Goal: Task Accomplishment & Management: Manage account settings

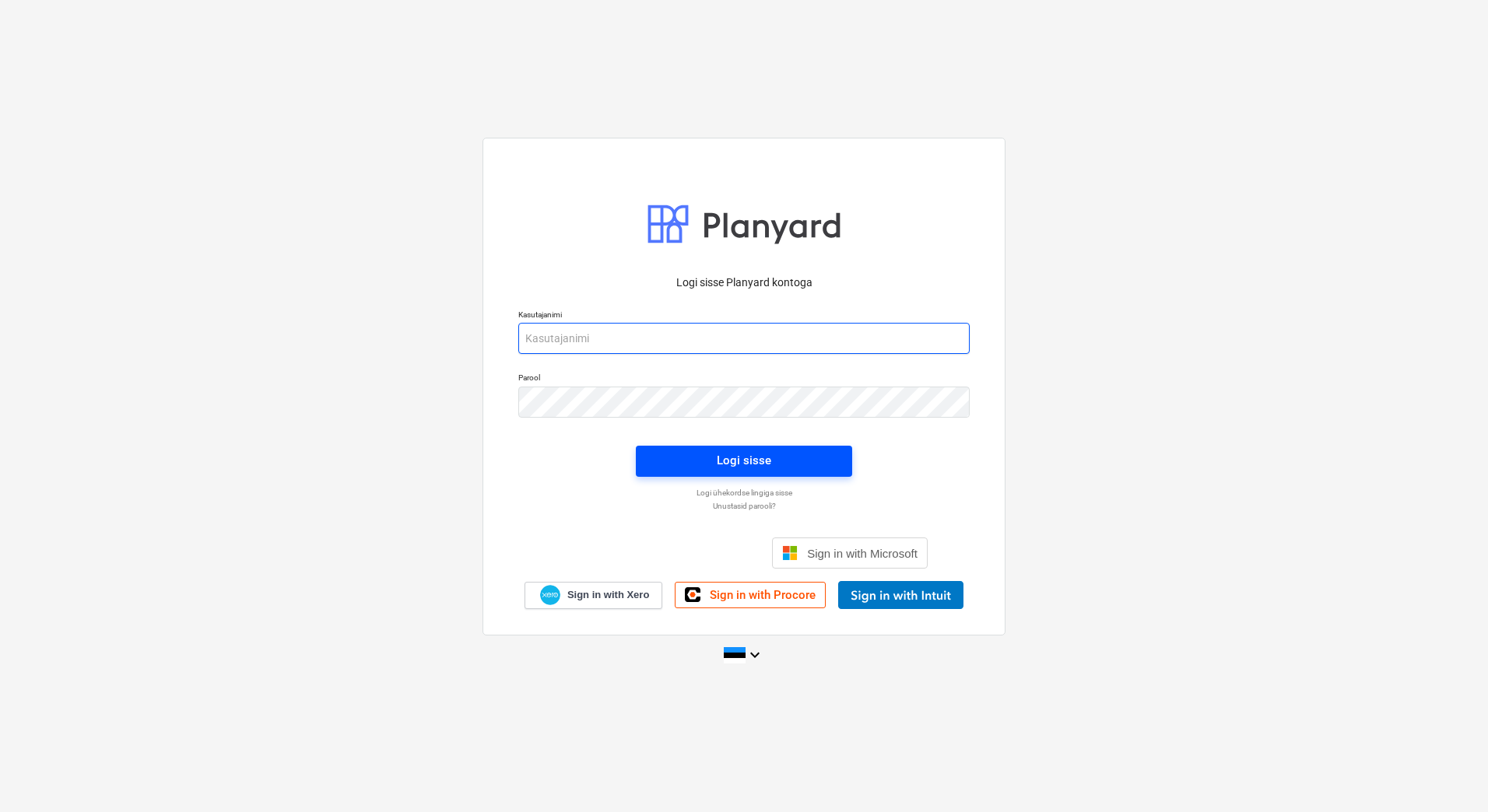
type input "[EMAIL_ADDRESS][PERSON_NAME][DOMAIN_NAME]"
click at [690, 462] on span "Logi sisse" at bounding box center [744, 461] width 179 height 20
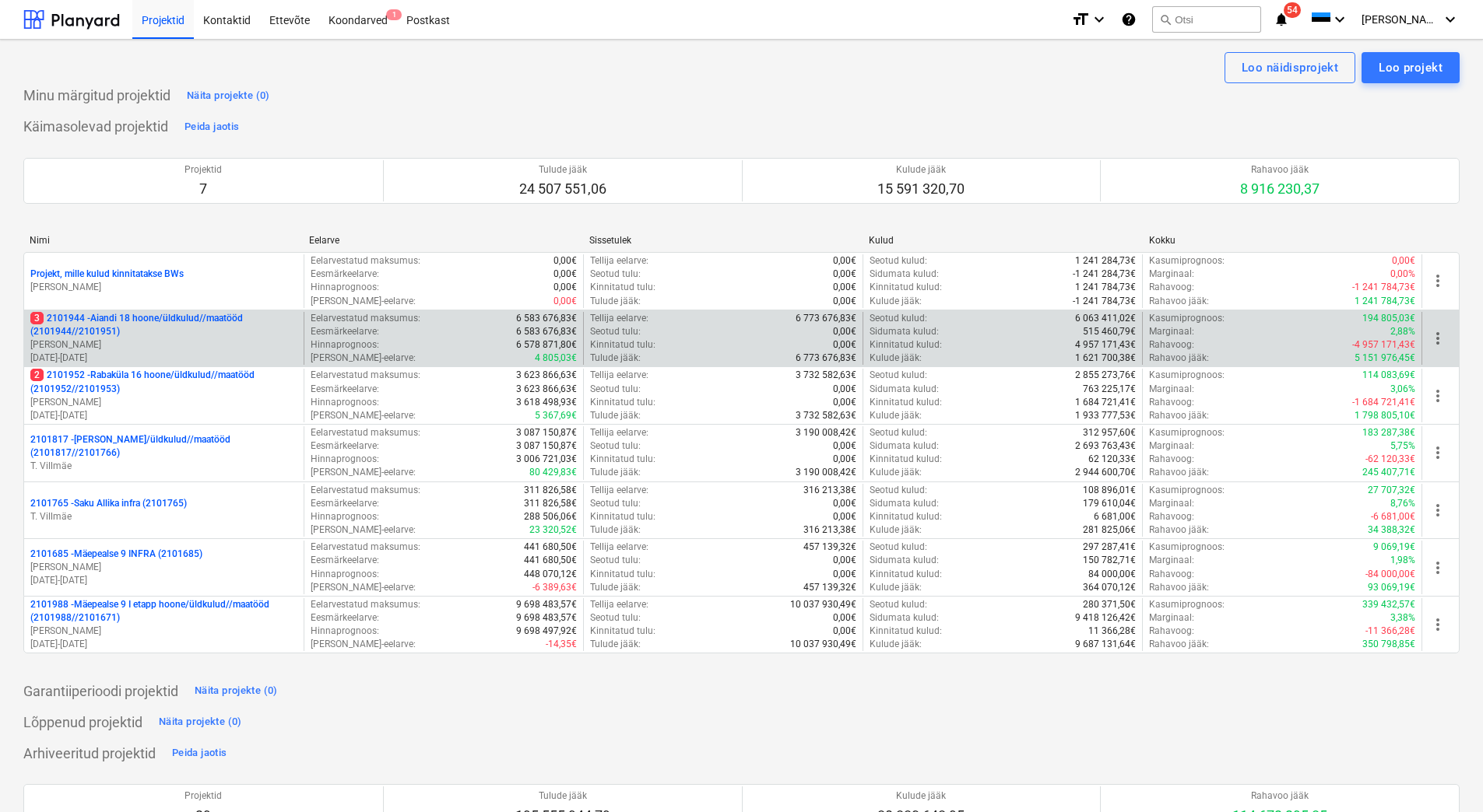
click at [196, 345] on p "[PERSON_NAME]" at bounding box center [163, 345] width 267 height 13
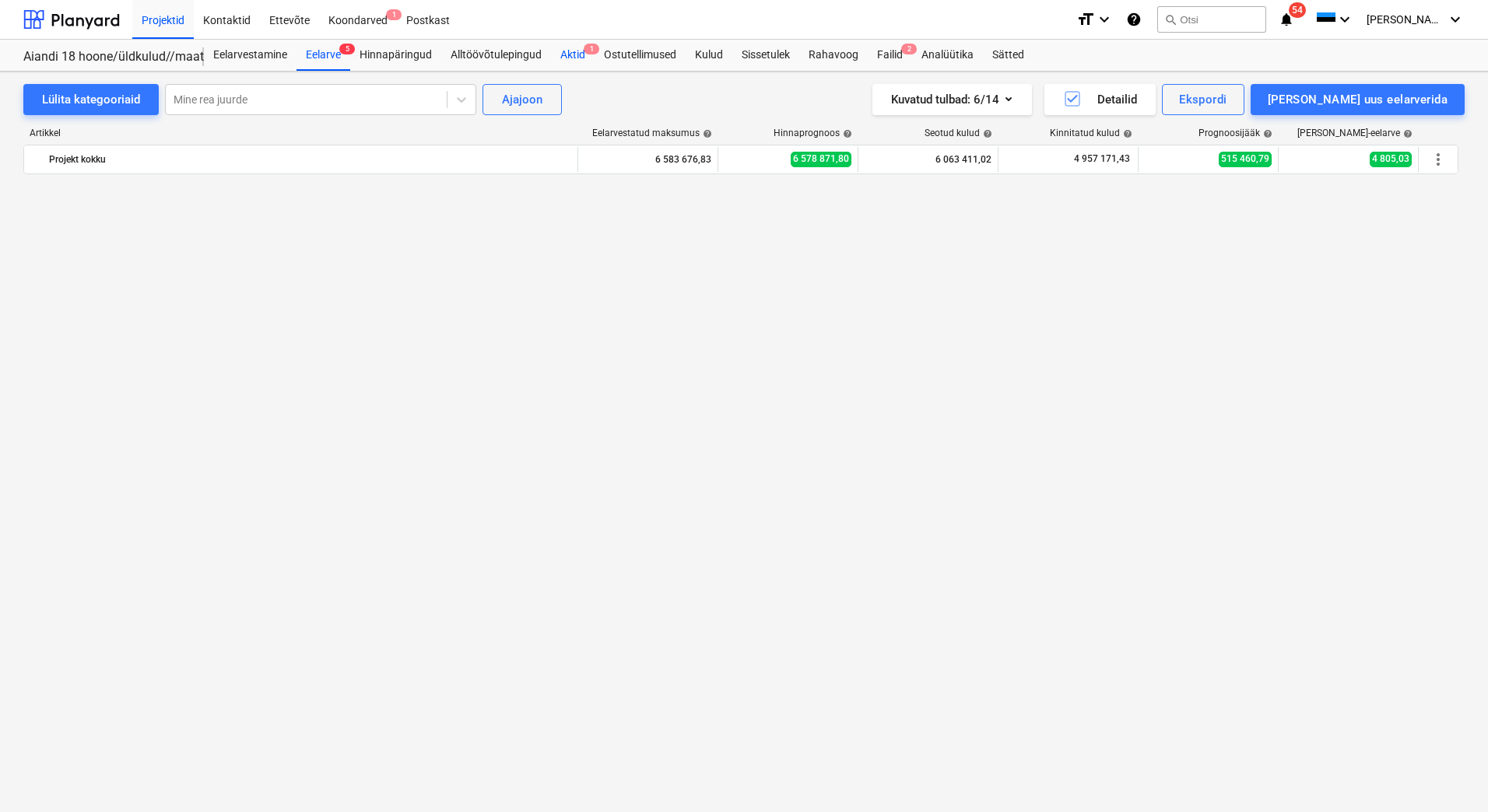
click at [572, 57] on div "Aktid 1" at bounding box center [572, 55] width 43 height 31
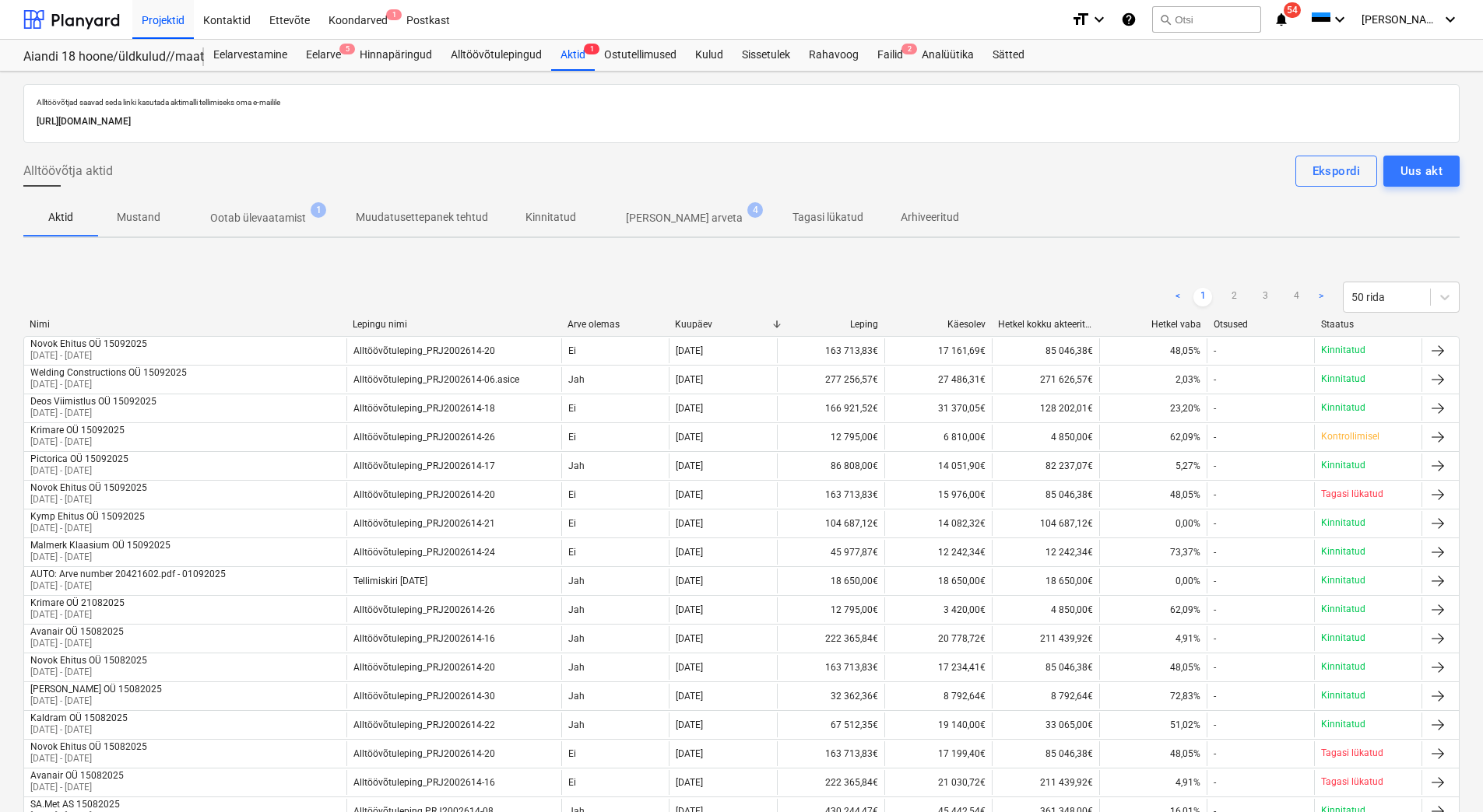
click at [271, 225] on p "Ootab ülevaatamist" at bounding box center [258, 218] width 95 height 16
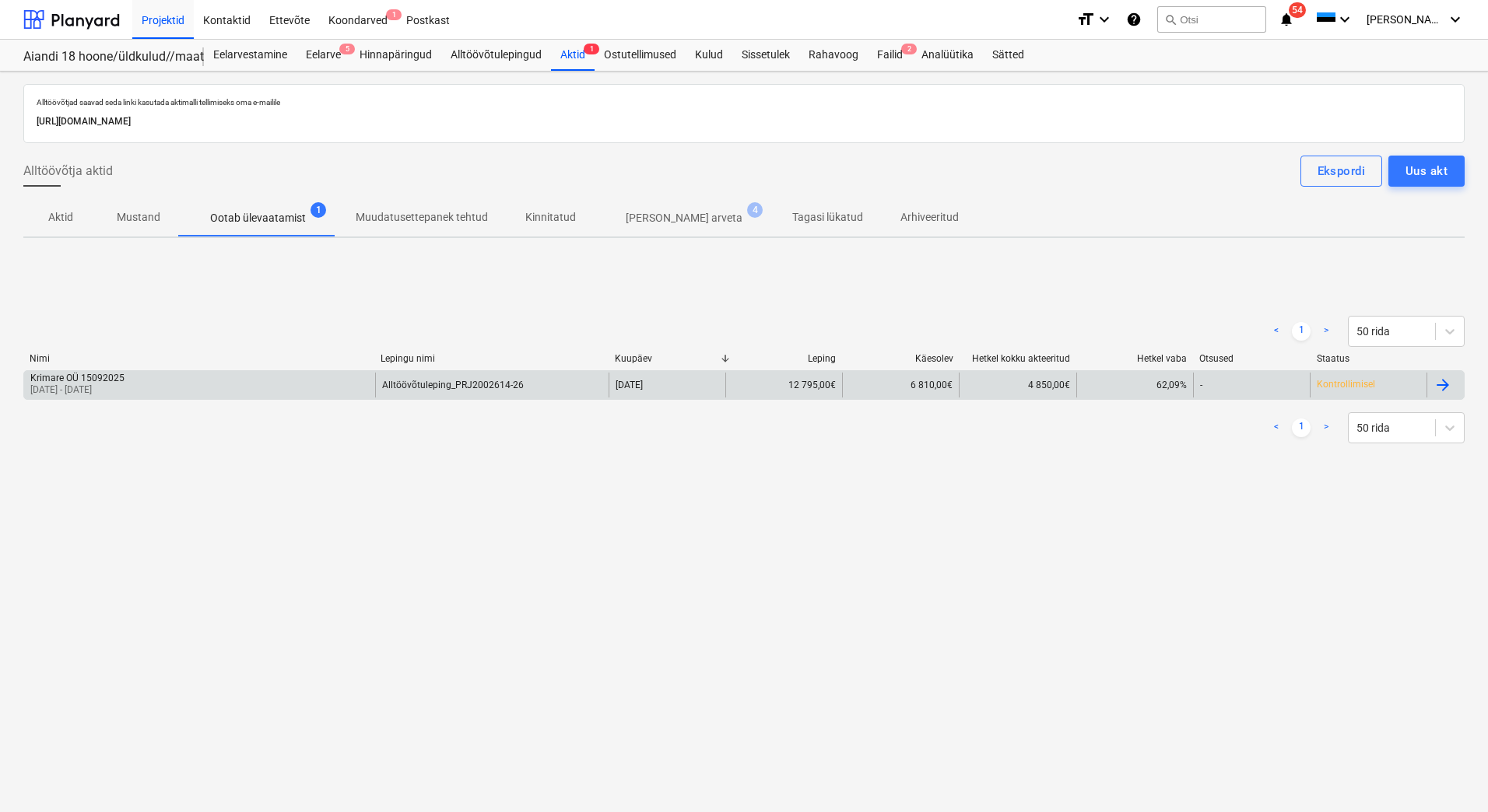
click at [194, 386] on div "Krimare OÜ 15092025 [DATE] - [DATE]" at bounding box center [200, 385] width 351 height 25
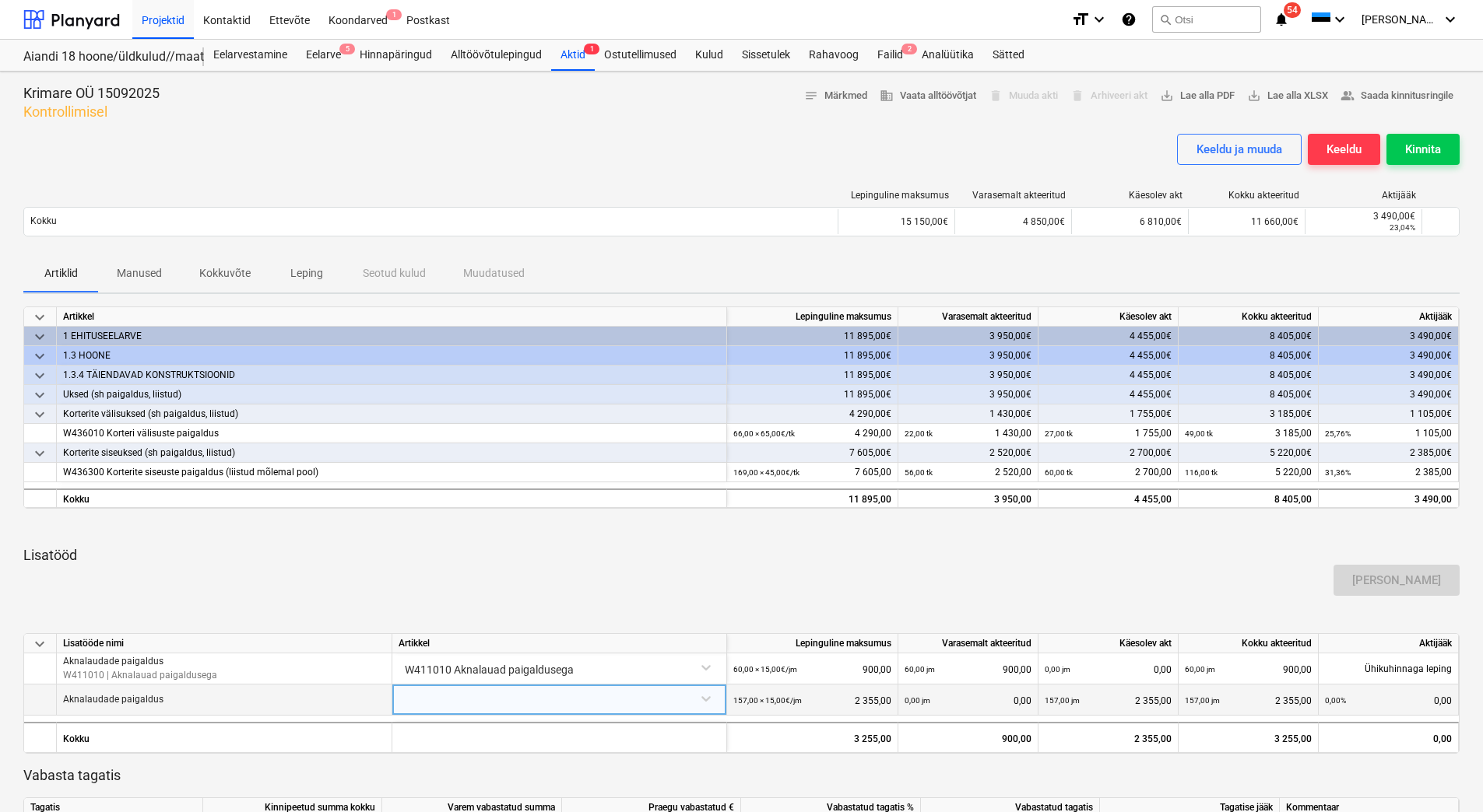
click at [451, 703] on div at bounding box center [560, 698] width 321 height 27
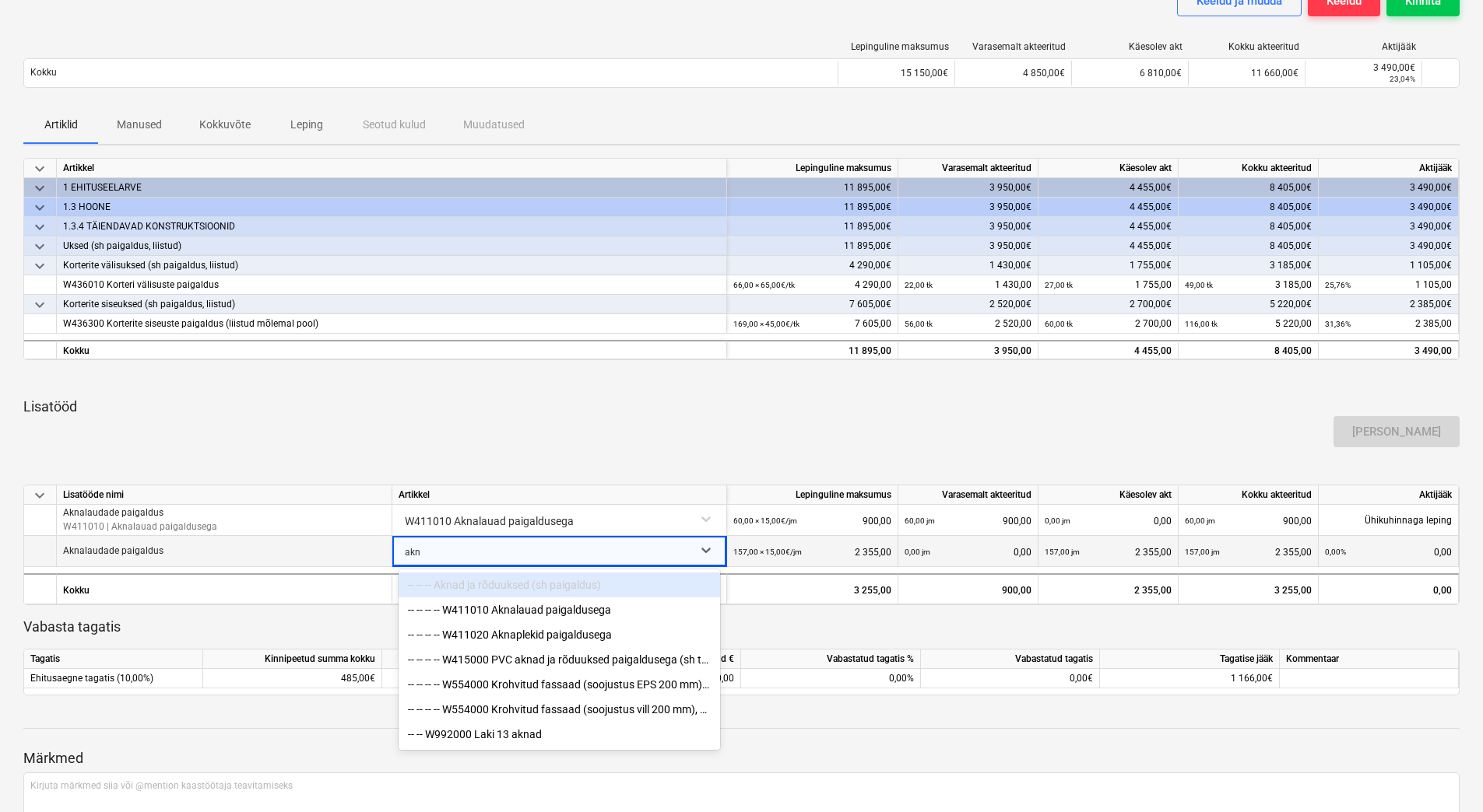
type input "akna"
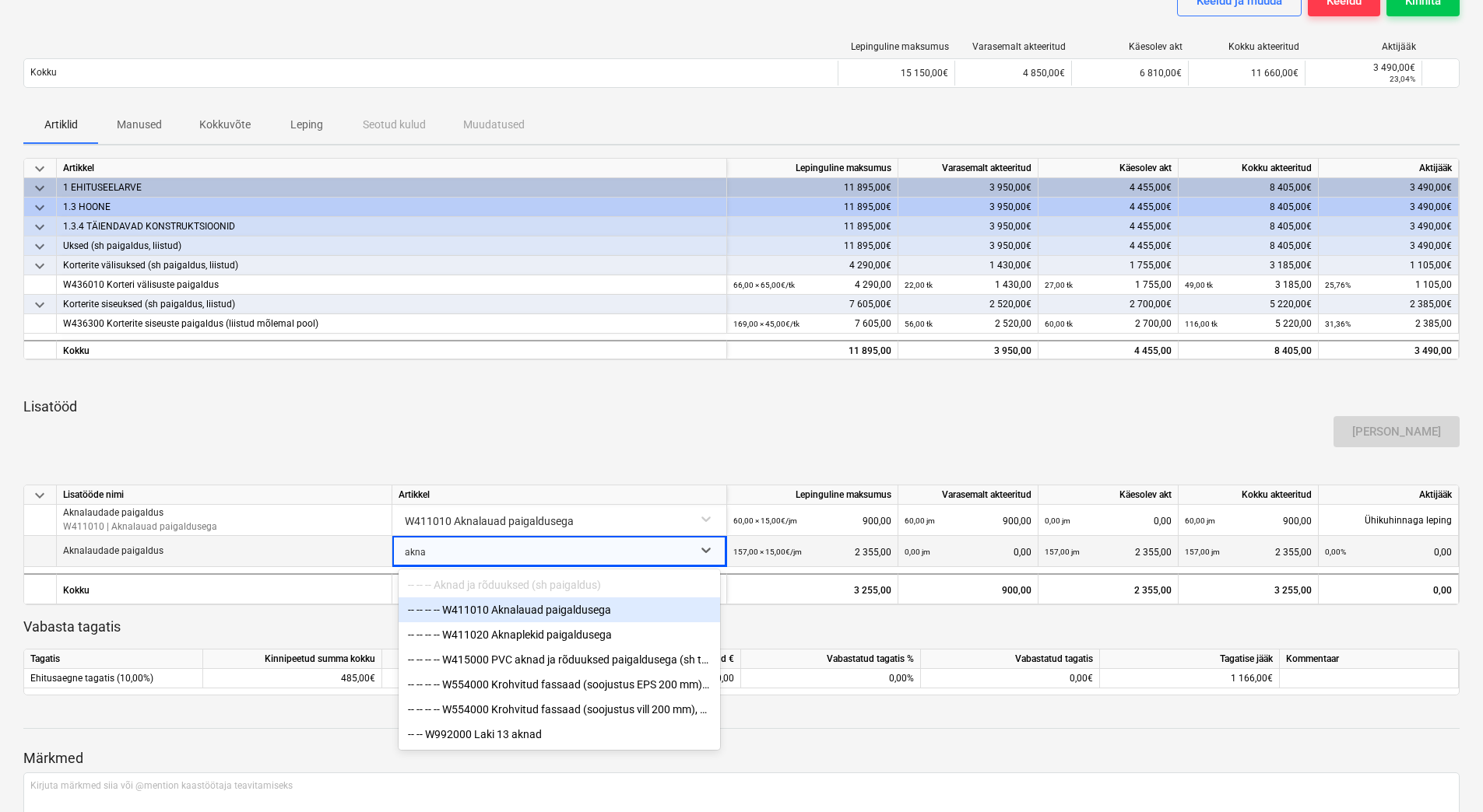
click at [595, 615] on div "-- -- -- -- W411010 Aknalauad paigaldusega" at bounding box center [560, 610] width 321 height 25
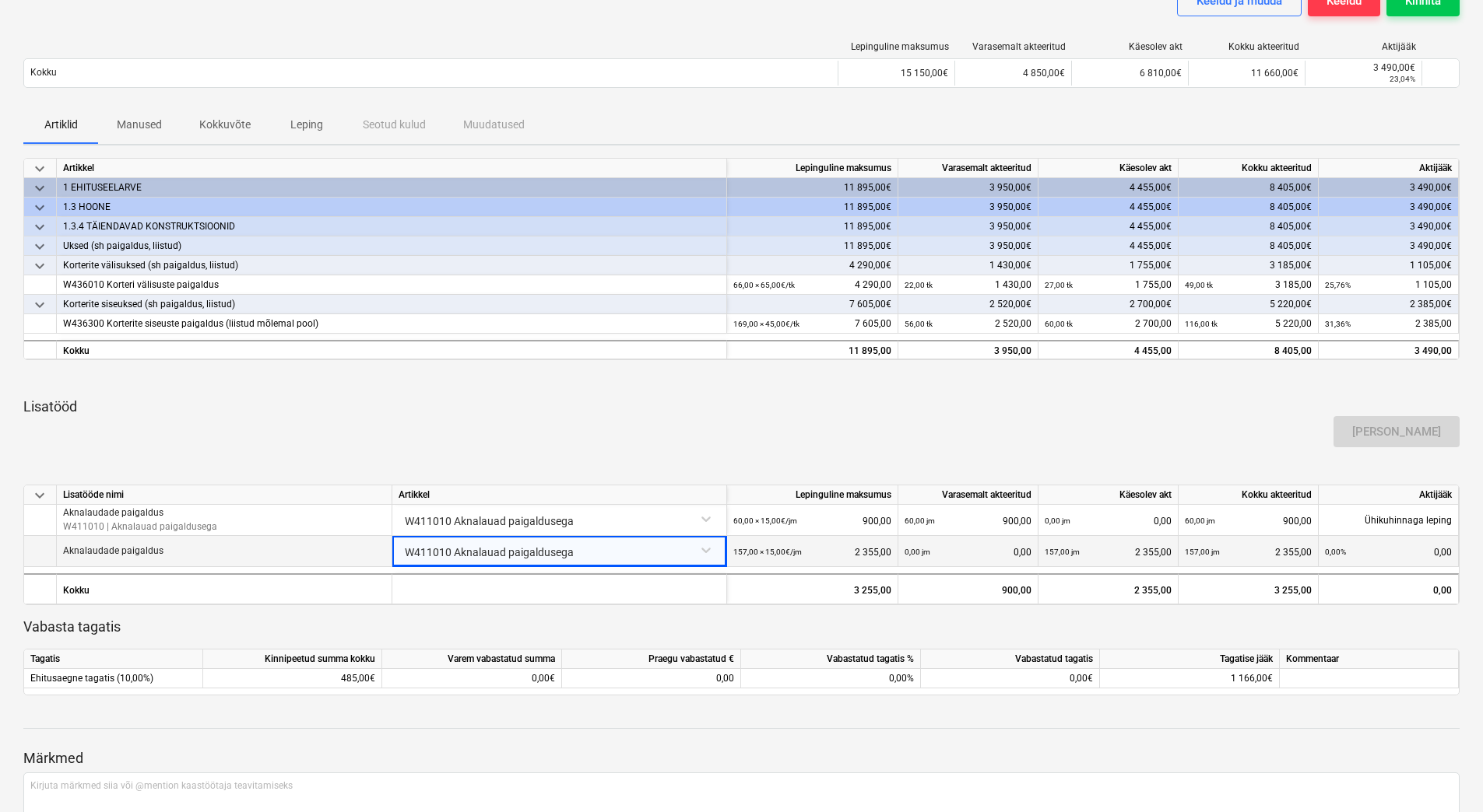
click at [613, 435] on div "[PERSON_NAME]" at bounding box center [742, 431] width 1449 height 43
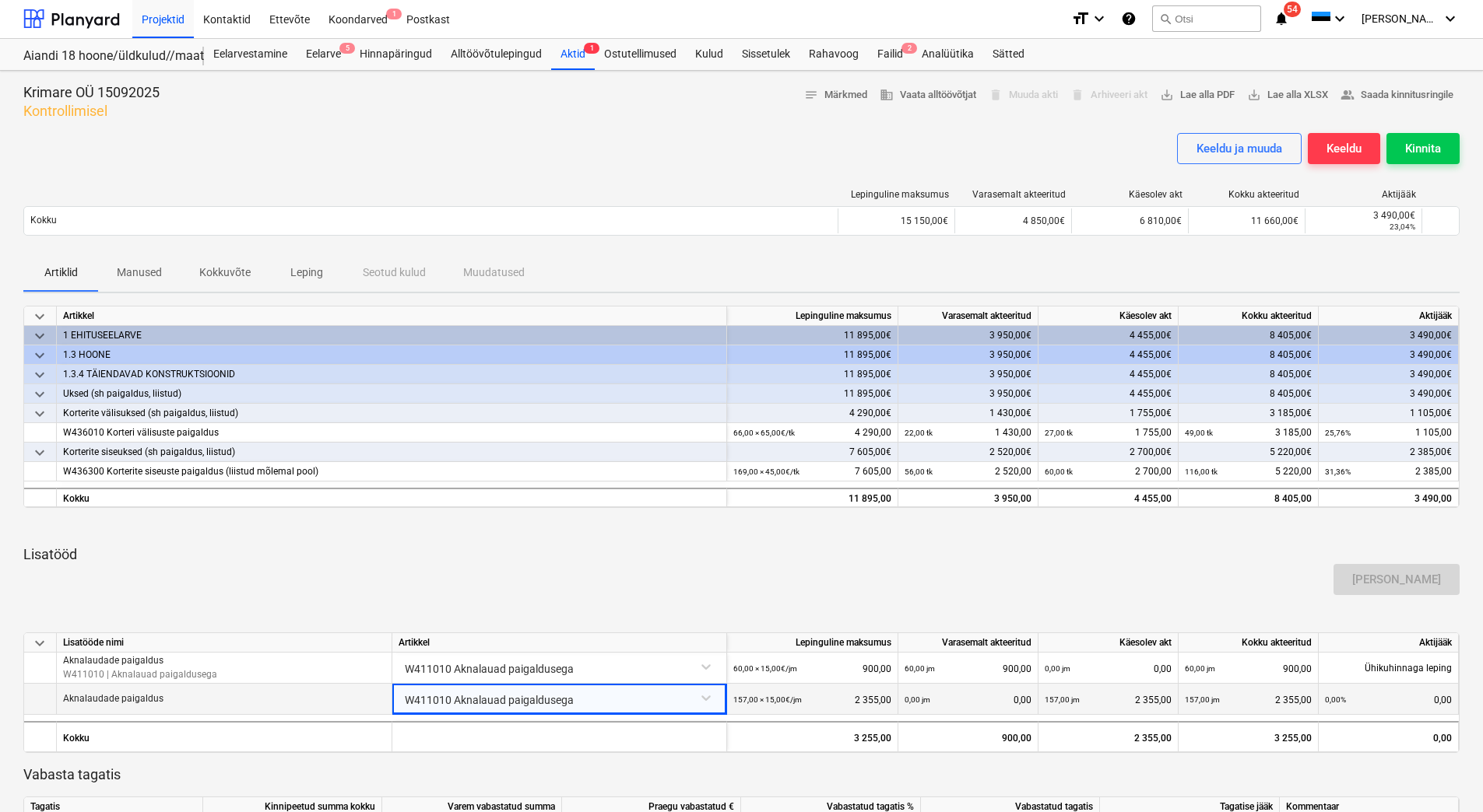
scroll to position [0, 0]
click at [1436, 148] on div "Kinnita" at bounding box center [1423, 149] width 36 height 20
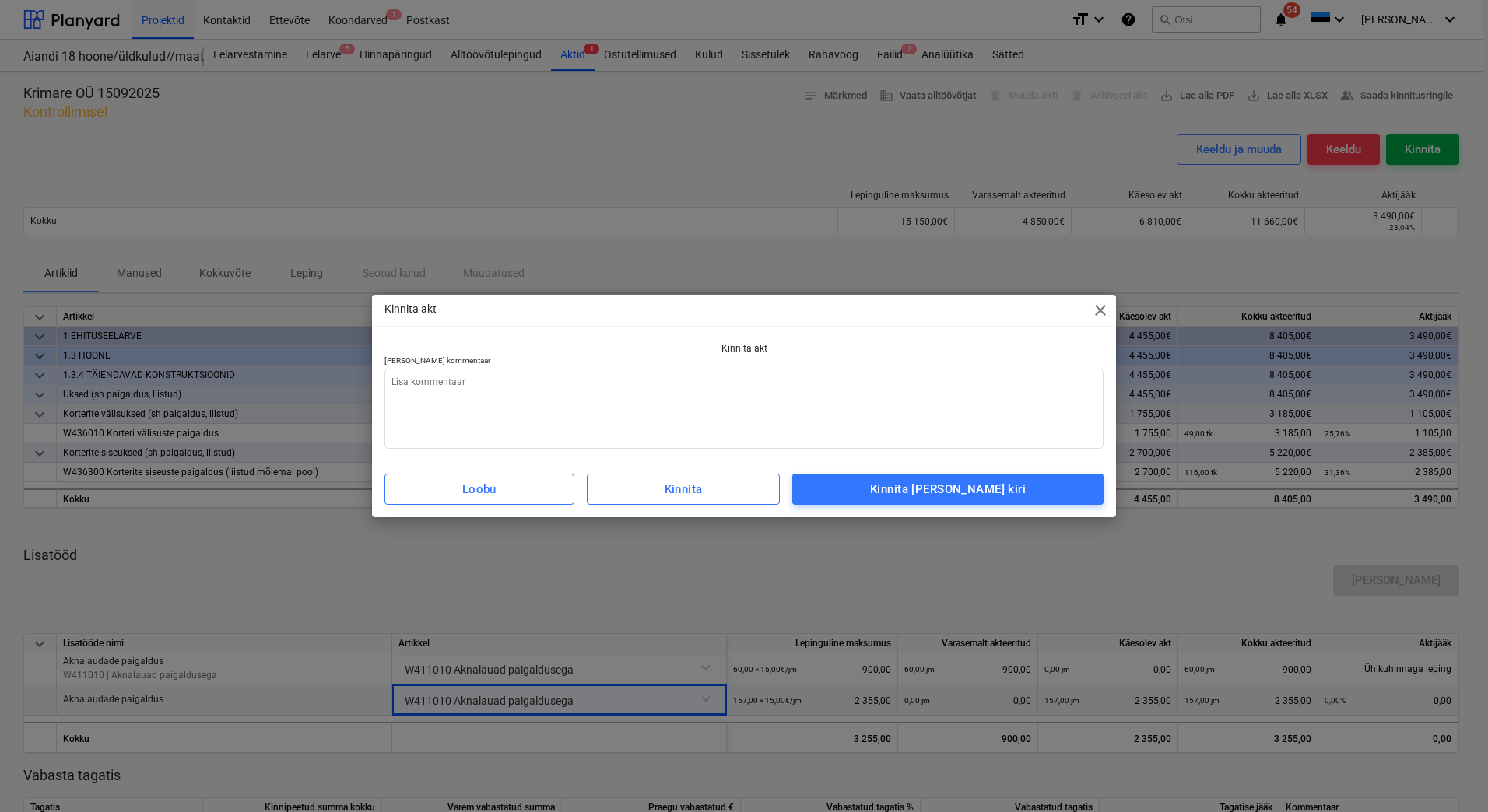
type textarea "x"
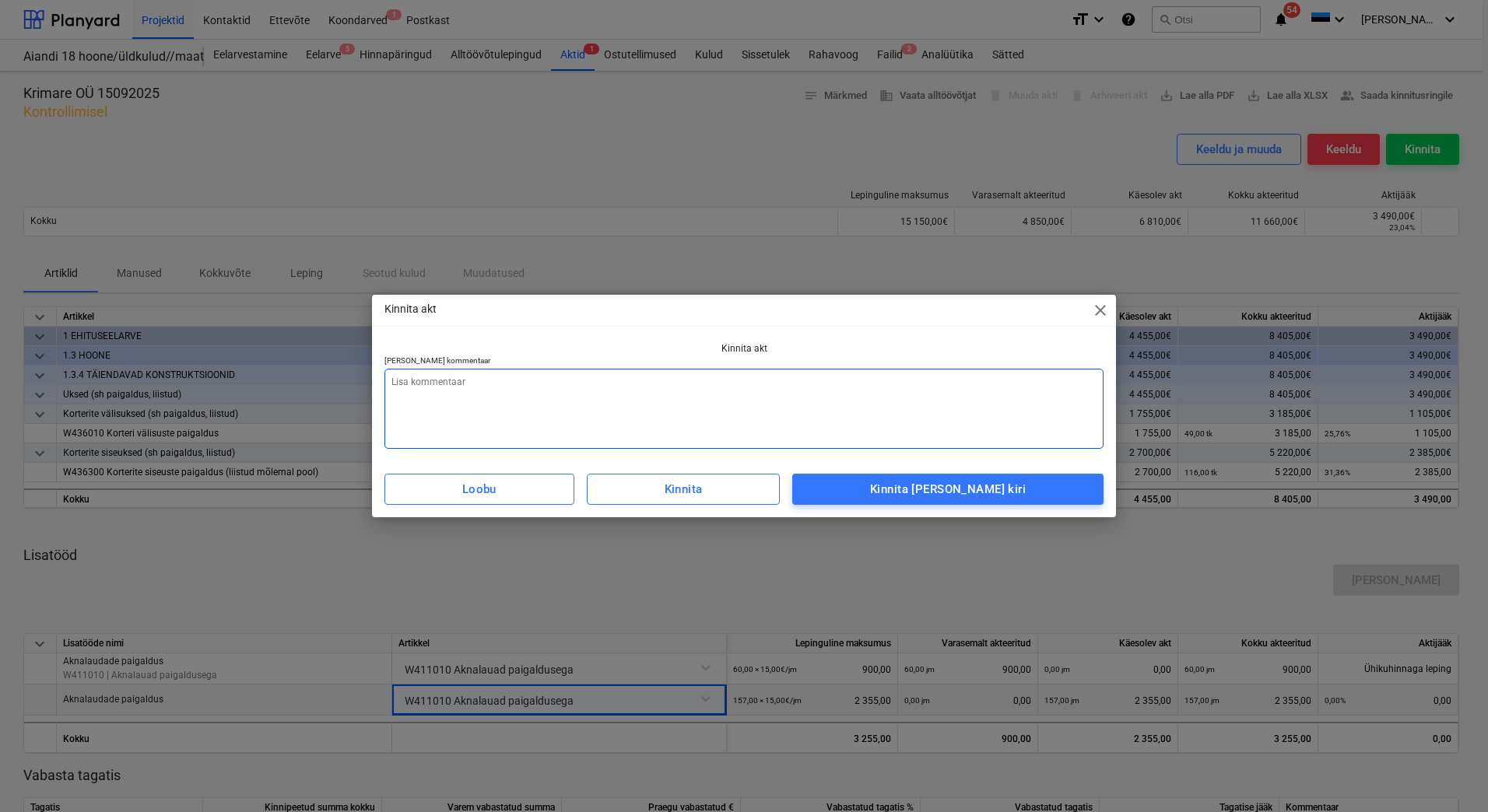
click at [700, 420] on textarea at bounding box center [744, 408] width 719 height 80
type textarea "L"
type textarea "x"
type textarea "Li"
type textarea "x"
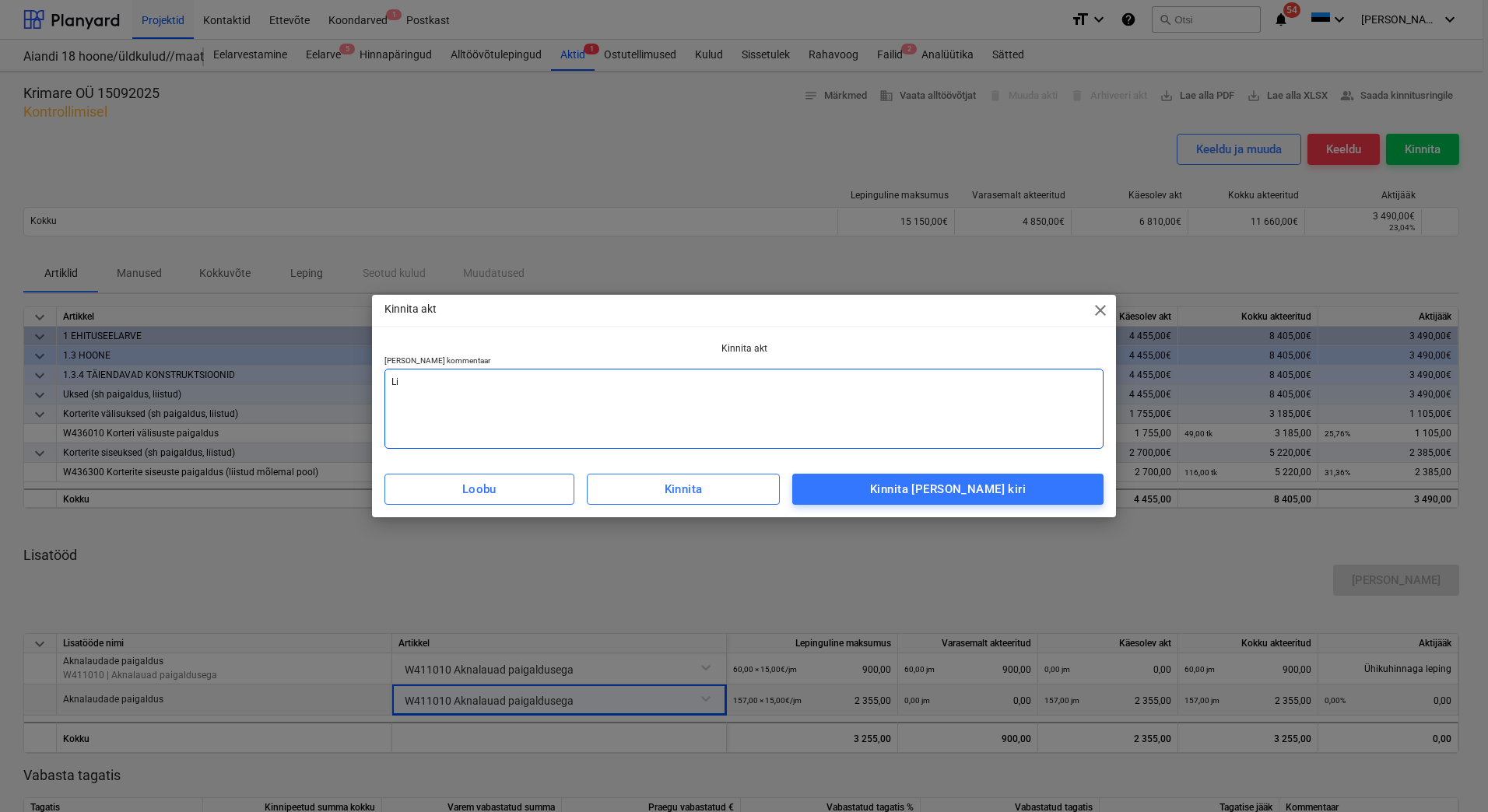
type textarea "Lis"
type textarea "x"
type textarea "[PERSON_NAME]"
type textarea "x"
type textarea "Lisad"
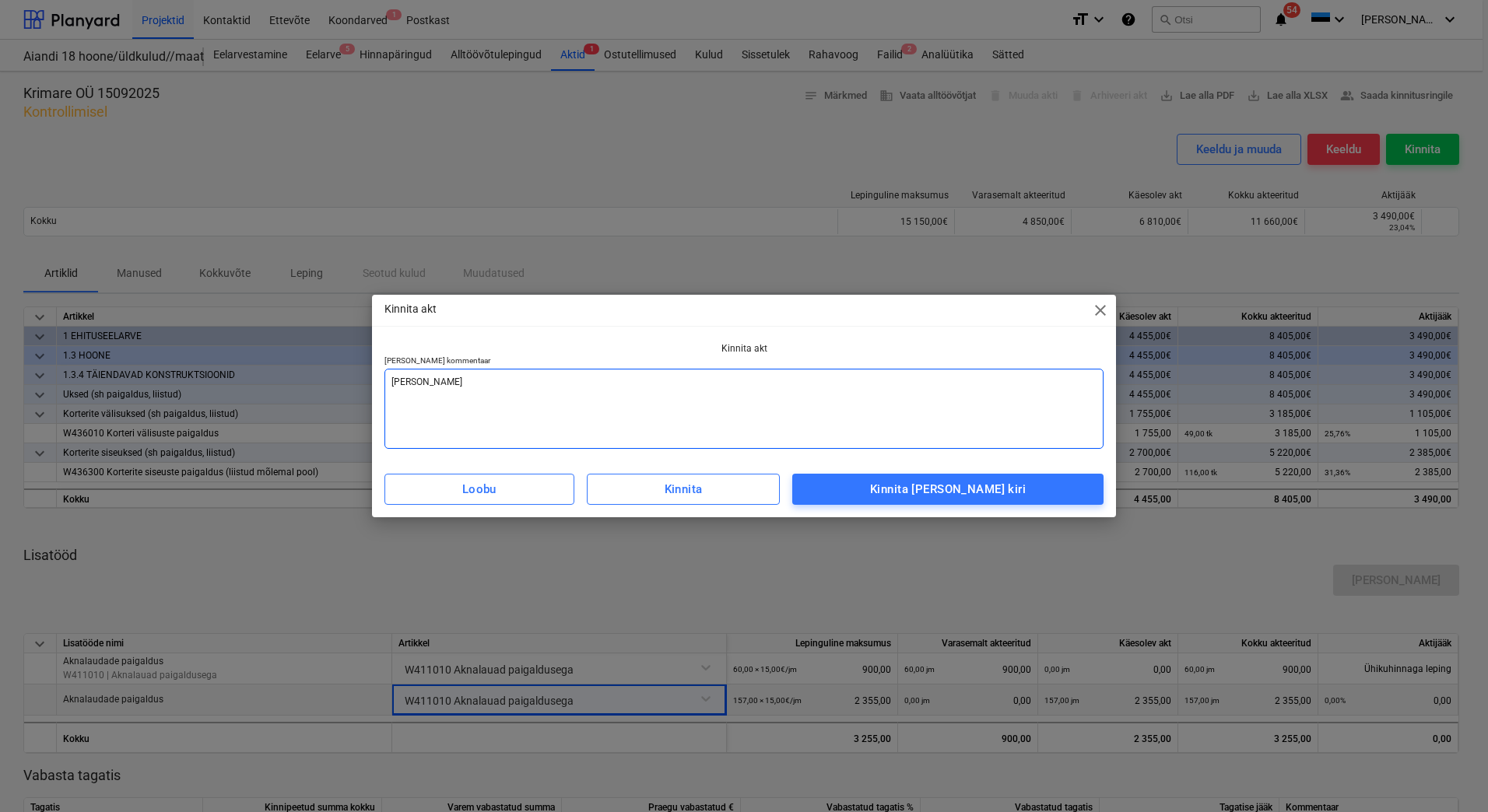
type textarea "x"
type textarea "Lisada"
type textarea "x"
type textarea "Lisada"
type textarea "x"
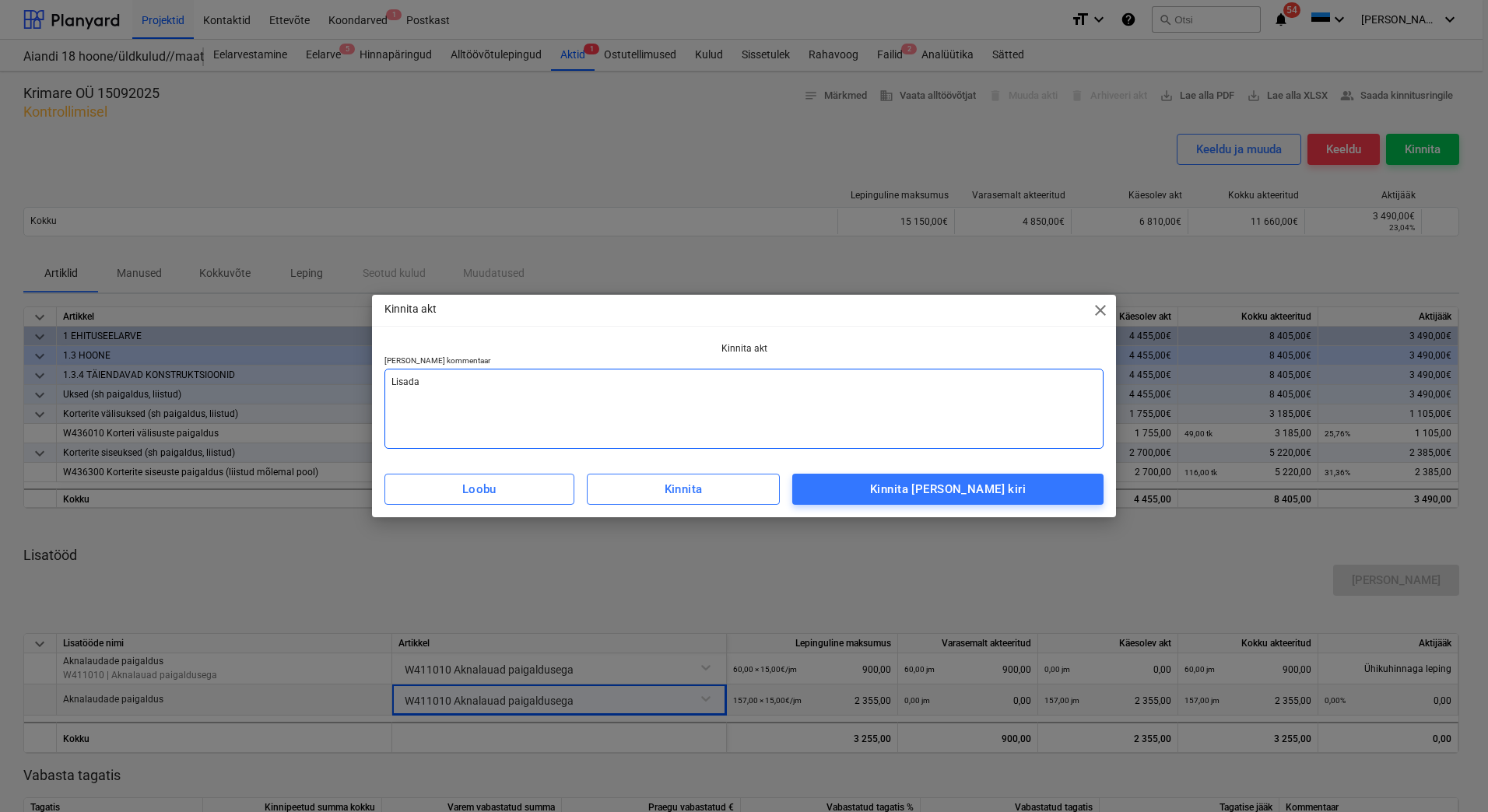
type textarea "Lisada a"
type textarea "x"
type textarea "Lisada ar"
type textarea "x"
type textarea "[PERSON_NAME] arv"
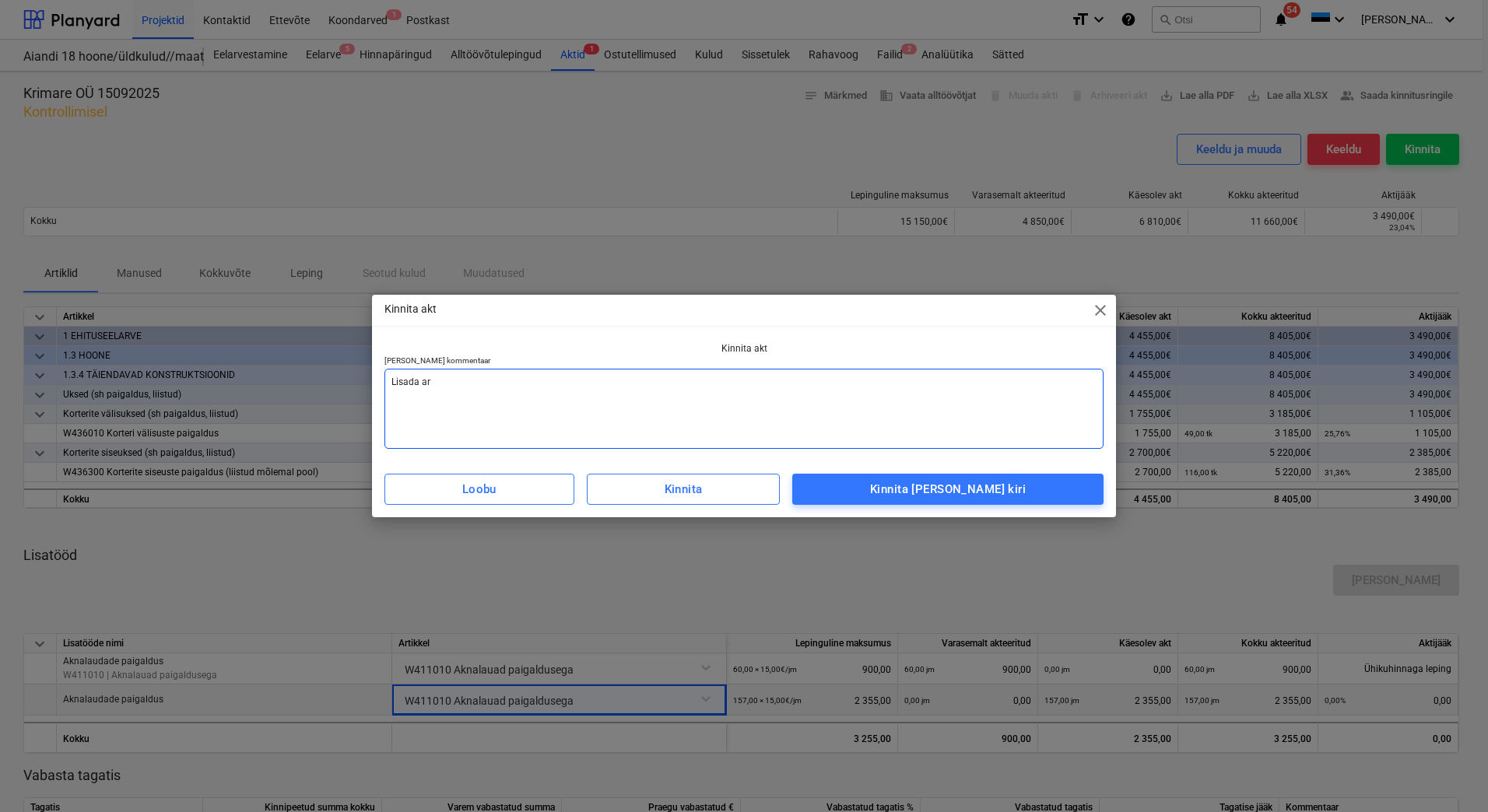
type textarea "x"
type textarea "[PERSON_NAME]"
type textarea "x"
type textarea "[PERSON_NAME]"
type textarea "x"
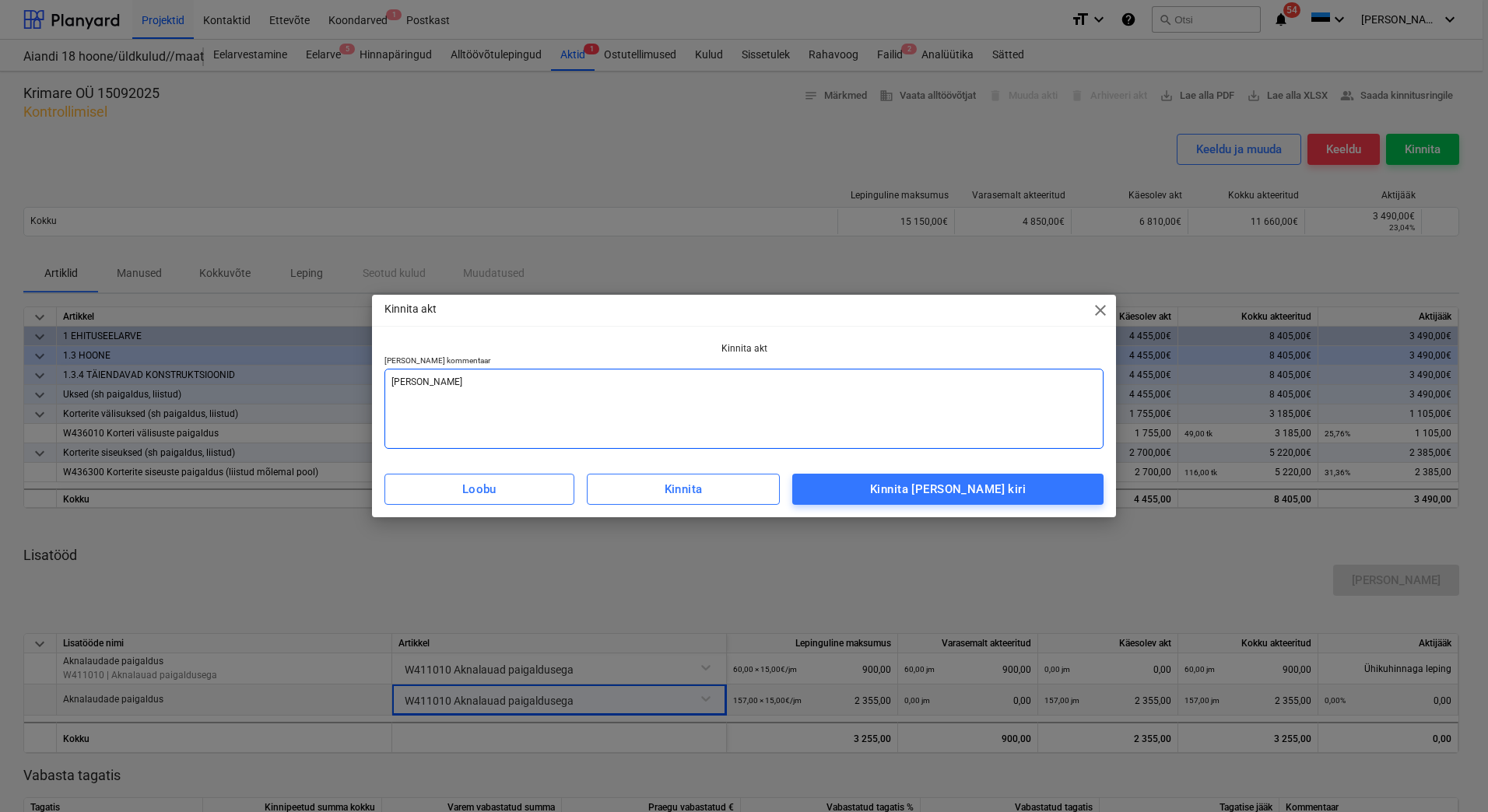
type textarea "[PERSON_NAME] arve v"
type textarea "x"
type textarea "[PERSON_NAME] arve va"
type textarea "x"
type textarea "[PERSON_NAME] arve vas"
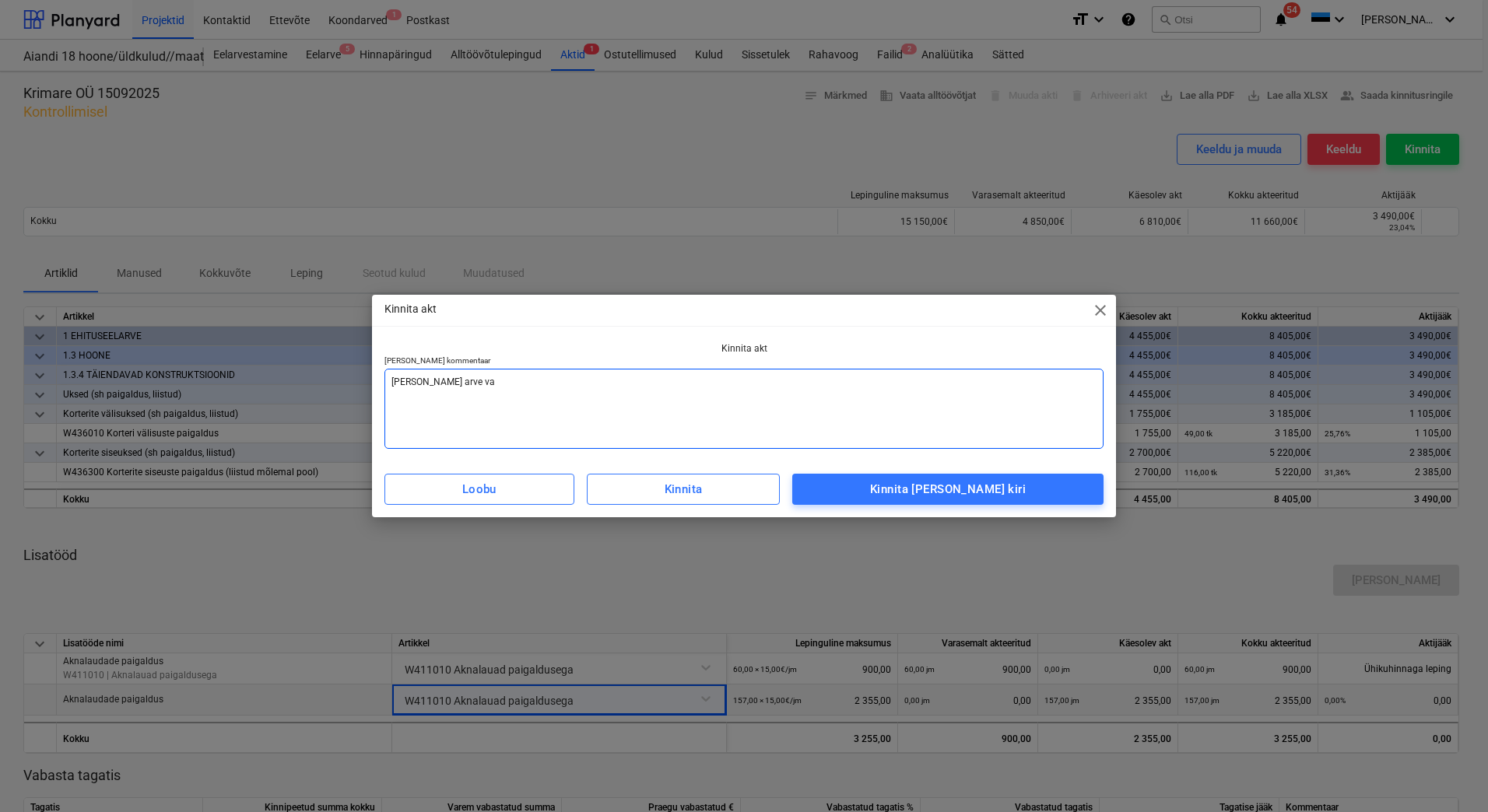
type textarea "x"
type textarea "[PERSON_NAME] arve vast"
type textarea "x"
type textarea "[PERSON_NAME] [PERSON_NAME]"
type textarea "x"
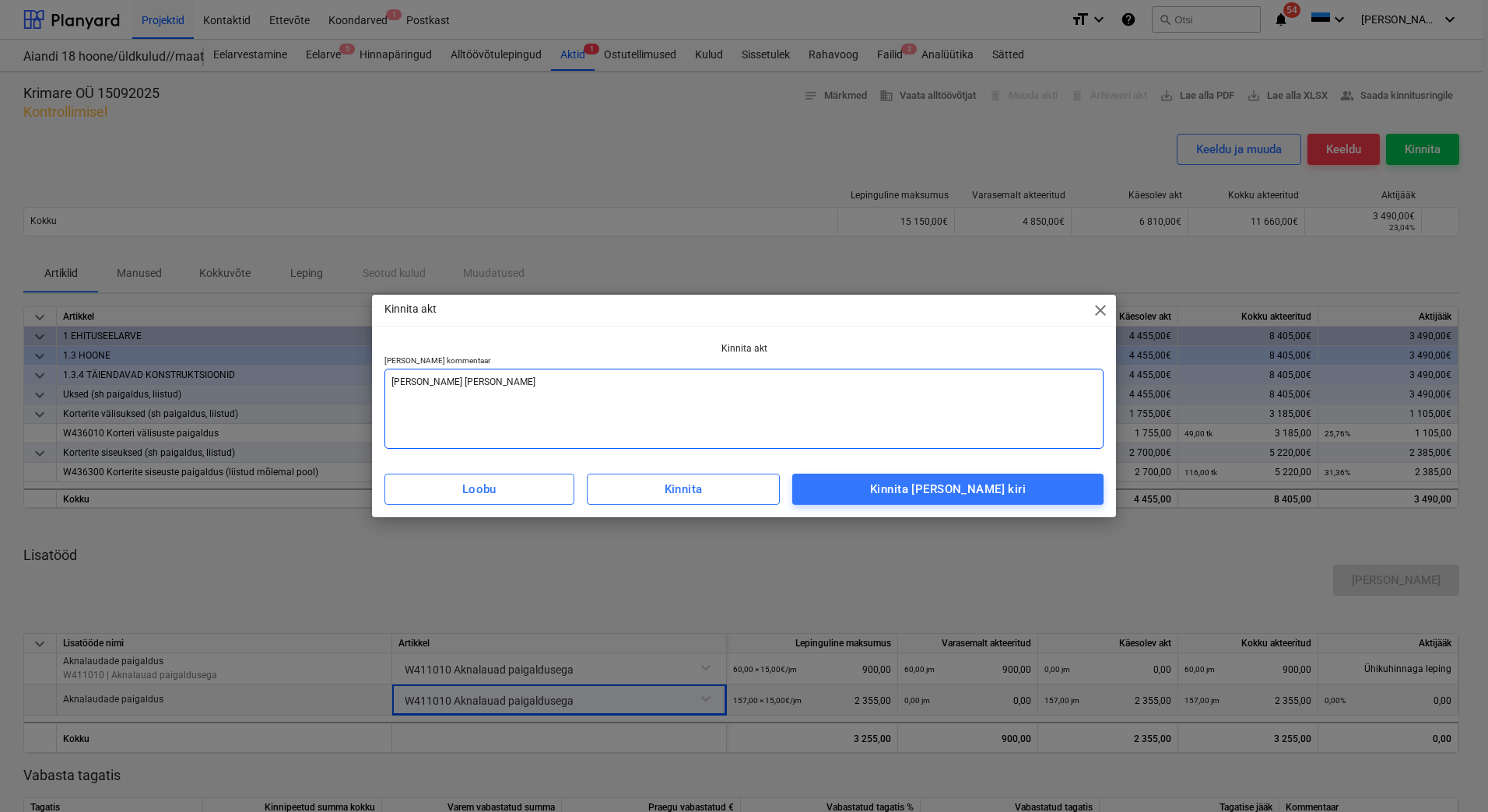
type textarea "[PERSON_NAME] [PERSON_NAME]"
type textarea "x"
type textarea "[PERSON_NAME] [PERSON_NAME]"
type textarea "x"
type textarea "[PERSON_NAME] arve vastaval"
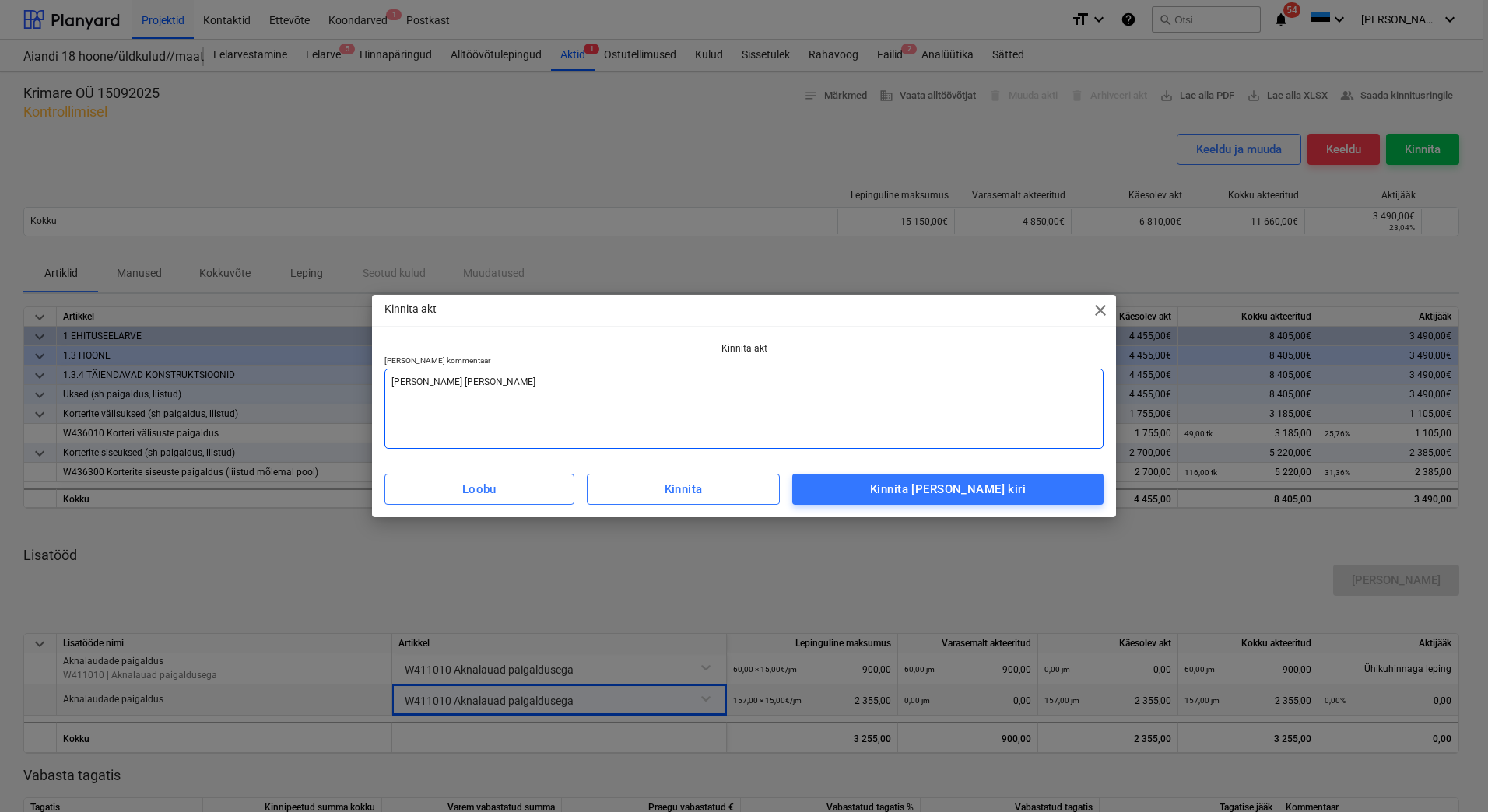
type textarea "x"
type textarea "Lisada arve vastavalt"
type textarea "x"
type textarea "Lisada arve vastavalt"
type textarea "x"
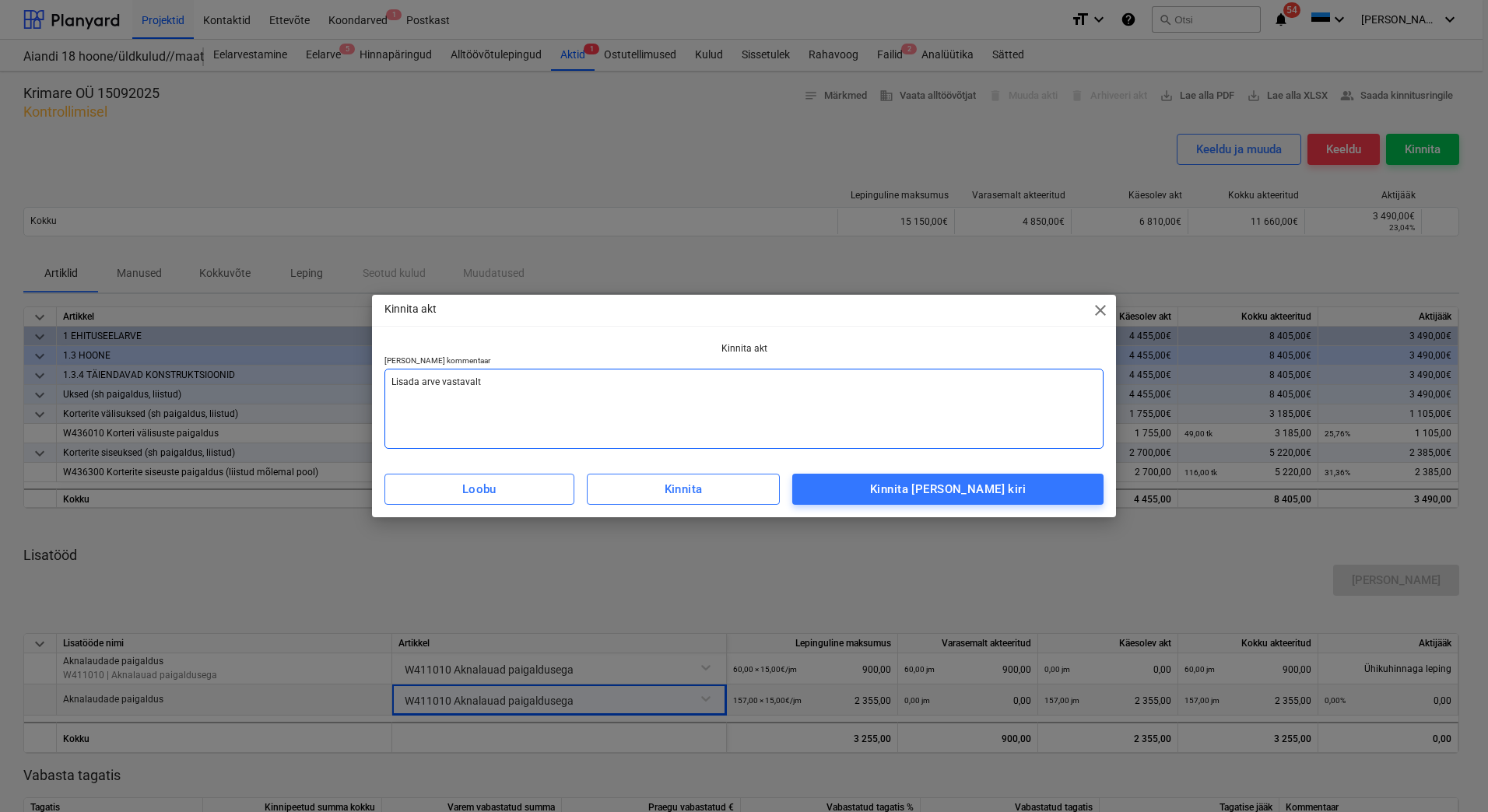
type textarea "Lisada arve vastavalt a"
type textarea "x"
type textarea "Lisada arve vastavalt ak"
type textarea "x"
type textarea "Lisada arve vastavalt akt"
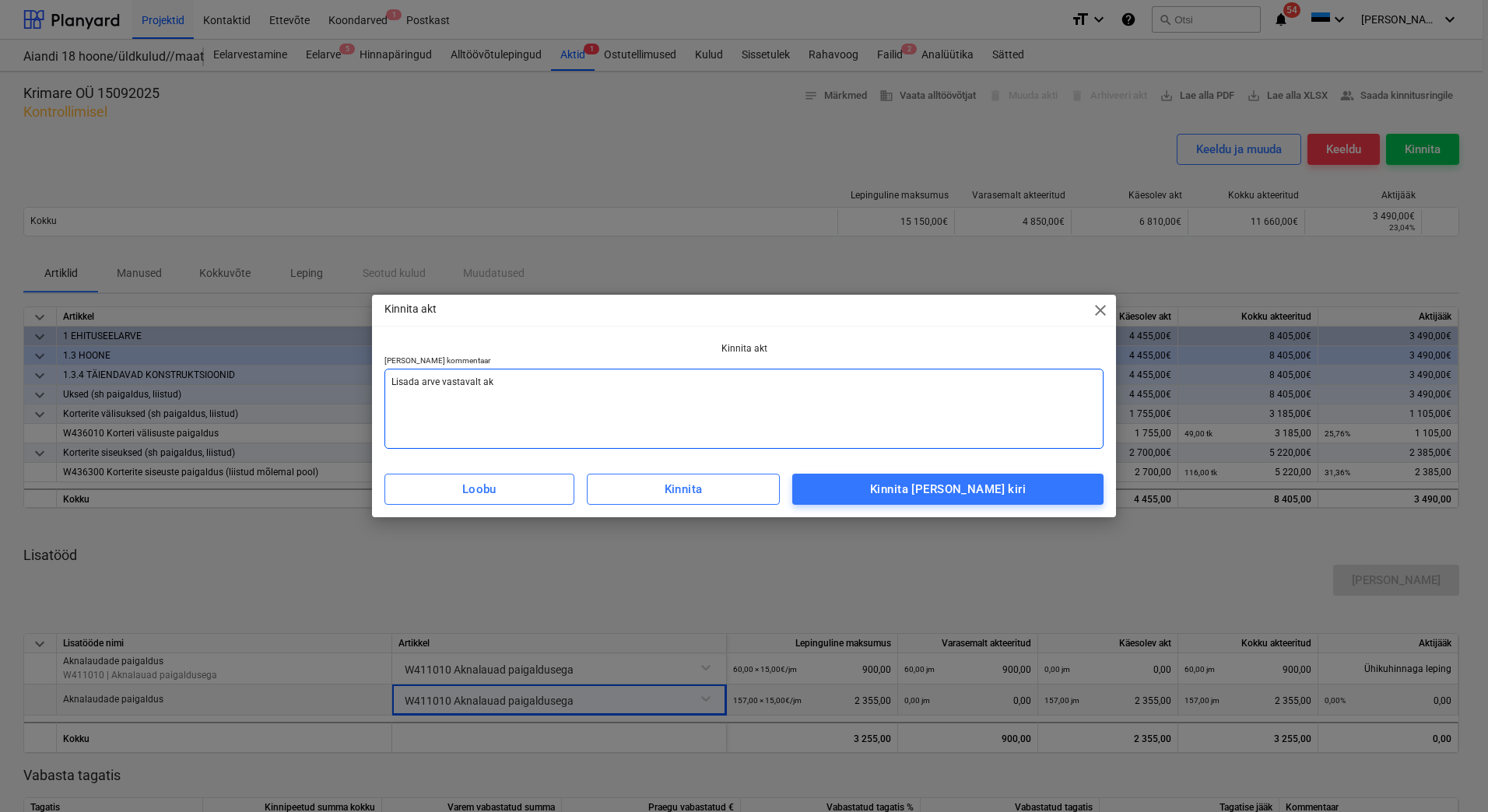
type textarea "x"
type textarea "Lisada arve vastavalt akti"
type textarea "x"
type textarea "Lisada arve vastavalt aktil"
type textarea "x"
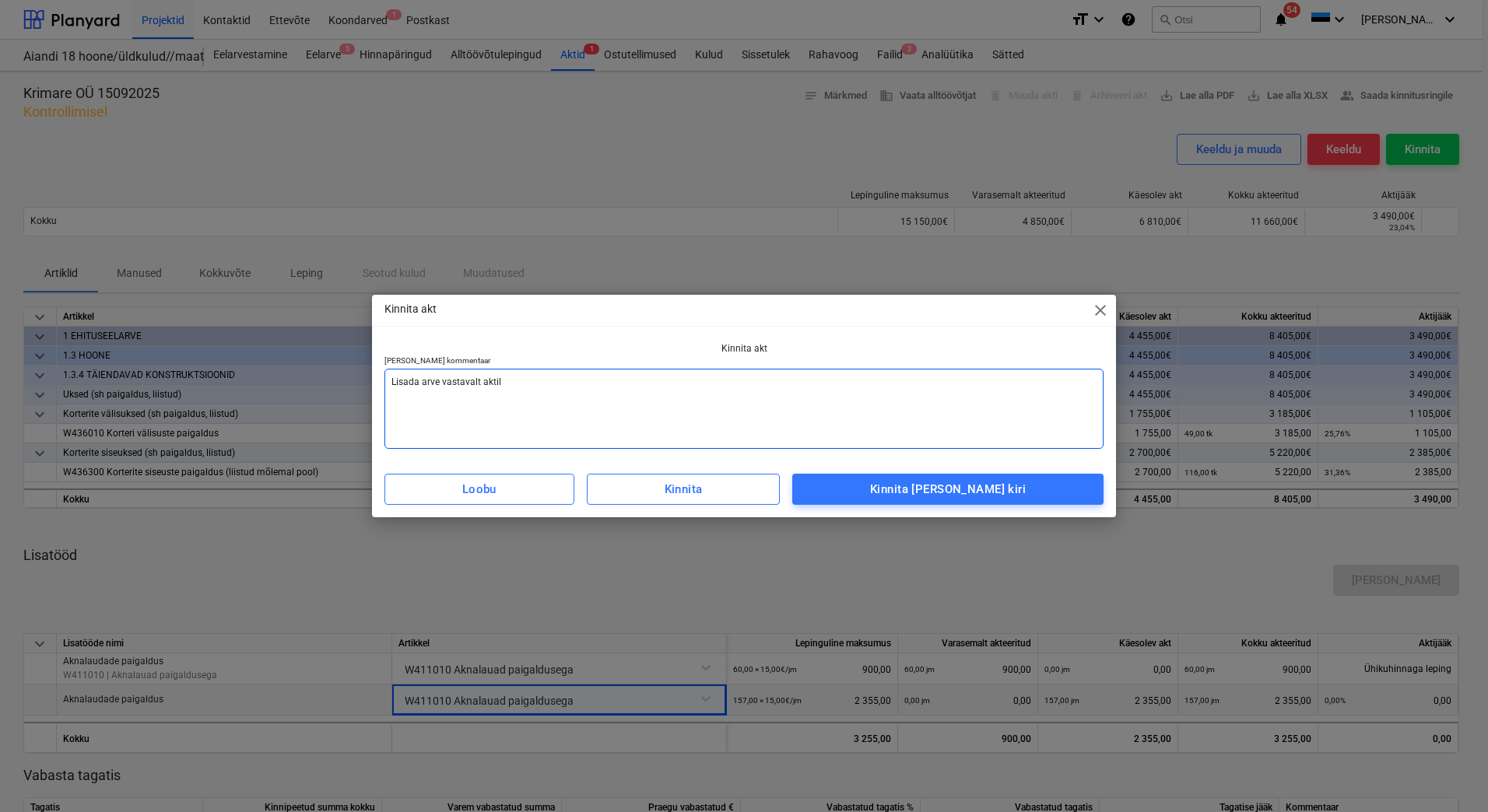
type textarea "Lisada arve vastavalt aktile"
type textarea "x"
type textarea "Lisada arve vastavalt aktile"
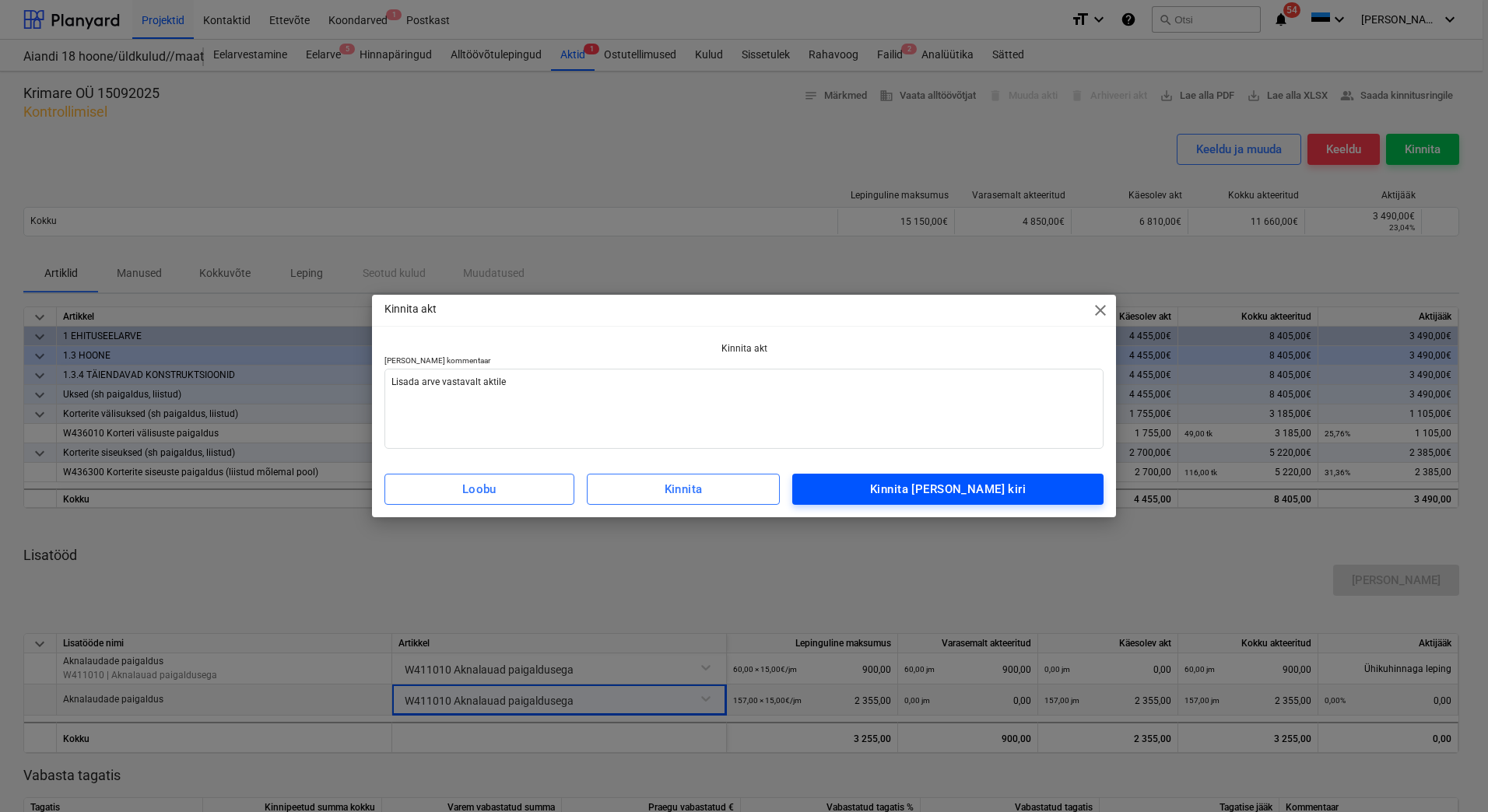
click at [921, 490] on div "Kinnita [PERSON_NAME] kiri" at bounding box center [947, 489] width 156 height 20
type textarea "x"
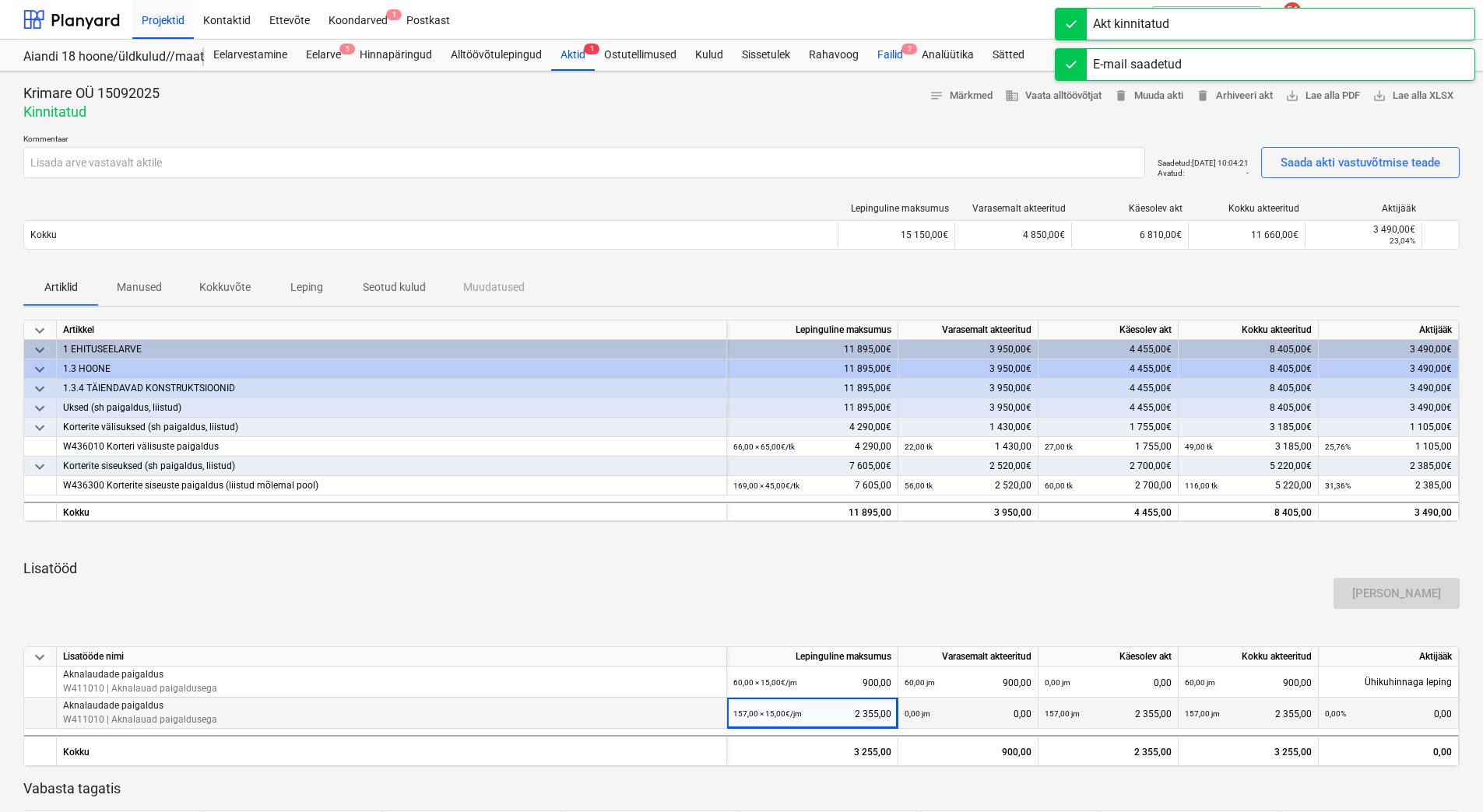
click at [897, 57] on div "Failid 2" at bounding box center [890, 55] width 44 height 31
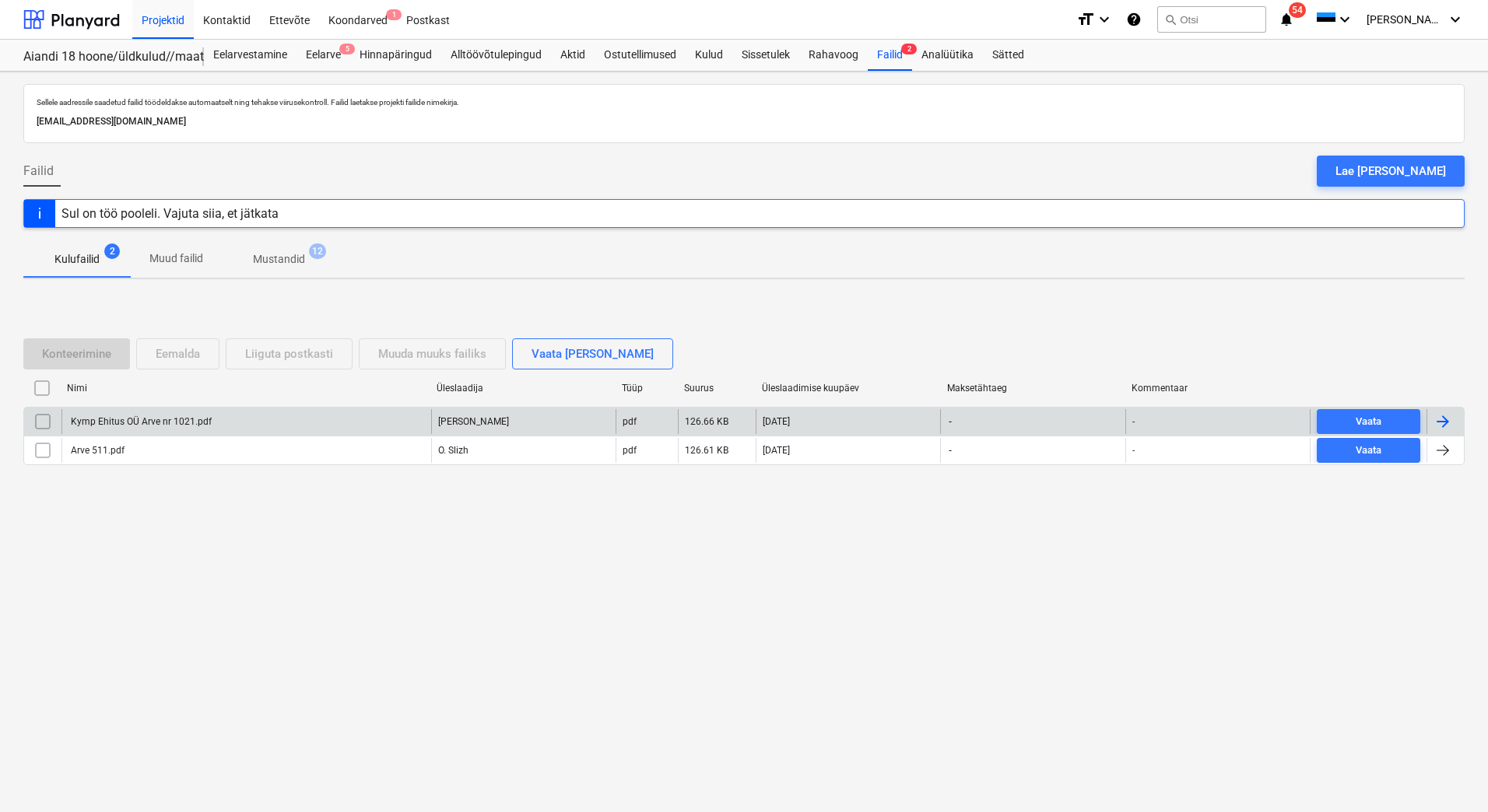
click at [152, 432] on div "Kymp Ehitus OÜ Arve nr 1021.pdf" at bounding box center [245, 421] width 369 height 25
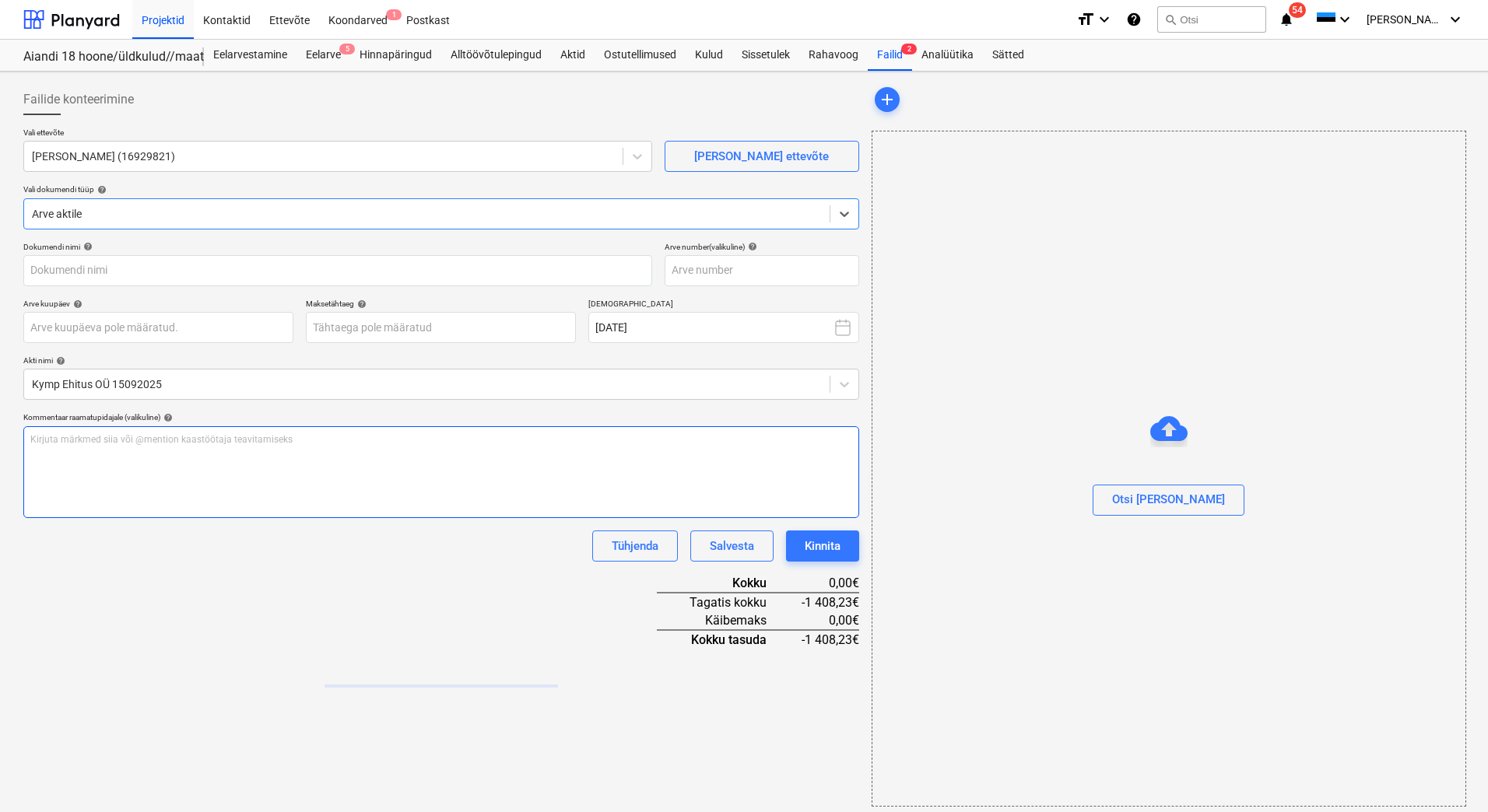
type input "Kymp Ehitus OÜ Arve nr 1021.pdf"
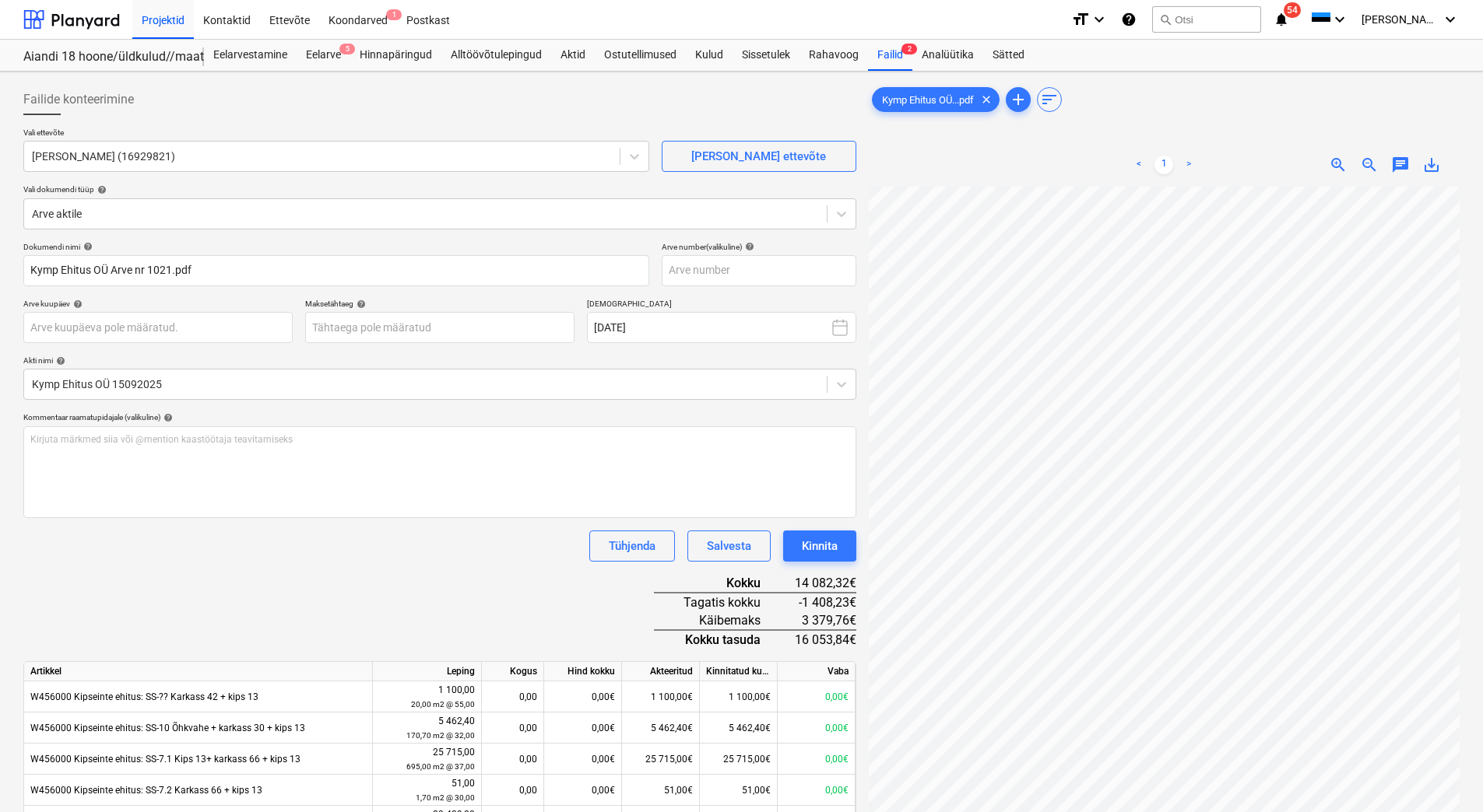
scroll to position [11, 113]
click at [711, 275] on input "text" at bounding box center [759, 271] width 195 height 31
type input "1021"
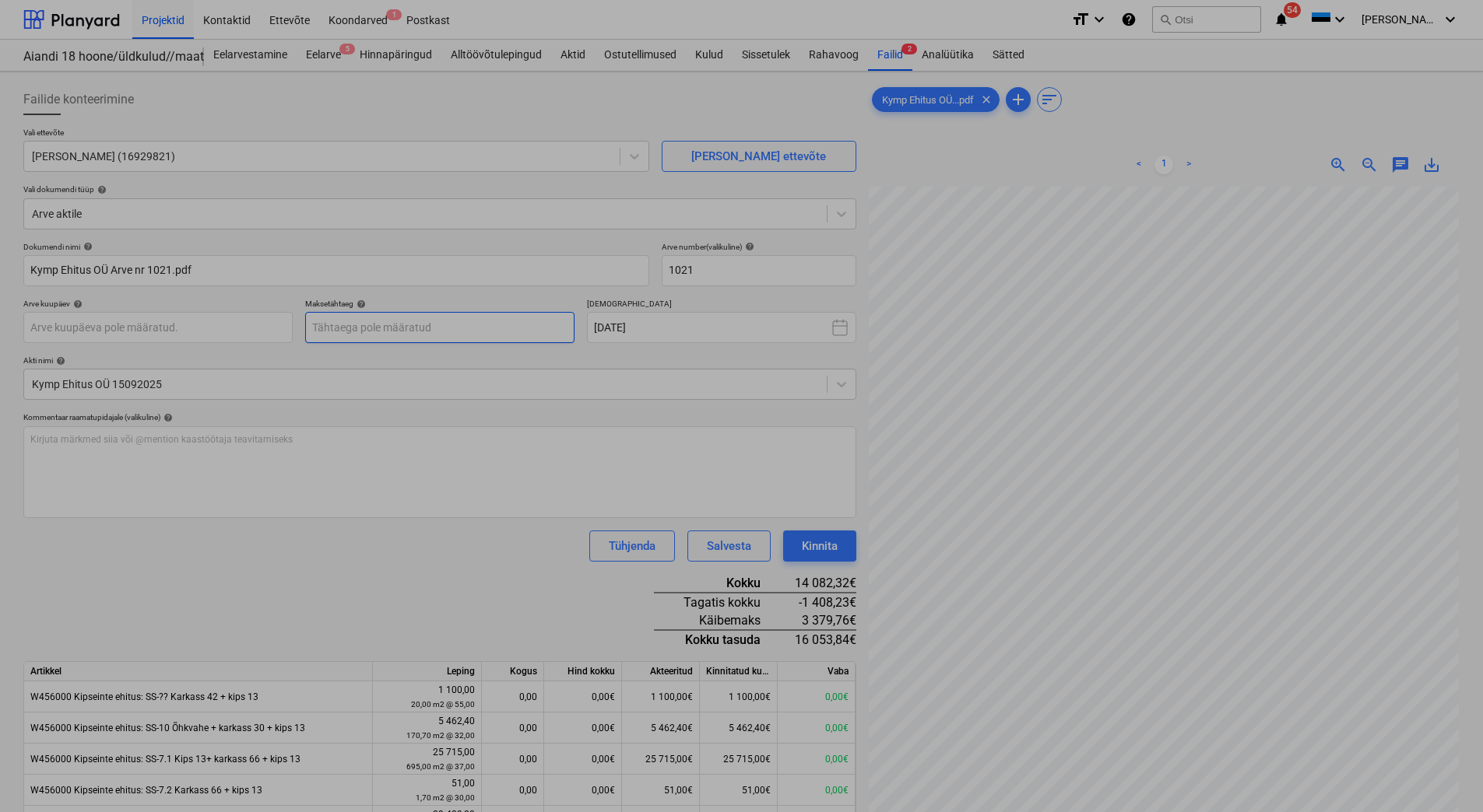
click at [383, 323] on body "Projektid Kontaktid Ettevõte Koondarved 1 Postkast format_size keyboard_arrow_d…" at bounding box center [742, 406] width 1483 height 812
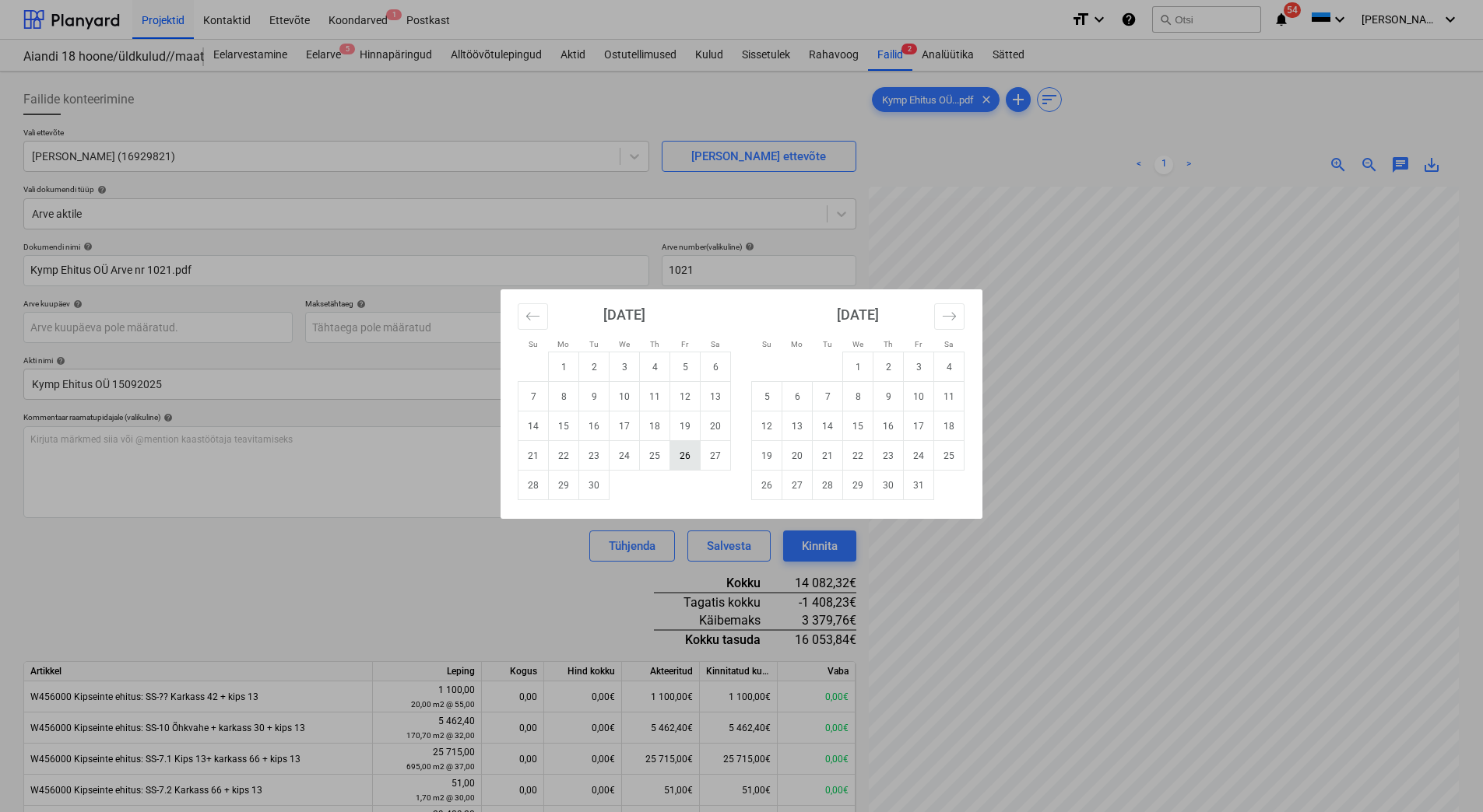
click at [678, 453] on td "26" at bounding box center [685, 456] width 30 height 29
type input "[DATE]"
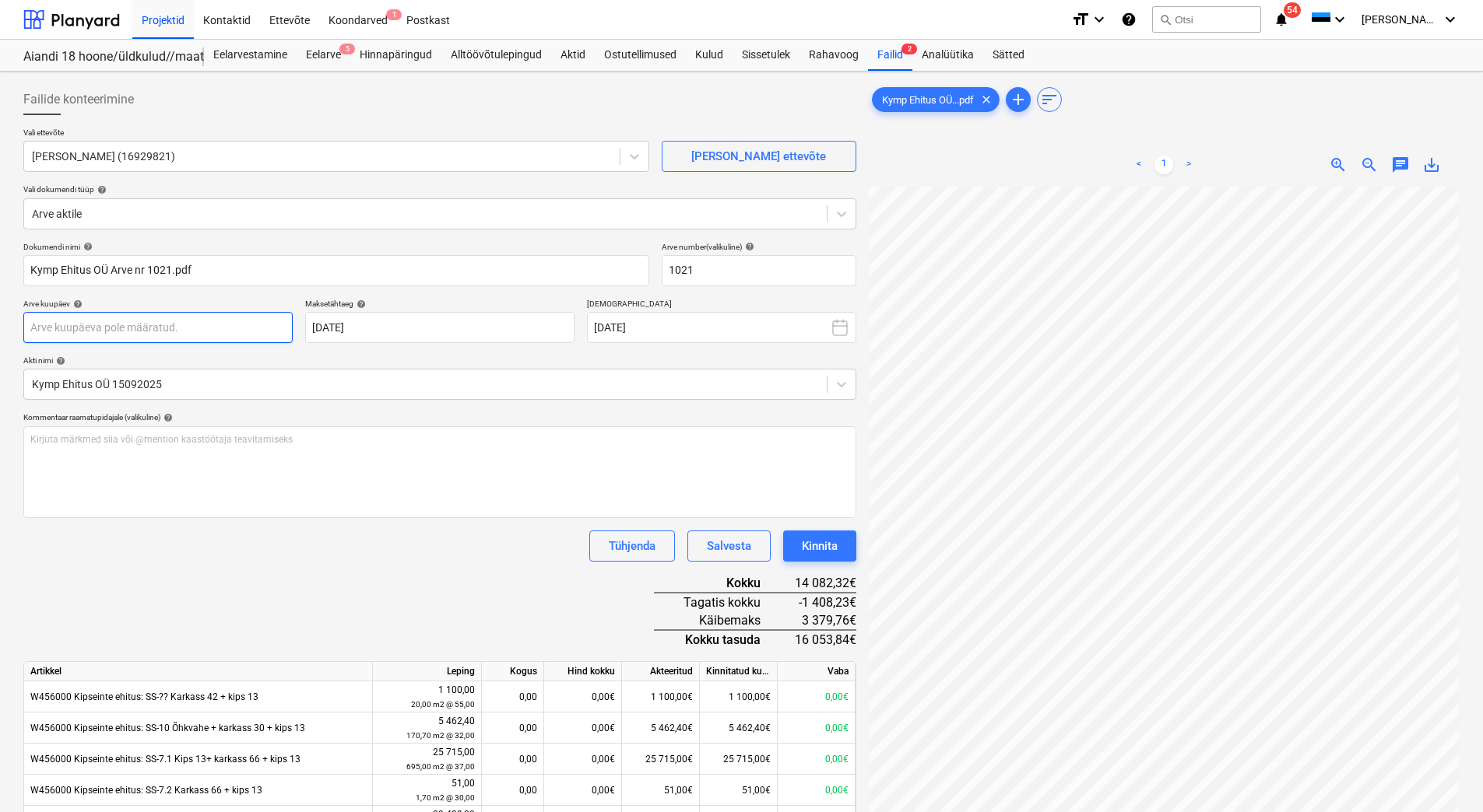
click at [139, 329] on body "Projektid Kontaktid Ettevõte Koondarved 1 Postkast format_size keyboard_arrow_d…" at bounding box center [742, 406] width 1483 height 812
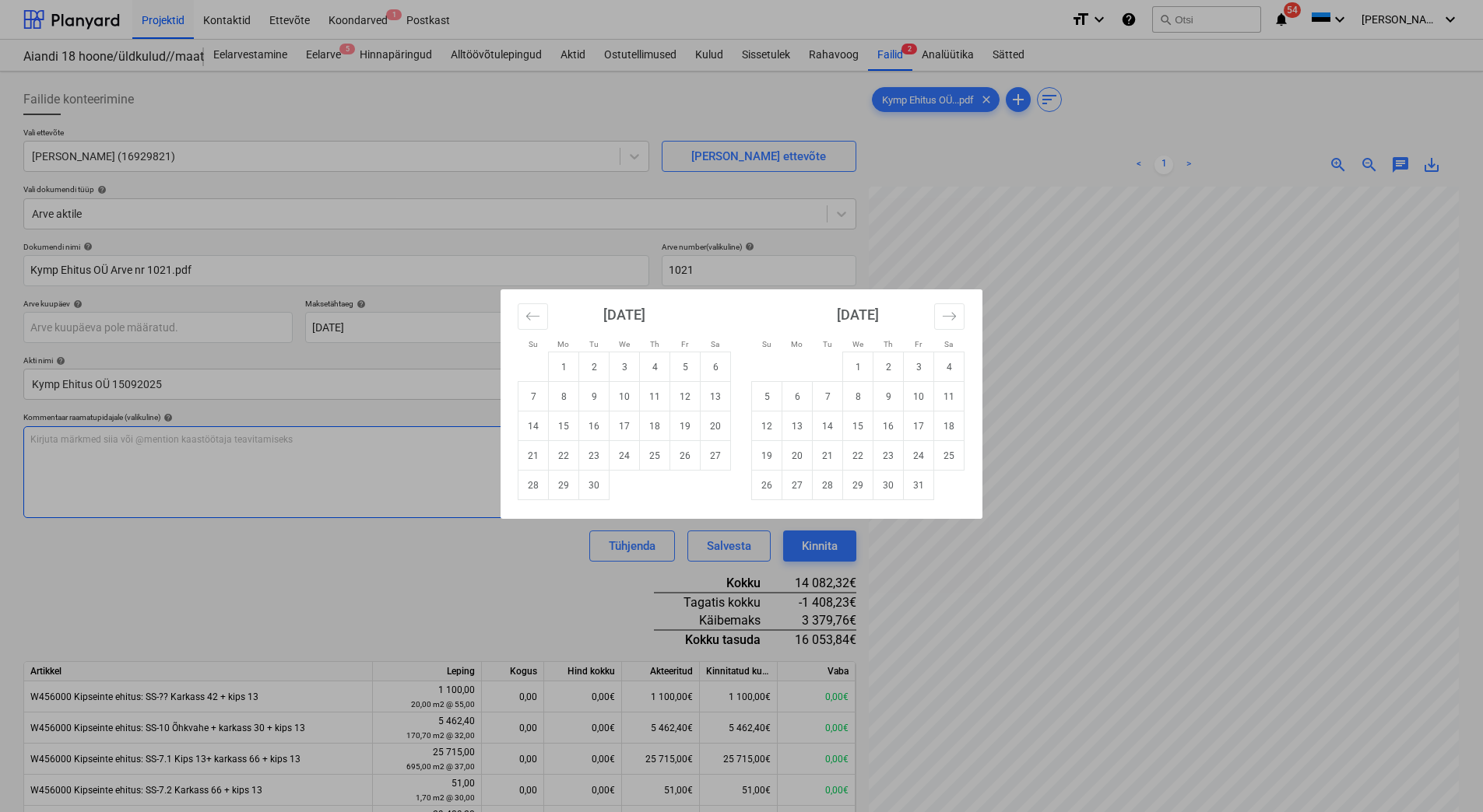
click at [600, 426] on td "16" at bounding box center [594, 426] width 30 height 29
type input "[DATE]"
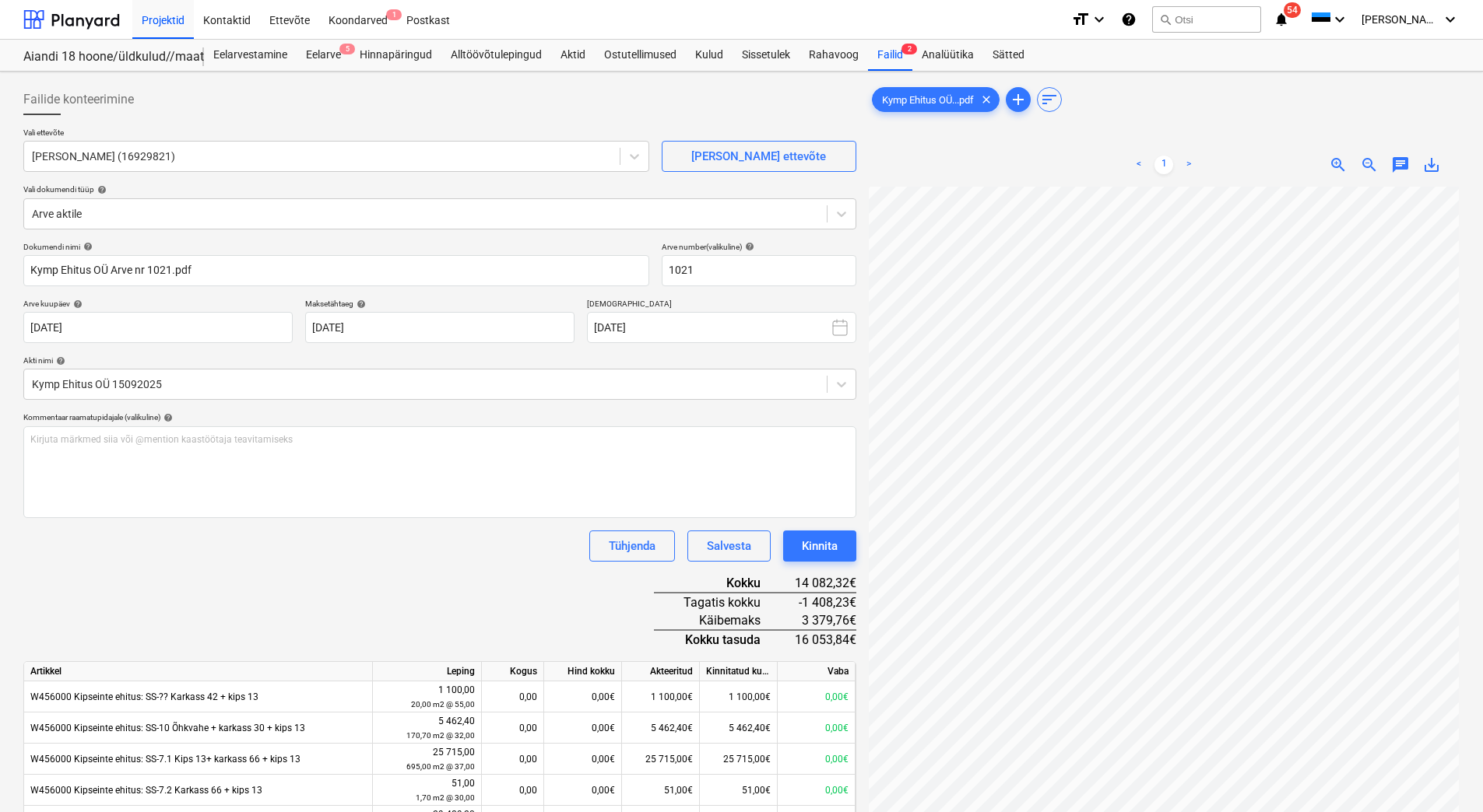
scroll to position [226, 112]
click at [804, 548] on div "Kinnita" at bounding box center [820, 546] width 36 height 20
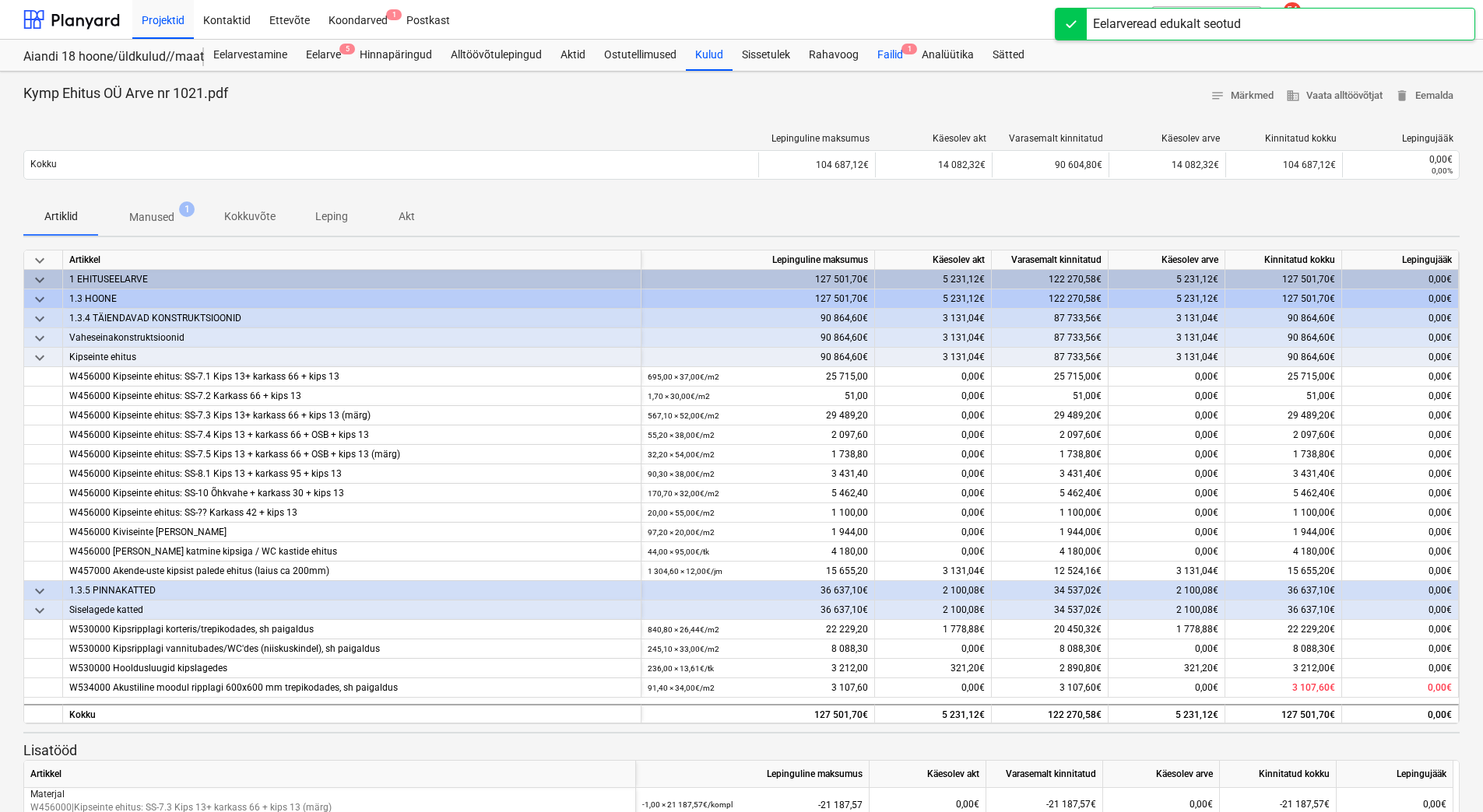
click at [889, 49] on div "Failid 1" at bounding box center [890, 55] width 44 height 31
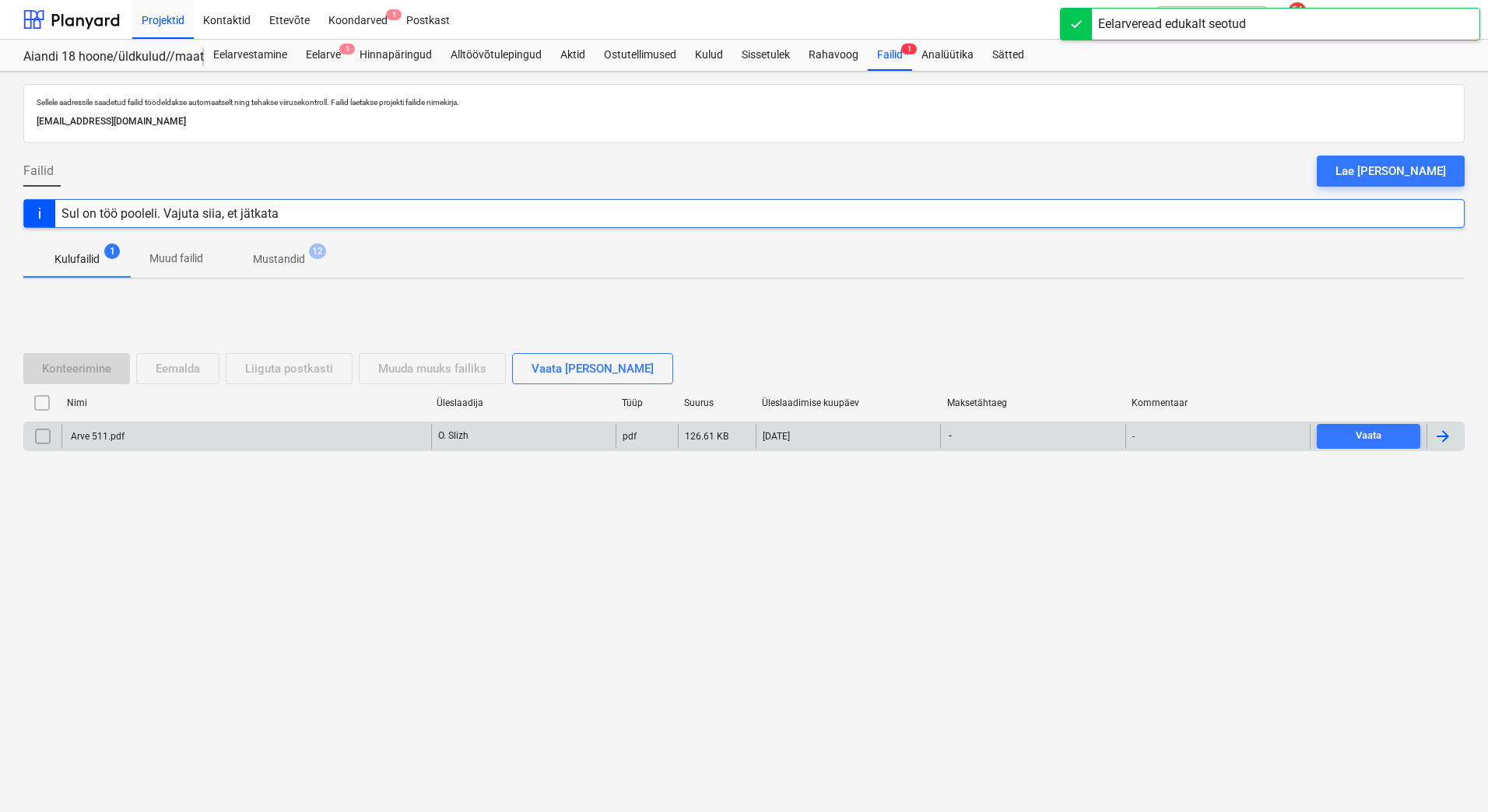
click at [84, 435] on div "Arve 511.pdf" at bounding box center [96, 436] width 56 height 11
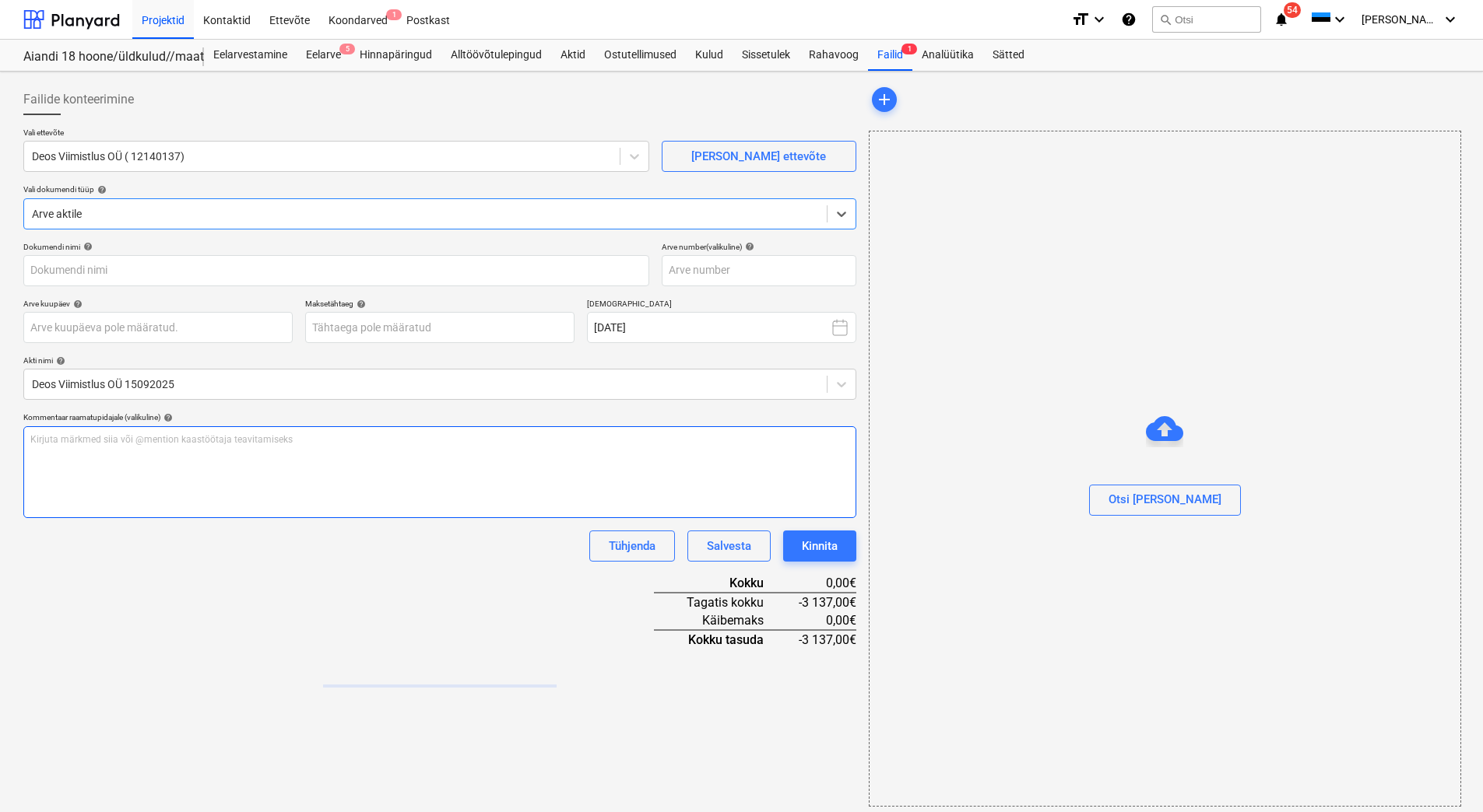
type input "Arve 511.pdf"
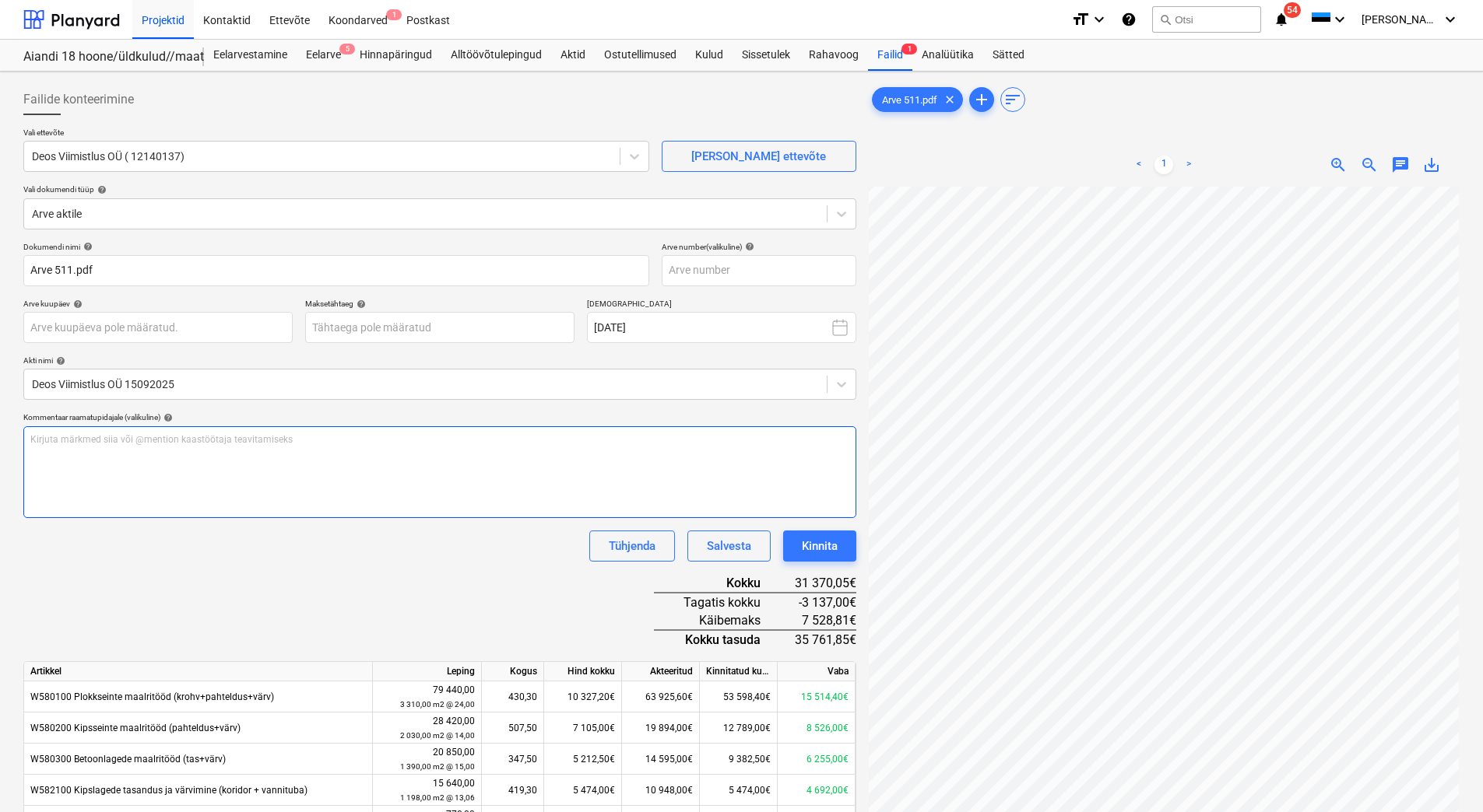
scroll to position [29, 246]
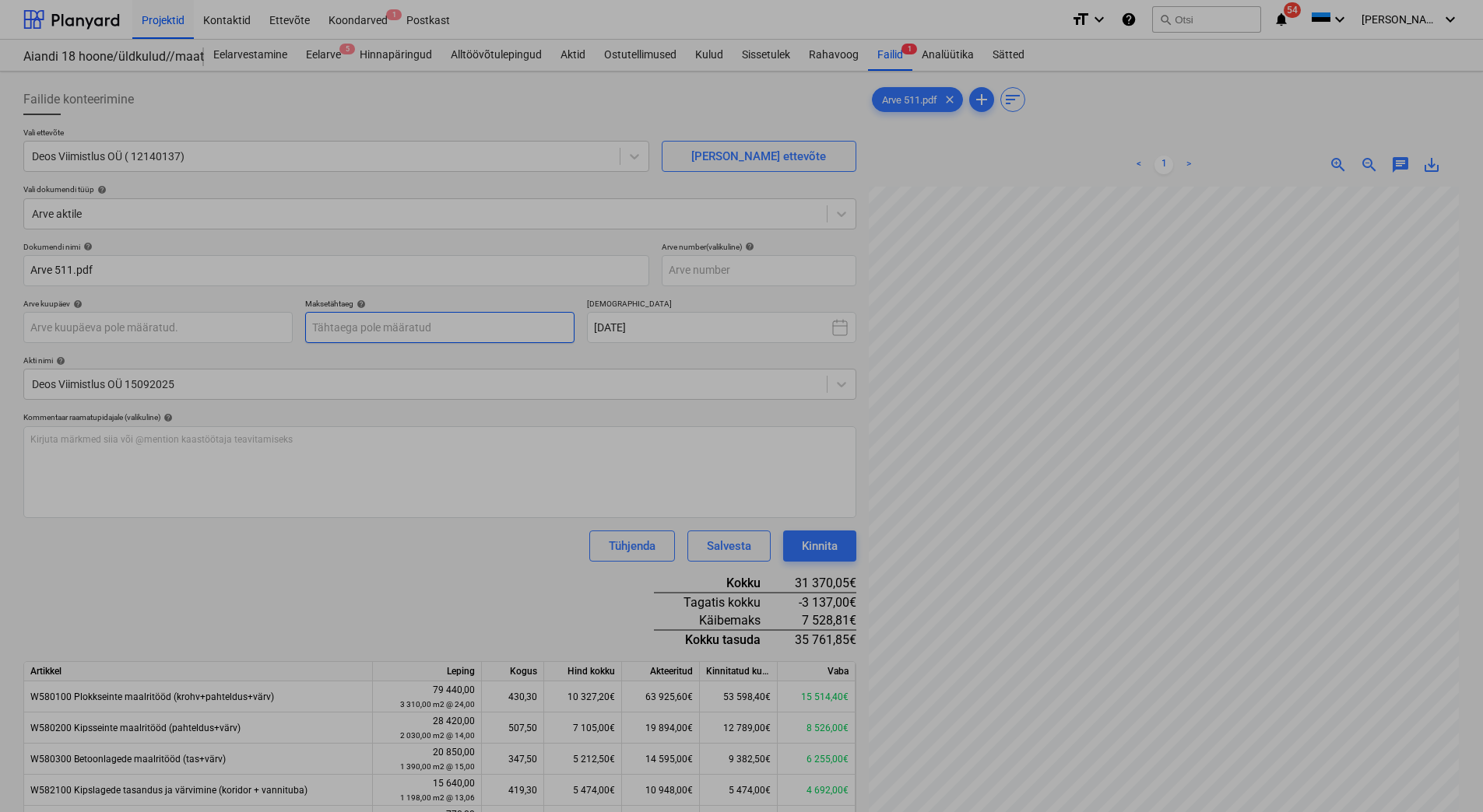
click at [435, 320] on body "Projektid Kontaktid Ettevõte Koondarved 1 Postkast format_size keyboard_arrow_d…" at bounding box center [742, 406] width 1483 height 812
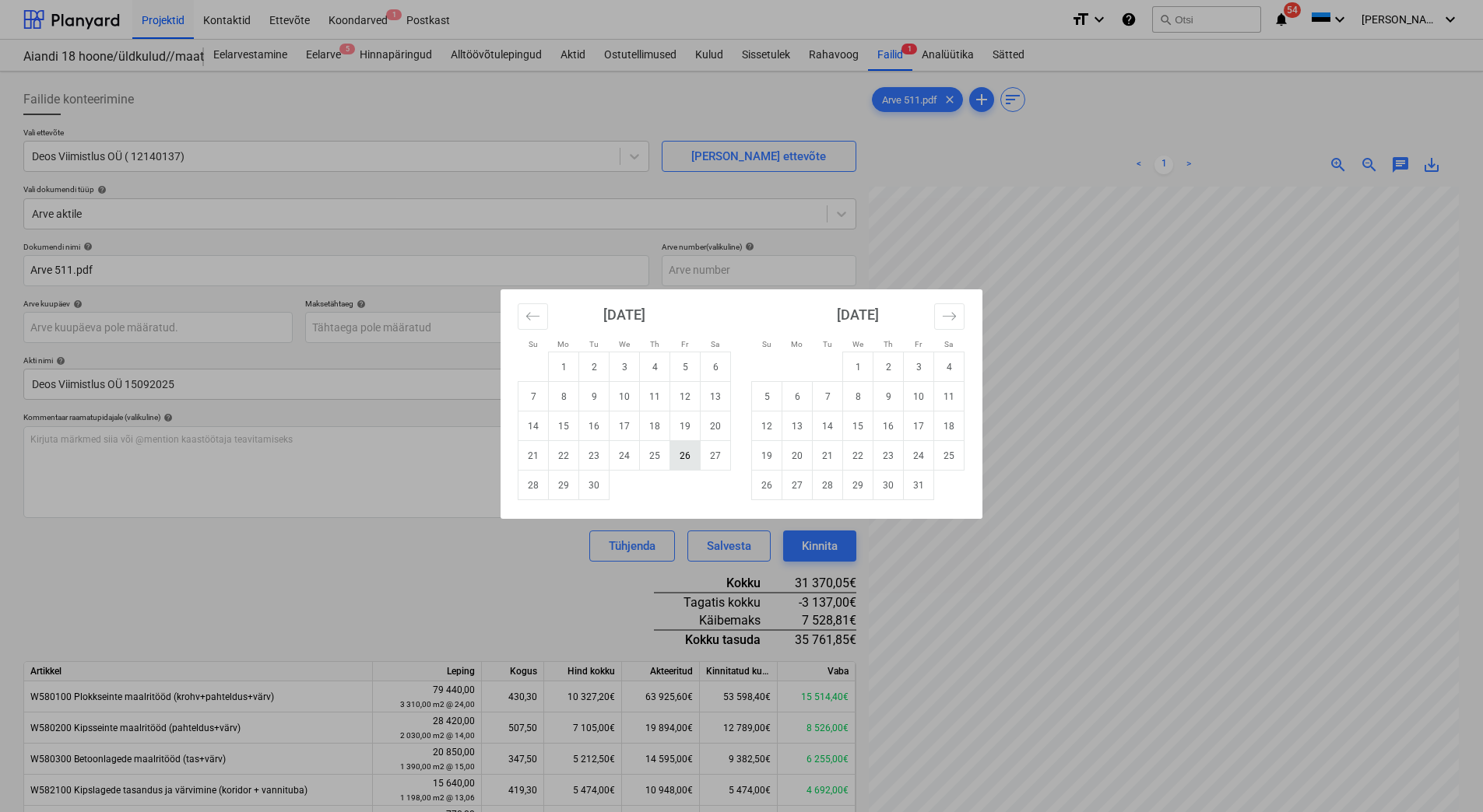
click at [688, 457] on td "26" at bounding box center [685, 456] width 30 height 29
type input "[DATE]"
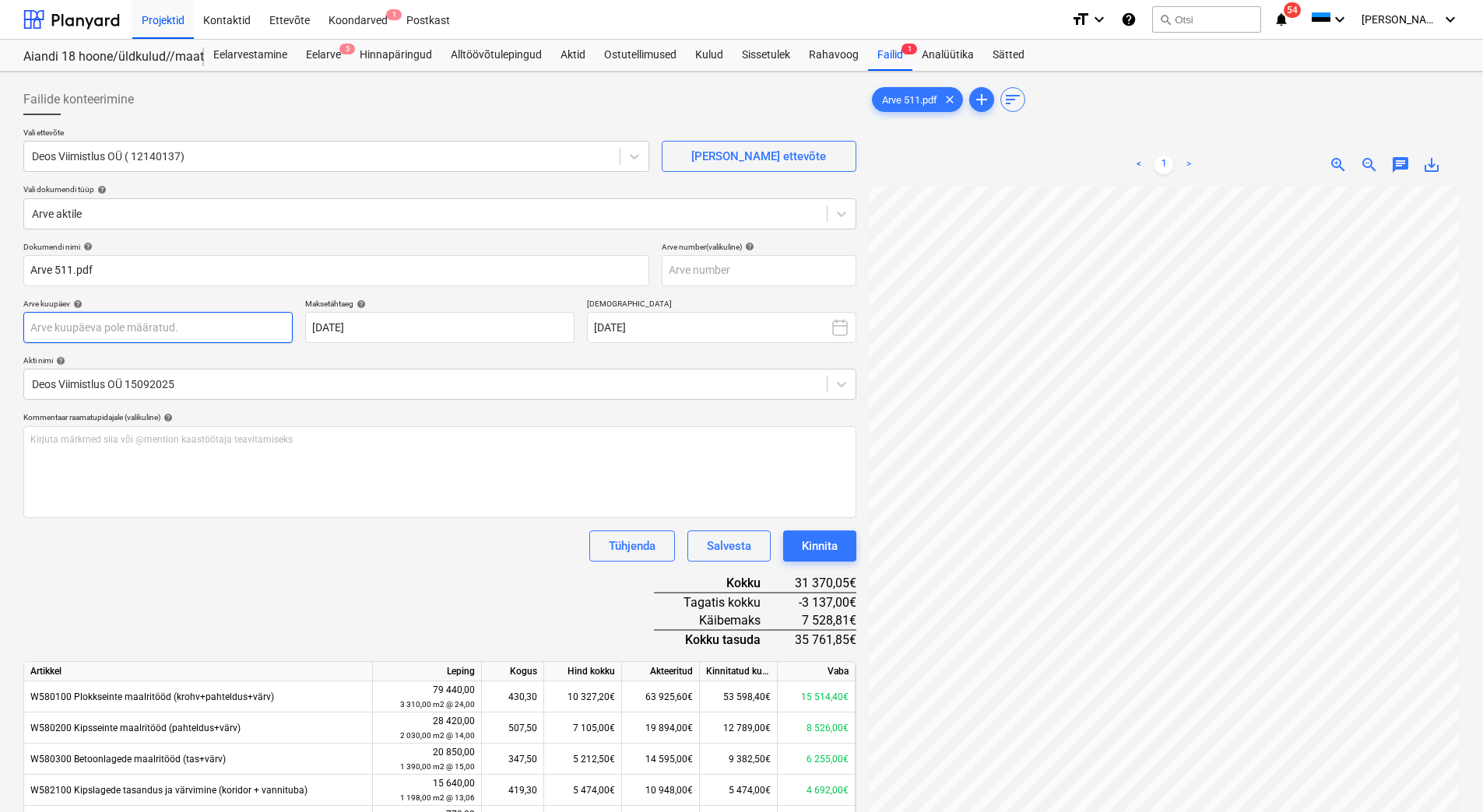
click at [201, 333] on body "Projektid Kontaktid Ettevõte Koondarved 1 Postkast format_size keyboard_arrow_d…" at bounding box center [742, 406] width 1483 height 812
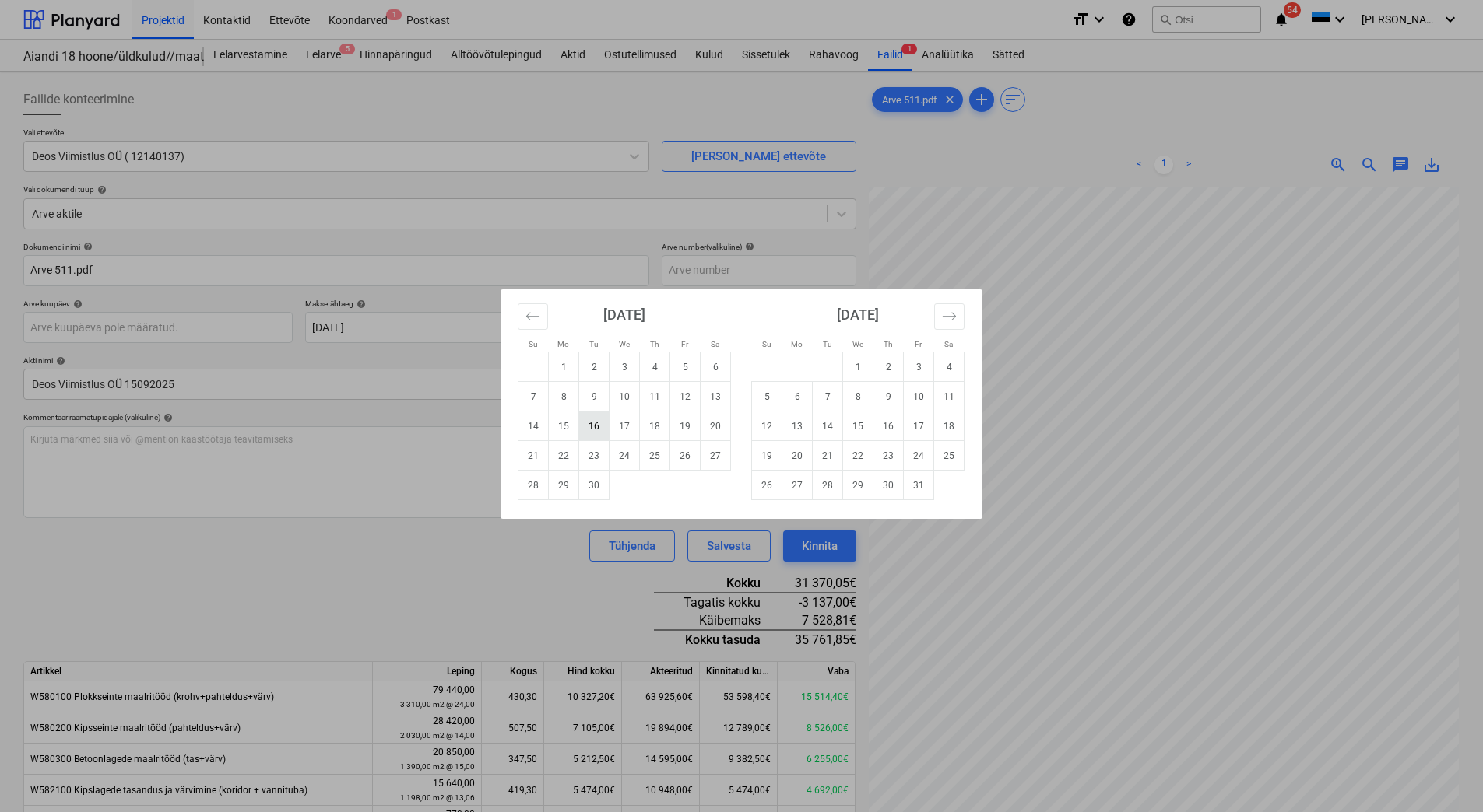
click at [587, 430] on td "16" at bounding box center [594, 426] width 30 height 29
type input "[DATE]"
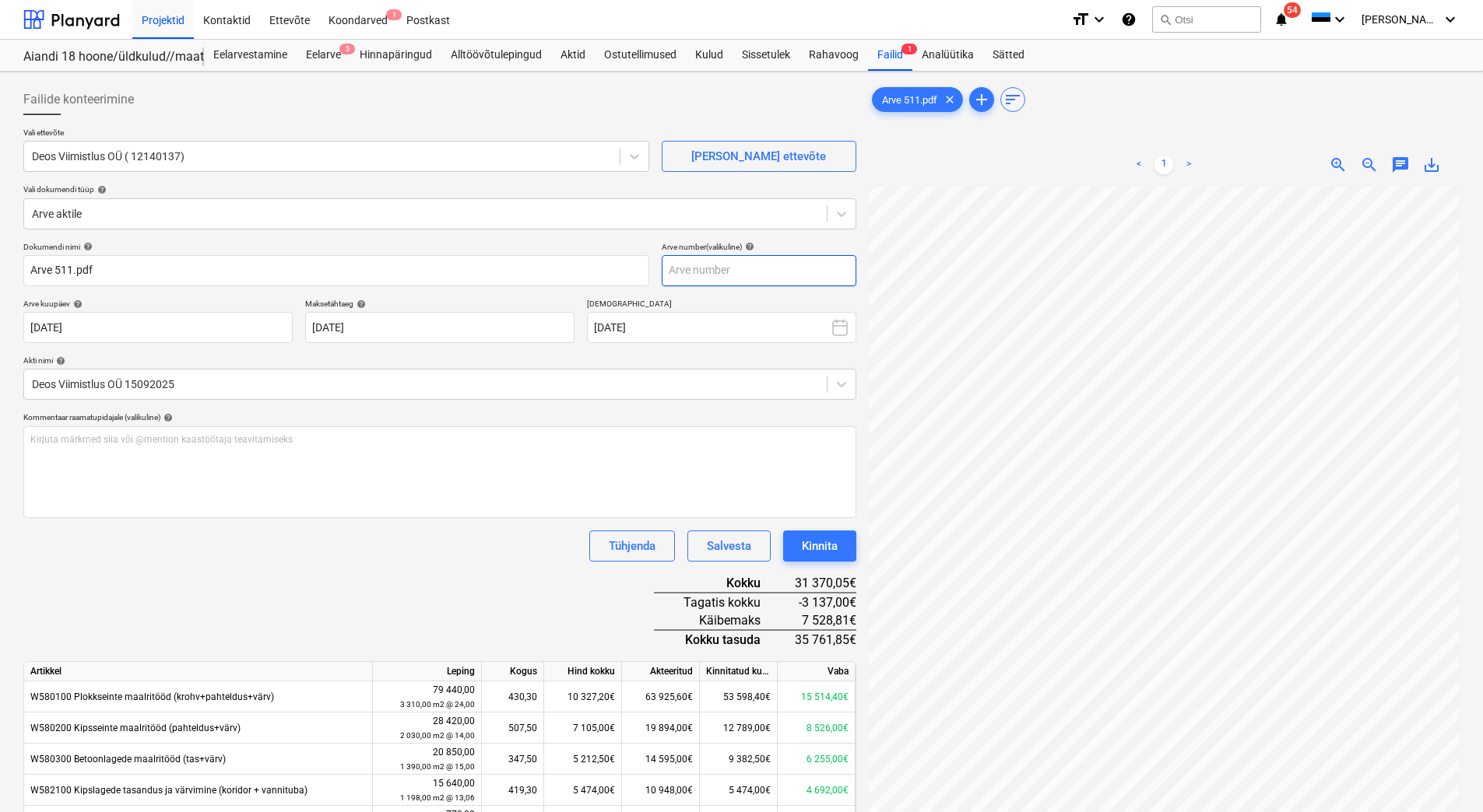
click at [719, 269] on input "text" at bounding box center [759, 271] width 195 height 31
click at [711, 274] on input "text" at bounding box center [759, 271] width 195 height 31
type input "511"
click at [281, 553] on div "Tühjenda Salvesta Kinnita" at bounding box center [440, 546] width 833 height 31
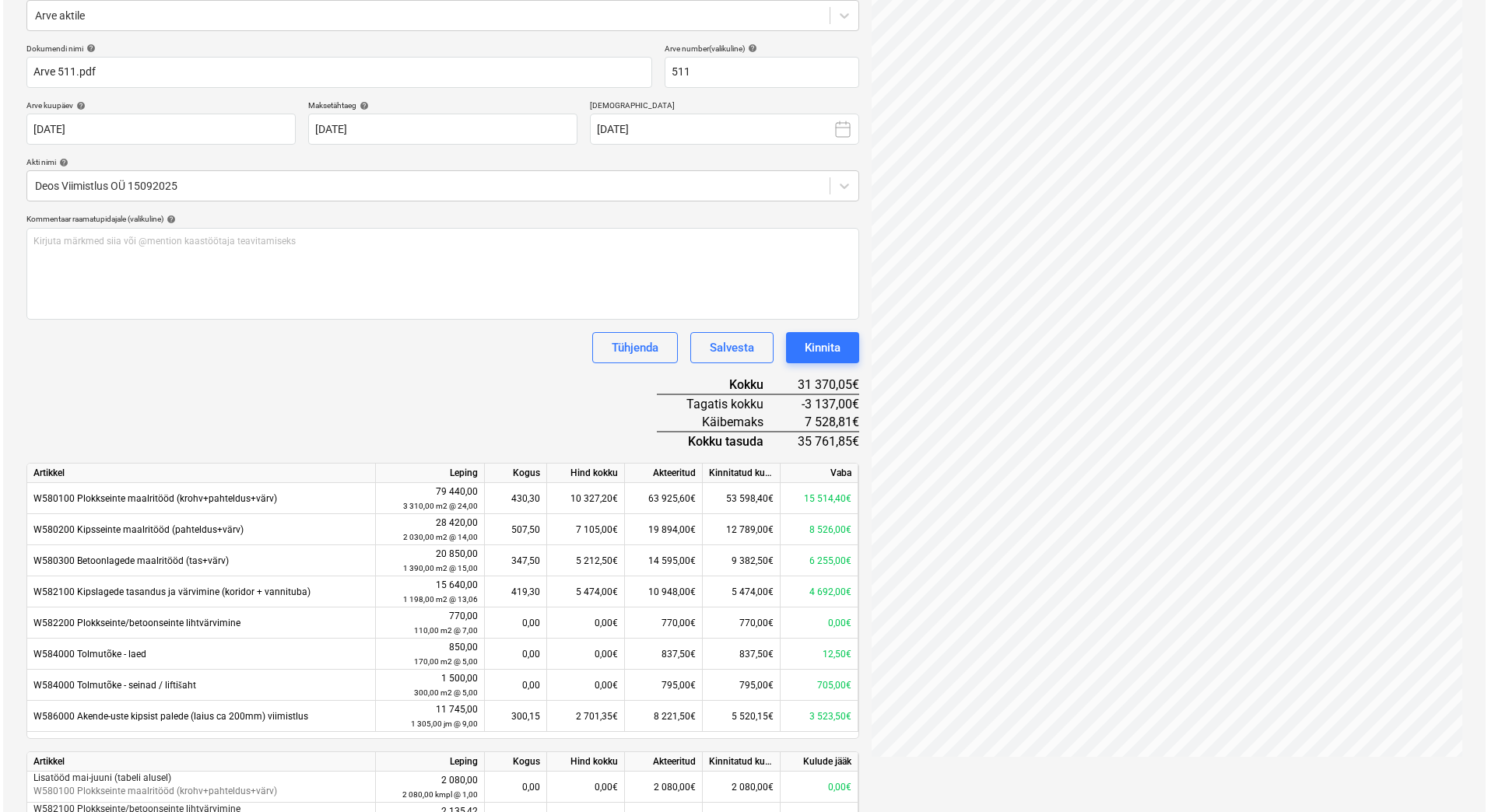
scroll to position [0, 0]
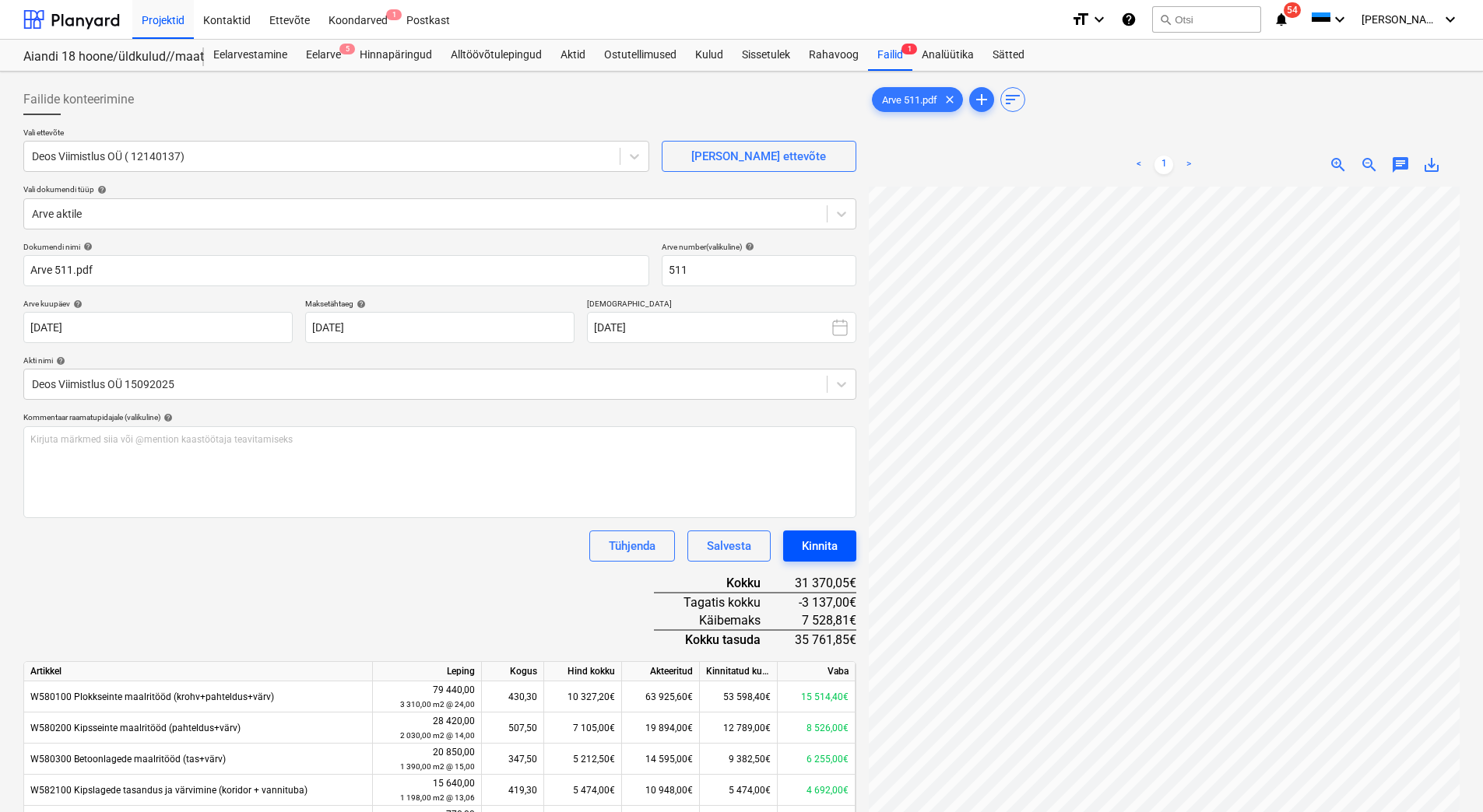
click at [821, 542] on div "Kinnita" at bounding box center [820, 546] width 36 height 20
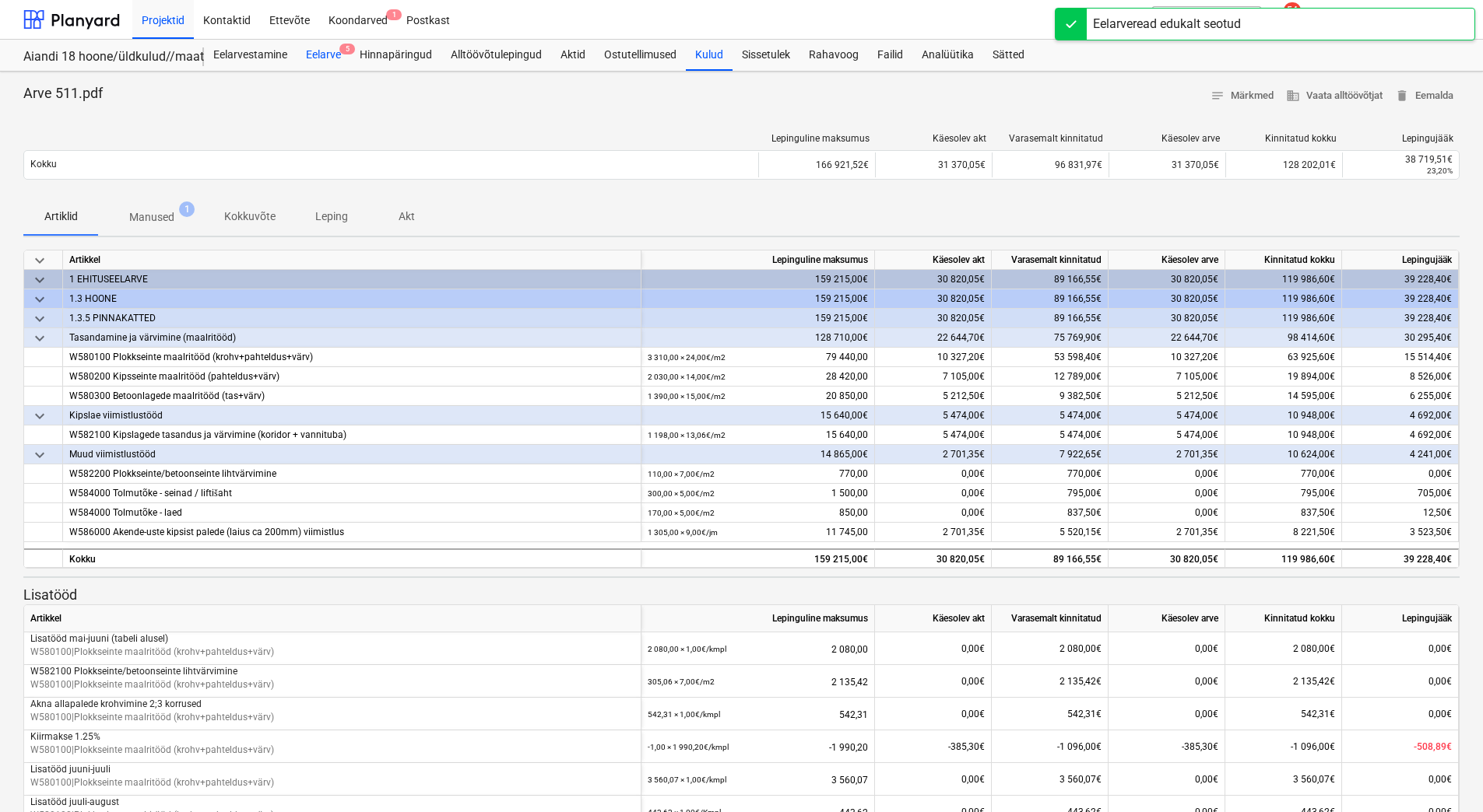
click at [325, 51] on div "Eelarve 5" at bounding box center [324, 55] width 54 height 31
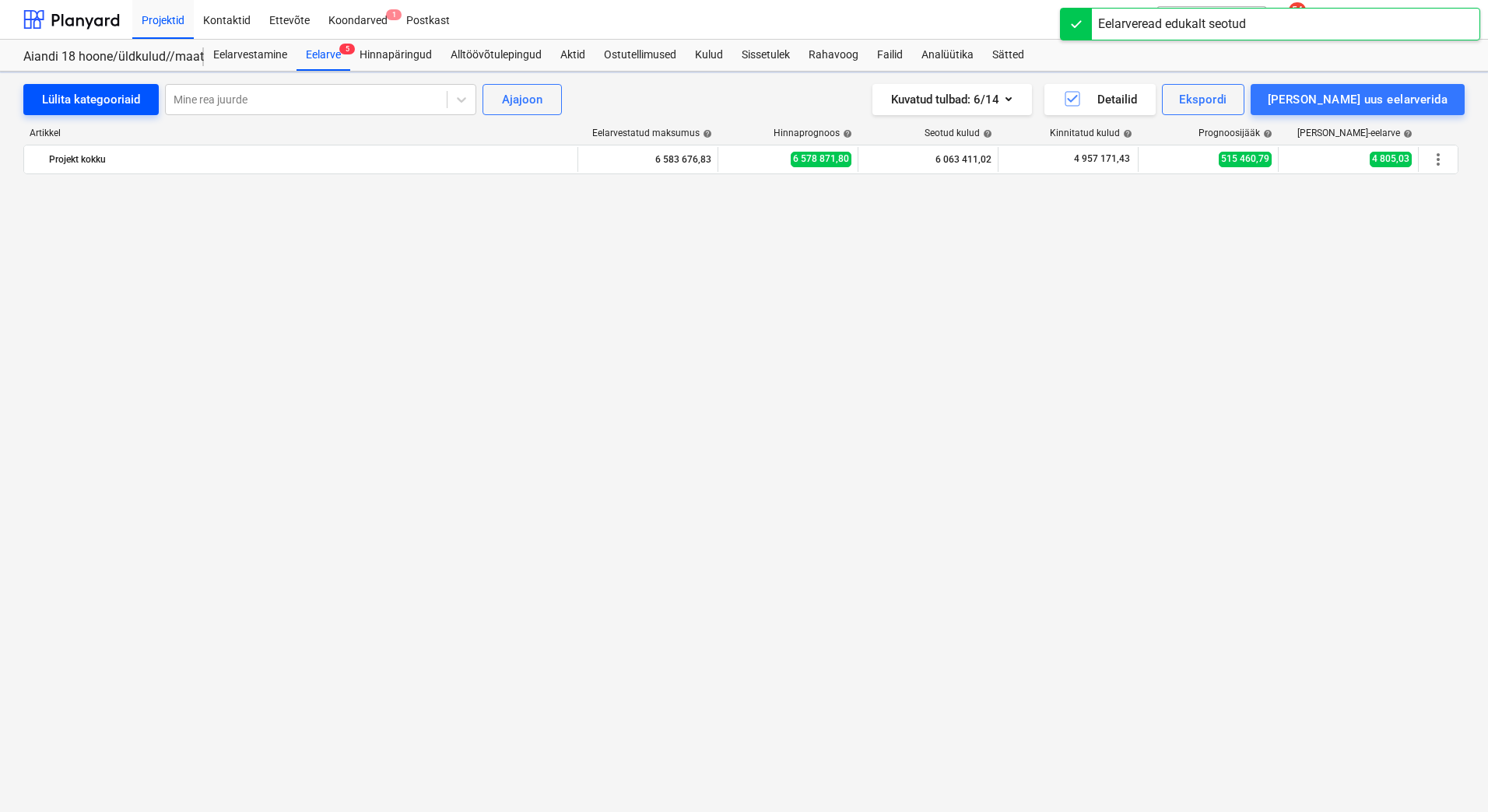
scroll to position [8022, 0]
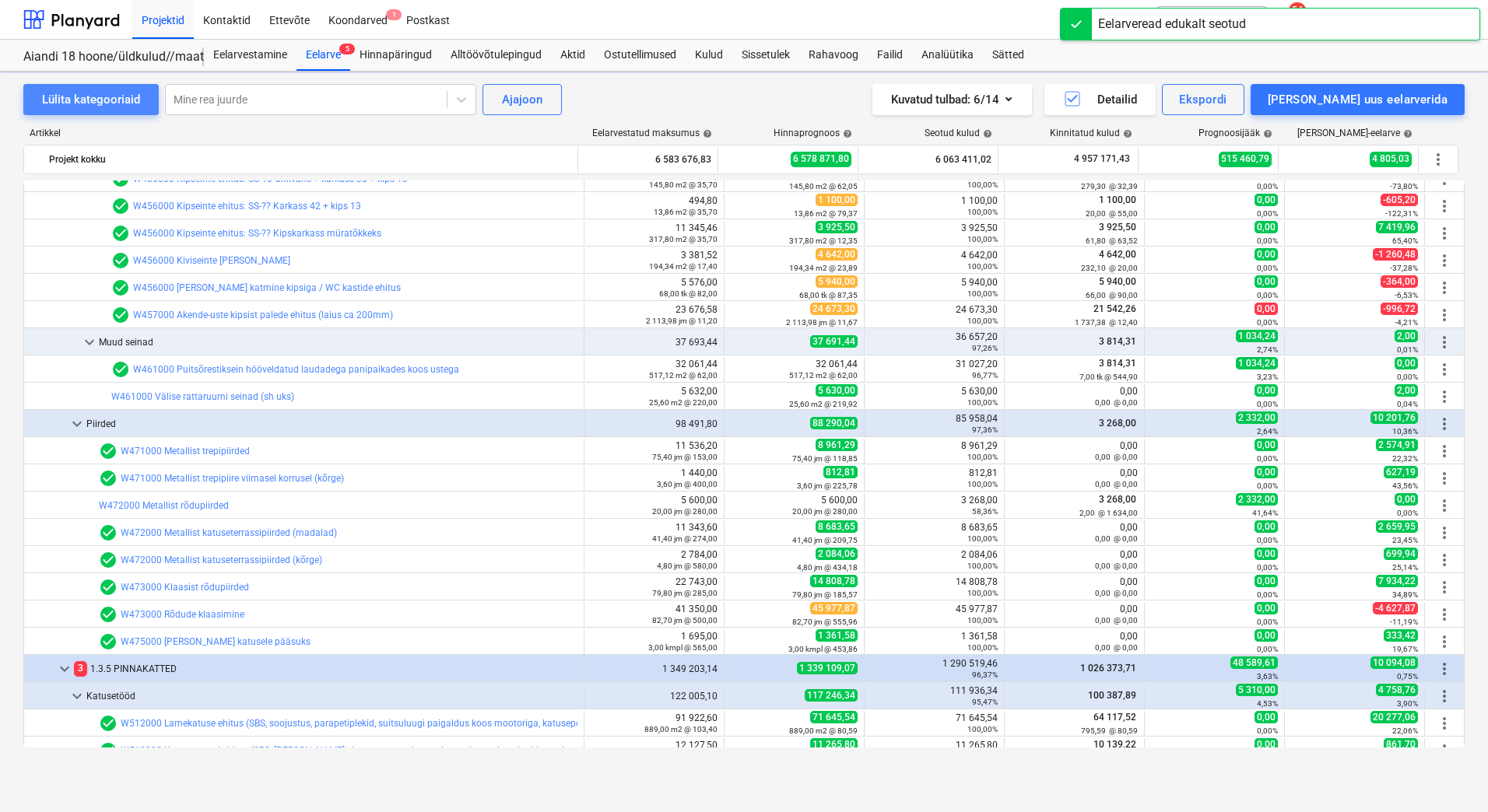
click at [126, 104] on div "Lülita kategooriaid" at bounding box center [91, 99] width 98 height 20
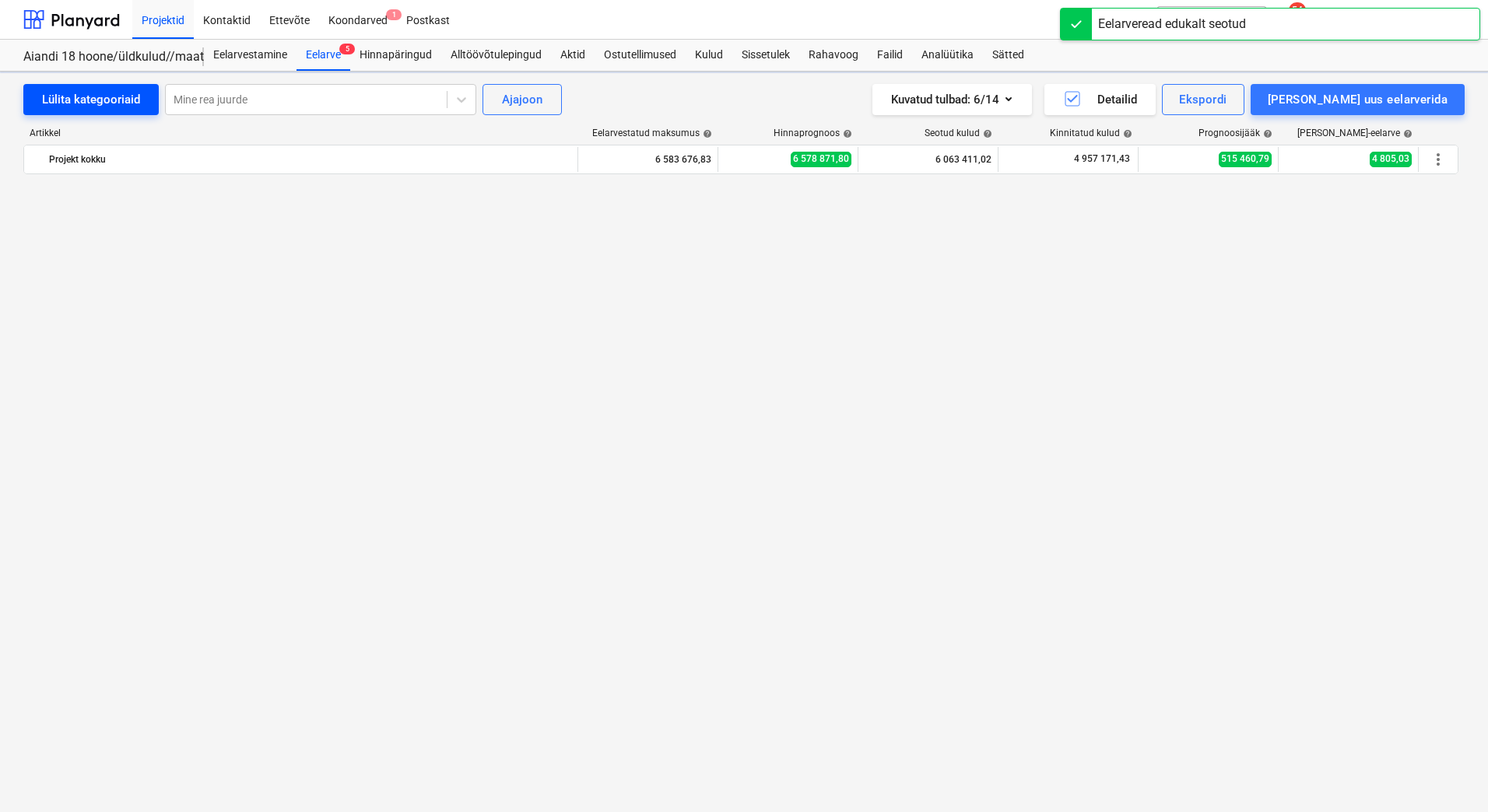
click at [126, 104] on div "Lülita kategooriaid" at bounding box center [91, 99] width 98 height 20
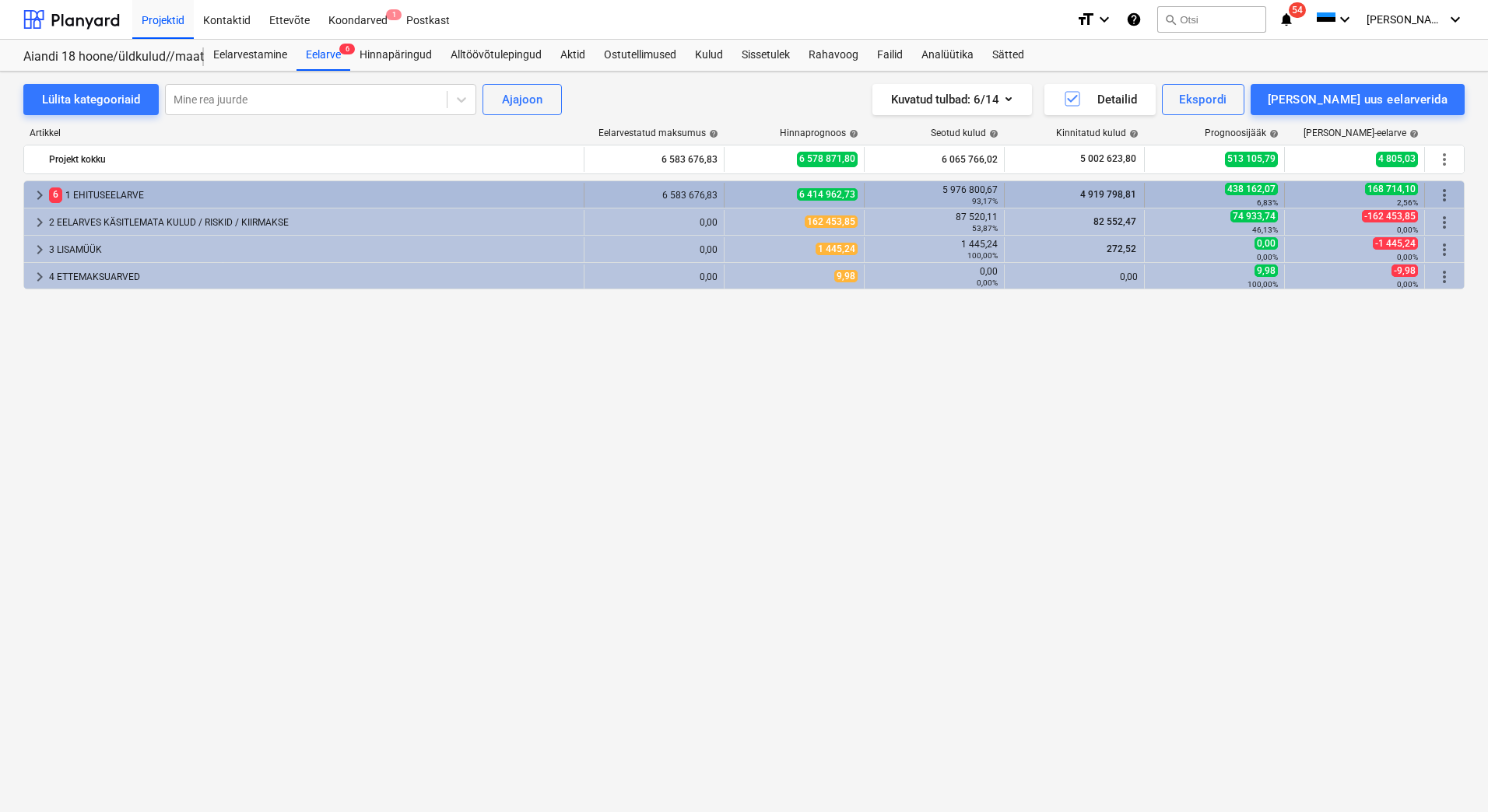
click at [86, 191] on div "6 1 EHITUSEELARVE" at bounding box center [313, 195] width 528 height 25
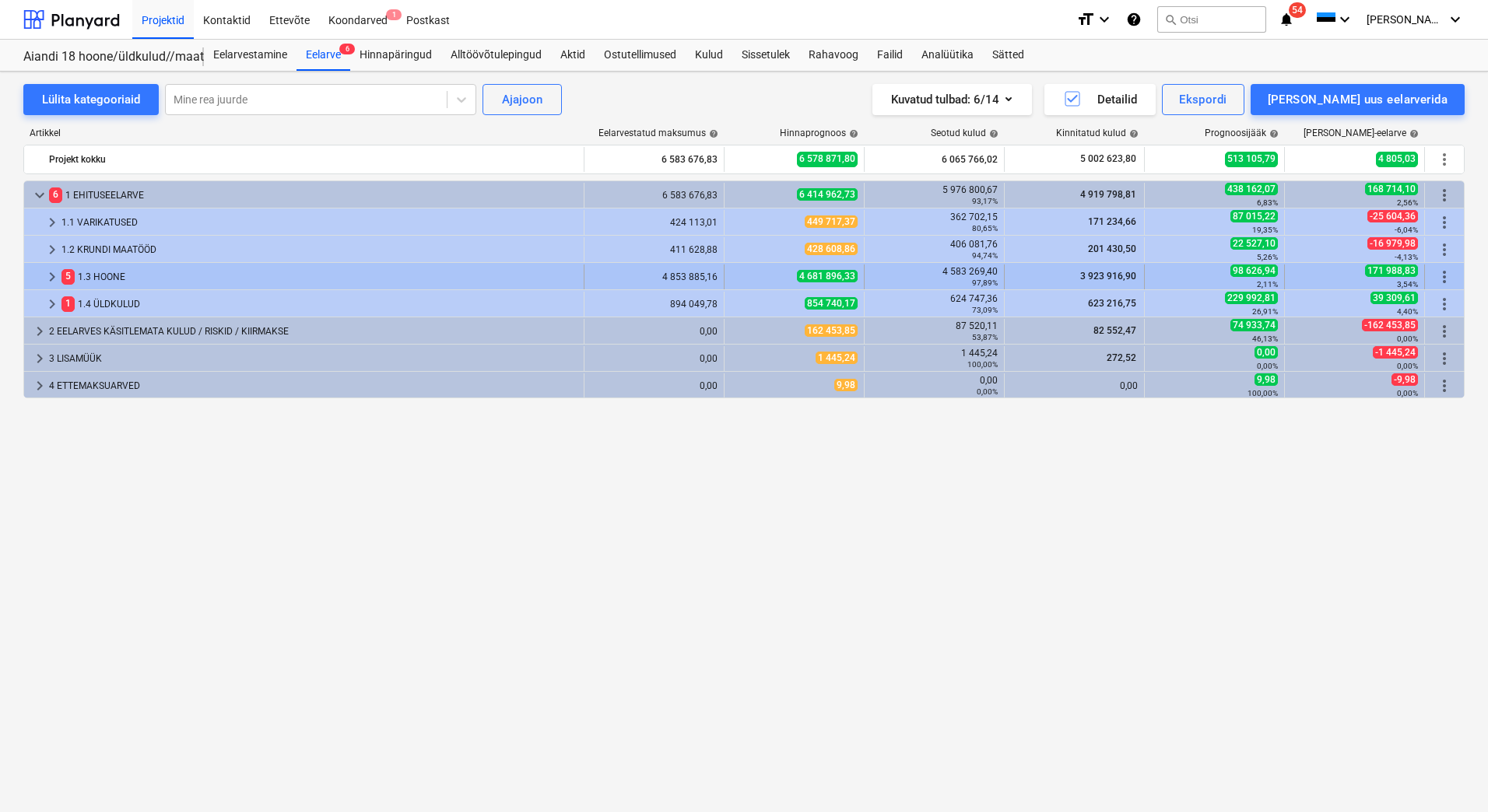
click at [96, 276] on div "5 1.3 HOONE" at bounding box center [319, 276] width 516 height 25
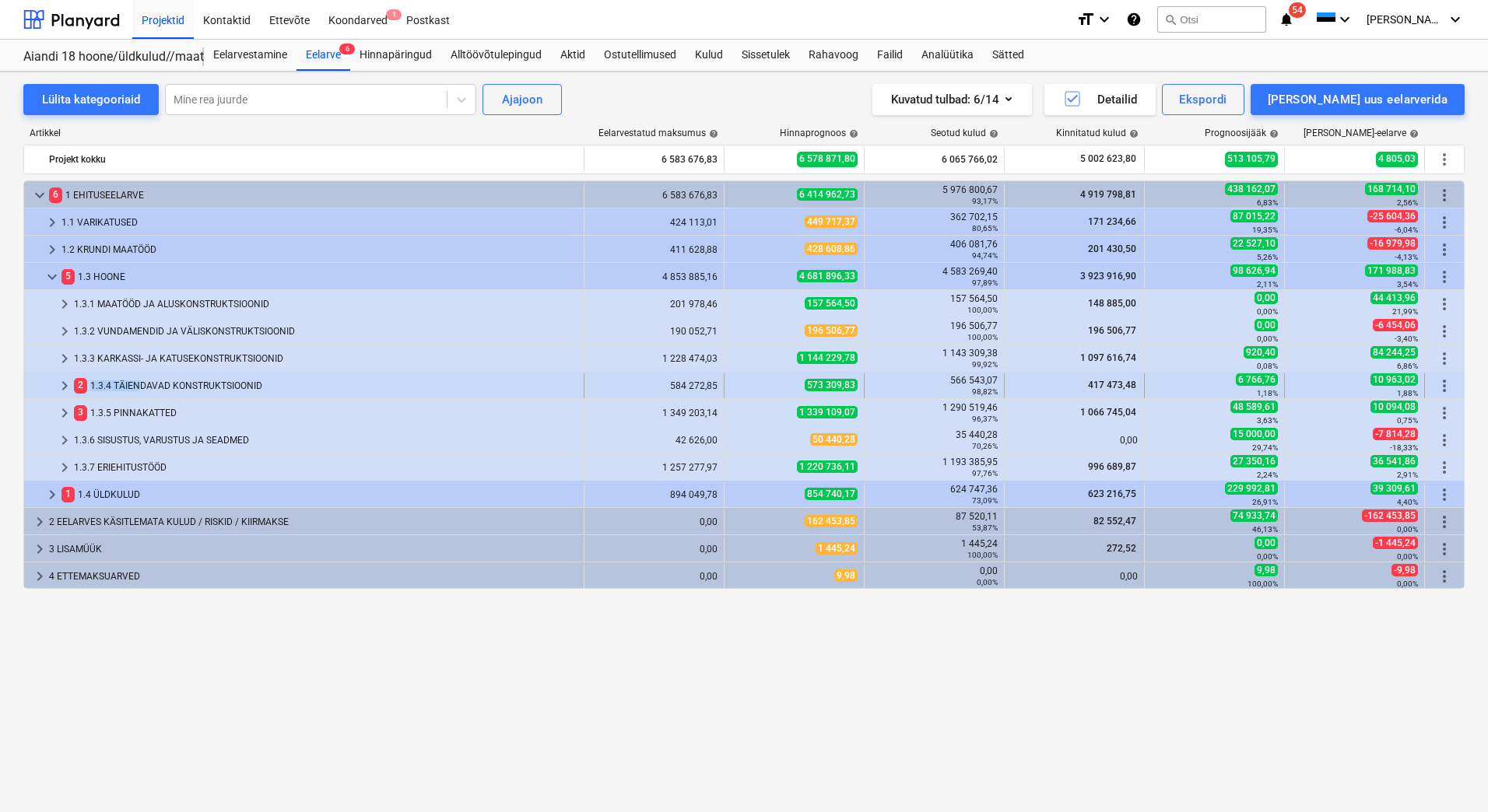
click at [138, 381] on div "2 1.3.4 TÄIENDAVAD KONSTRUKTSIOONID" at bounding box center [325, 386] width 503 height 25
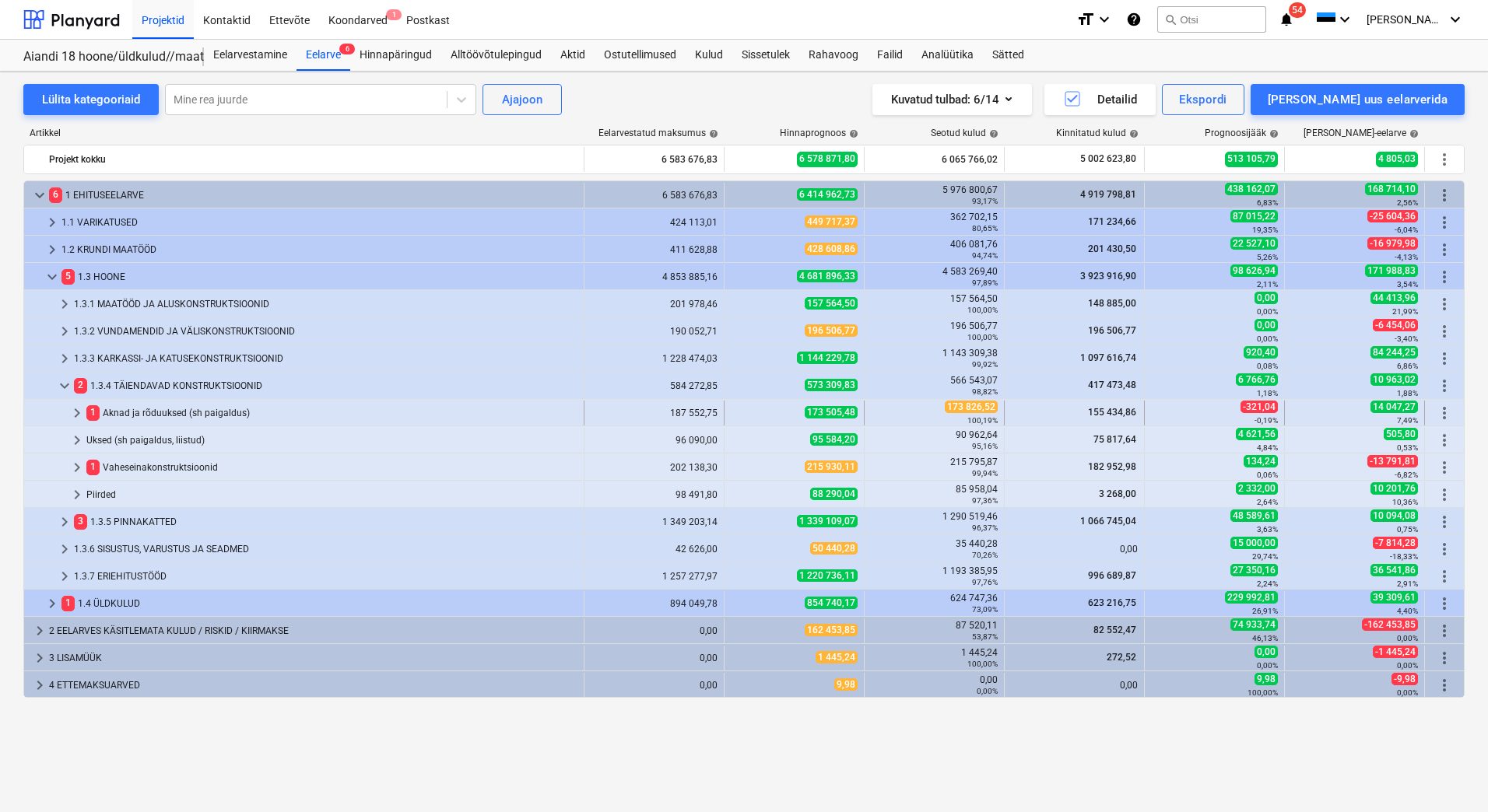
click at [150, 411] on div "1 Aknad ja rõduuksed (sh paigaldus)" at bounding box center [332, 413] width 491 height 25
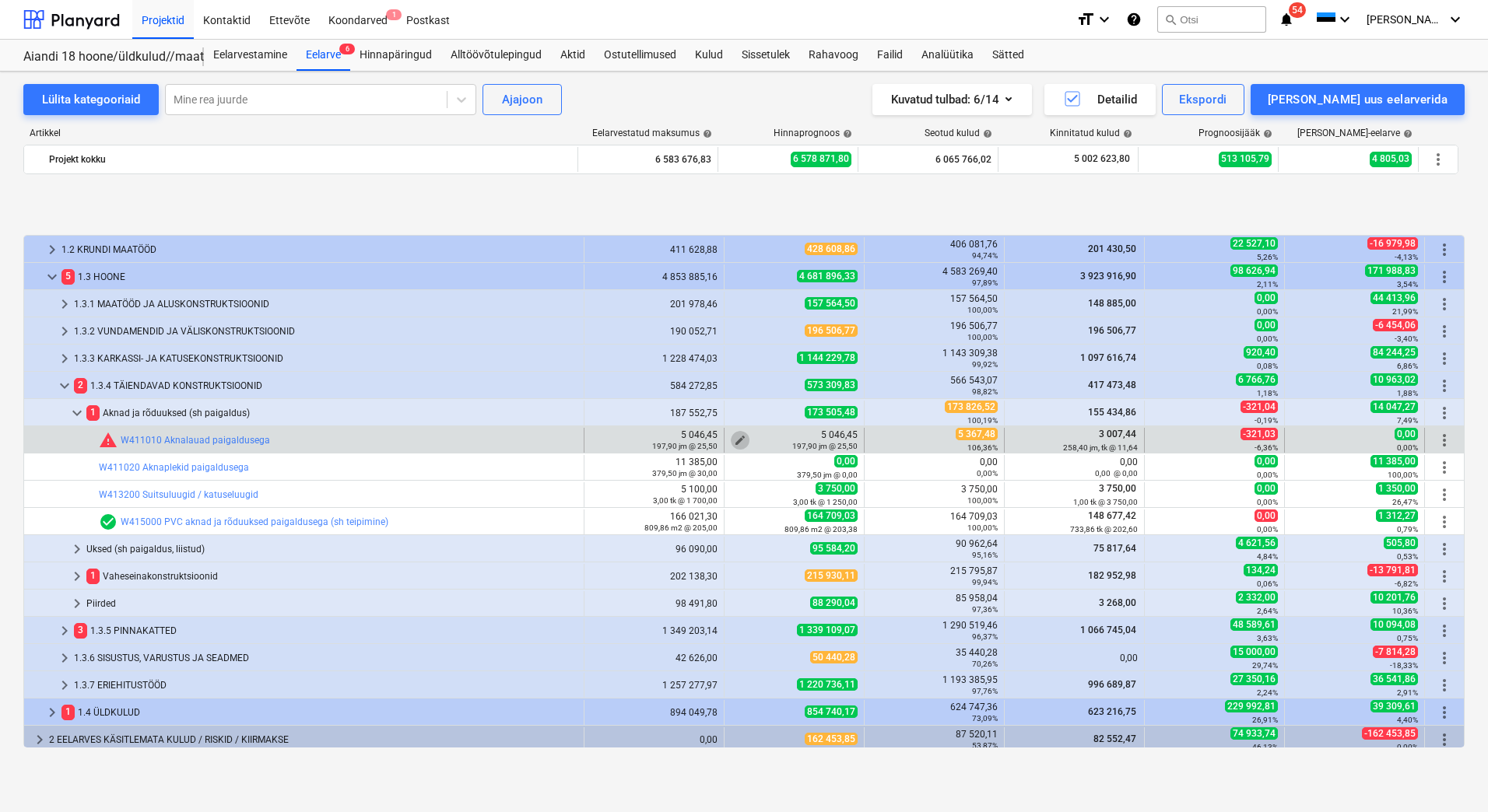
click at [737, 438] on span "edit" at bounding box center [740, 440] width 12 height 12
type textarea "x"
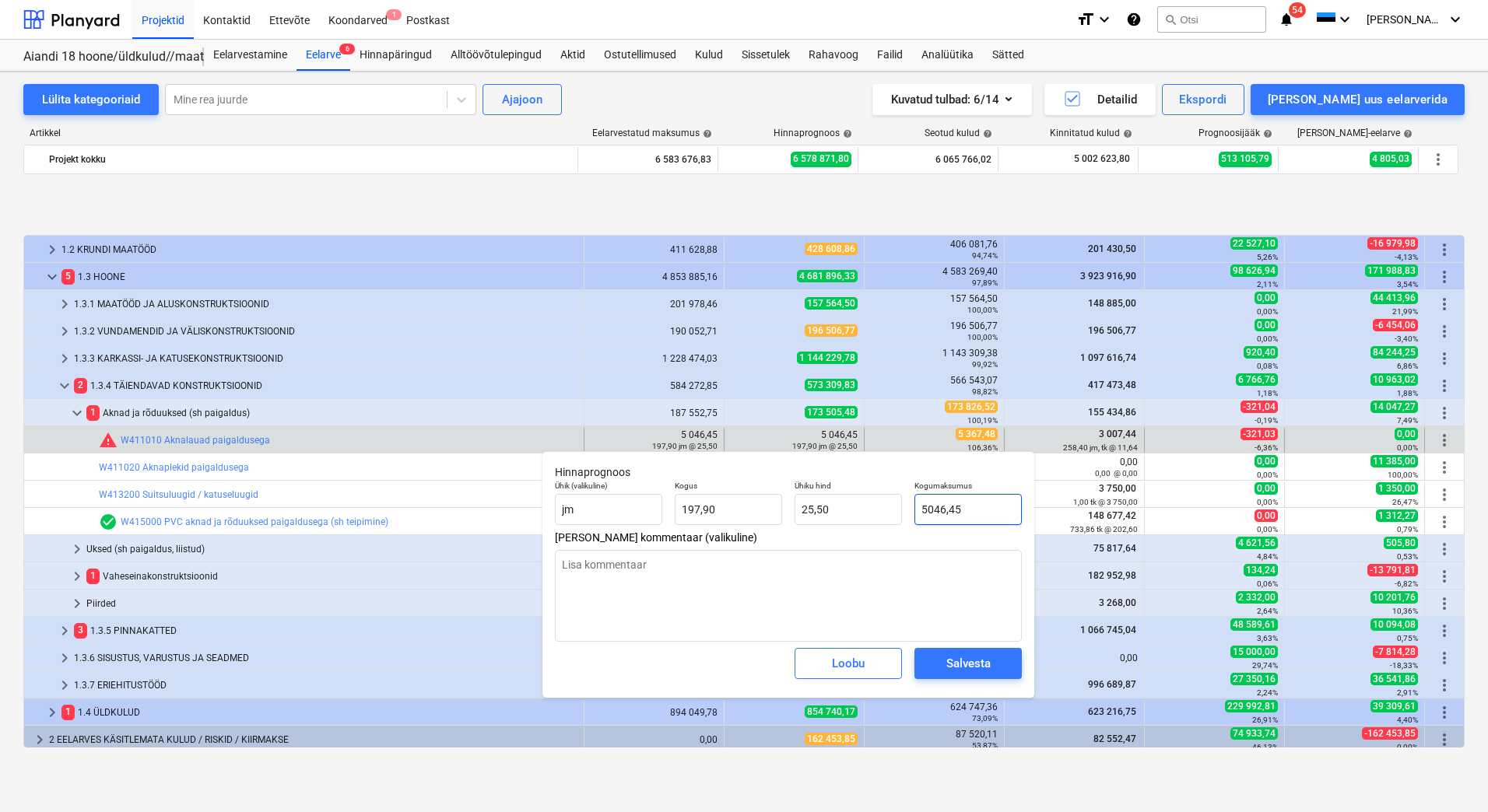
drag, startPoint x: 974, startPoint y: 514, endPoint x: 914, endPoint y: 513, distance: 60.0
click at [914, 513] on input "5046,45" at bounding box center [968, 510] width 108 height 31
type input "5"
type textarea "x"
type input "0,03"
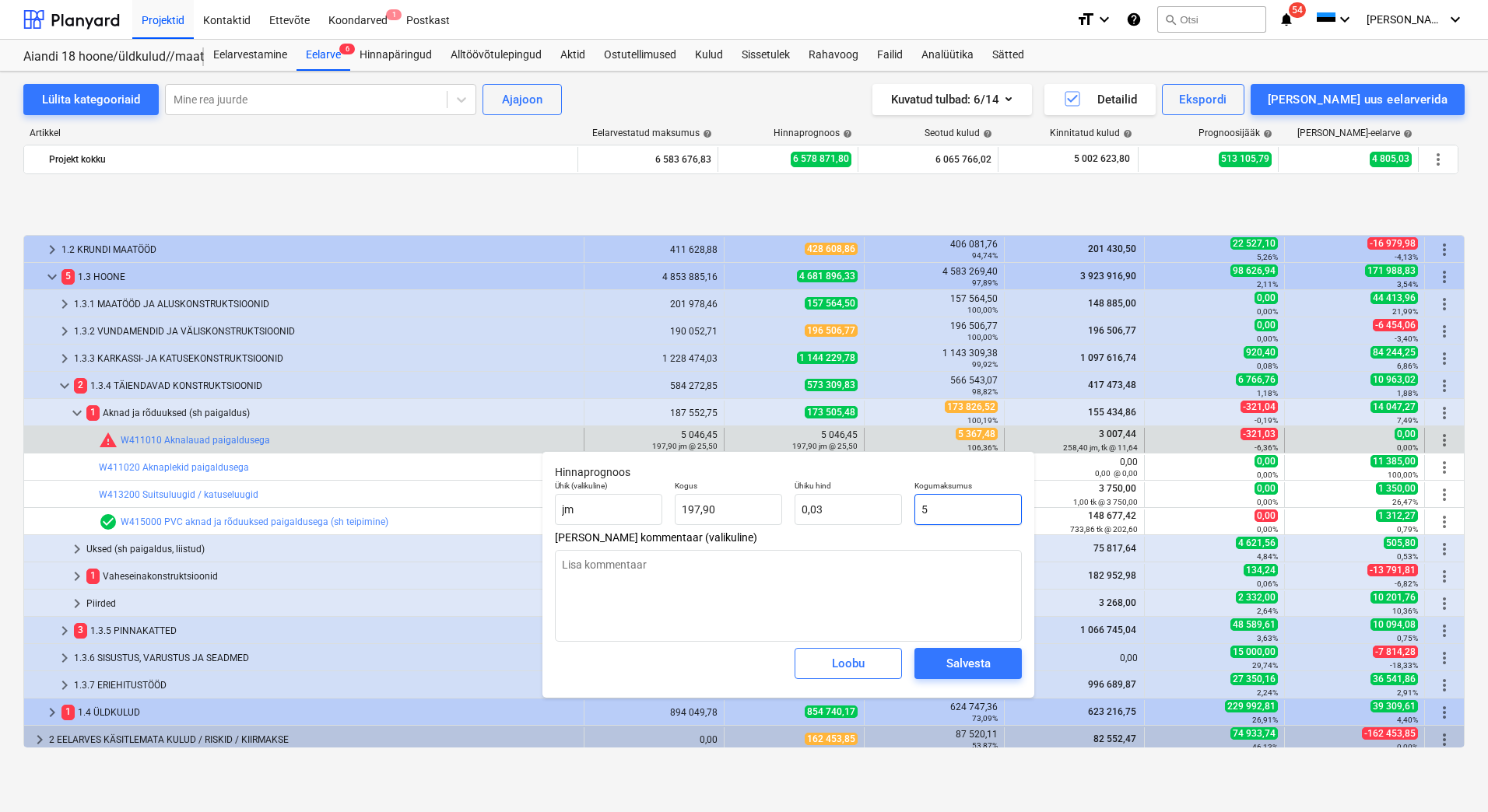
type input "53"
type textarea "x"
type input "0,27"
type textarea "x"
type input "536"
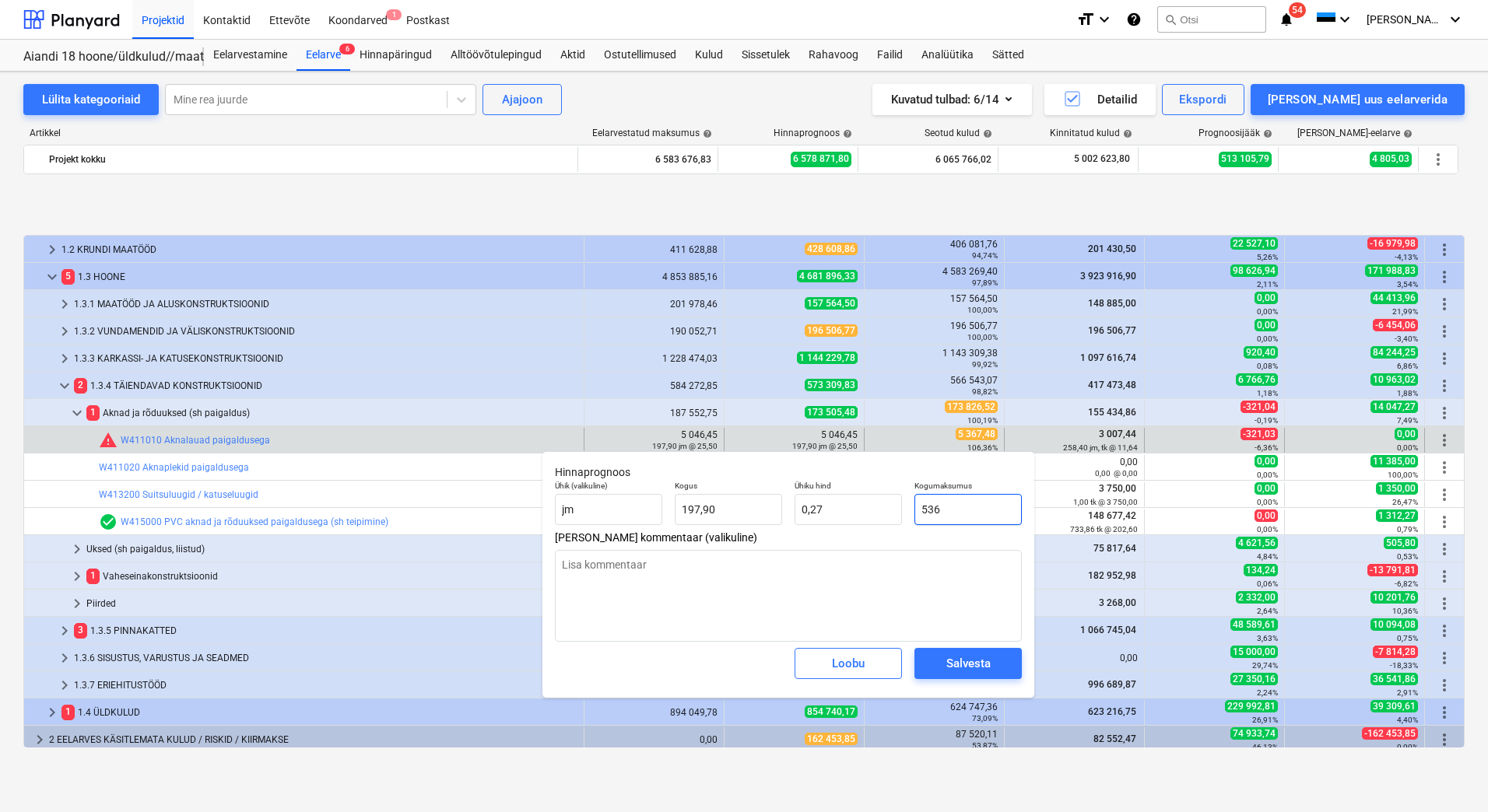
type input "2,71"
type textarea "x"
type input "5367"
type input "27,12"
type input "5367,"
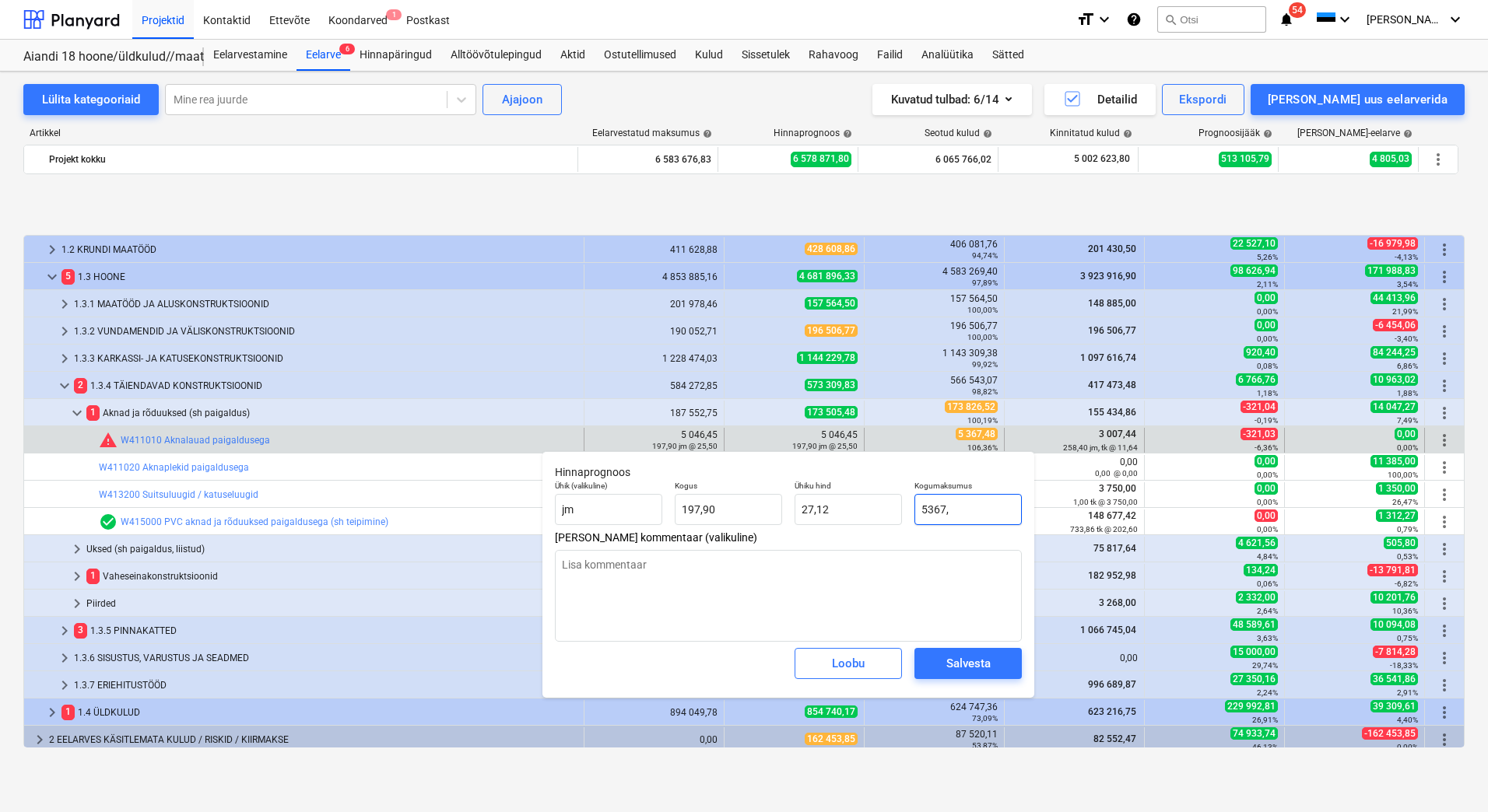
type textarea "x"
type input "5367,4"
type textarea "x"
type input "5367,48"
type textarea "x"
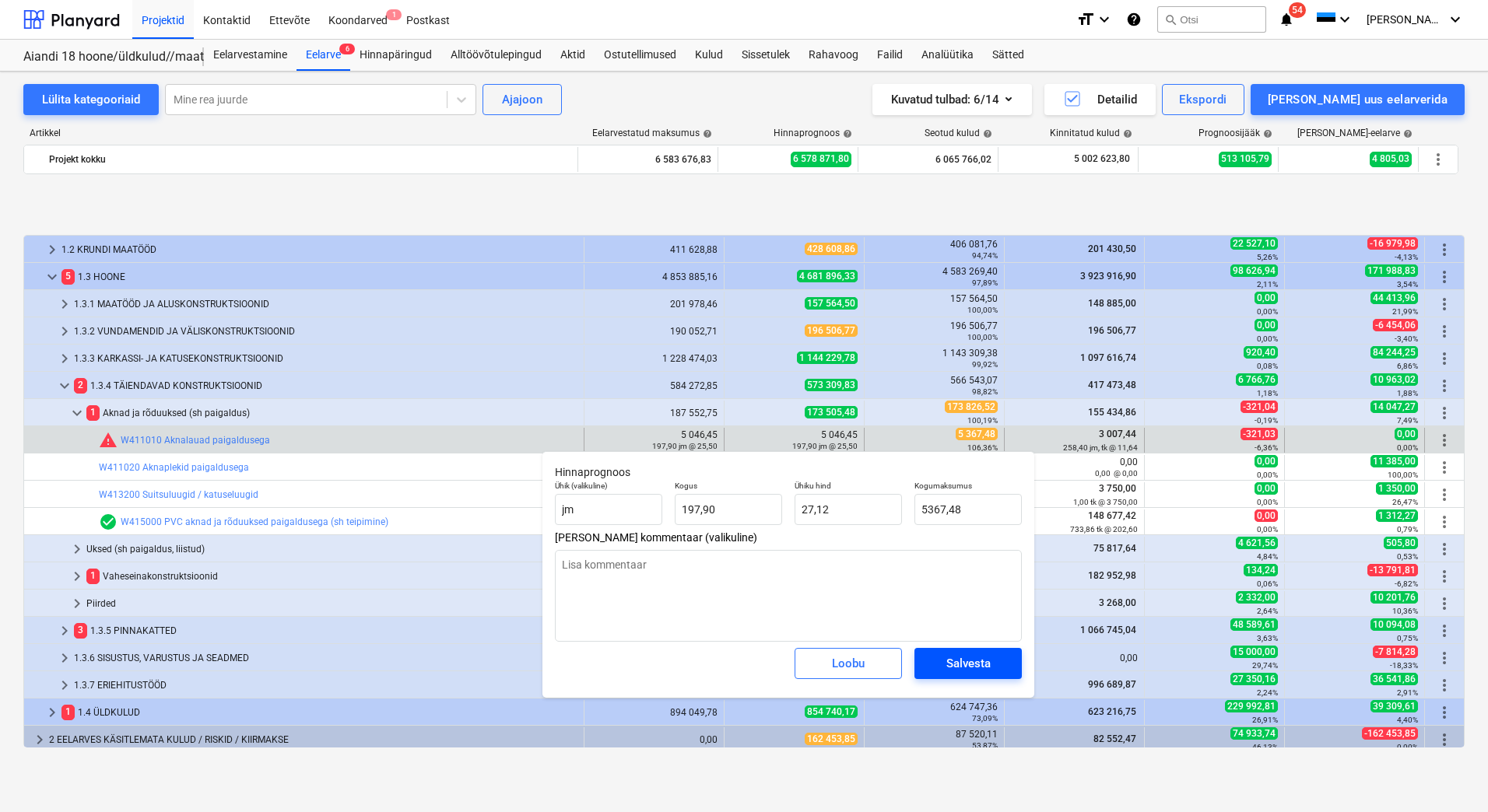
type input "5 367,48"
click at [952, 655] on div "Salvesta" at bounding box center [968, 664] width 44 height 20
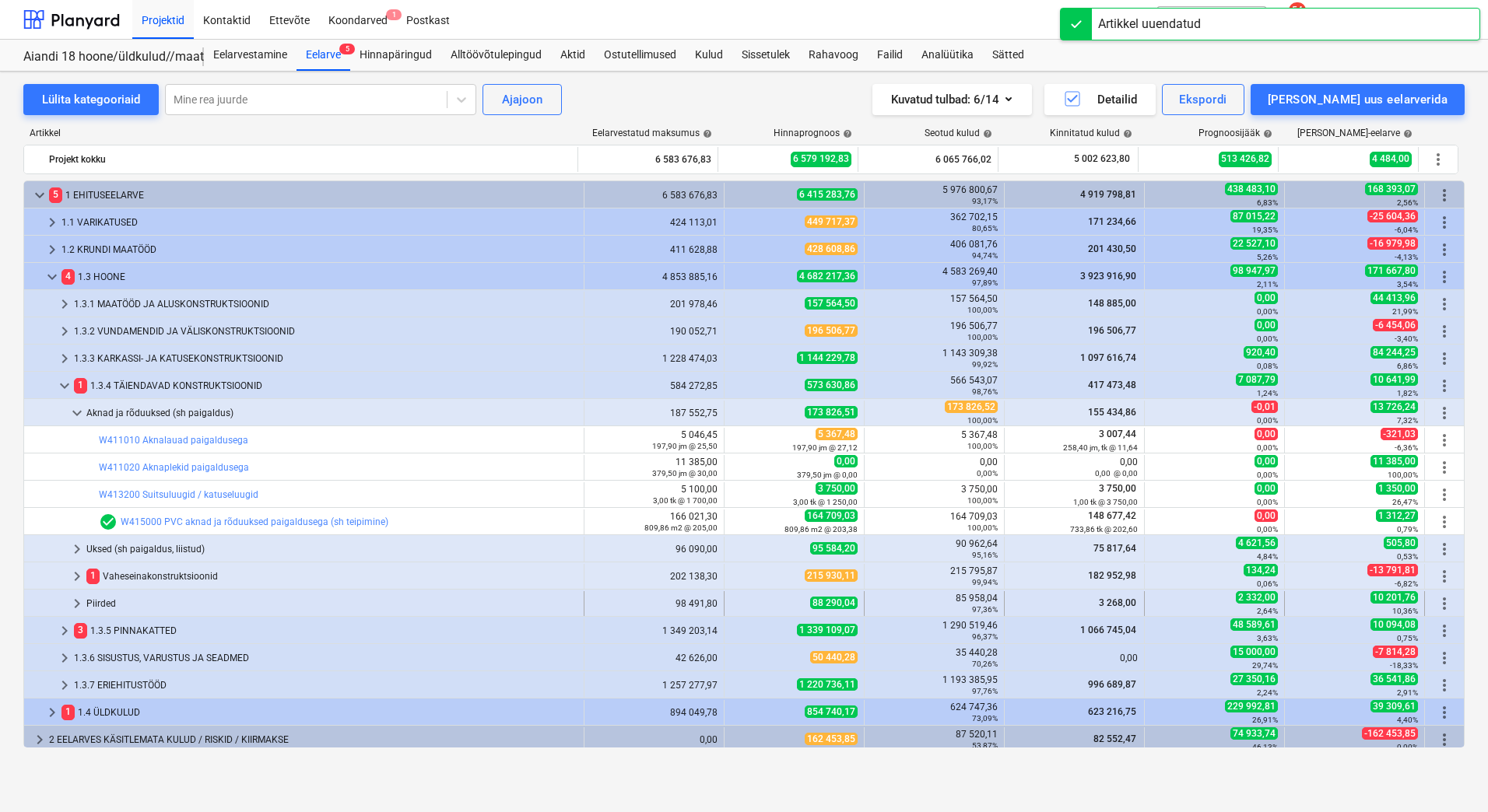
scroll to position [60, 0]
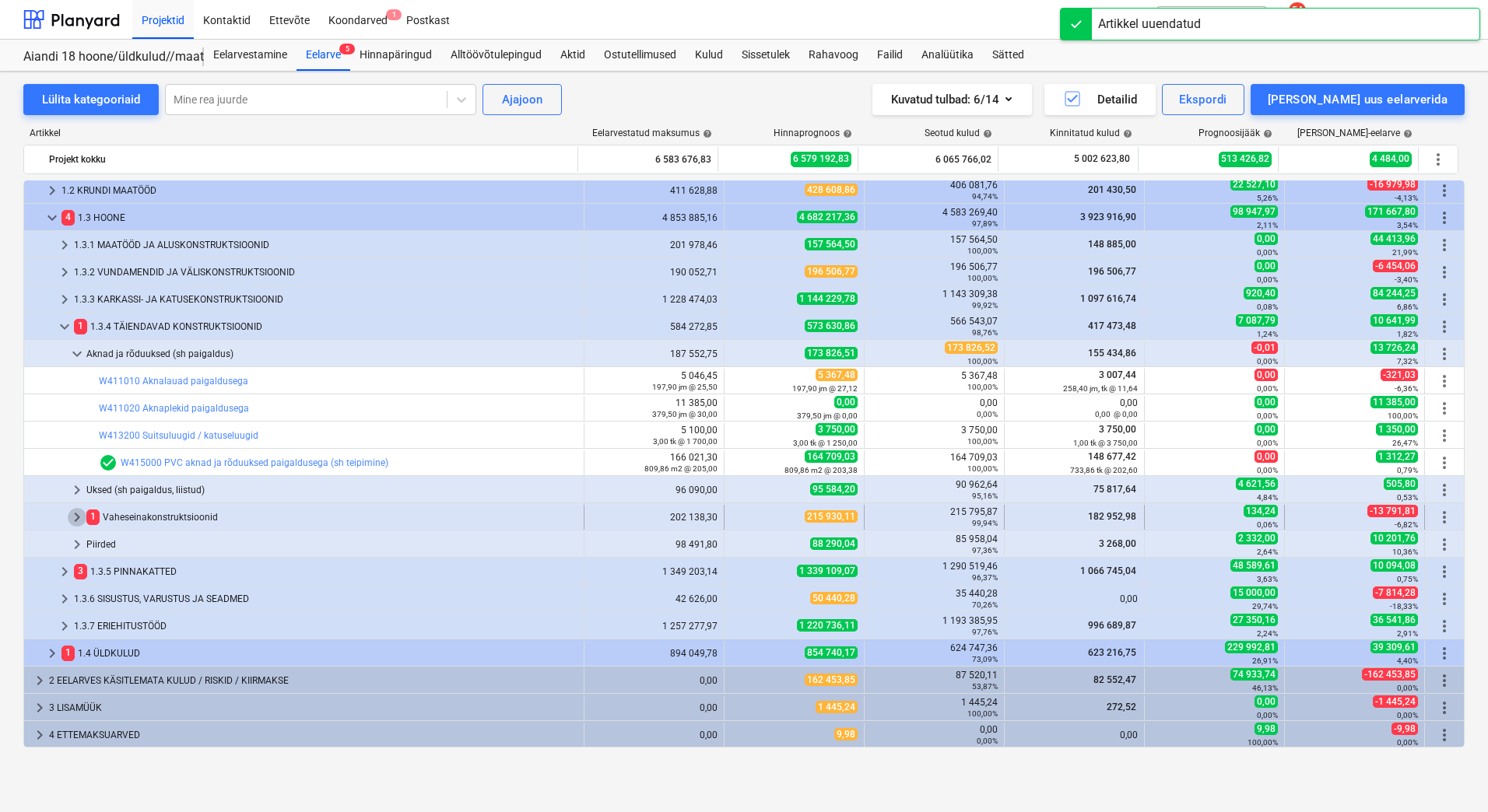
click at [79, 519] on span "keyboard_arrow_right" at bounding box center [77, 517] width 19 height 19
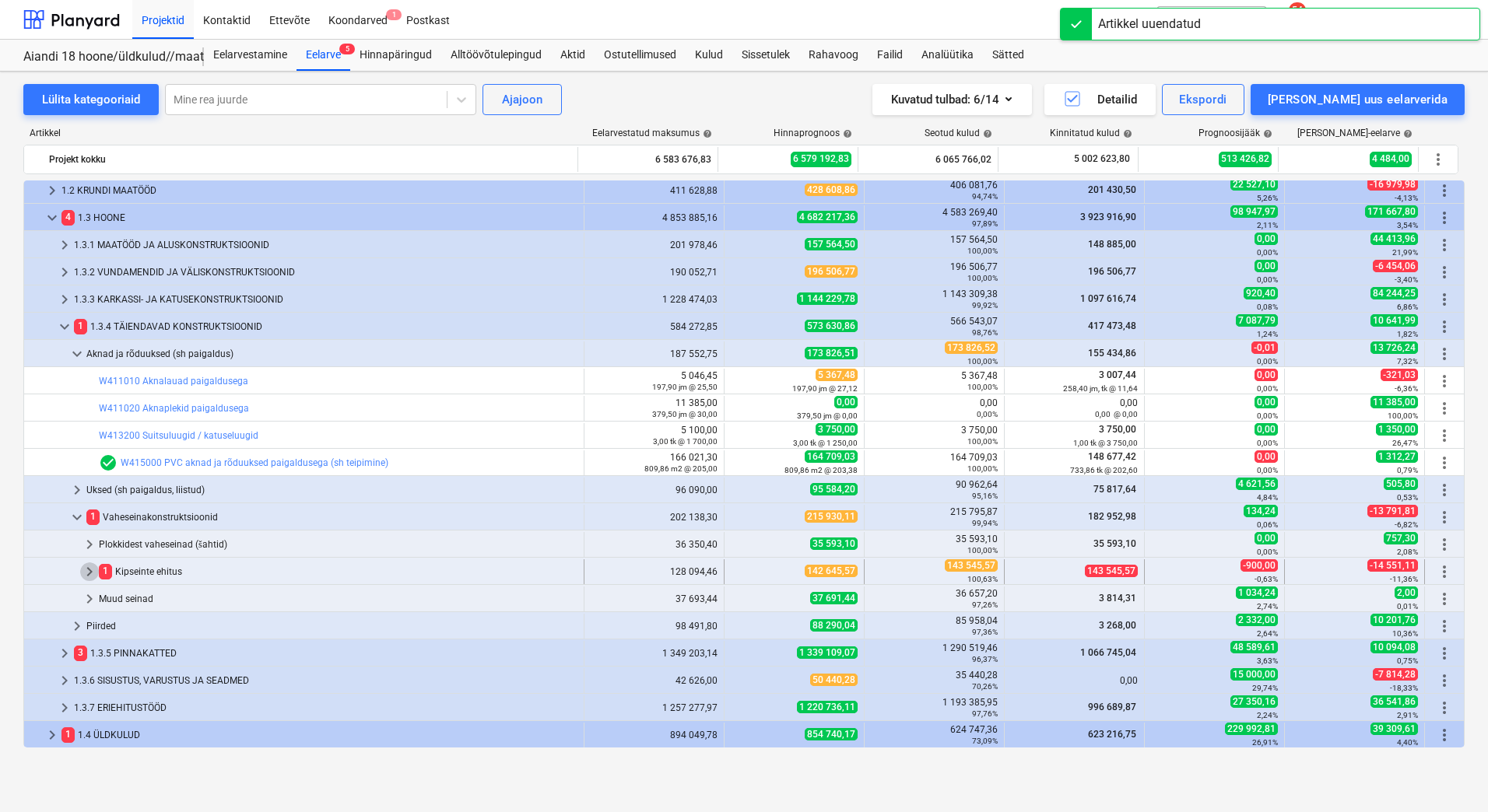
click at [94, 571] on span "keyboard_arrow_right" at bounding box center [89, 571] width 19 height 19
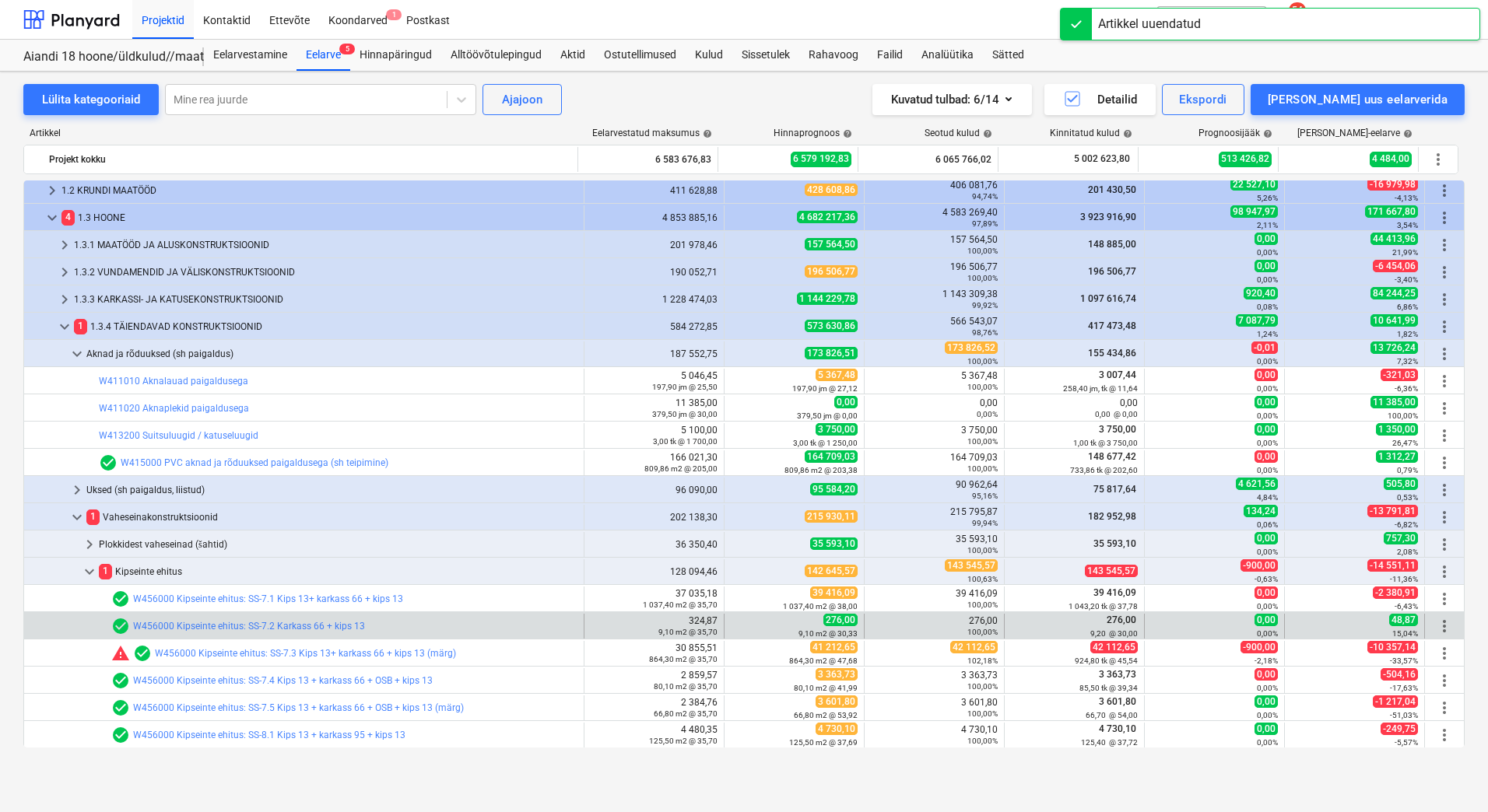
scroll to position [214, 0]
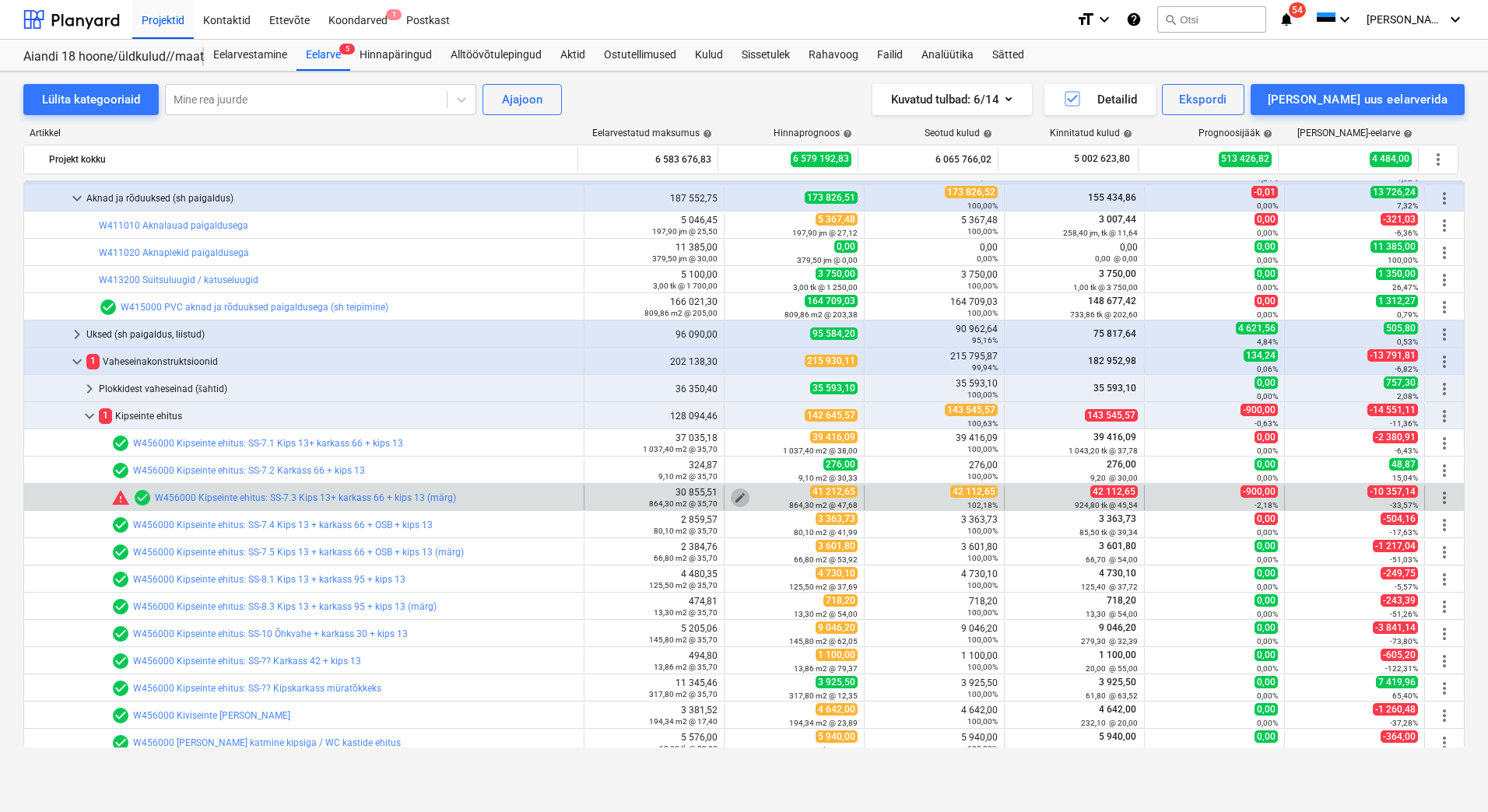
click at [739, 496] on span "edit" at bounding box center [740, 497] width 12 height 12
type textarea "x"
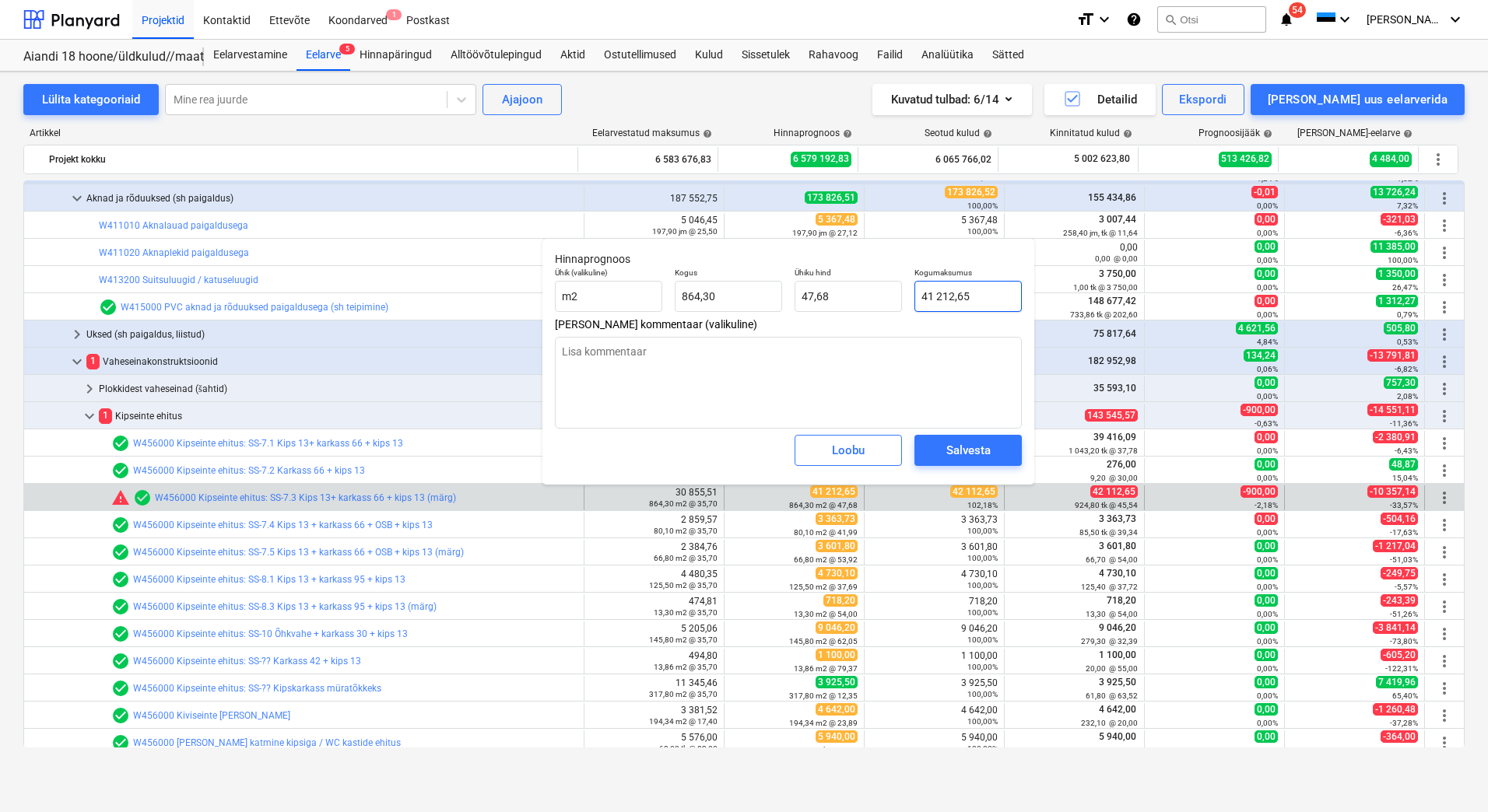
type input "41212,65"
drag, startPoint x: 984, startPoint y: 297, endPoint x: 915, endPoint y: 298, distance: 69.0
click at [915, 298] on input "41212,65" at bounding box center [968, 297] width 108 height 31
type textarea "x"
type input "4"
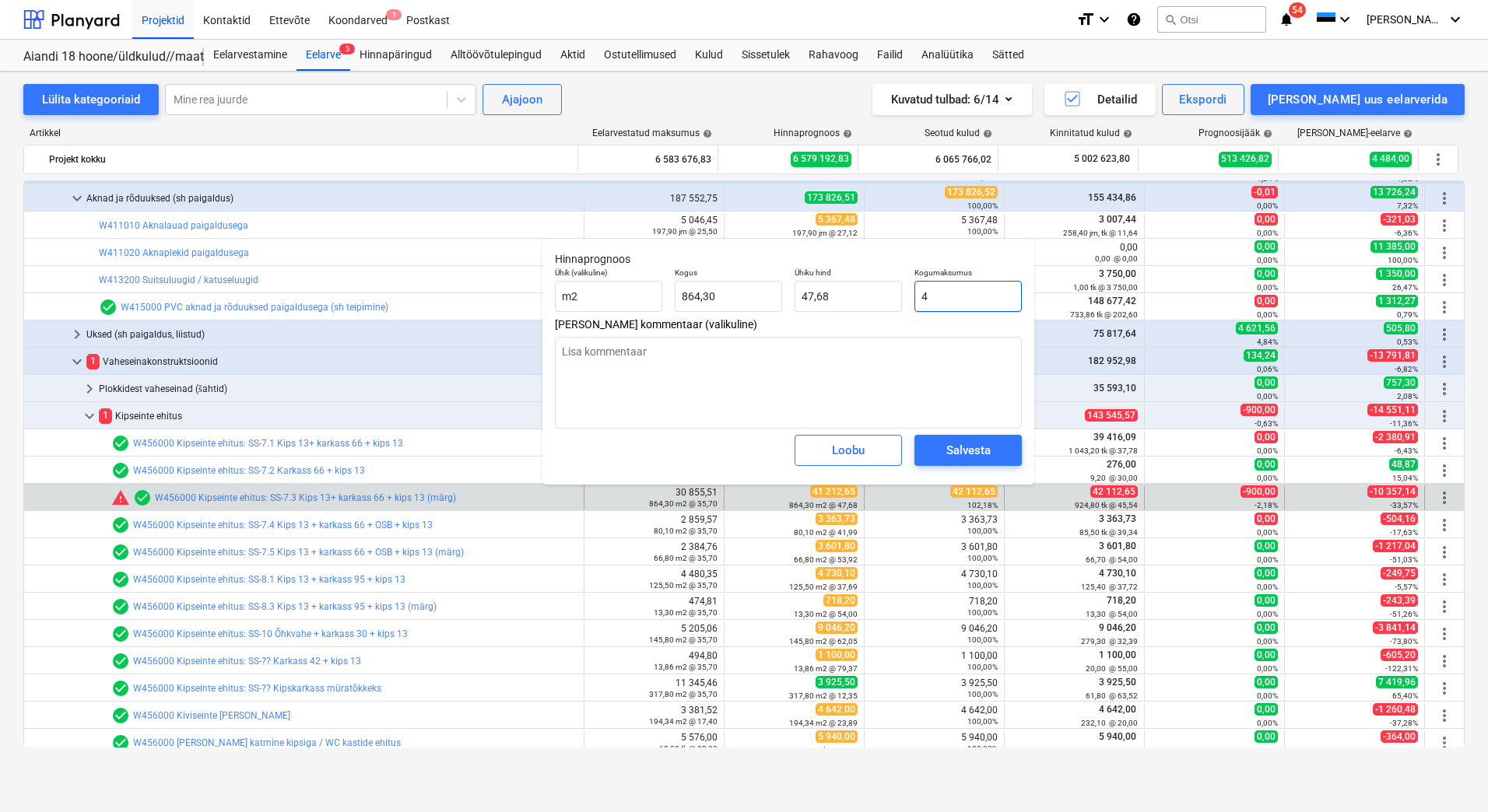
type input "0,00"
type textarea "x"
type input "42"
type input "0,05"
type textarea "x"
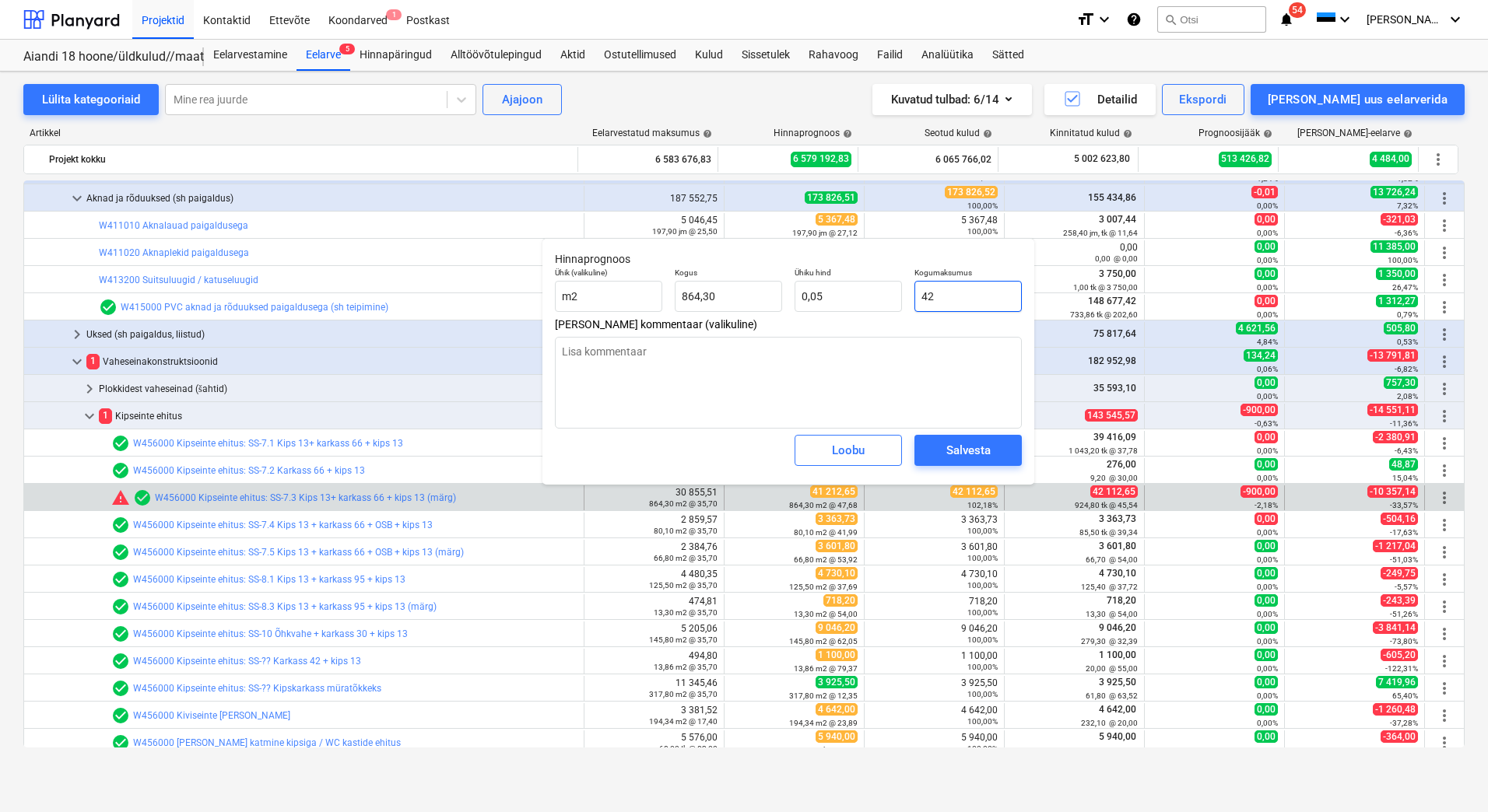
type input "421"
type input "0,49"
type textarea "x"
type input "4211"
type input "4,87"
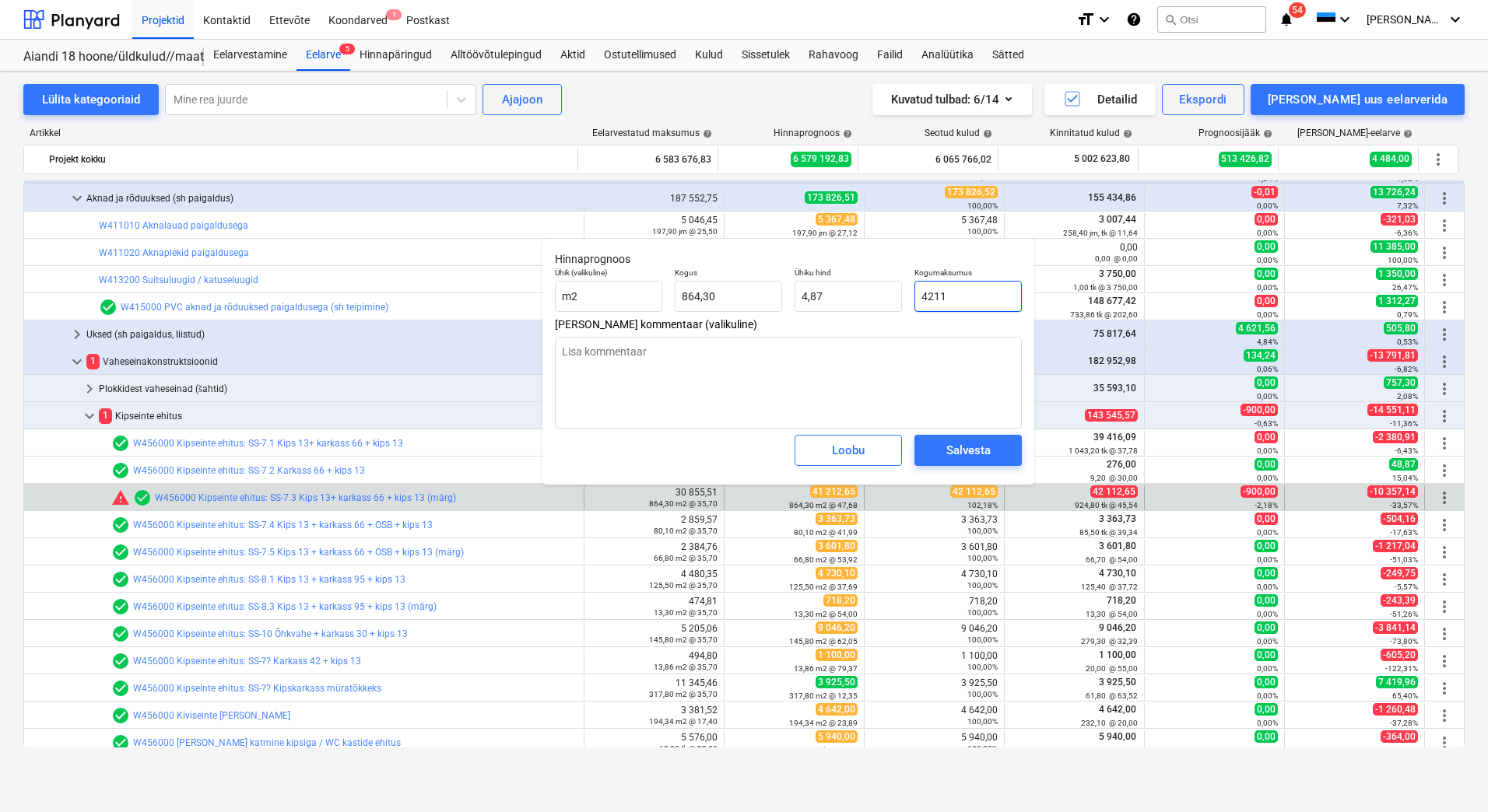
type textarea "x"
type input "42112"
type input "48,72"
type textarea "x"
type input "42112,"
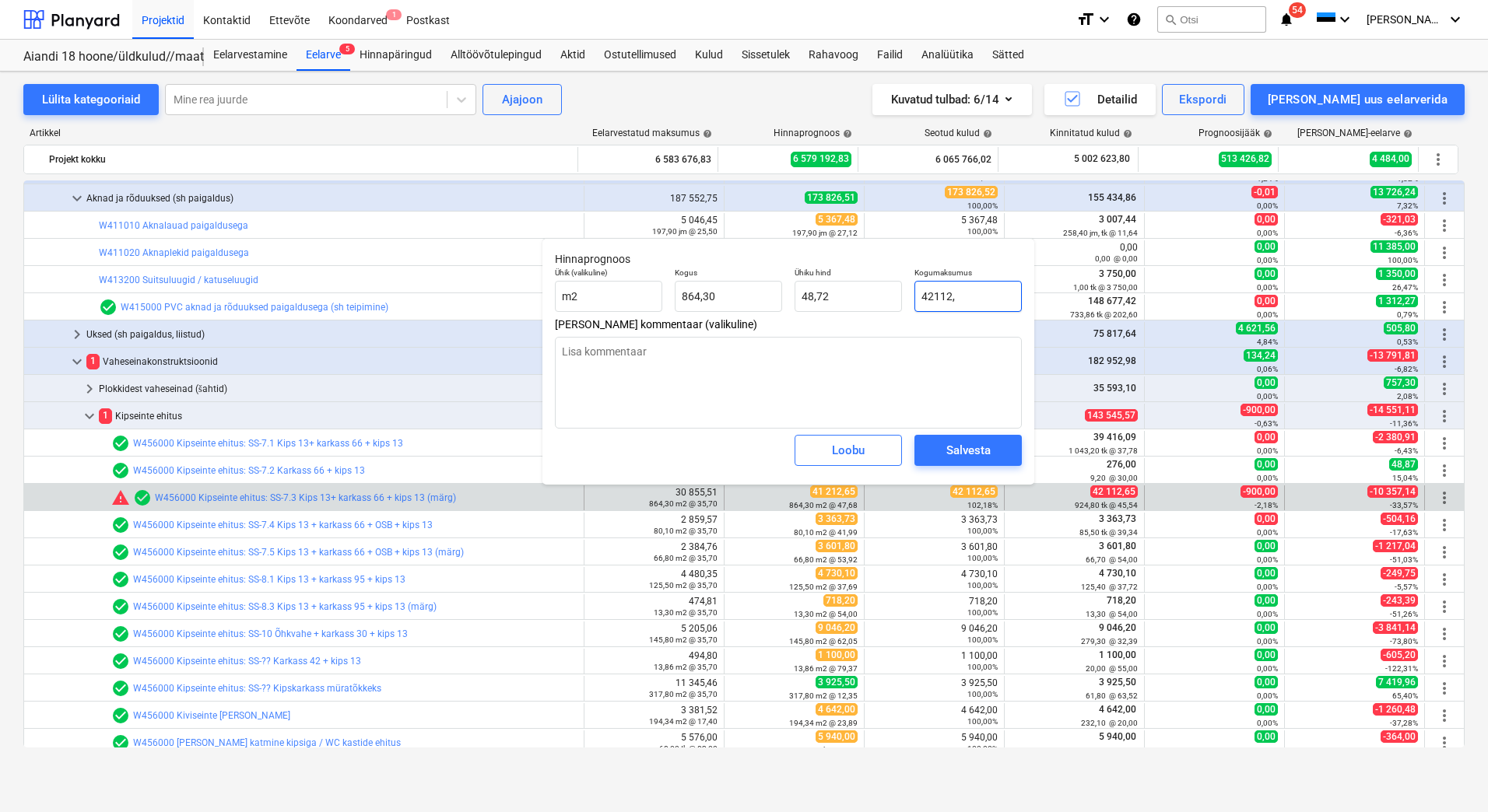
type textarea "x"
type input "42112,6"
type textarea "x"
type input "42112,65"
type textarea "x"
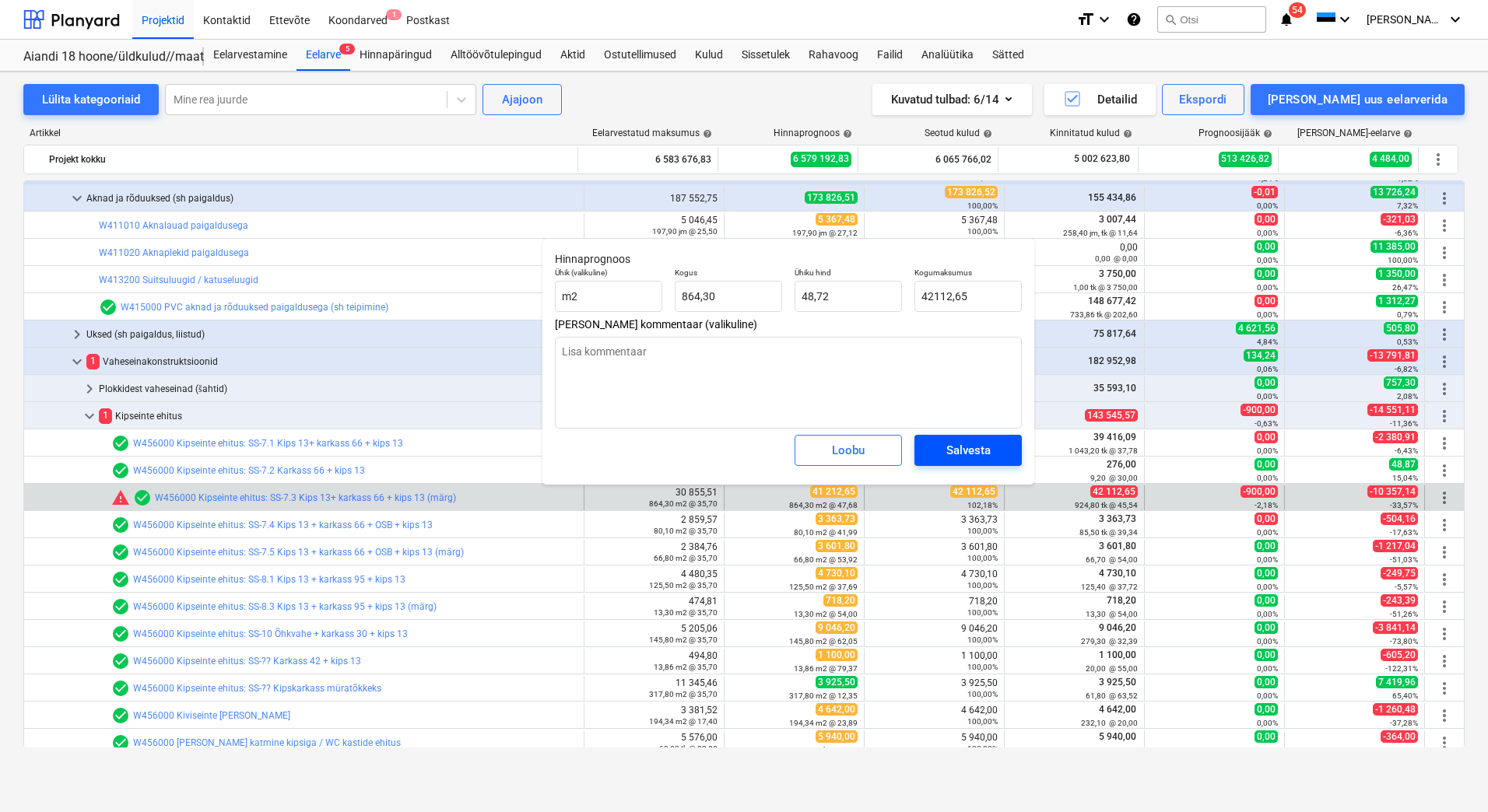
type input "42 112,65"
click at [946, 457] on div "Salvesta" at bounding box center [968, 450] width 44 height 20
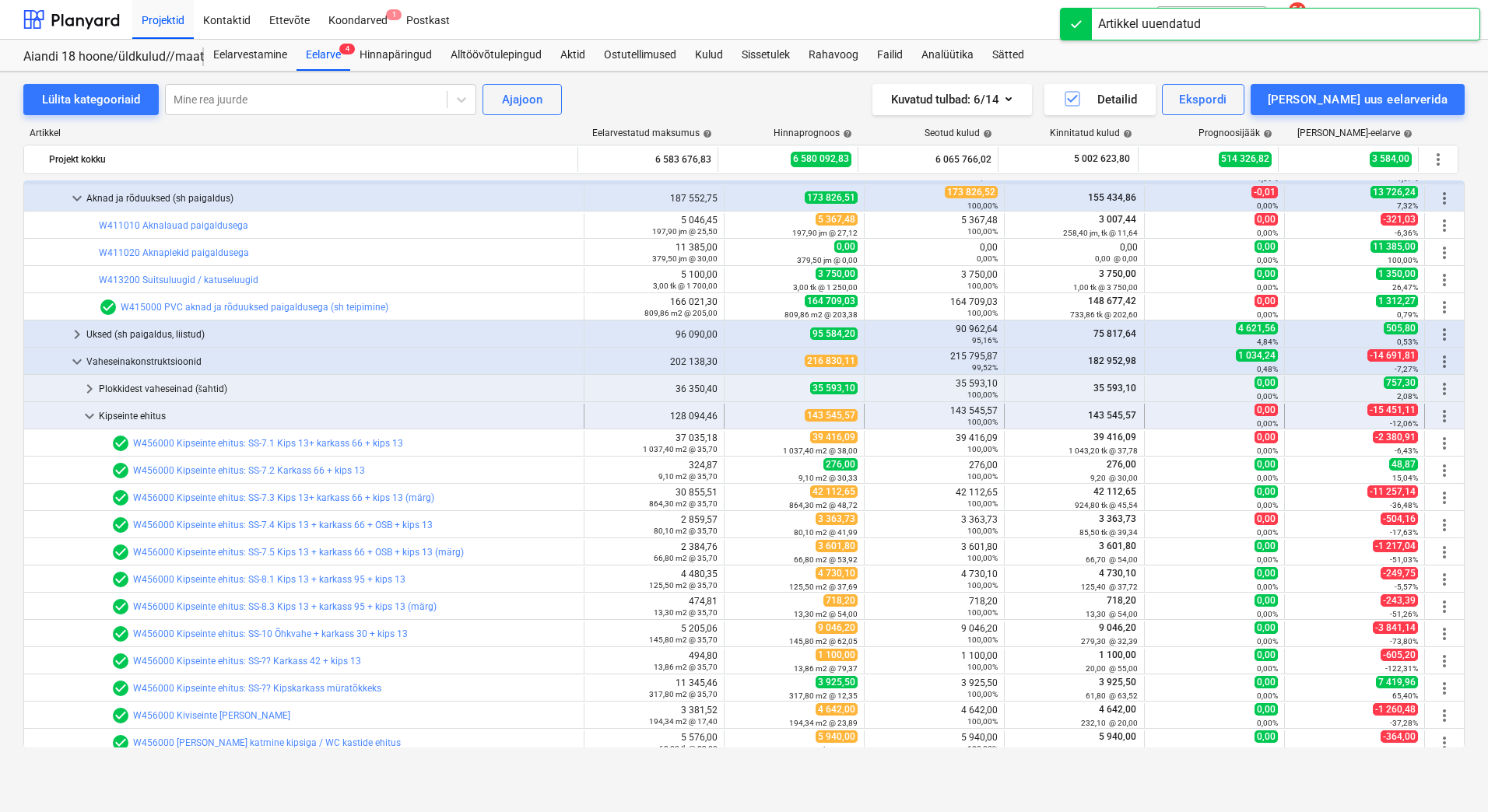
click at [91, 413] on span "keyboard_arrow_down" at bounding box center [89, 416] width 19 height 19
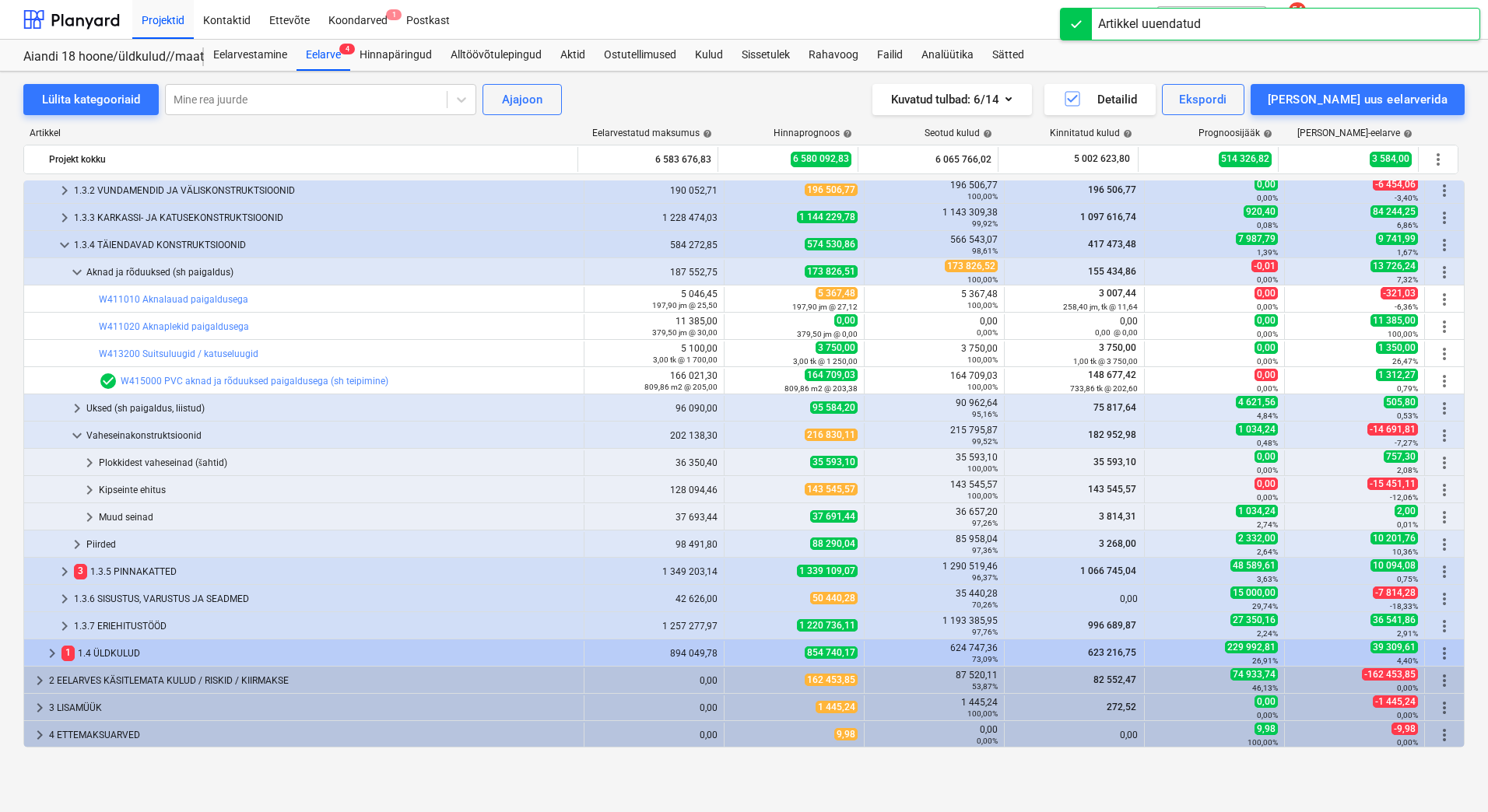
scroll to position [141, 0]
click at [58, 571] on span "keyboard_arrow_right" at bounding box center [64, 571] width 19 height 19
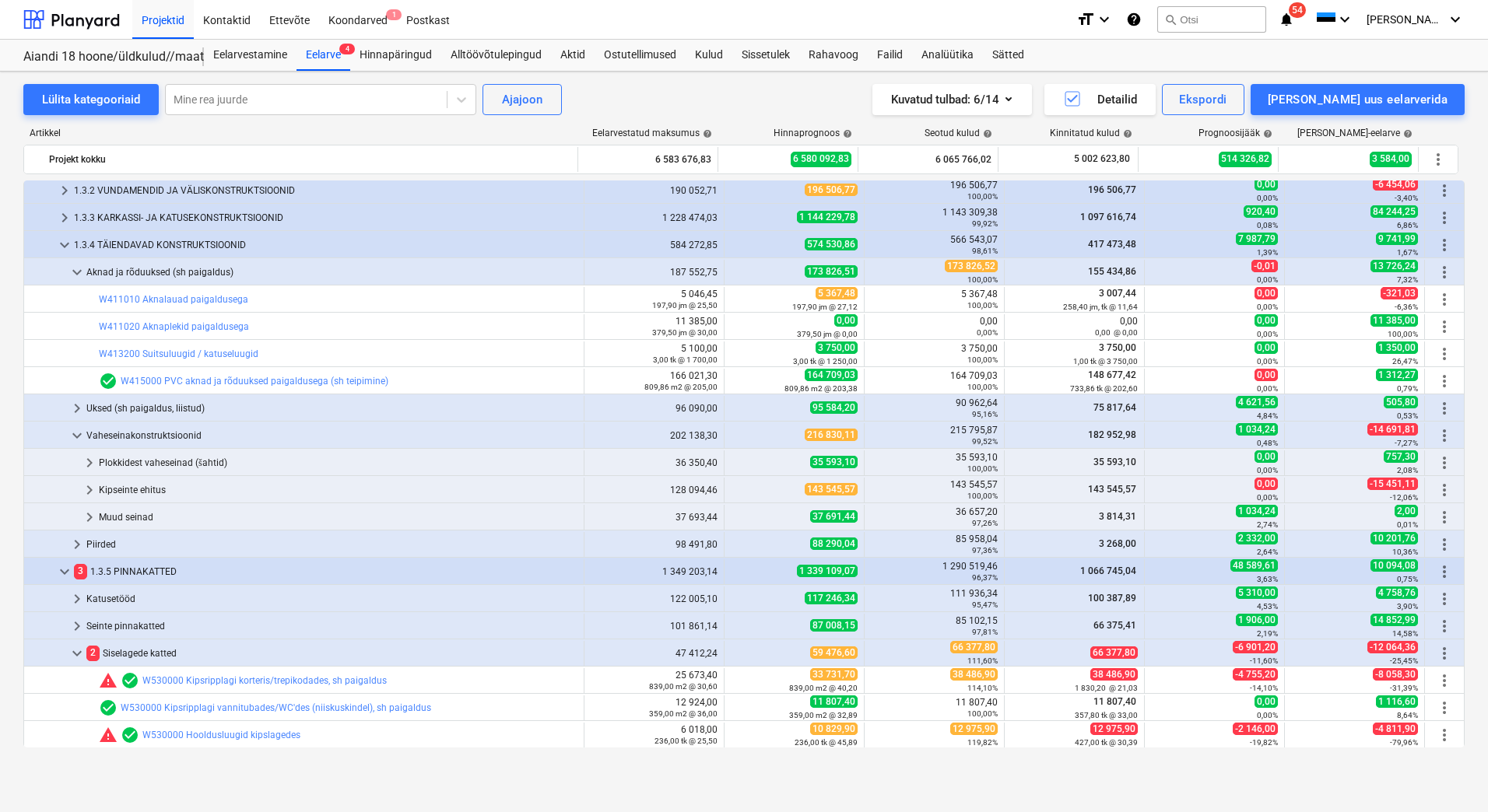
scroll to position [297, 0]
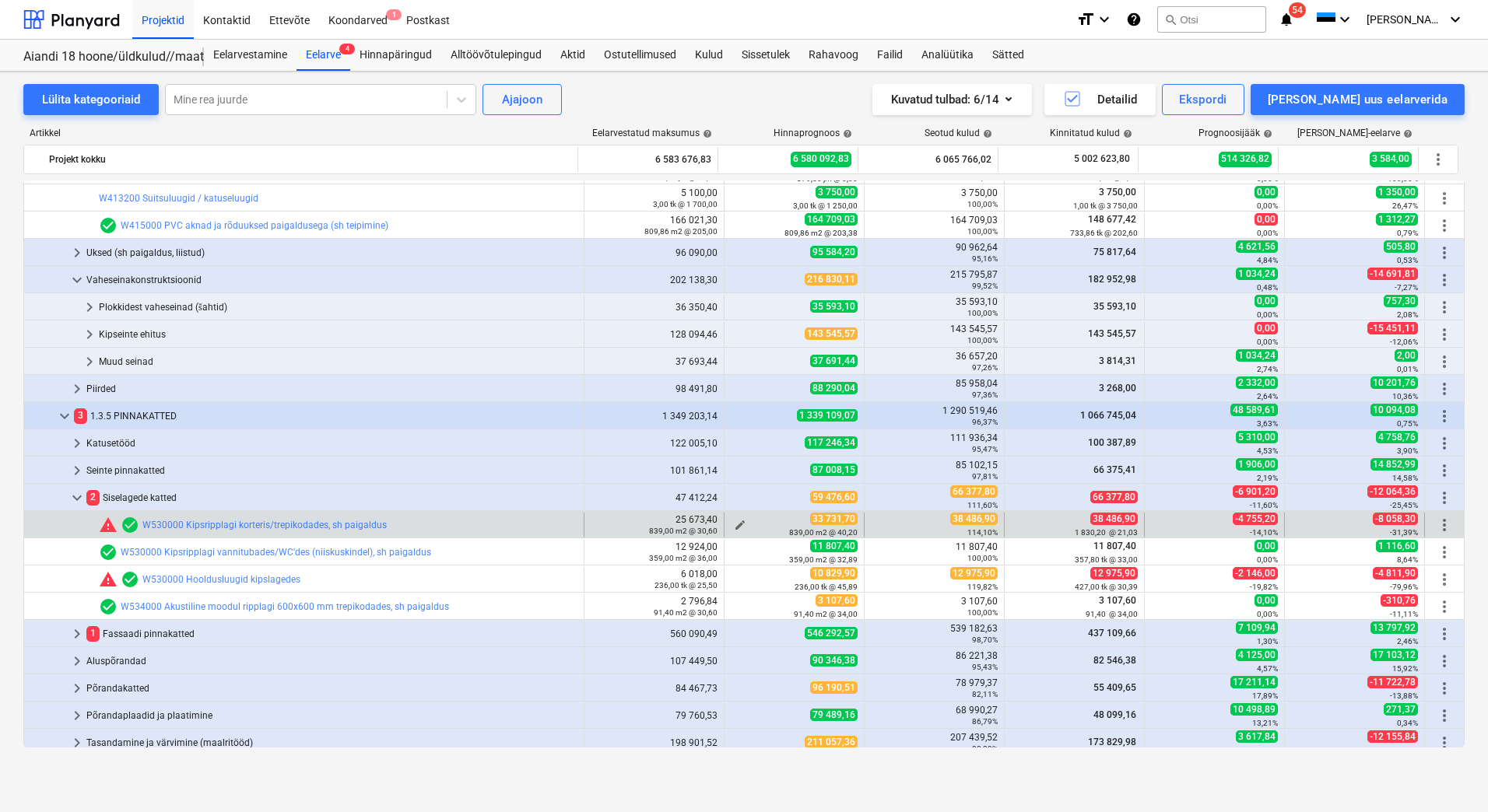
click at [735, 522] on span "edit" at bounding box center [740, 525] width 12 height 12
type textarea "x"
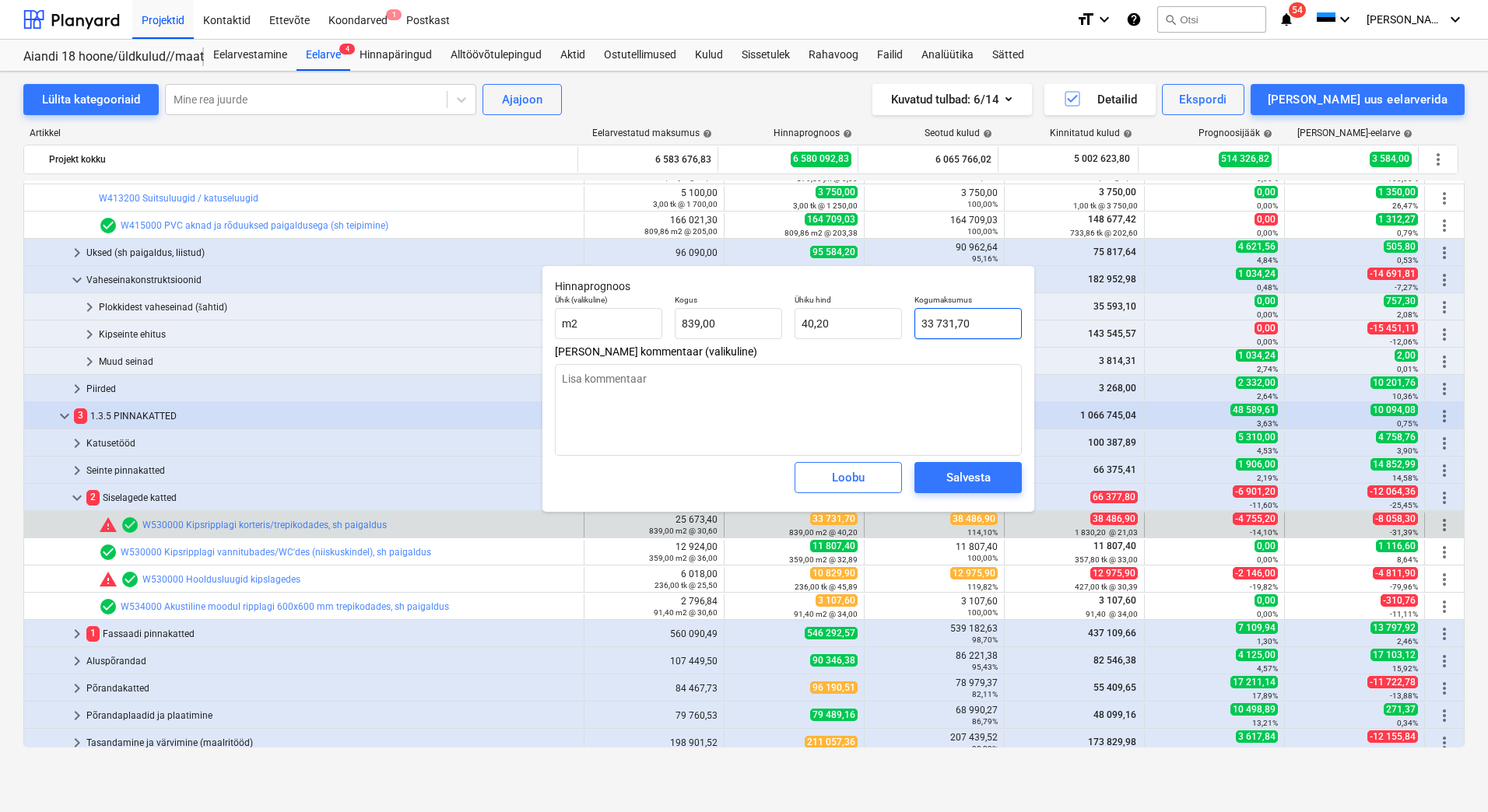
type input "33731,7"
click at [1010, 338] on input "33731,7" at bounding box center [968, 324] width 108 height 31
drag, startPoint x: 990, startPoint y: 325, endPoint x: 912, endPoint y: 321, distance: 78.1
click at [912, 321] on div "Kogumaksumus 33731,7" at bounding box center [968, 317] width 120 height 57
type textarea "x"
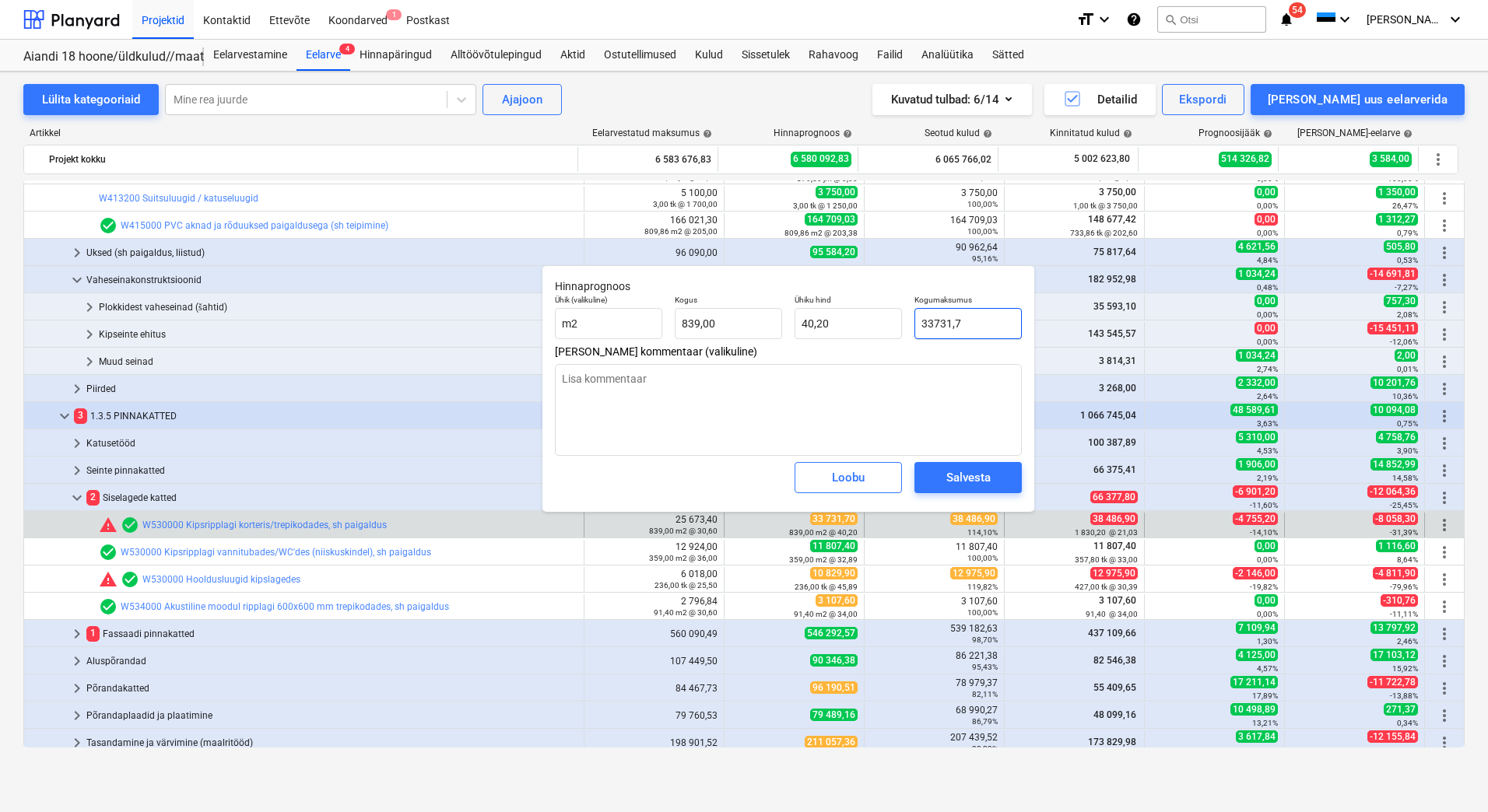
type input "3"
type input "0,00"
type textarea "x"
type input "38"
type input "0,05"
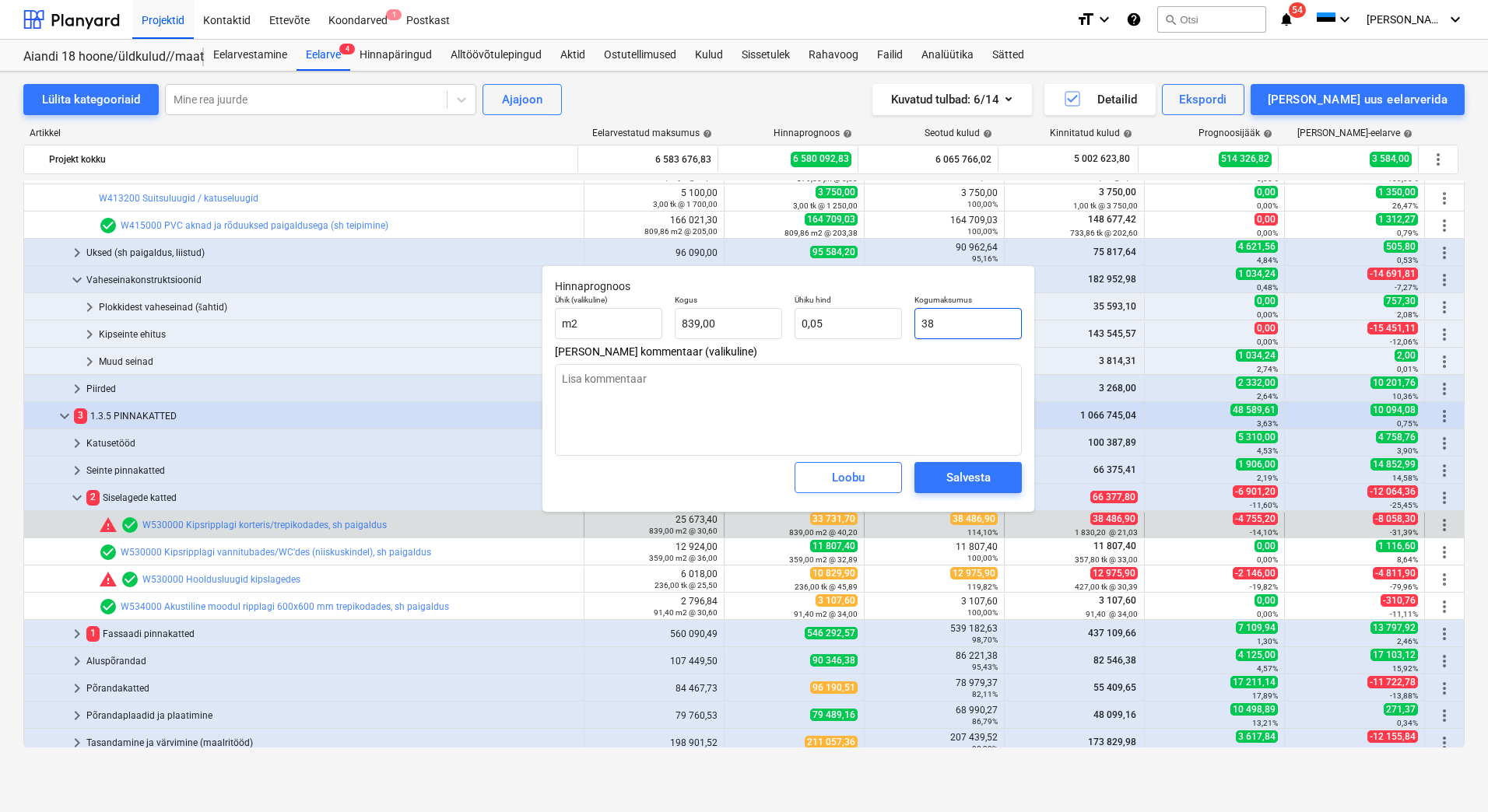
type textarea "x"
type input "384"
type input "0,46"
type textarea "x"
type input "3848"
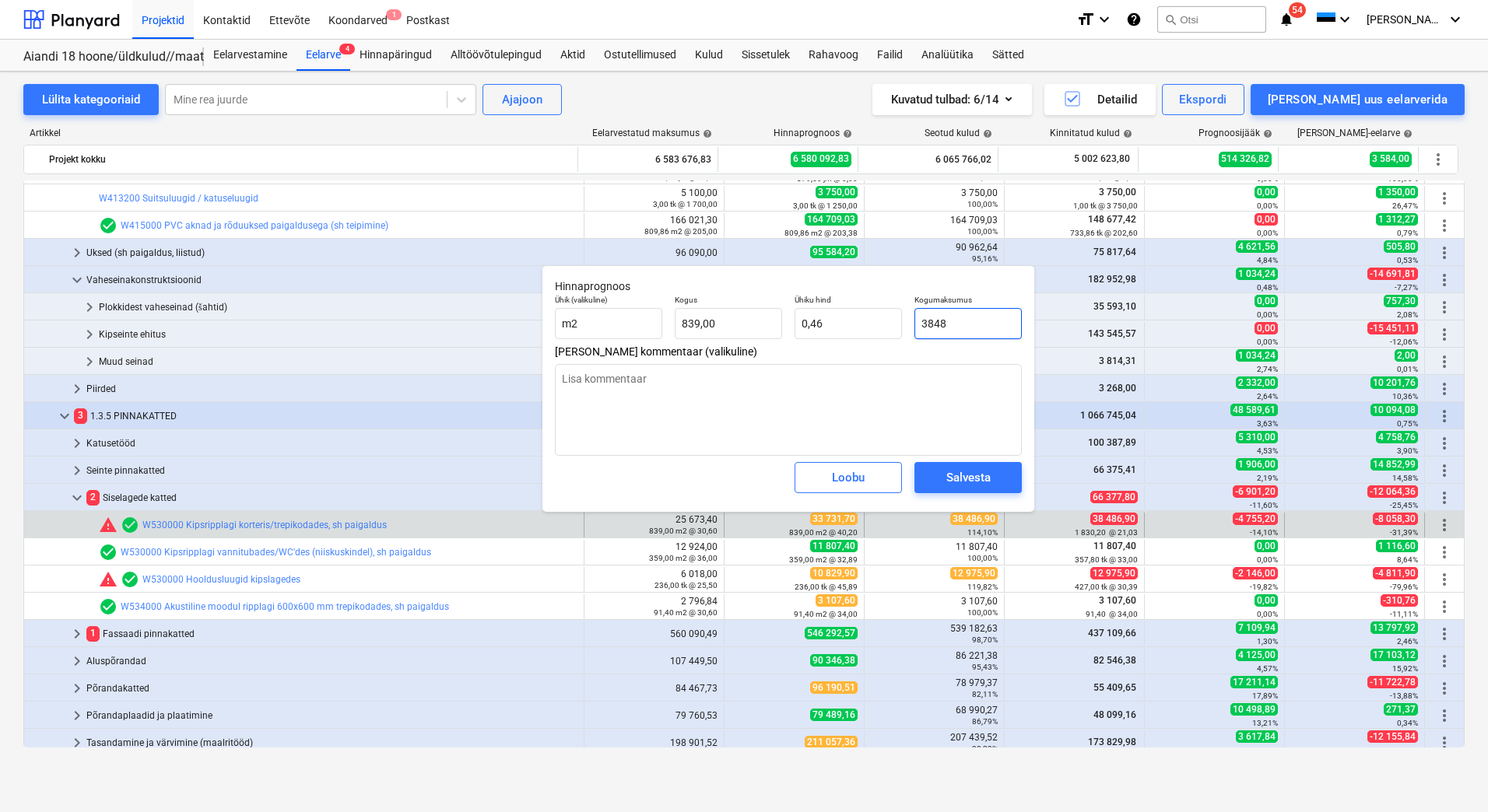
type input "4,59"
type textarea "x"
type input "38486"
type input "45,87"
type textarea "x"
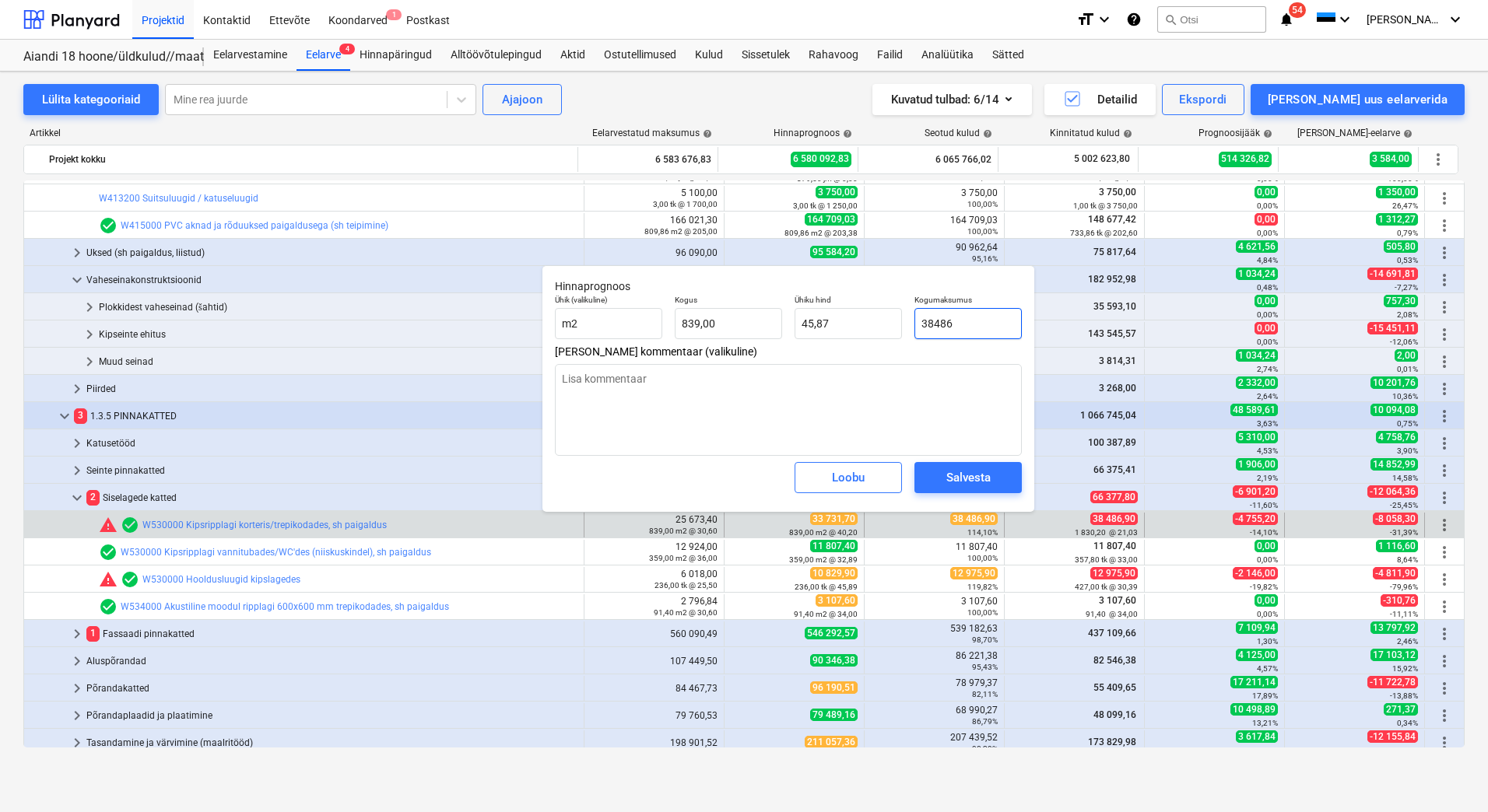
type input "38486,"
type textarea "x"
type input "38486,9"
type textarea "x"
type input "38486,90"
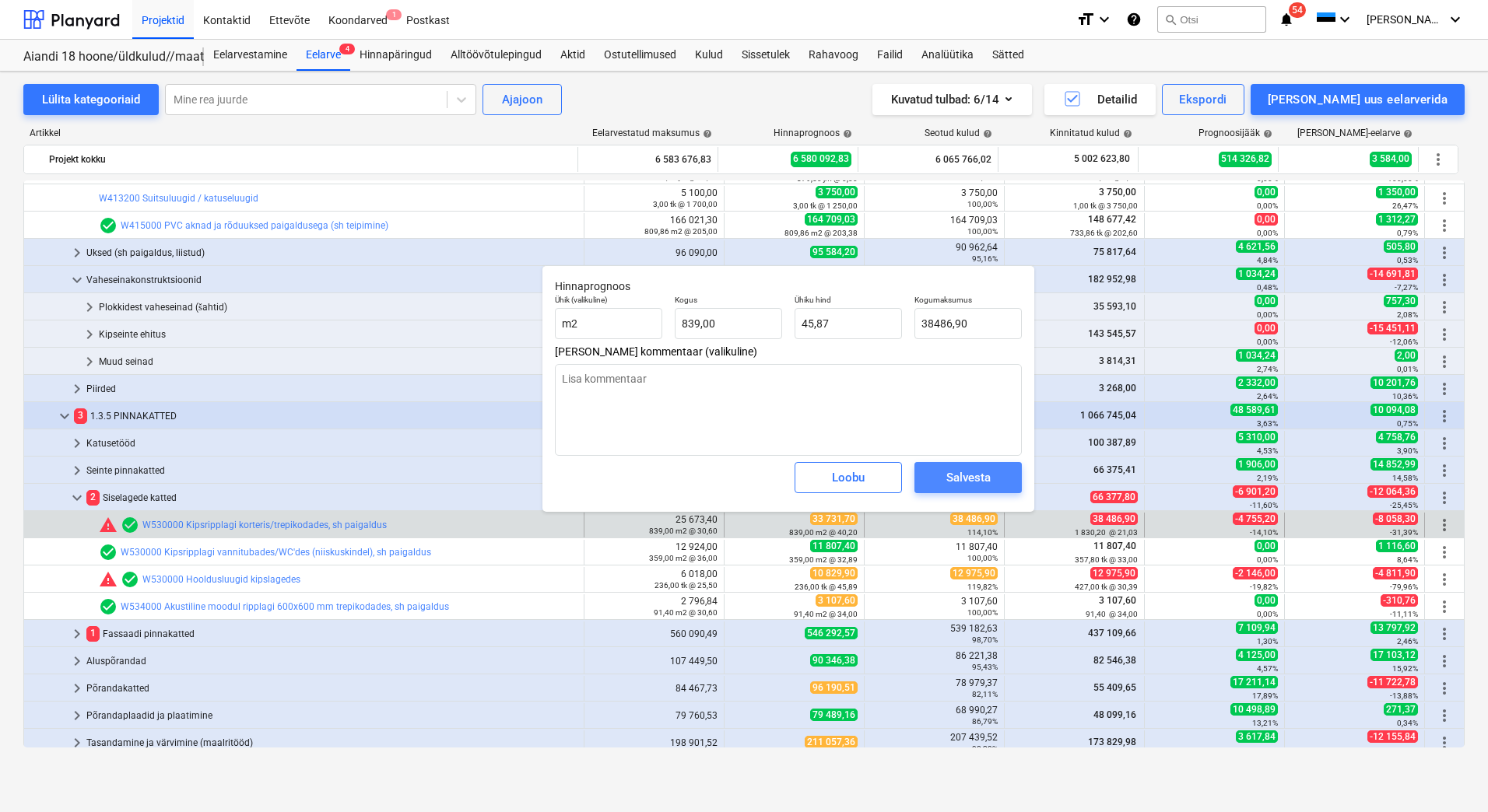
type textarea "x"
type input "38 486,90"
click at [974, 482] on div "Salvesta" at bounding box center [968, 478] width 44 height 20
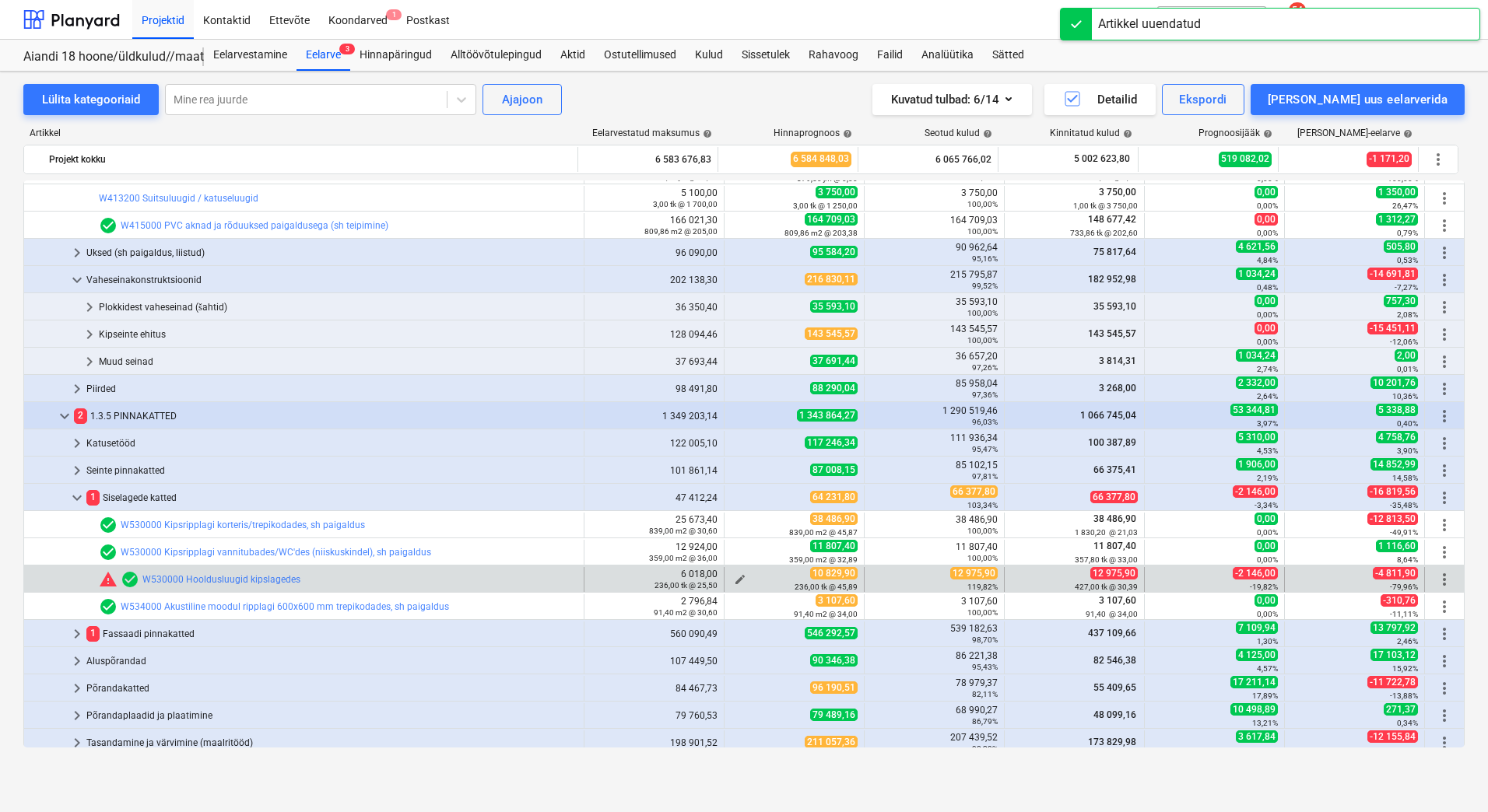
click at [734, 576] on span "edit" at bounding box center [740, 579] width 12 height 12
type textarea "x"
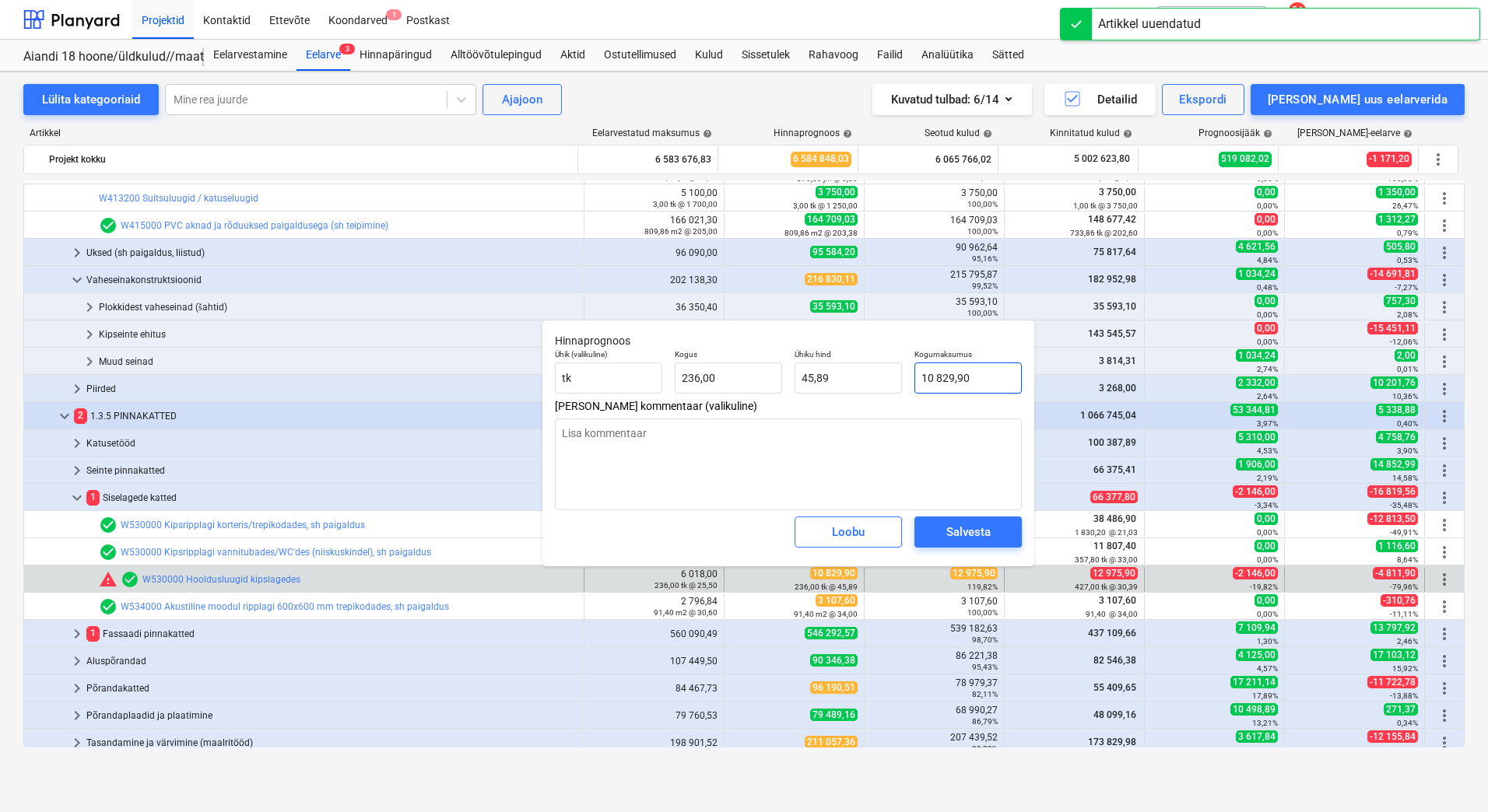
type input "10829,9"
drag, startPoint x: 974, startPoint y: 375, endPoint x: 916, endPoint y: 375, distance: 58.0
click at [916, 375] on input "10829,9" at bounding box center [968, 378] width 108 height 31
type textarea "x"
type input "1"
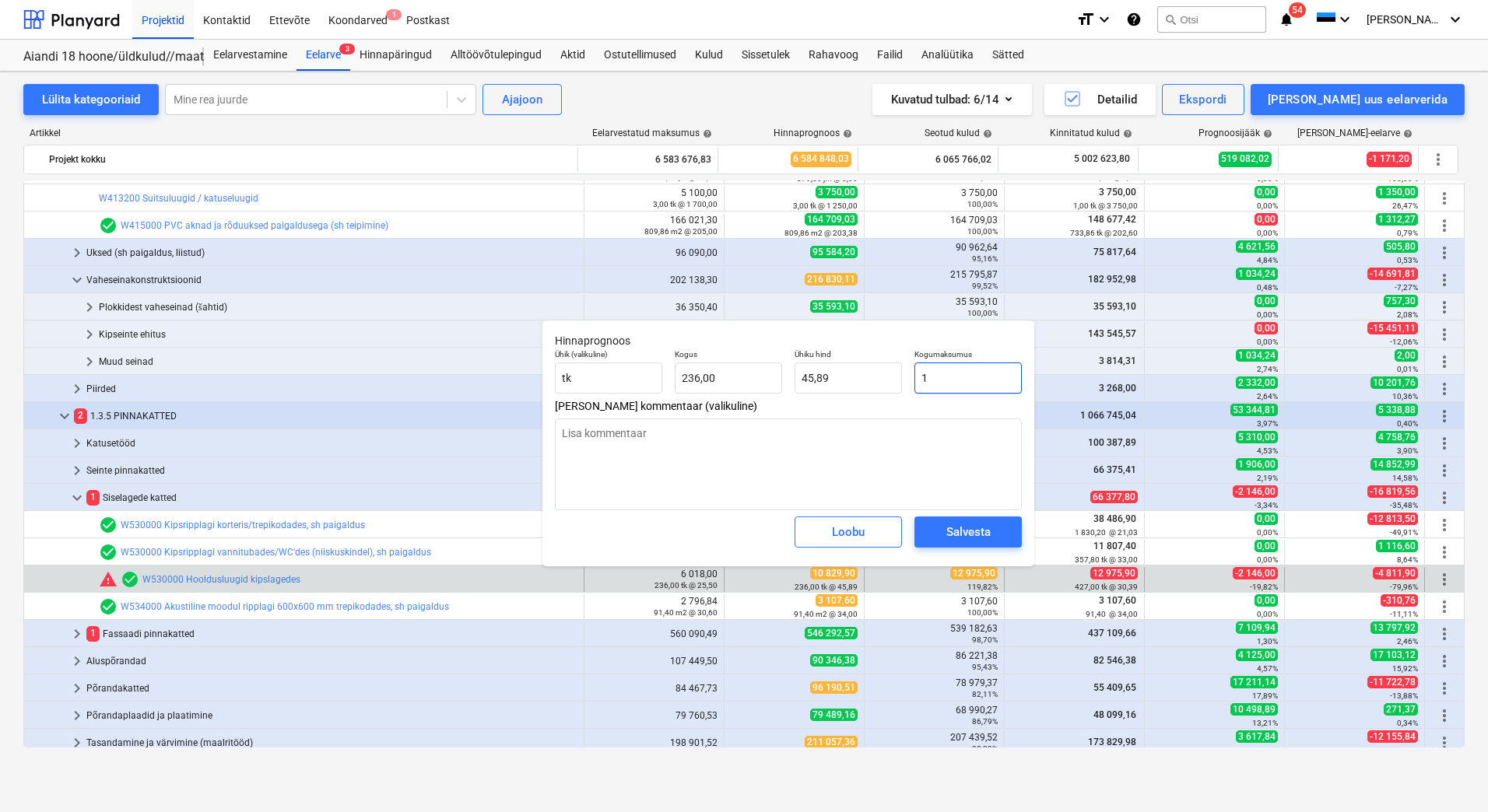
type input "0,00"
type textarea "x"
type input "12"
type input "0,05"
type textarea "x"
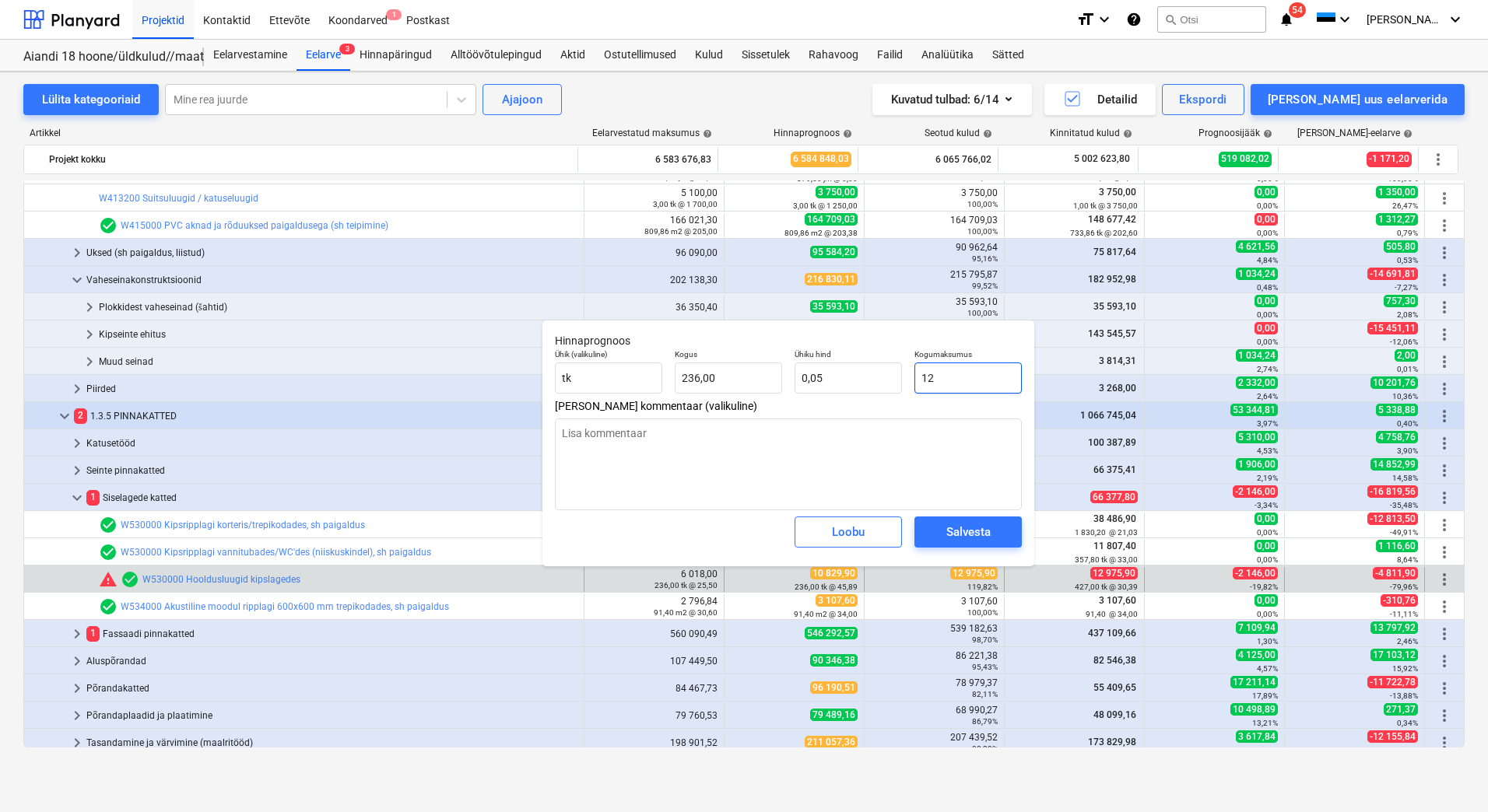
type input "129"
type input "0,55"
type textarea "x"
type input "1297"
type input "5,50"
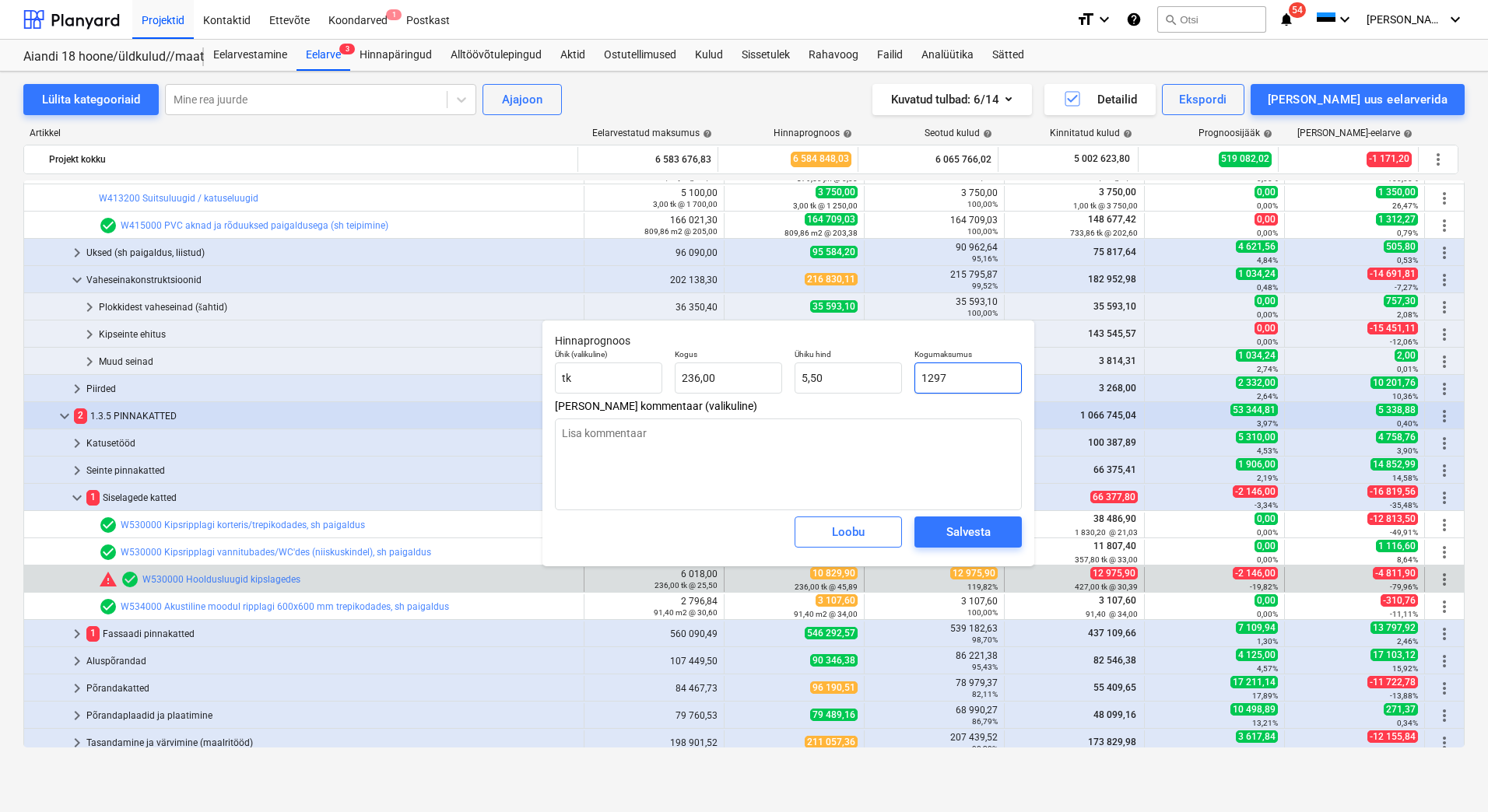
type textarea "x"
type input "12975"
type input "54,98"
type input "12975,"
type textarea "x"
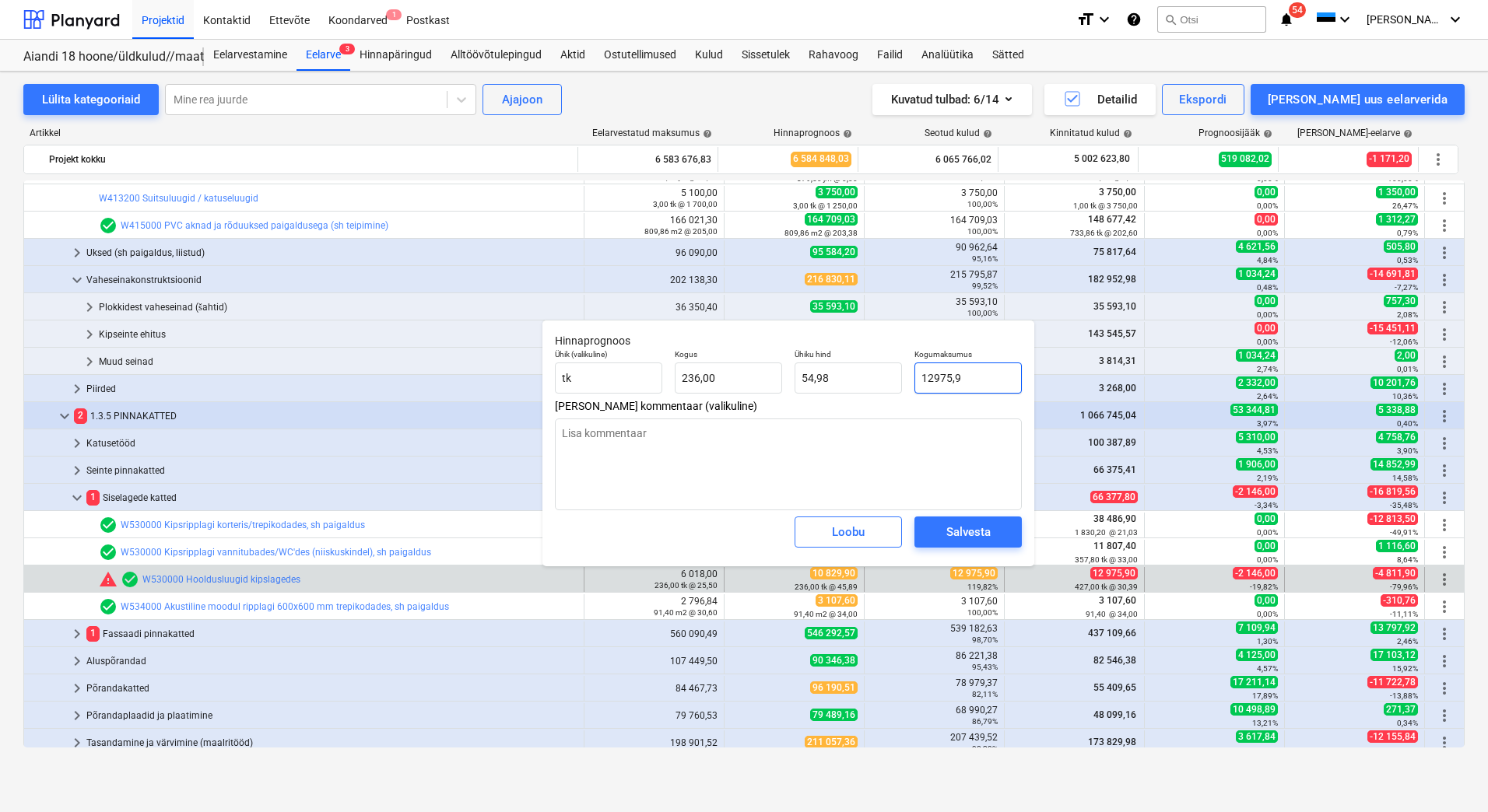
type input "12975,90"
type textarea "x"
type input "12975,90"
type textarea "x"
type input "12 975,90"
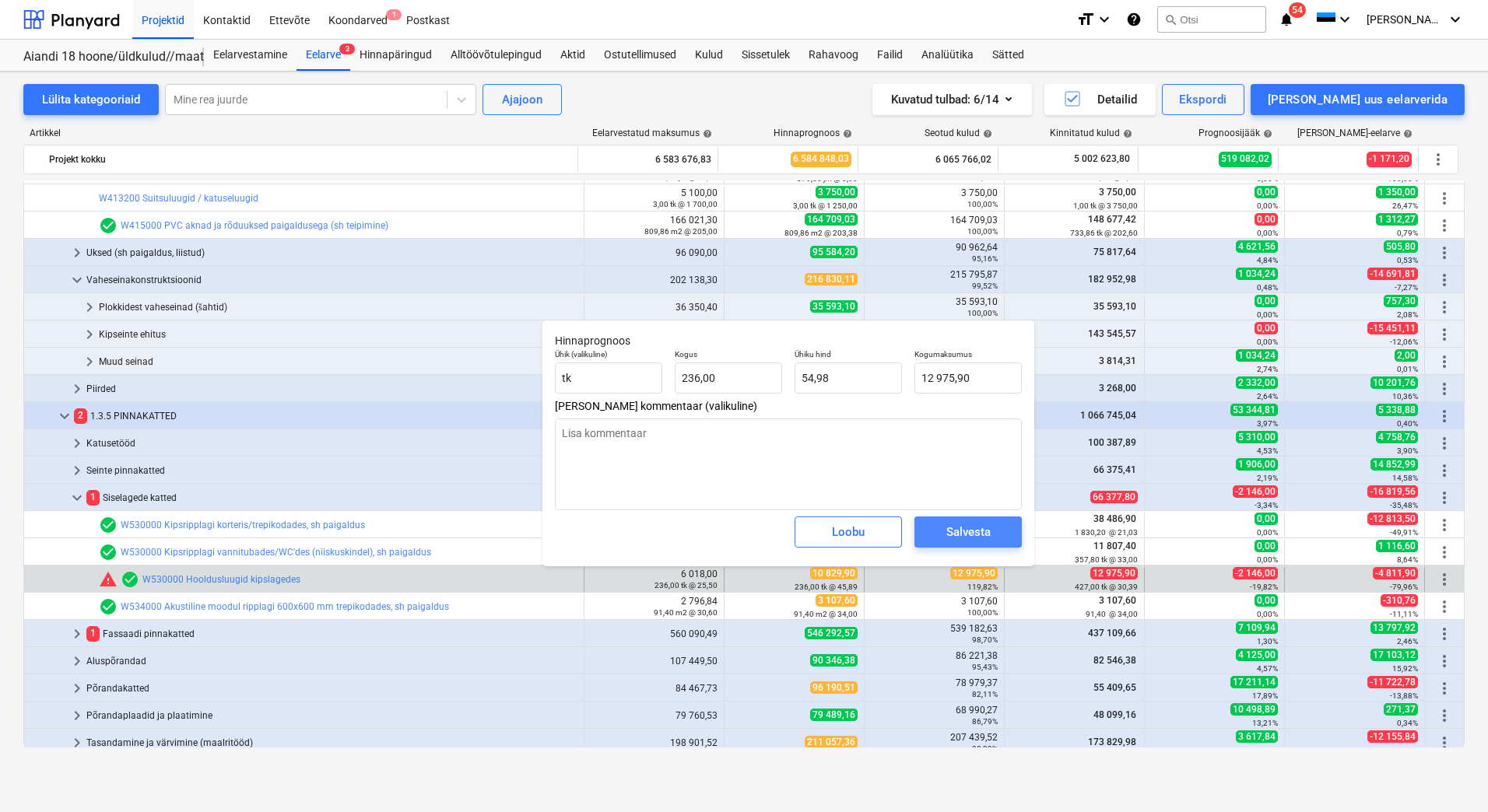
click at [948, 541] on div "Salvesta" at bounding box center [968, 532] width 44 height 20
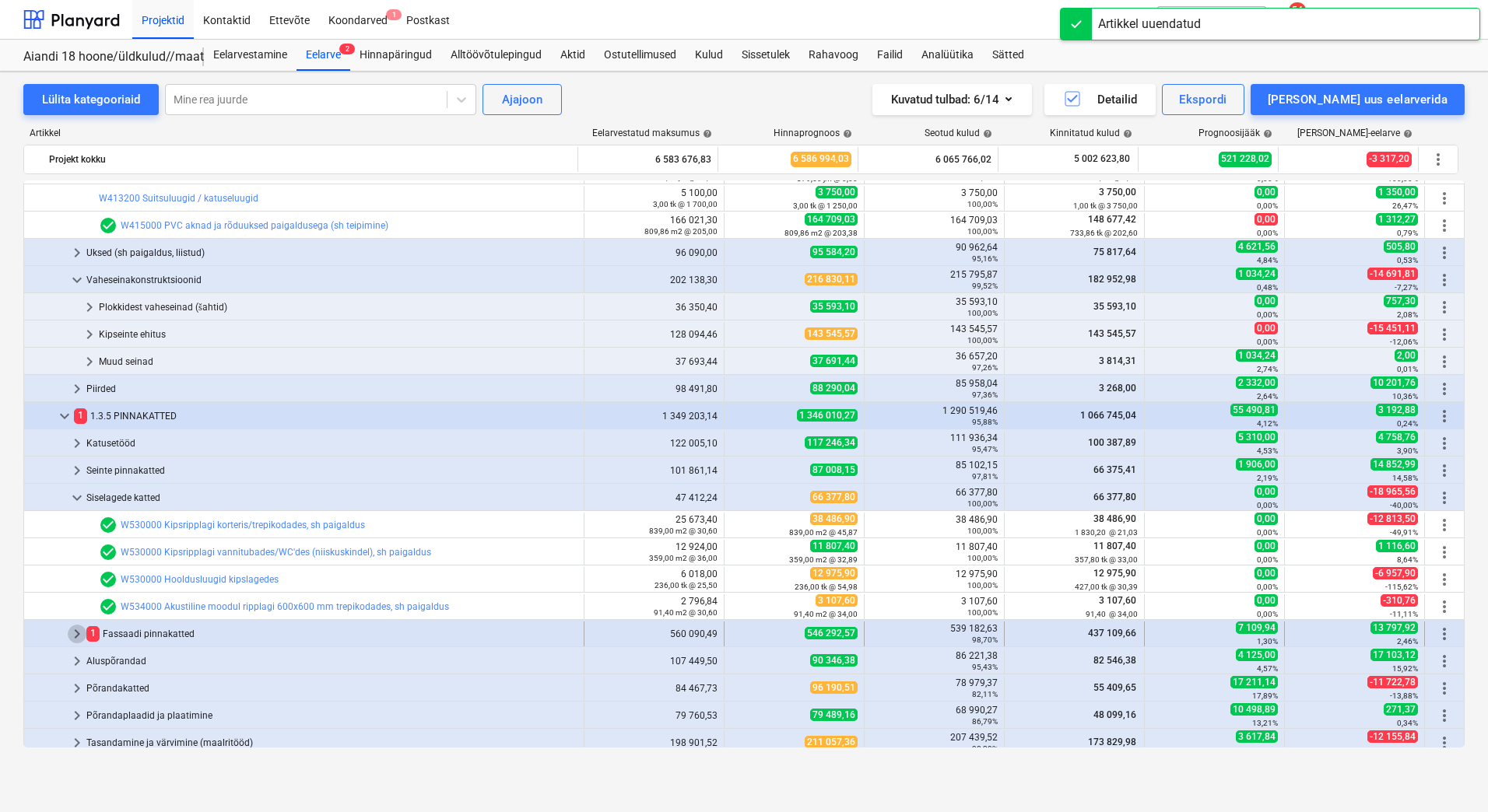
click at [78, 636] on span "keyboard_arrow_right" at bounding box center [77, 633] width 19 height 19
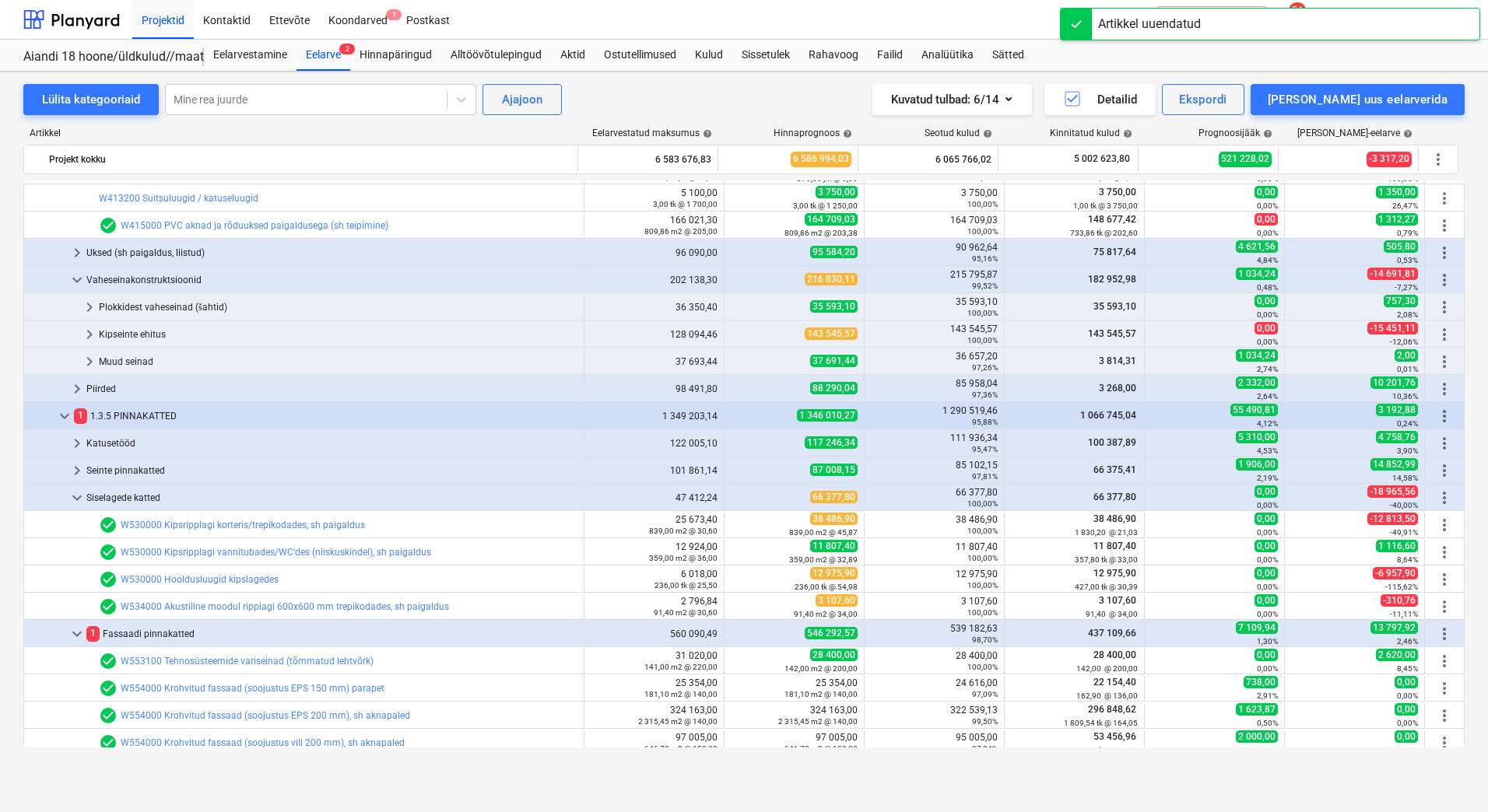
scroll to position [763, 0]
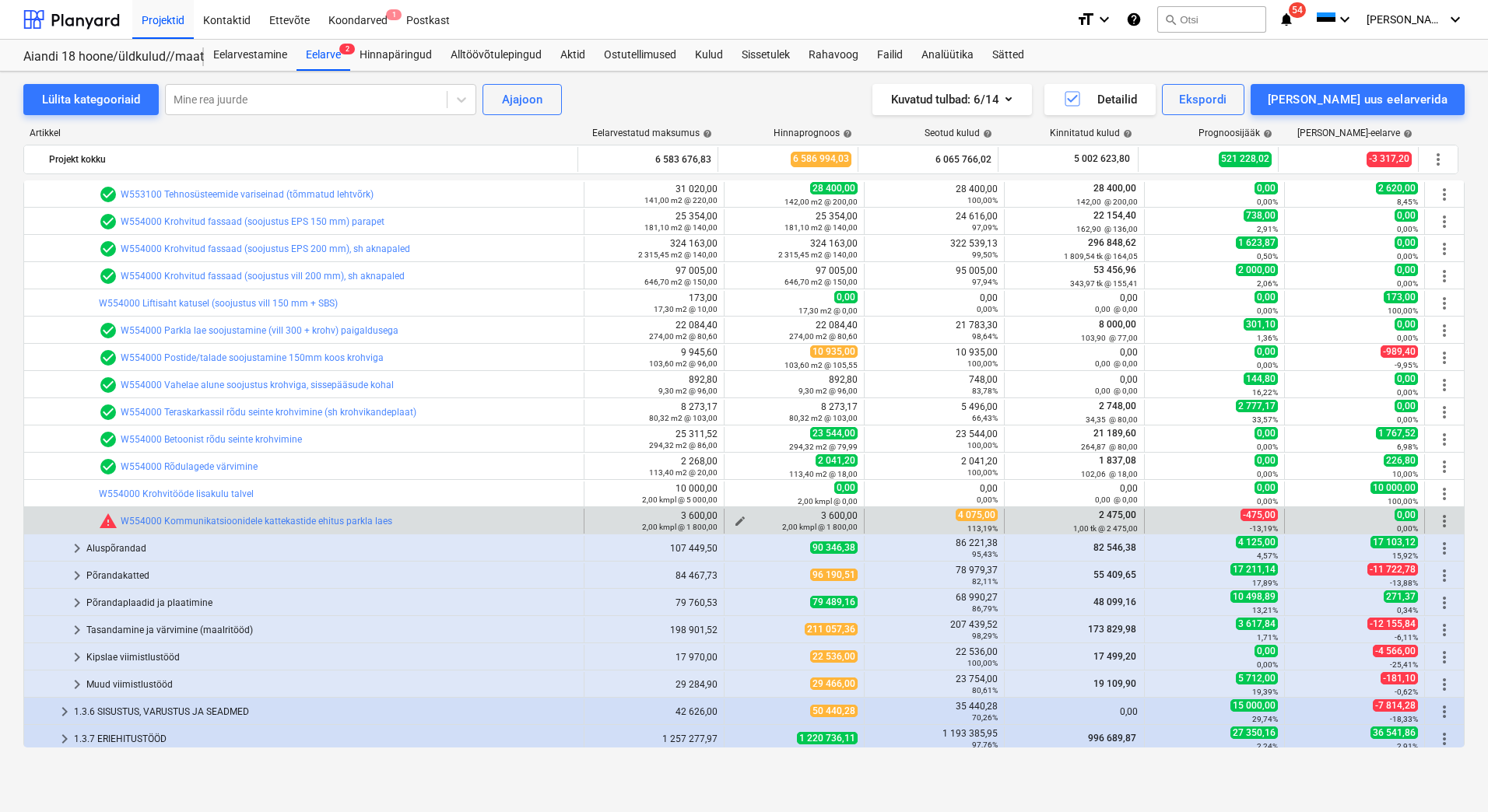
click at [734, 519] on span "edit" at bounding box center [740, 521] width 12 height 12
type textarea "x"
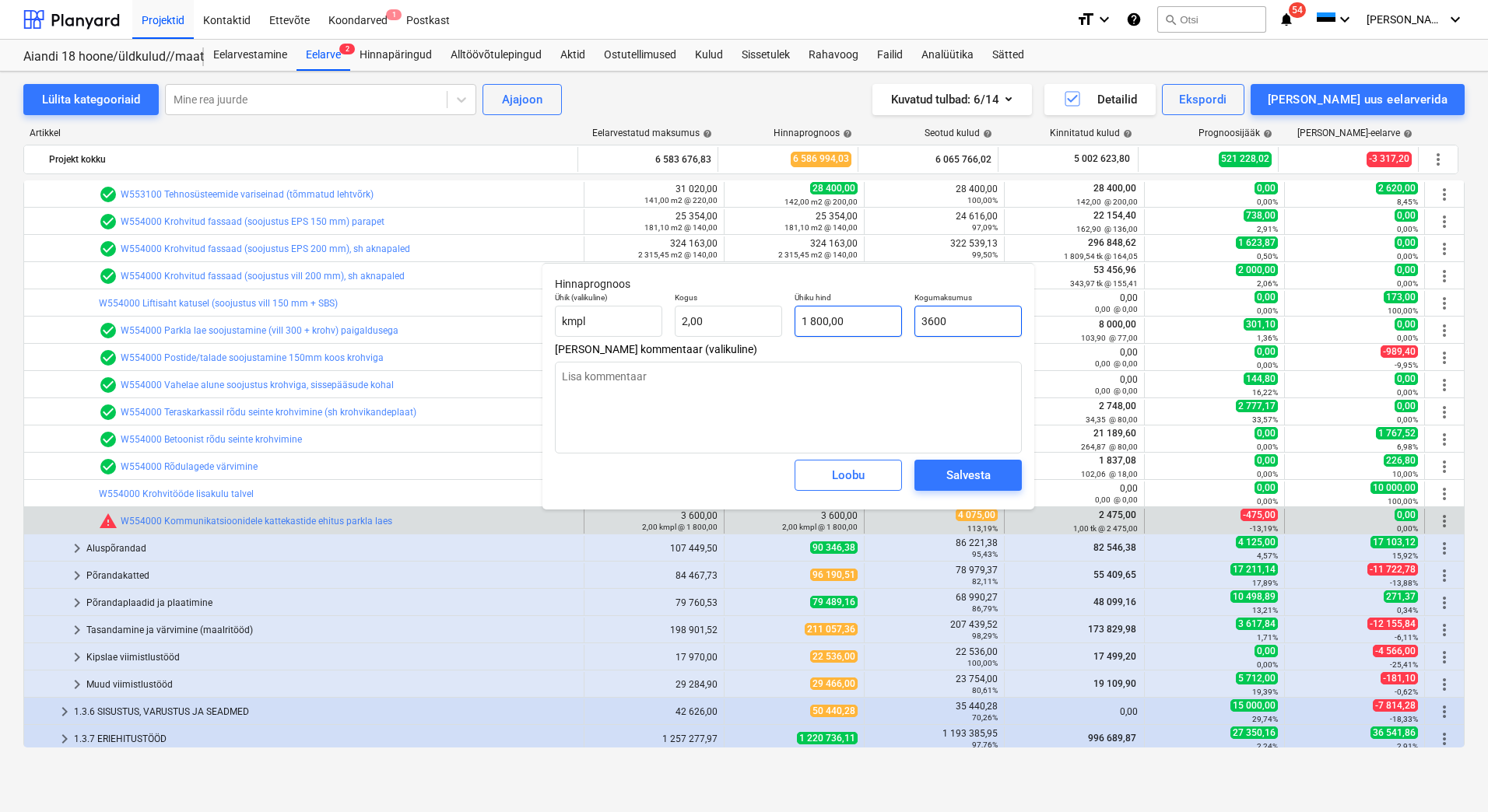
drag, startPoint x: 975, startPoint y: 324, endPoint x: 881, endPoint y: 324, distance: 94.0
click at [881, 324] on div "Ühik (valikuline) kmpl Kogus 2,00 Ühiku hind 1 800,00 Kogumaksumus 3600" at bounding box center [788, 315] width 479 height 57
type input "4"
type textarea "x"
type input "2,00"
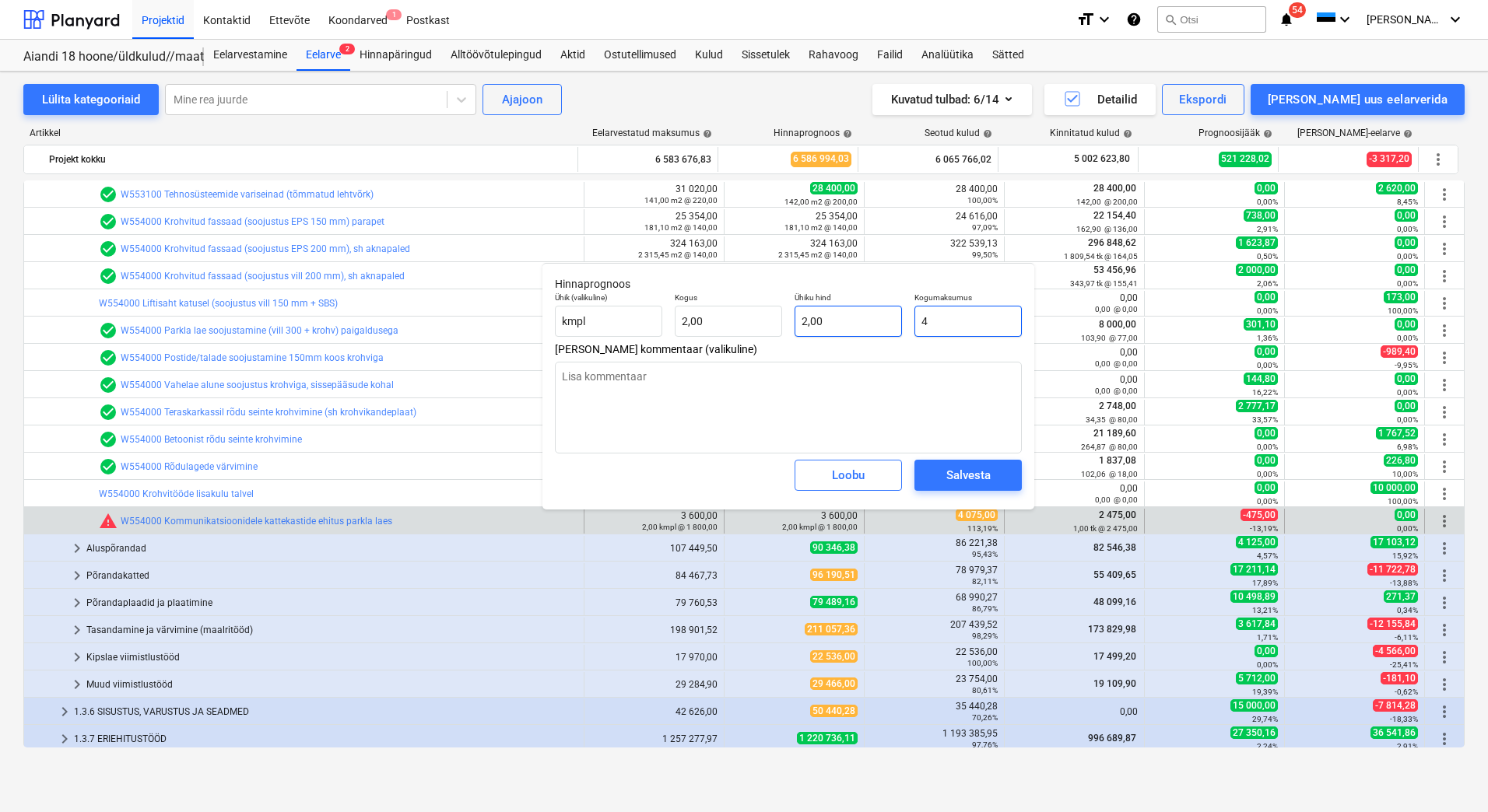
type input "40"
type textarea "x"
type input "20,00"
type input "407"
type textarea "x"
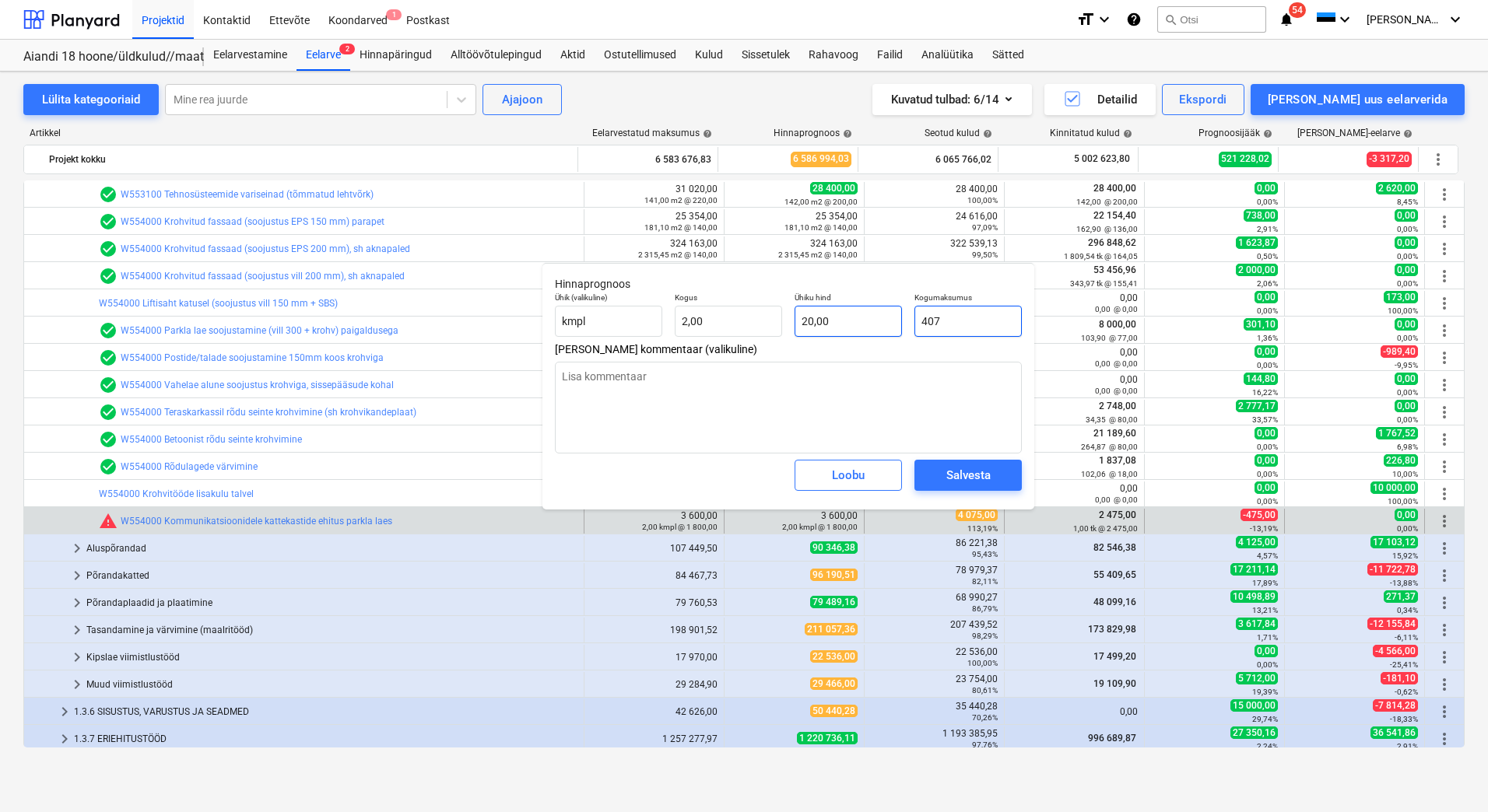
type input "203,50"
type input "4075"
type textarea "x"
type input "2 037,50"
click at [970, 468] on div "Salvesta" at bounding box center [968, 475] width 44 height 20
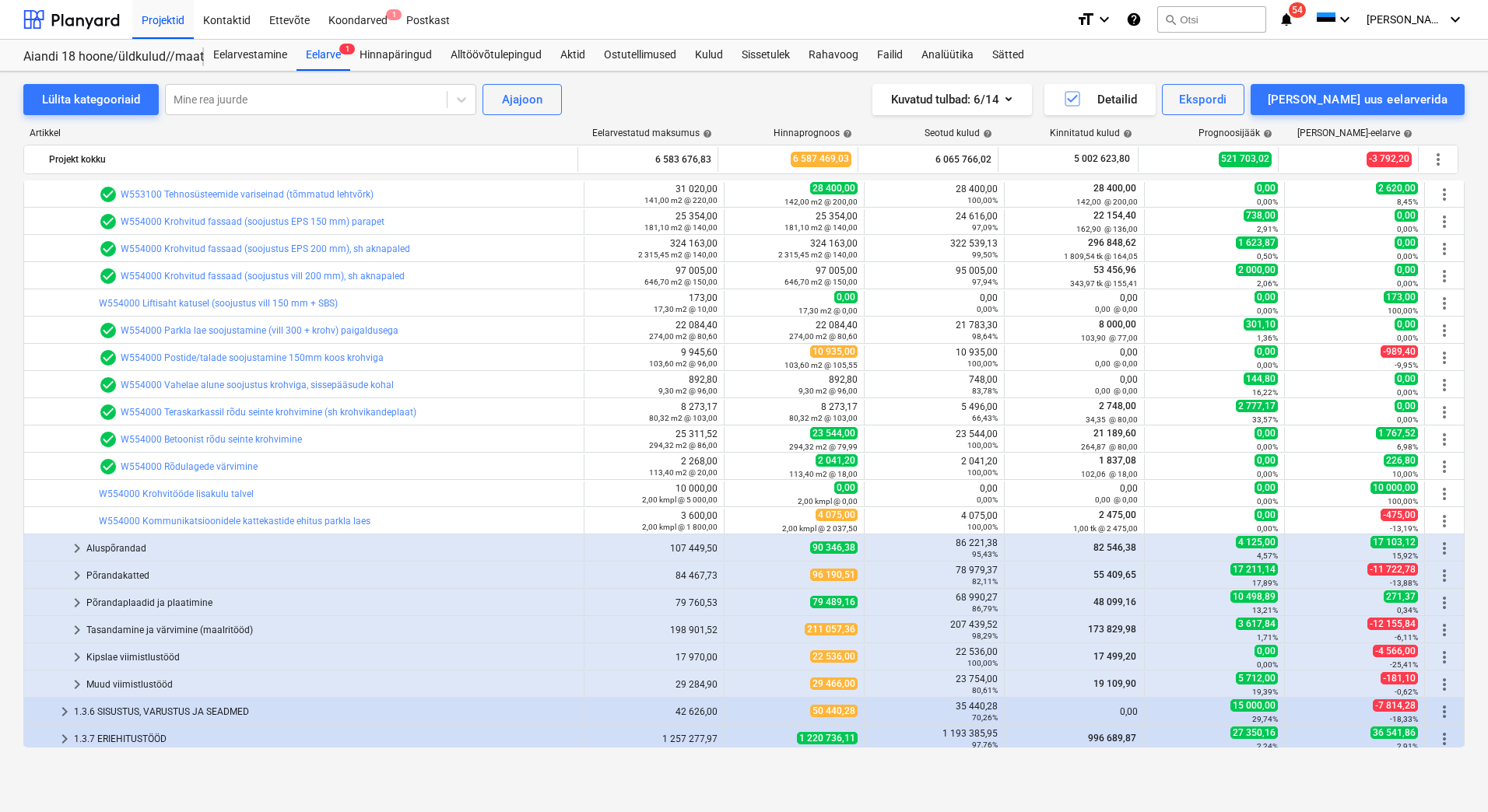
type textarea "x"
type input "2,00"
type input "2 037,50"
type input "4 075,00"
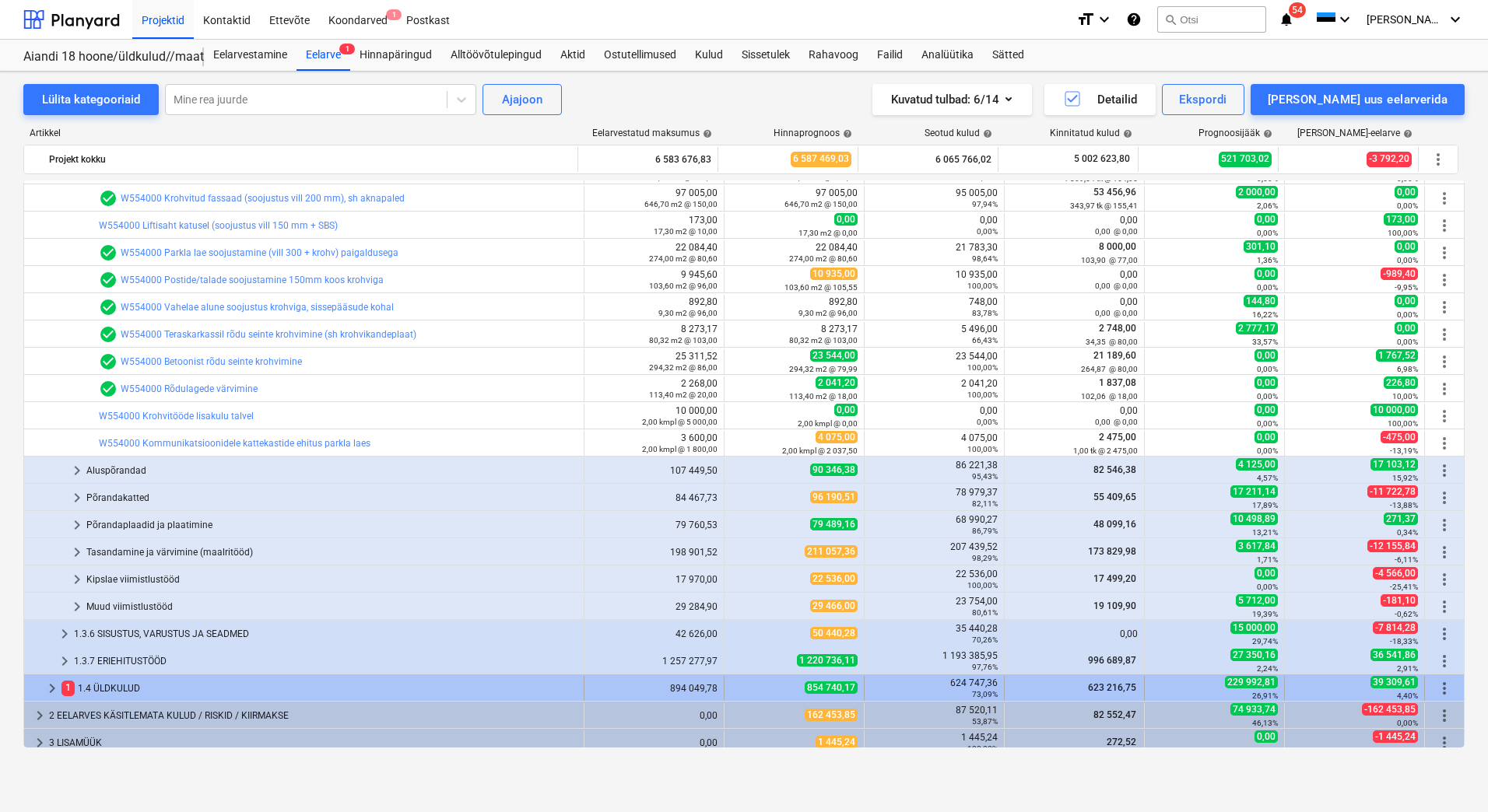
scroll to position [876, 0]
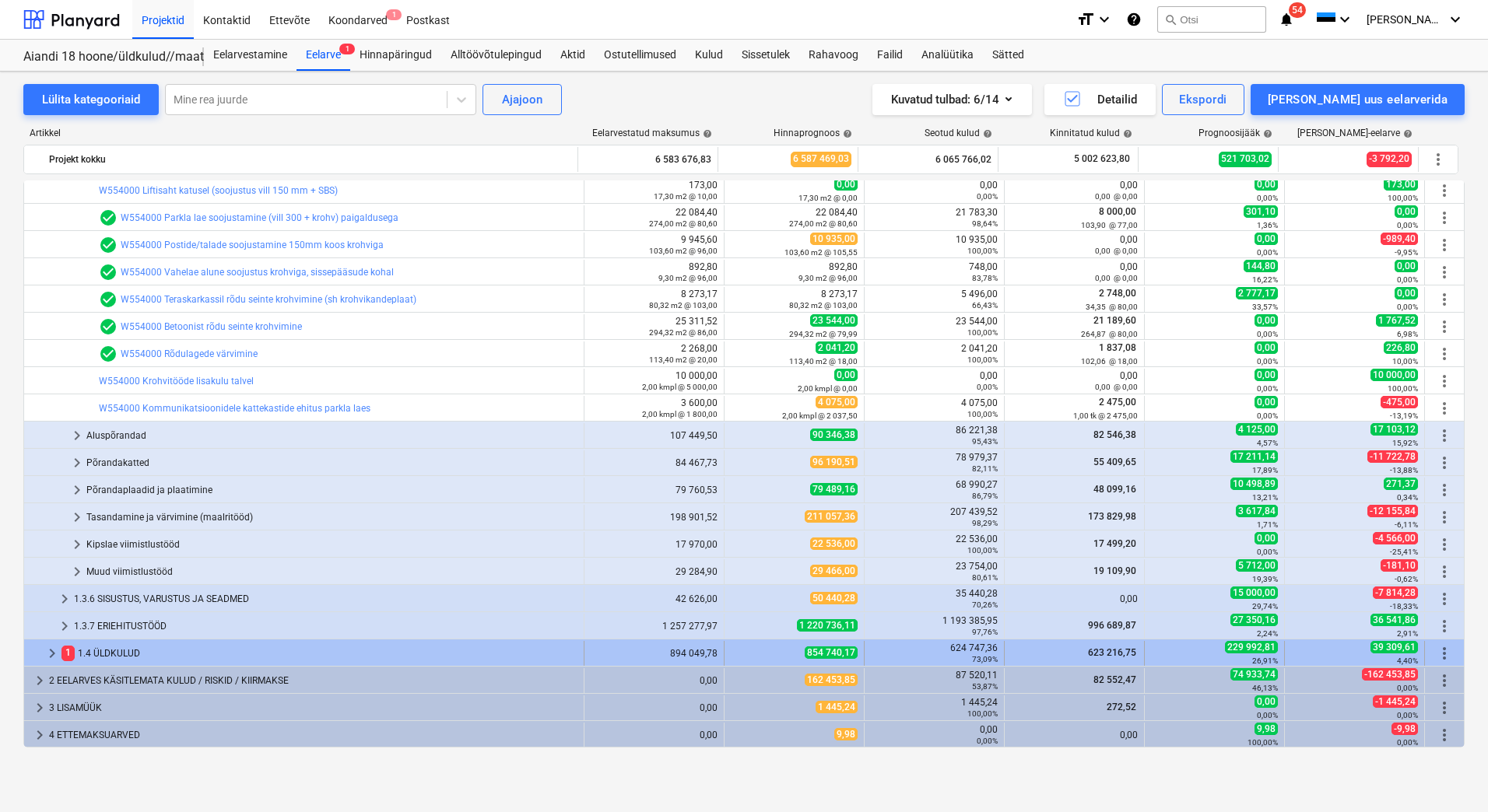
click at [123, 651] on div "1 1.4 ÜLDKULUD" at bounding box center [319, 653] width 516 height 25
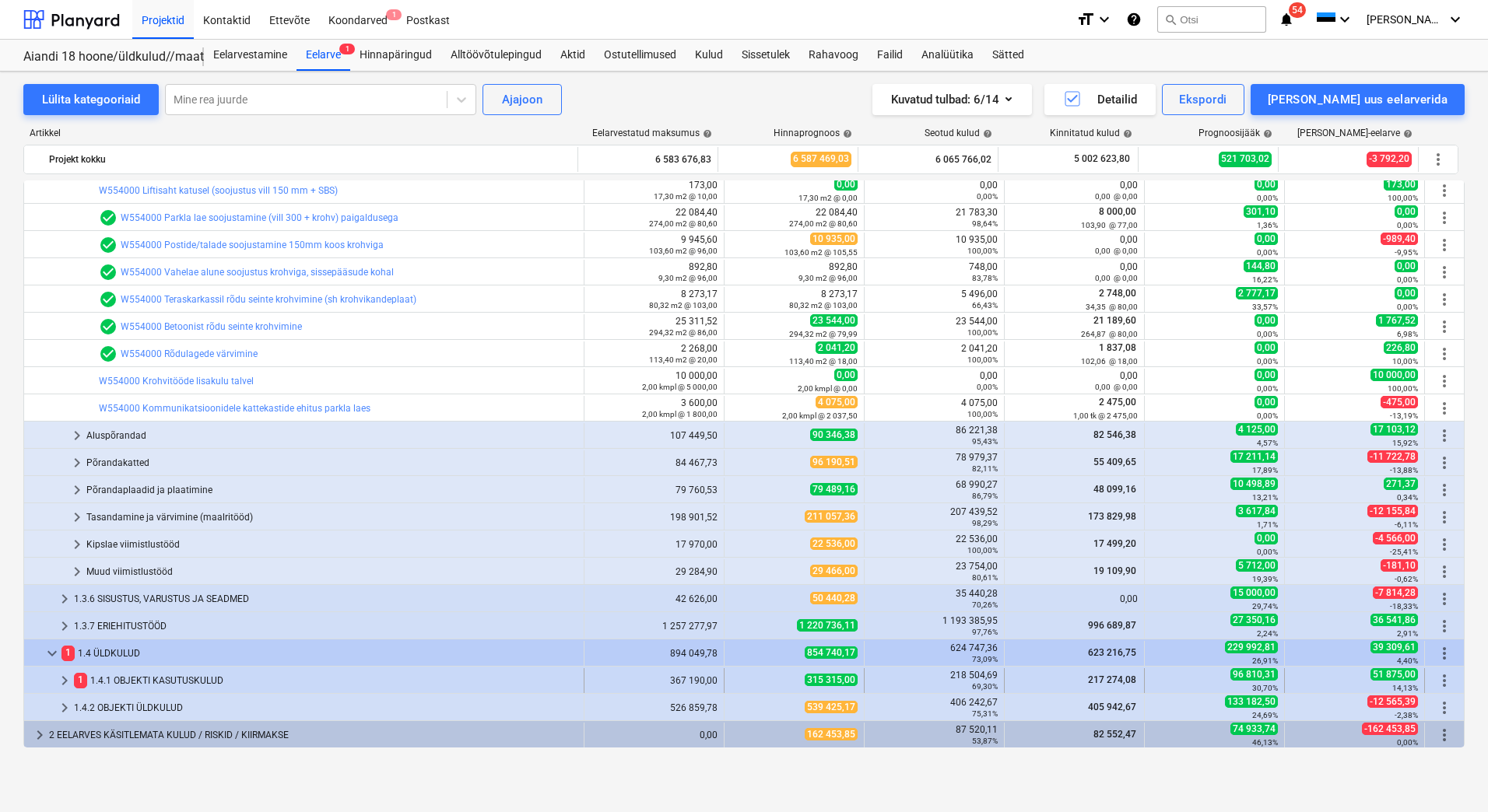
scroll to position [930, 0]
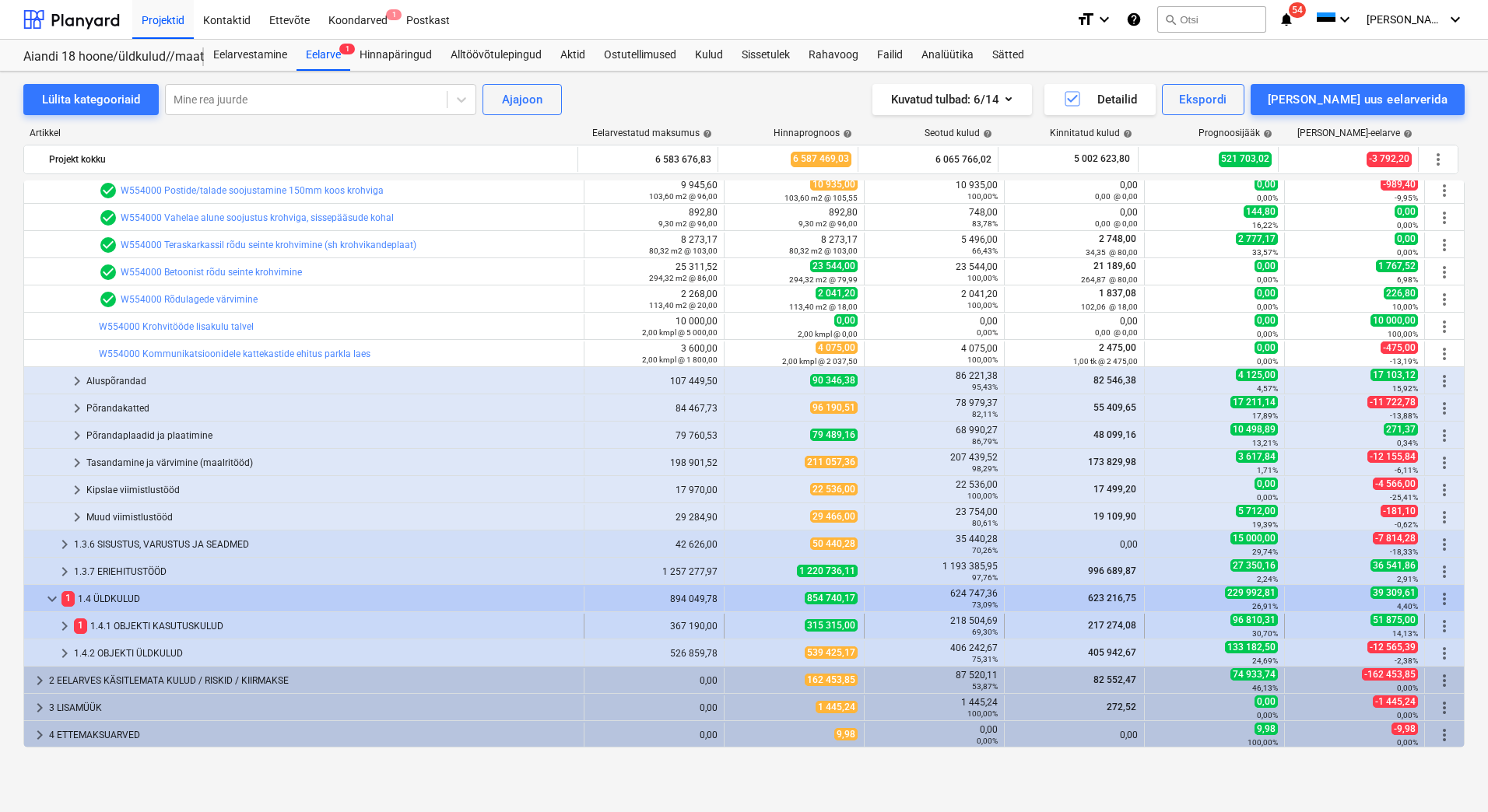
click at [192, 630] on div "1 1.4.1 OBJEKTI KASUTUSKULUD" at bounding box center [325, 626] width 503 height 25
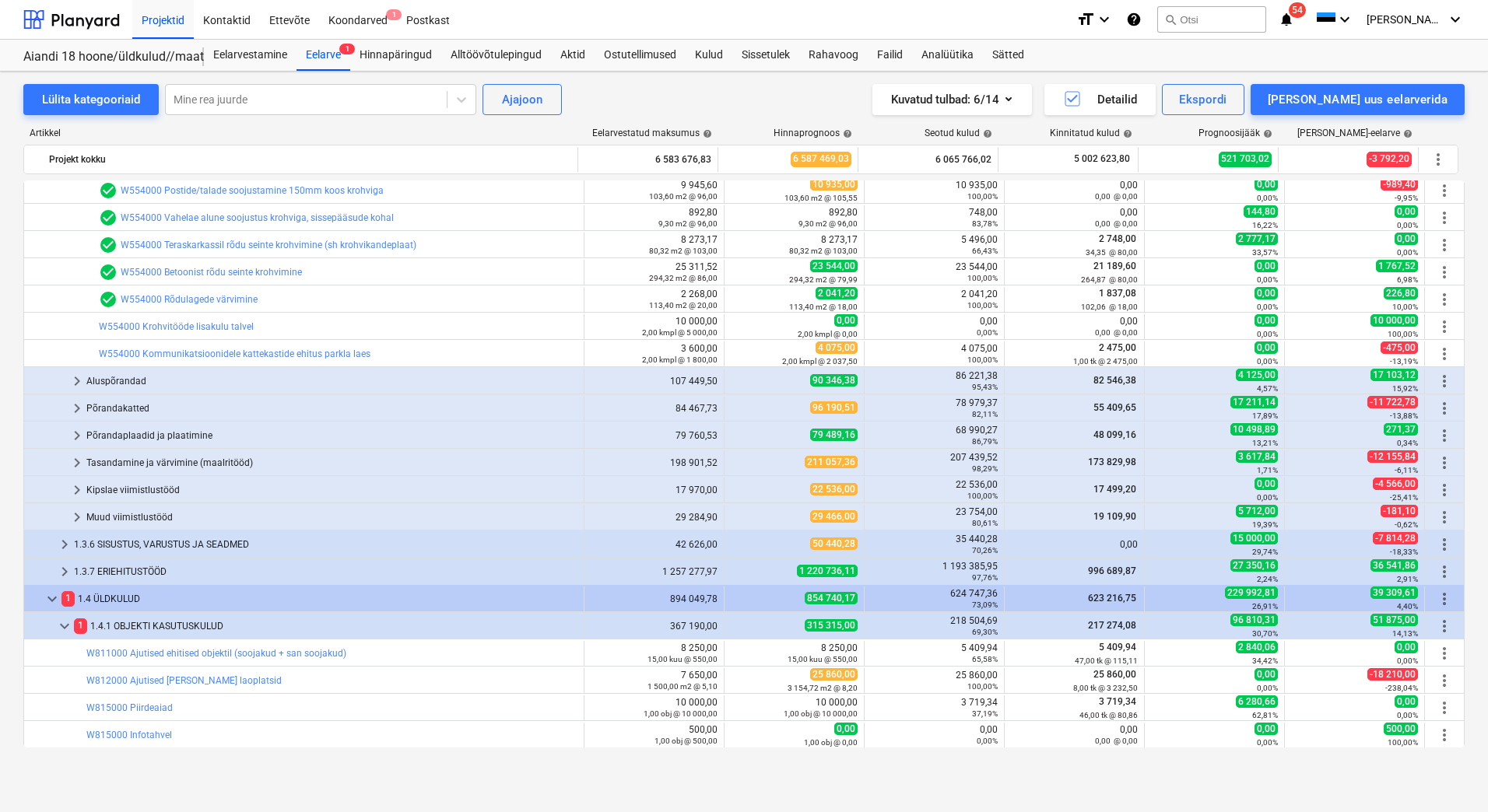
scroll to position [1319, 0]
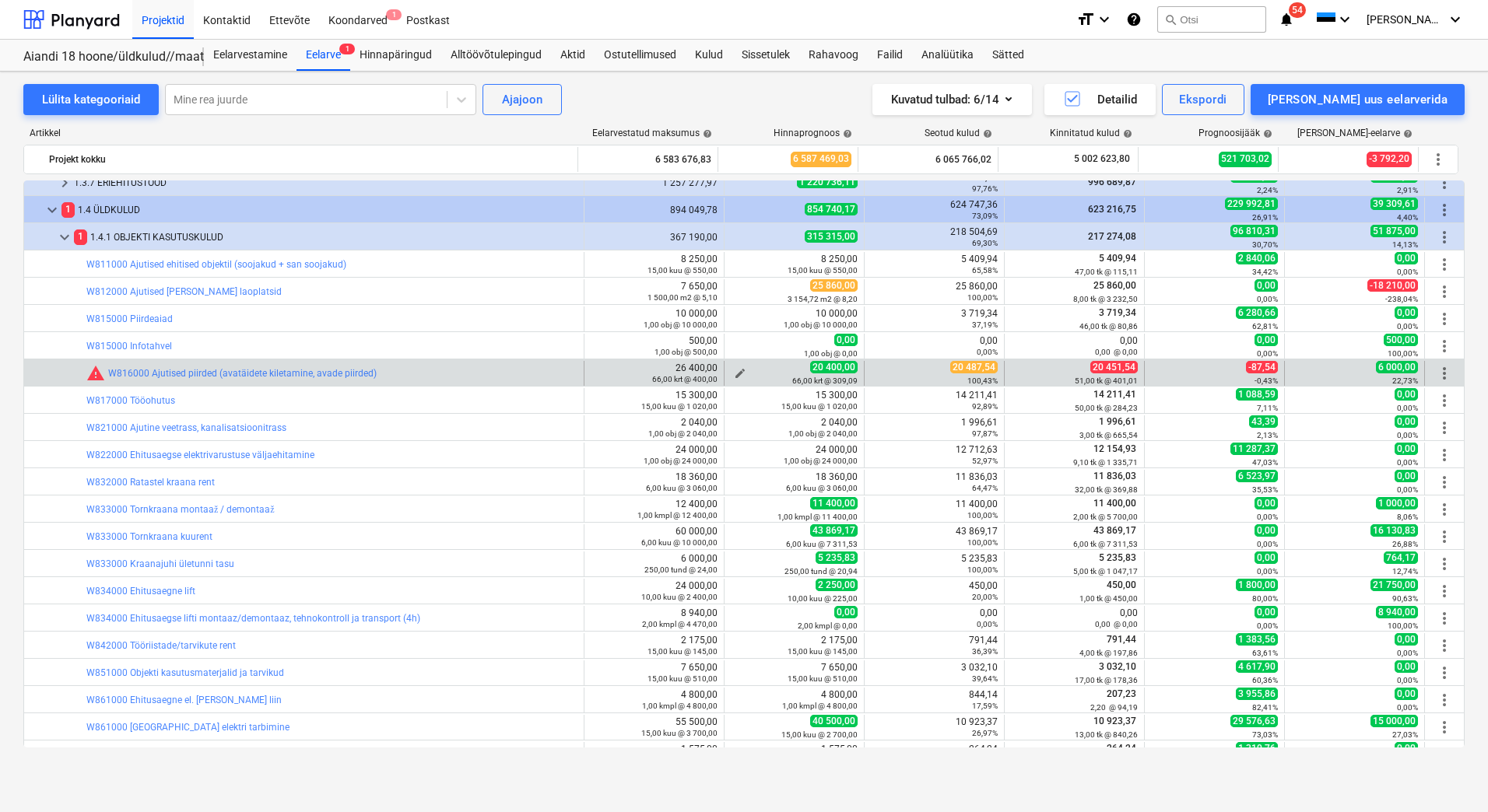
click at [734, 371] on span "edit" at bounding box center [740, 373] width 12 height 12
type textarea "x"
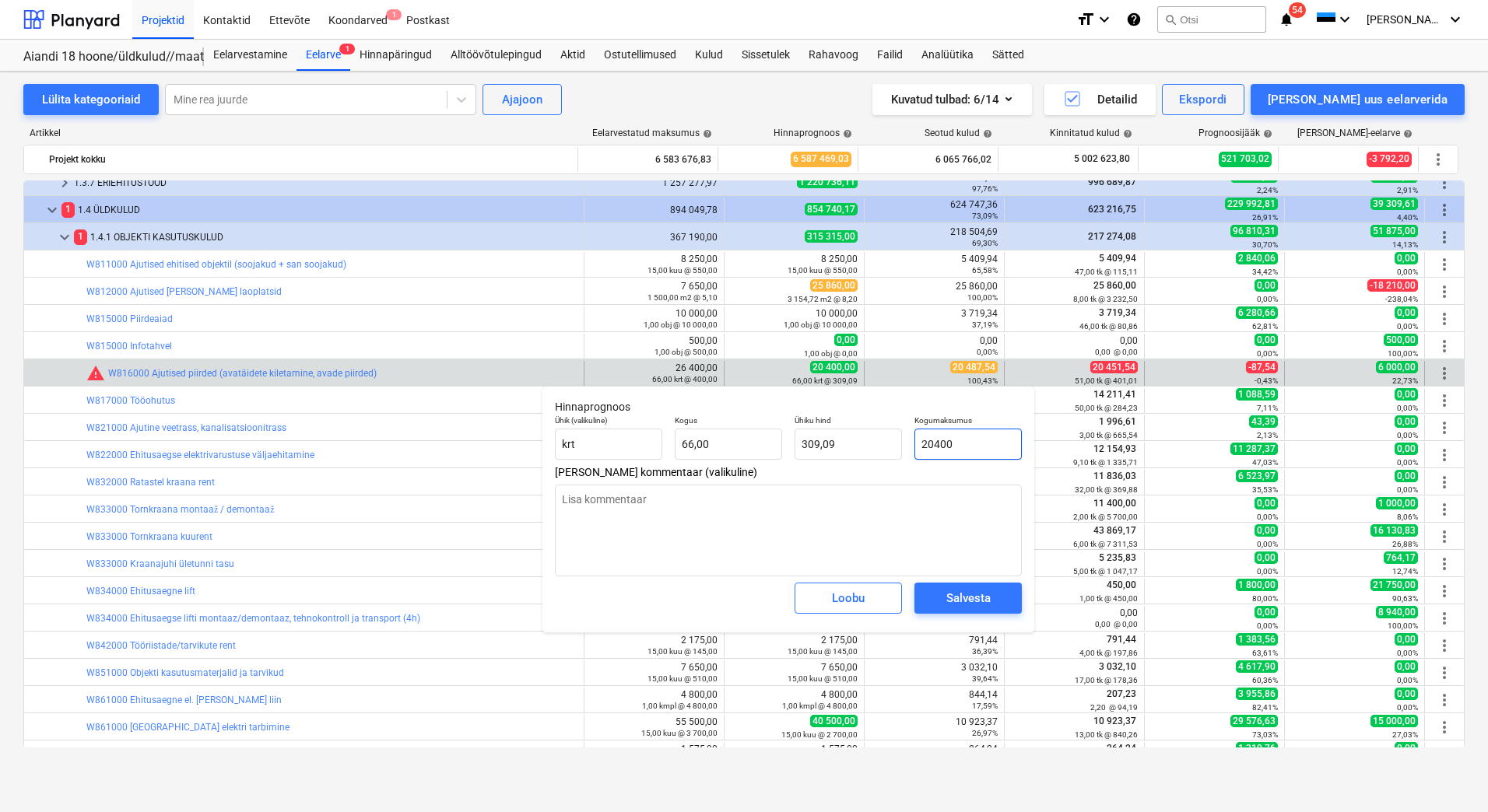
drag, startPoint x: 989, startPoint y: 446, endPoint x: 912, endPoint y: 443, distance: 77.1
click at [912, 443] on div "Kogumaksumus 20400" at bounding box center [968, 438] width 120 height 57
type input "2"
type textarea "x"
type input "0,03"
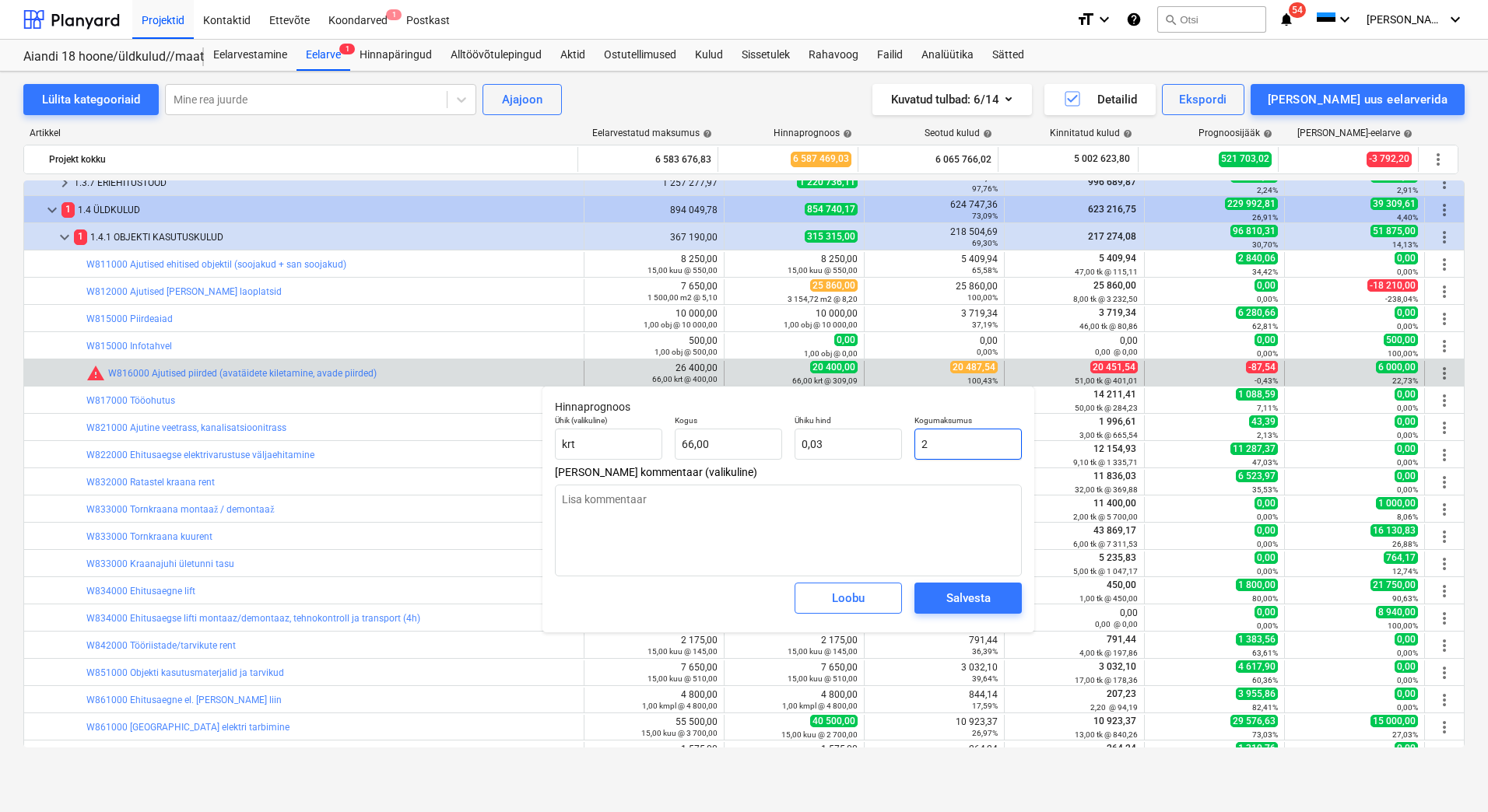
type input "20"
type textarea "x"
type input "0,30"
type input "204"
type textarea "x"
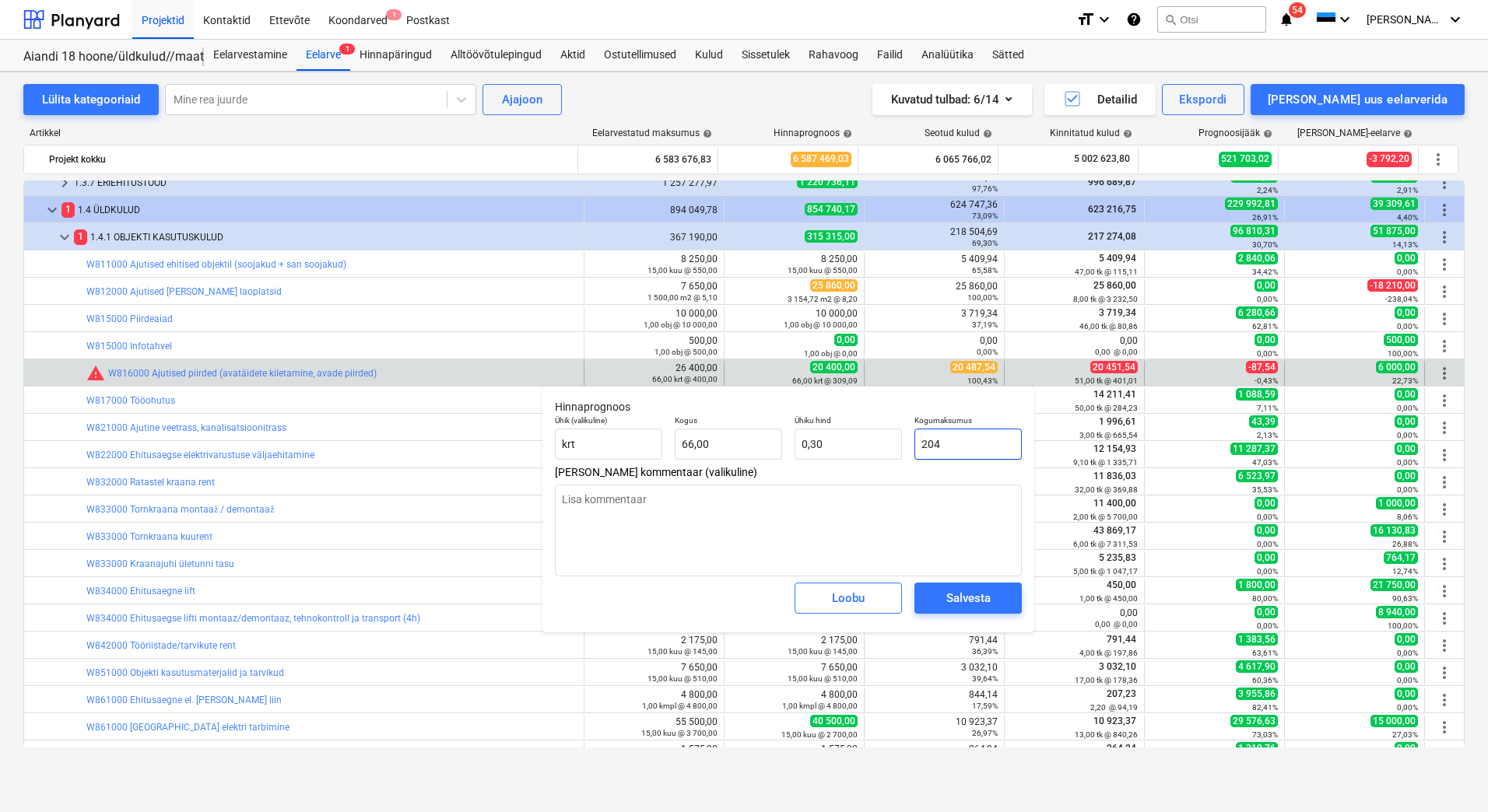
type input "3,09"
type input "2045"
type textarea "x"
type input "30,98"
type input "20451"
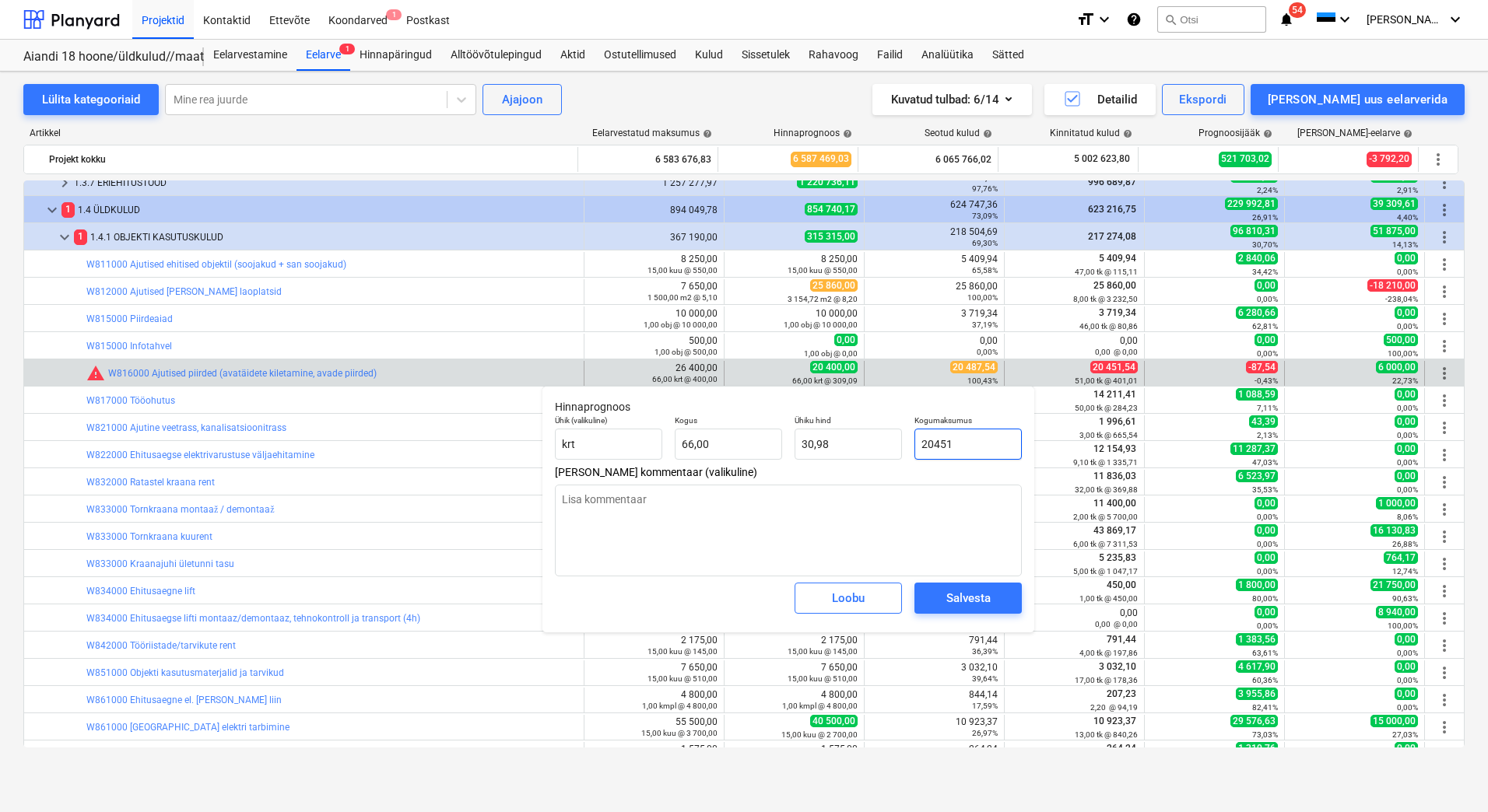
type textarea "x"
type input "309,86"
type input "20451,"
type textarea "x"
type input "20451,5"
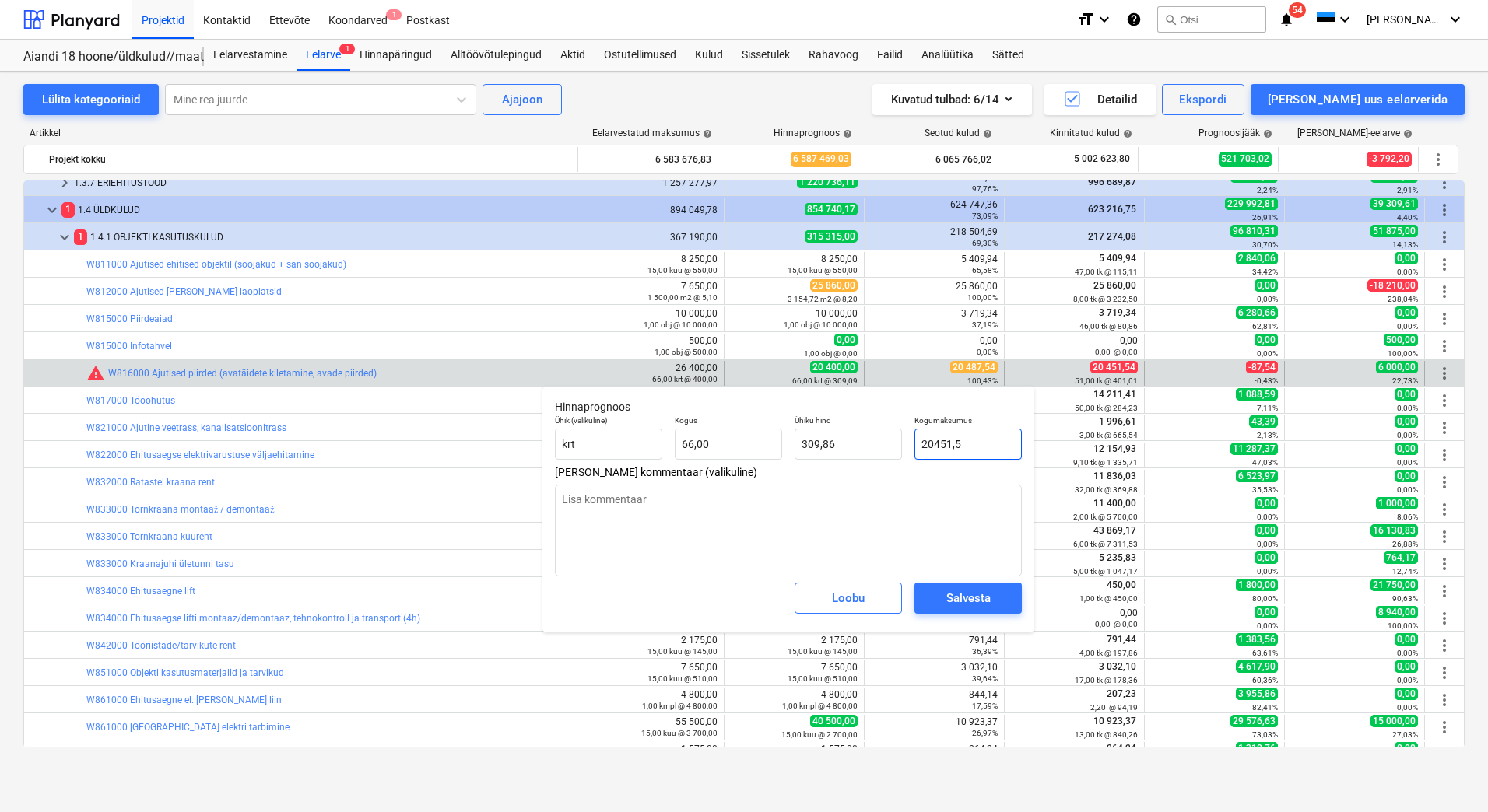
type textarea "x"
click at [945, 604] on span "Salvesta" at bounding box center [968, 598] width 70 height 20
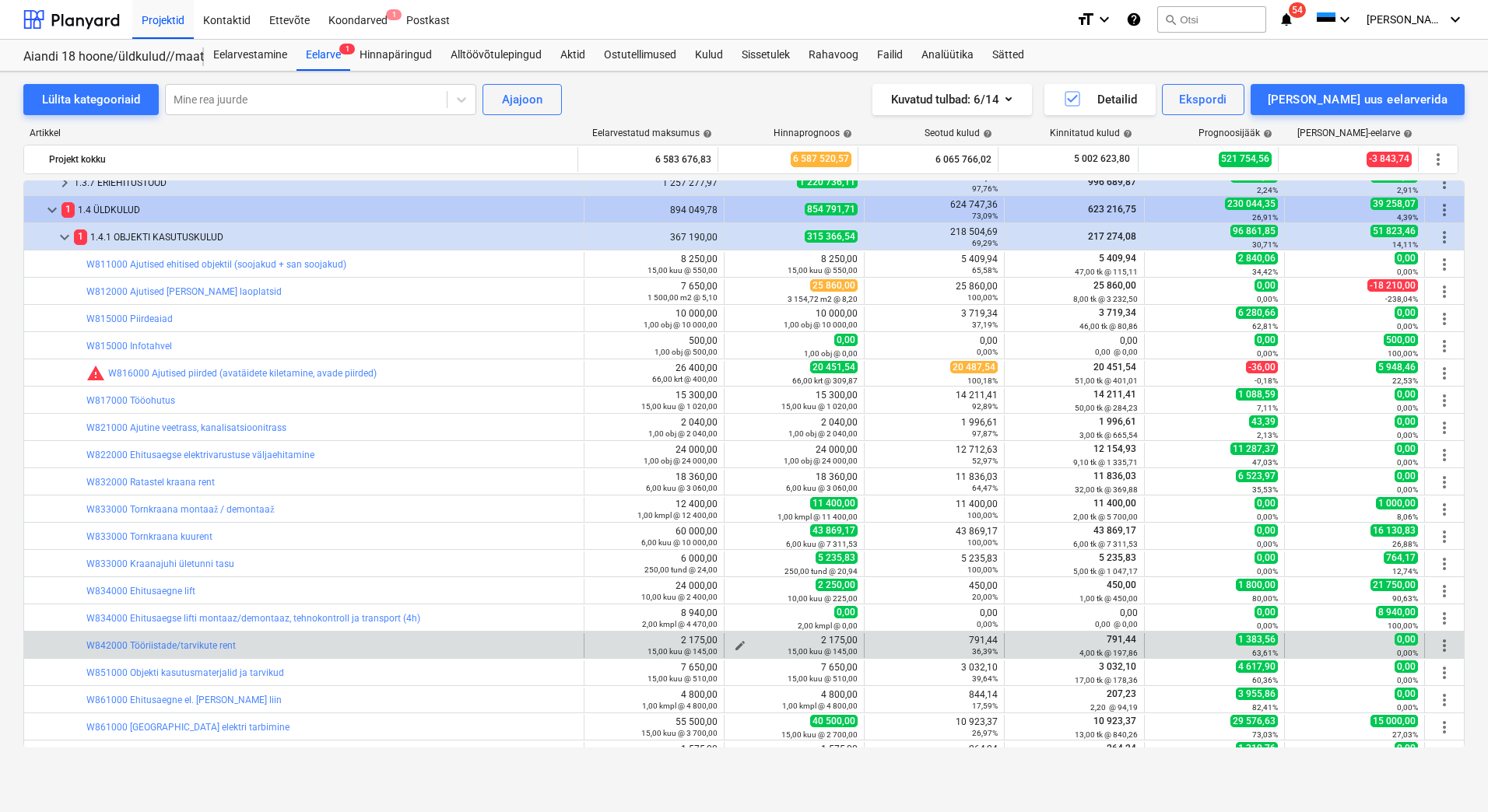
scroll to position [1397, 0]
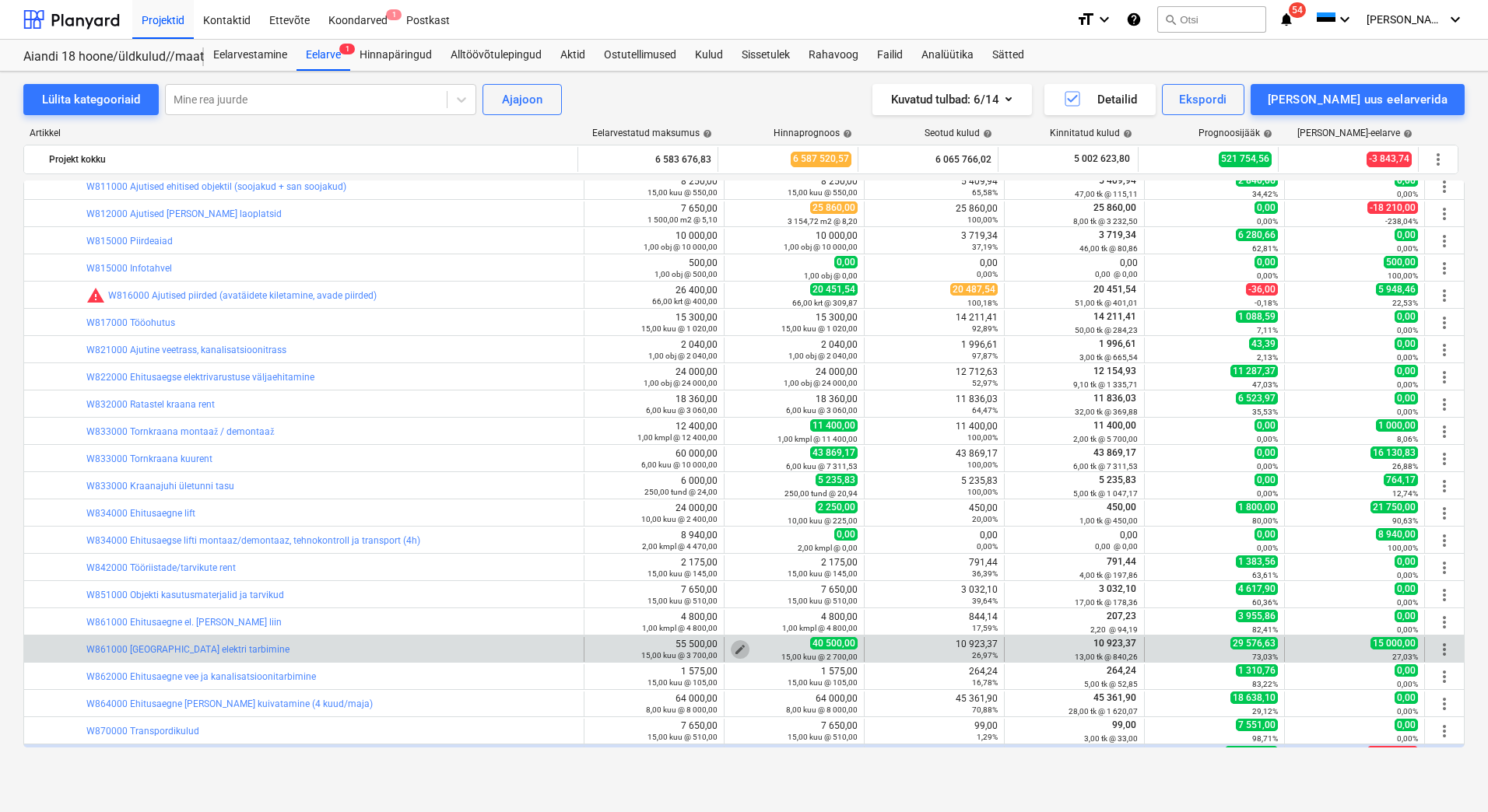
click at [734, 647] on span "edit" at bounding box center [740, 649] width 12 height 12
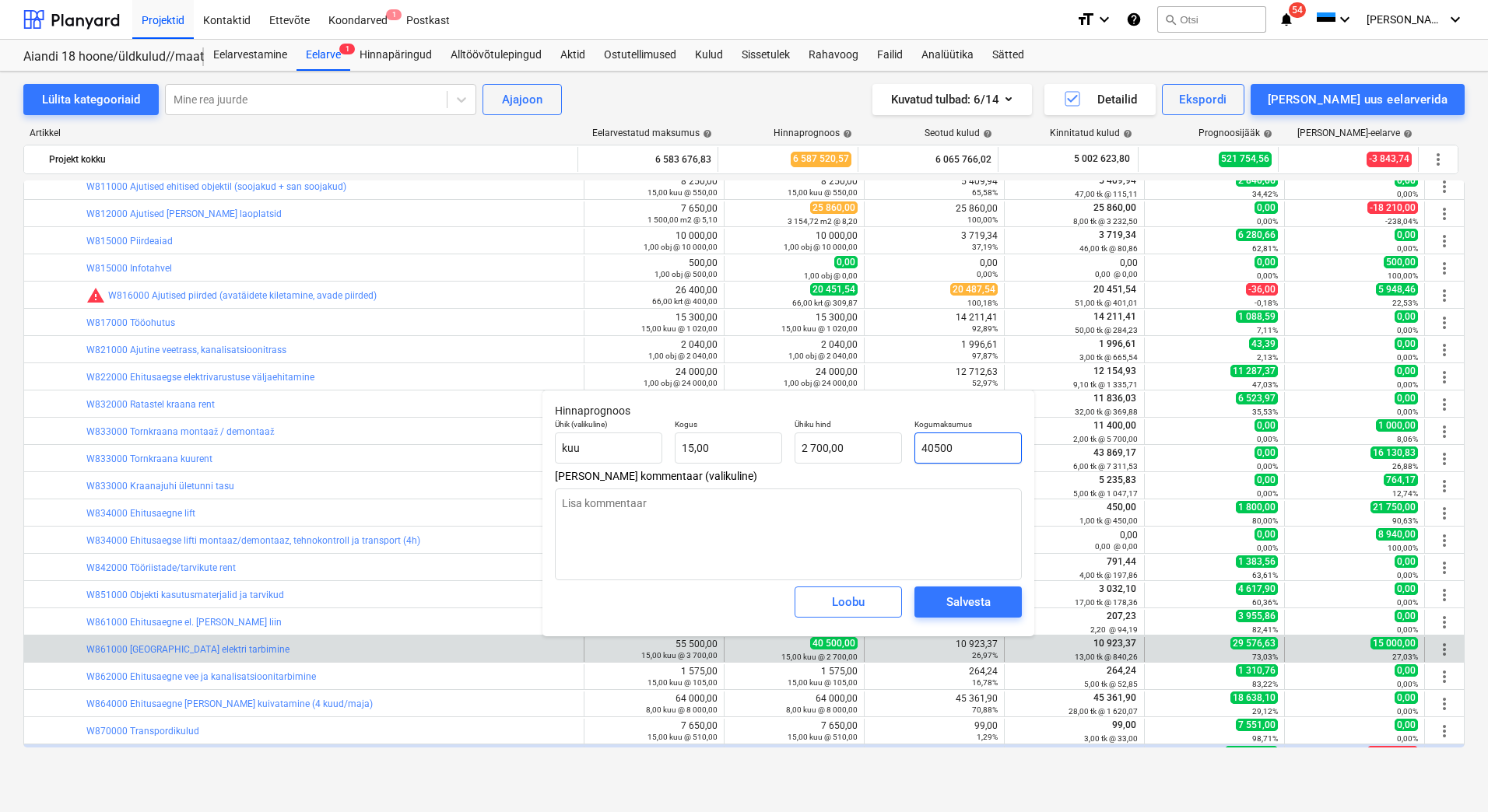
drag, startPoint x: 931, startPoint y: 448, endPoint x: 917, endPoint y: 448, distance: 14.0
click at [917, 448] on input "40500" at bounding box center [968, 448] width 108 height 31
click at [952, 604] on div "Salvesta" at bounding box center [968, 602] width 44 height 20
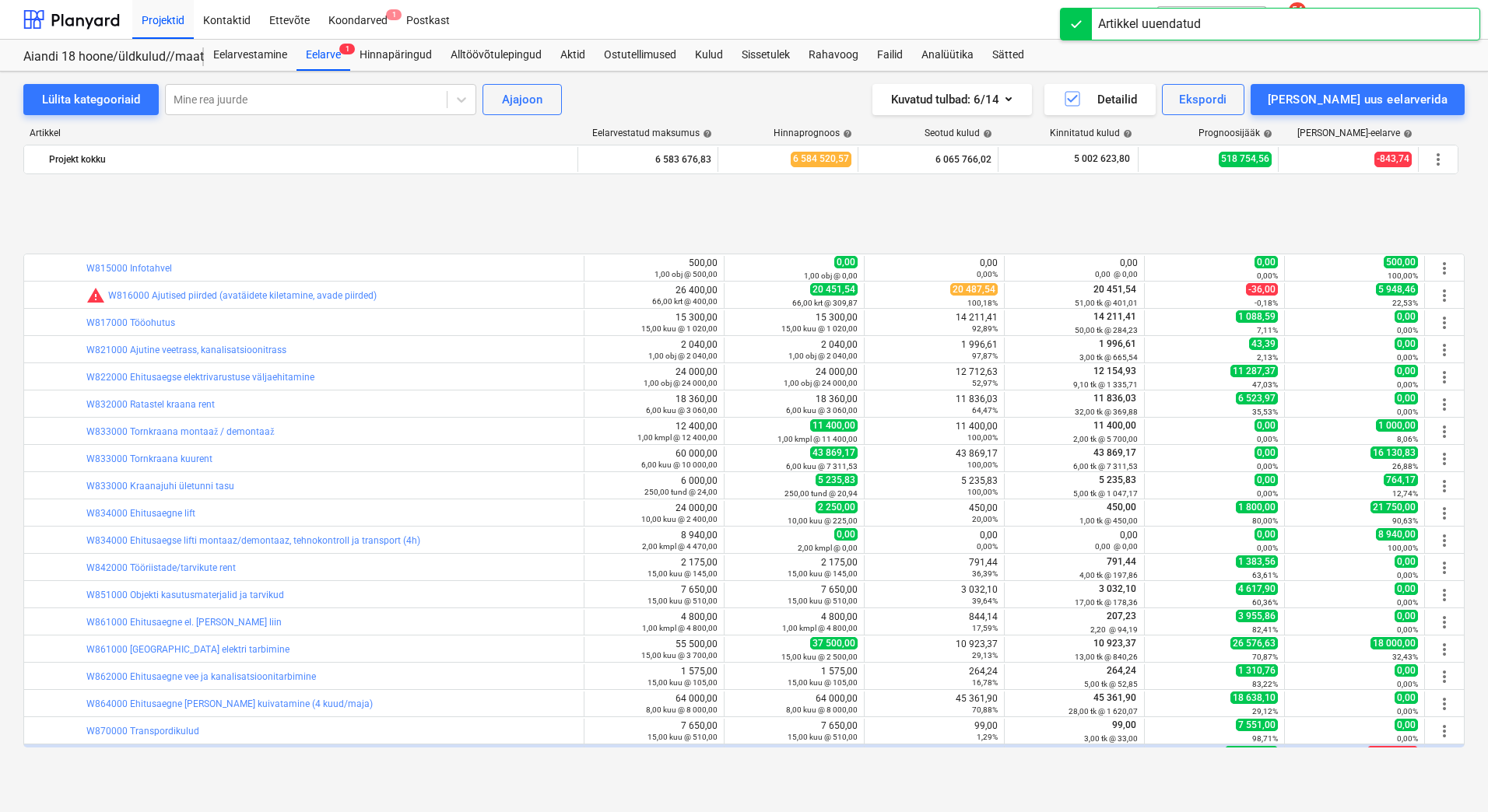
scroll to position [1503, 0]
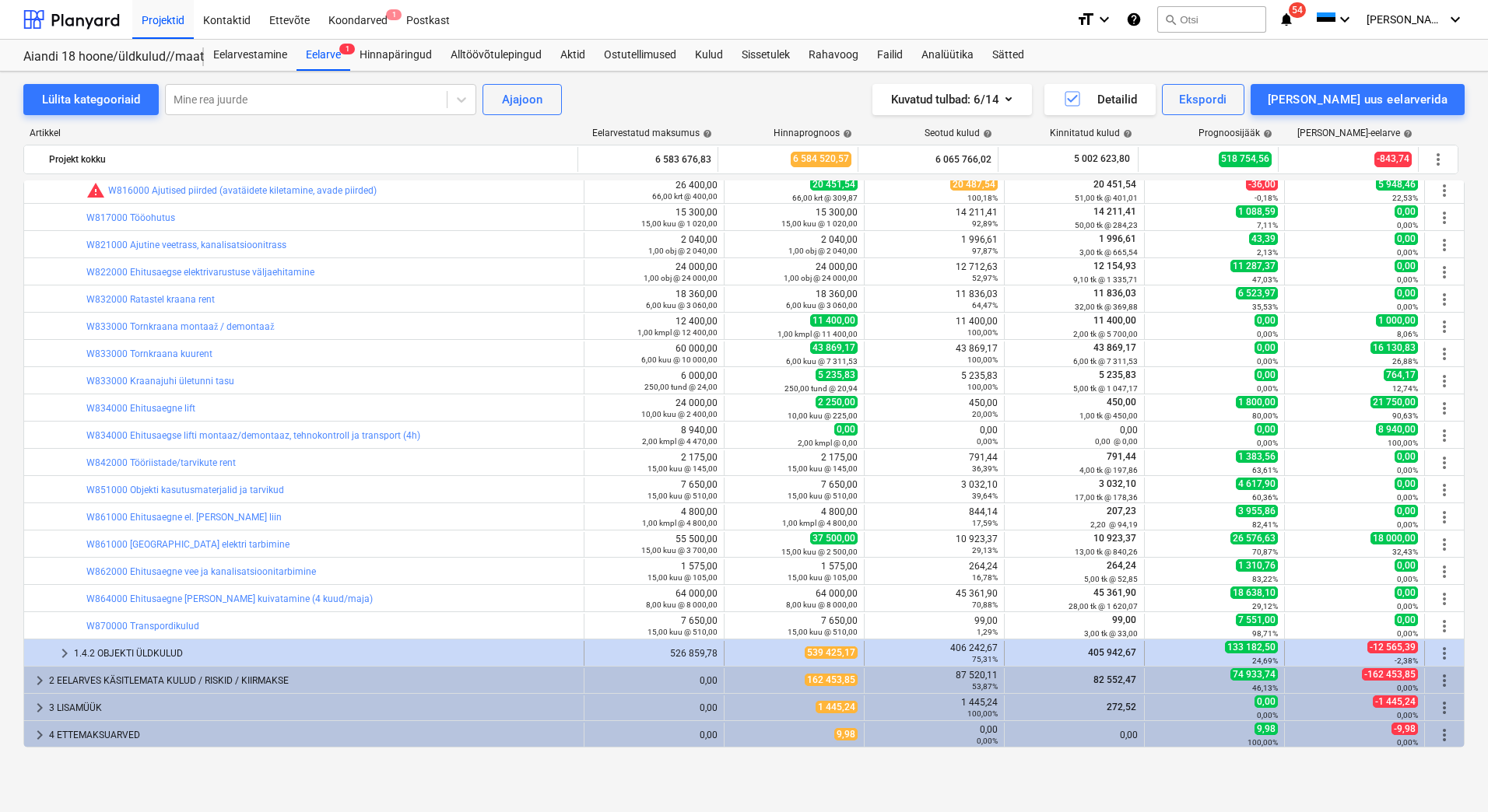
click at [141, 655] on div "1.4.2 OBJEKTI ÜLDKULUD" at bounding box center [325, 653] width 503 height 25
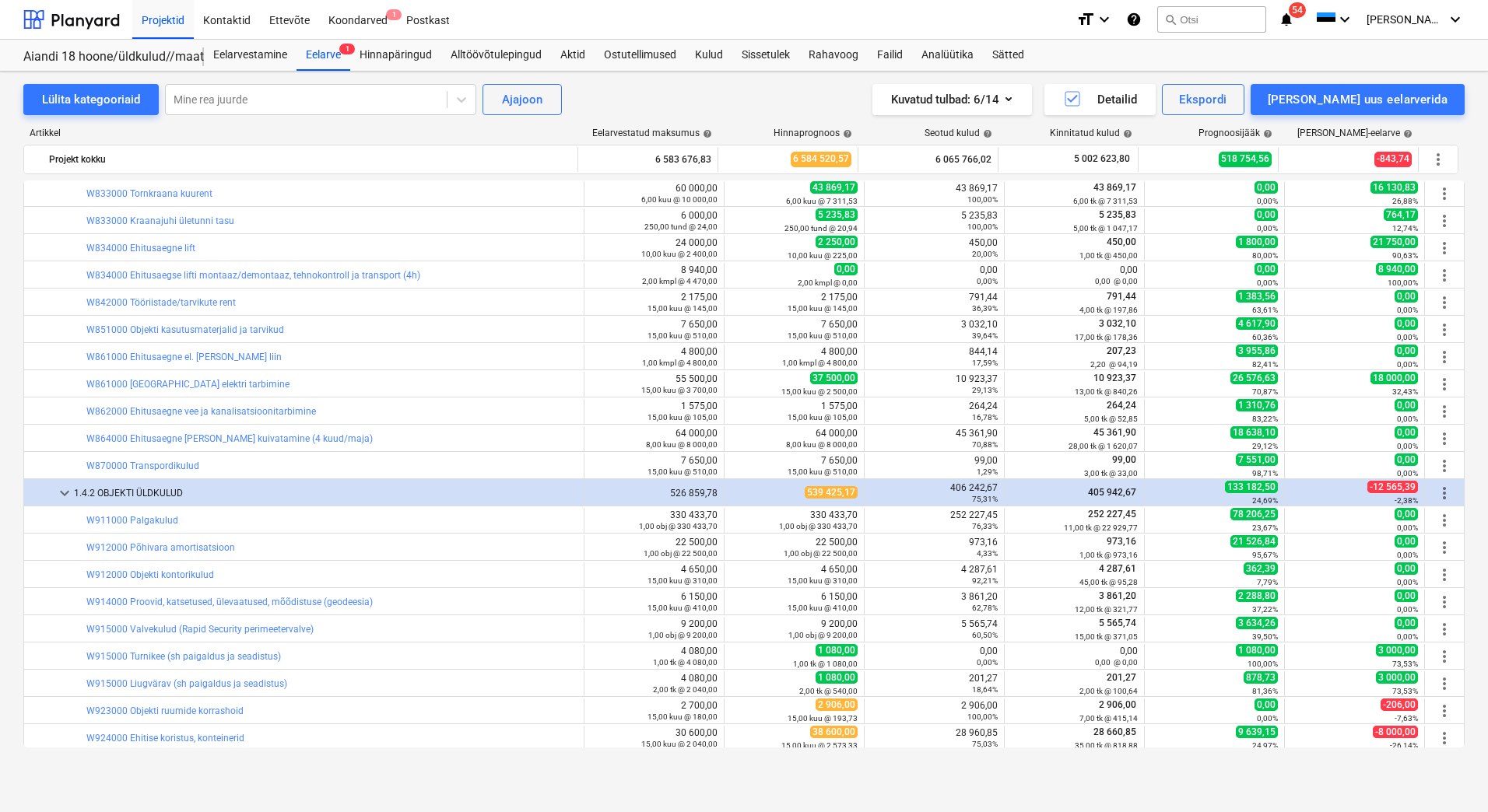
scroll to position [1856, 0]
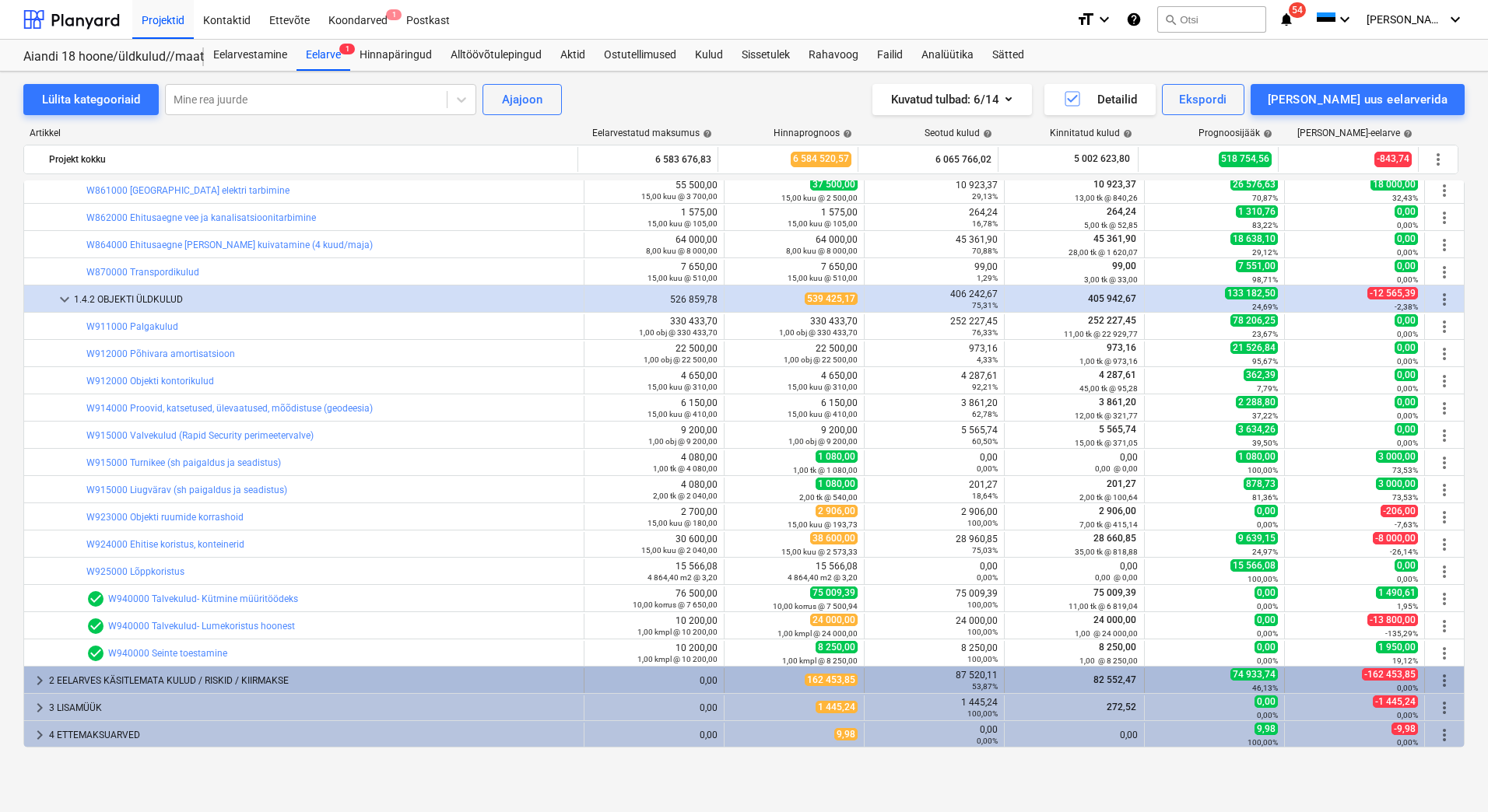
click at [223, 682] on div "2 EELARVES KÄSITLEMATA KULUD / RISKID / KIIRMAKSE" at bounding box center [313, 681] width 528 height 25
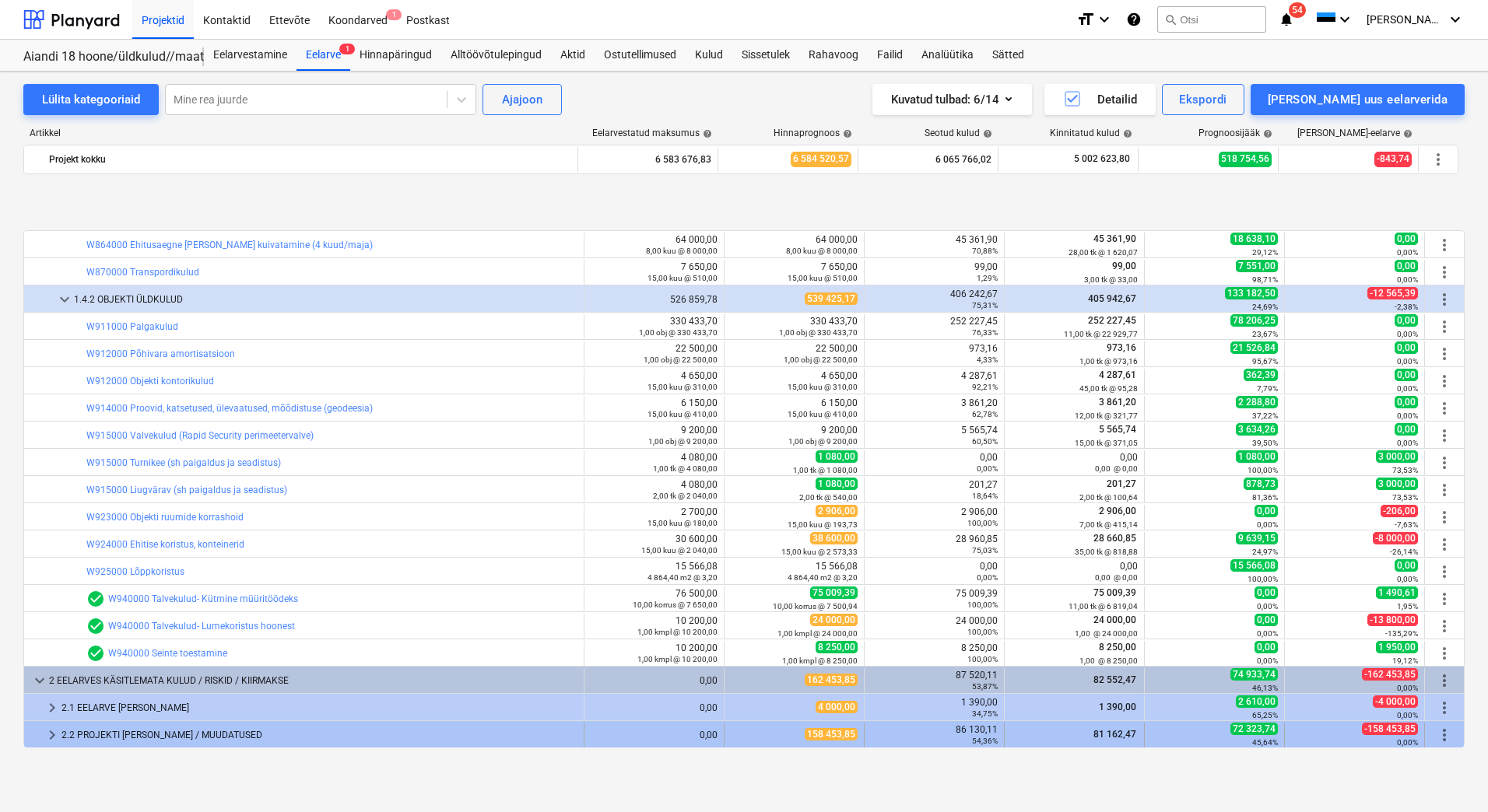
scroll to position [1938, 0]
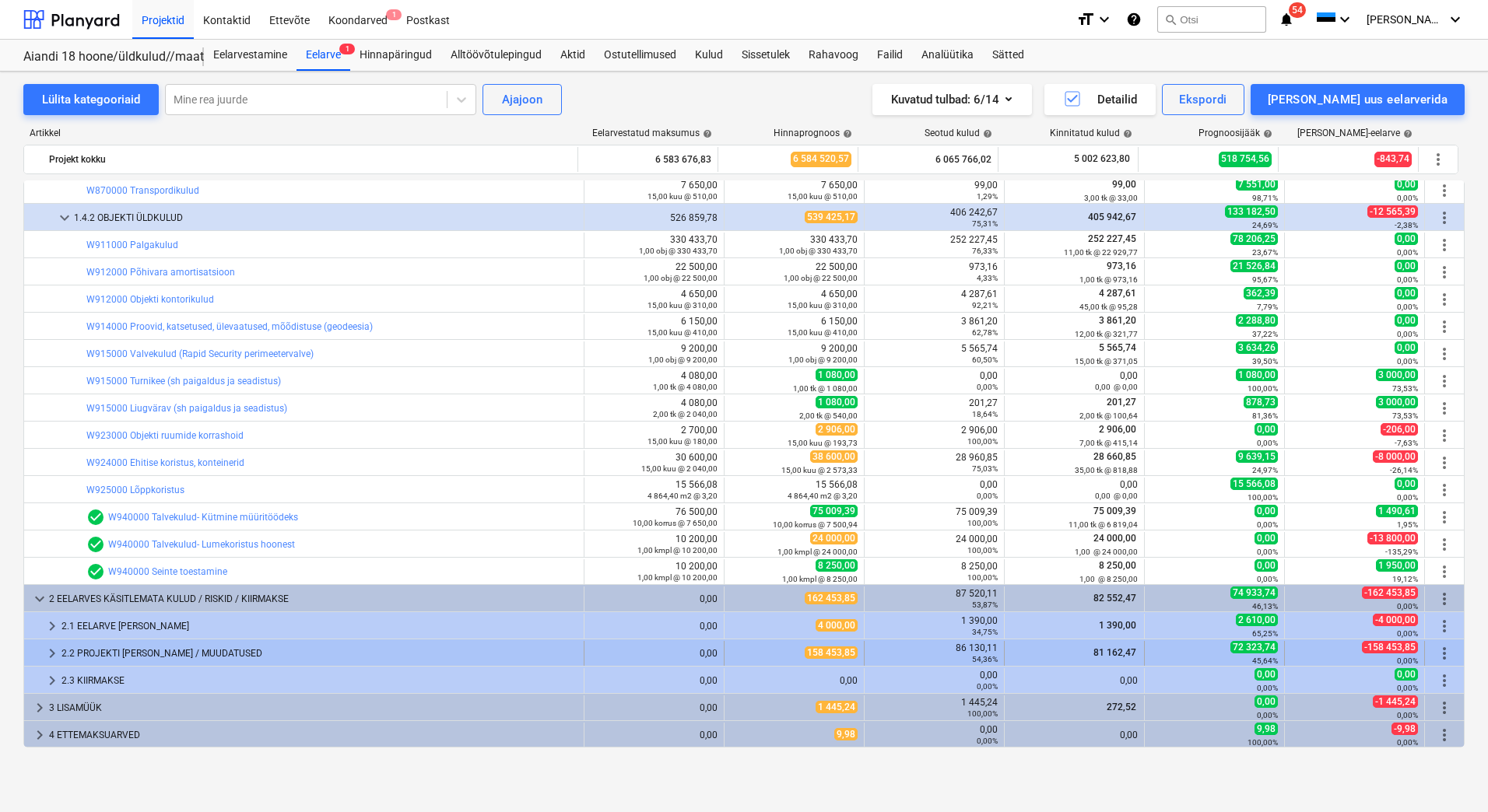
click at [142, 657] on div "2.2 PROJEKTI [PERSON_NAME] / MUUDATUSED" at bounding box center [319, 653] width 516 height 25
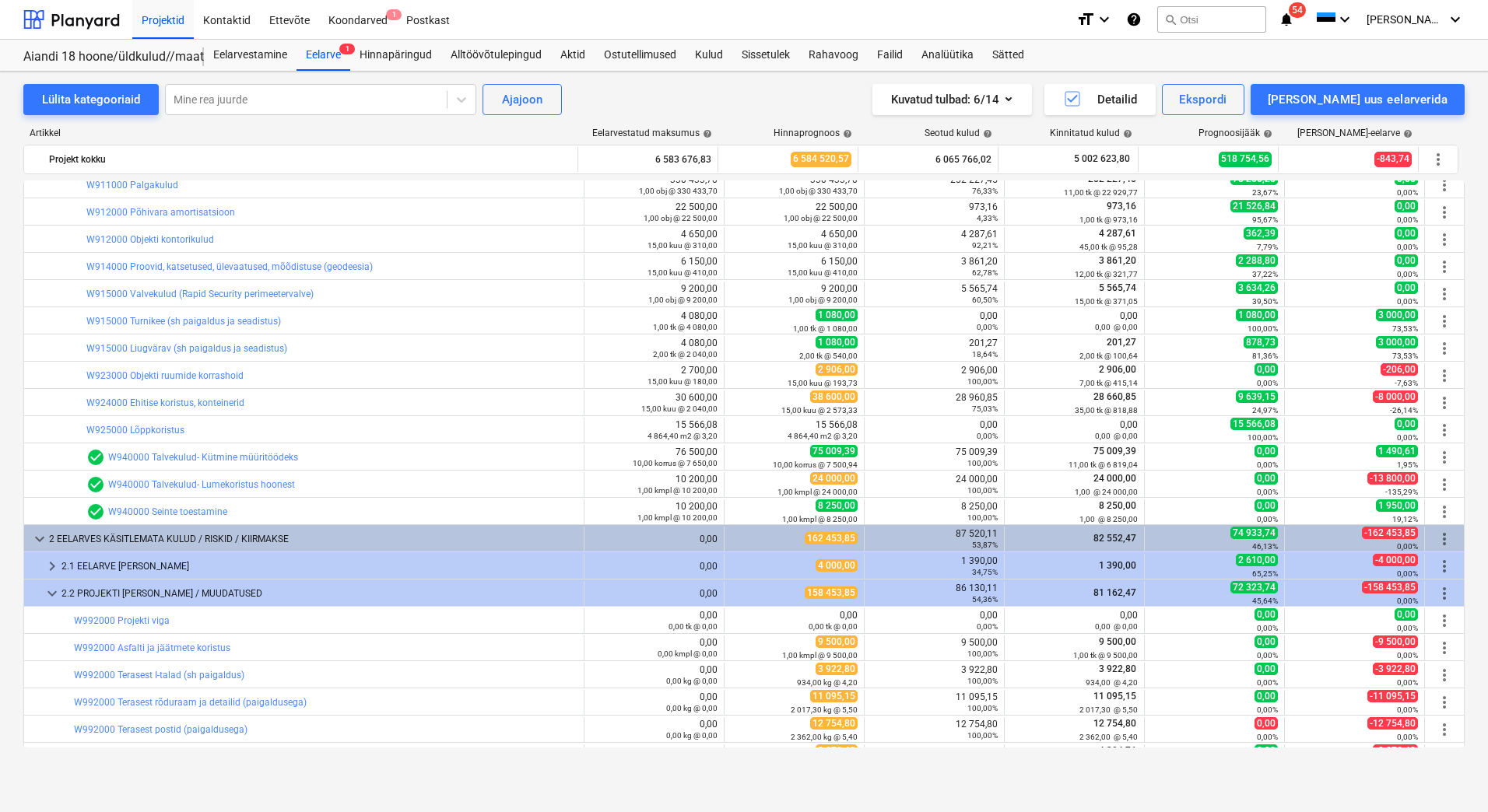
scroll to position [1771, 0]
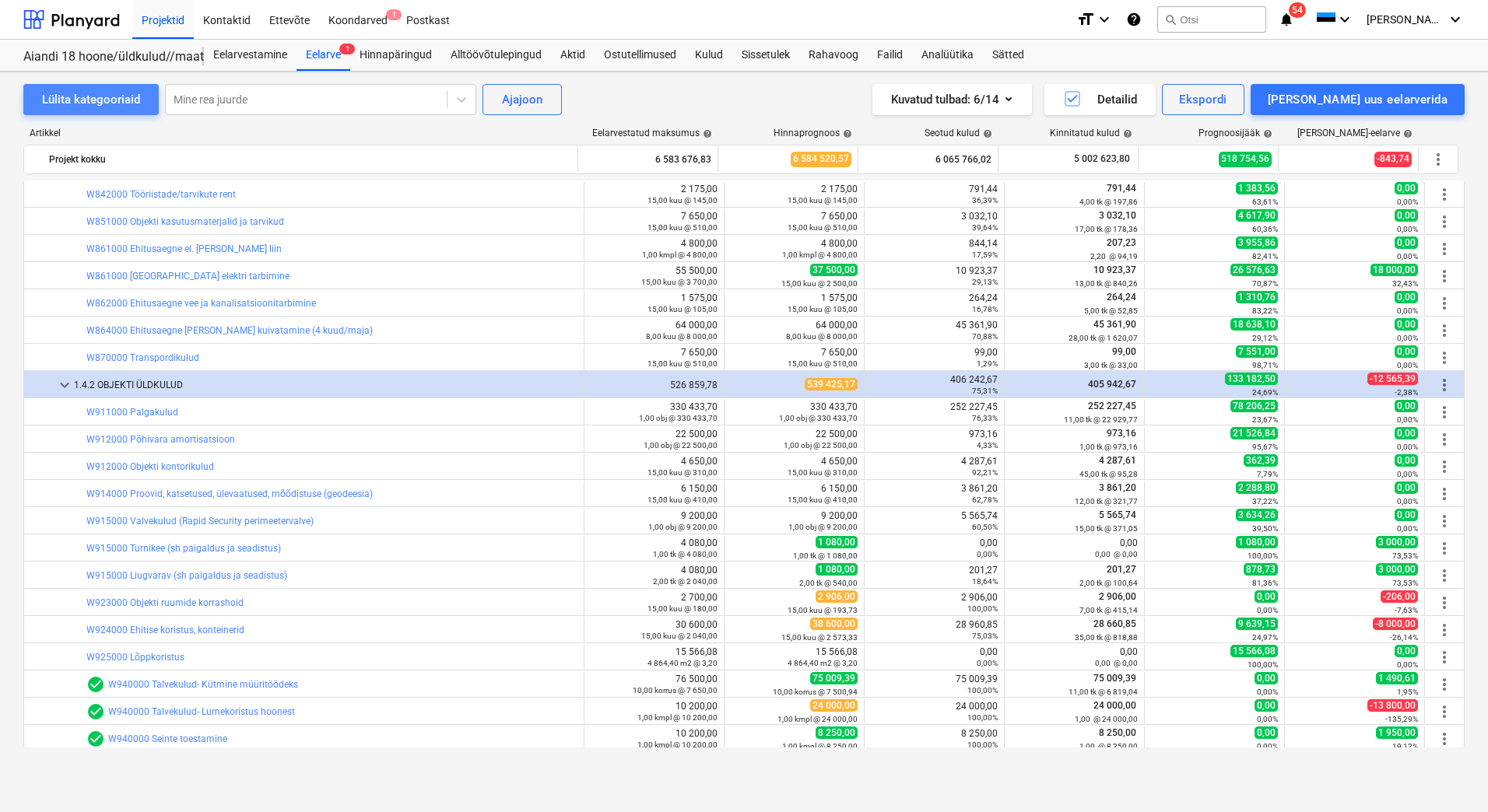
click at [68, 96] on div "Lülita kategooriaid" at bounding box center [91, 99] width 98 height 20
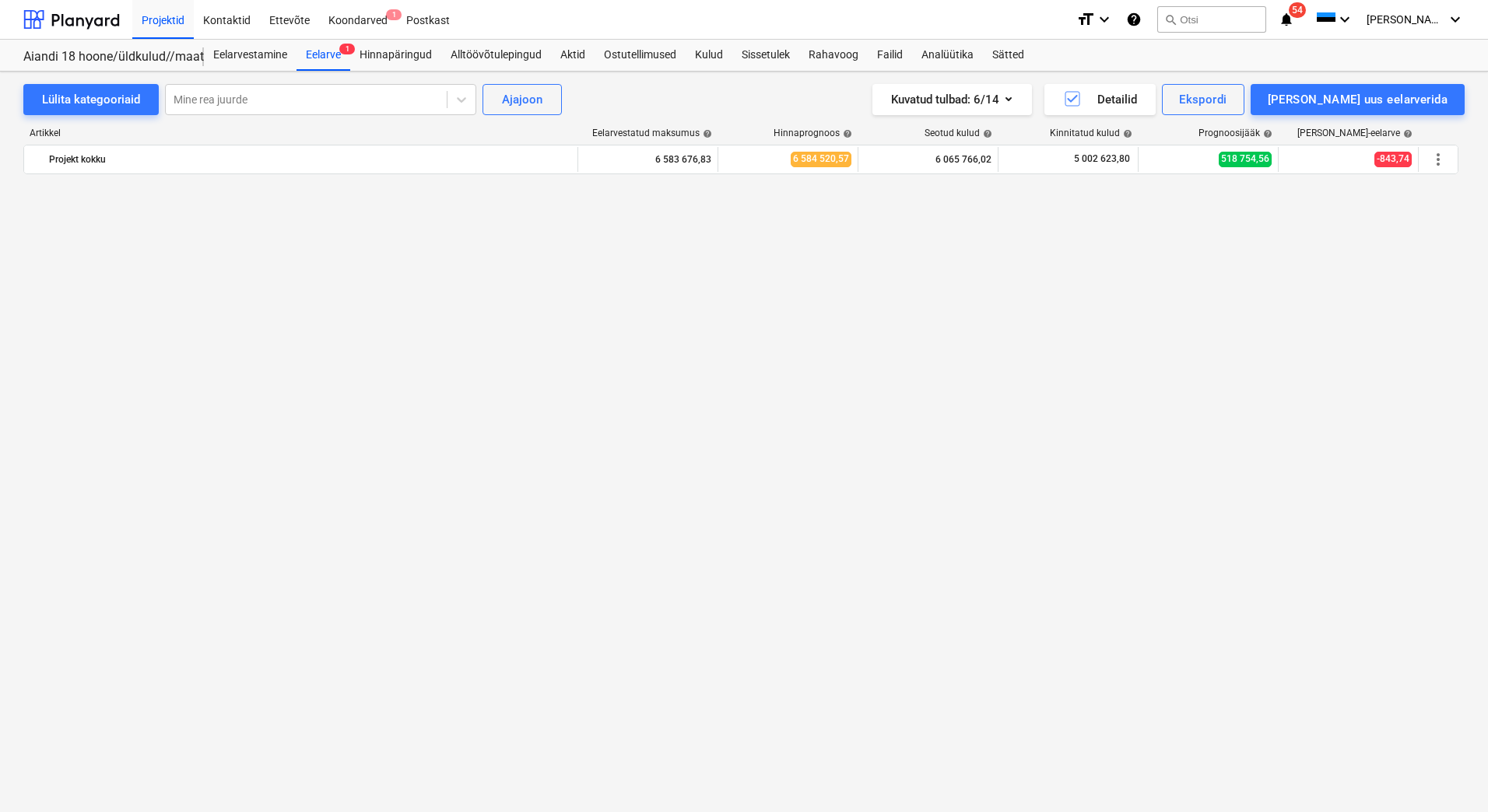
scroll to position [0, 0]
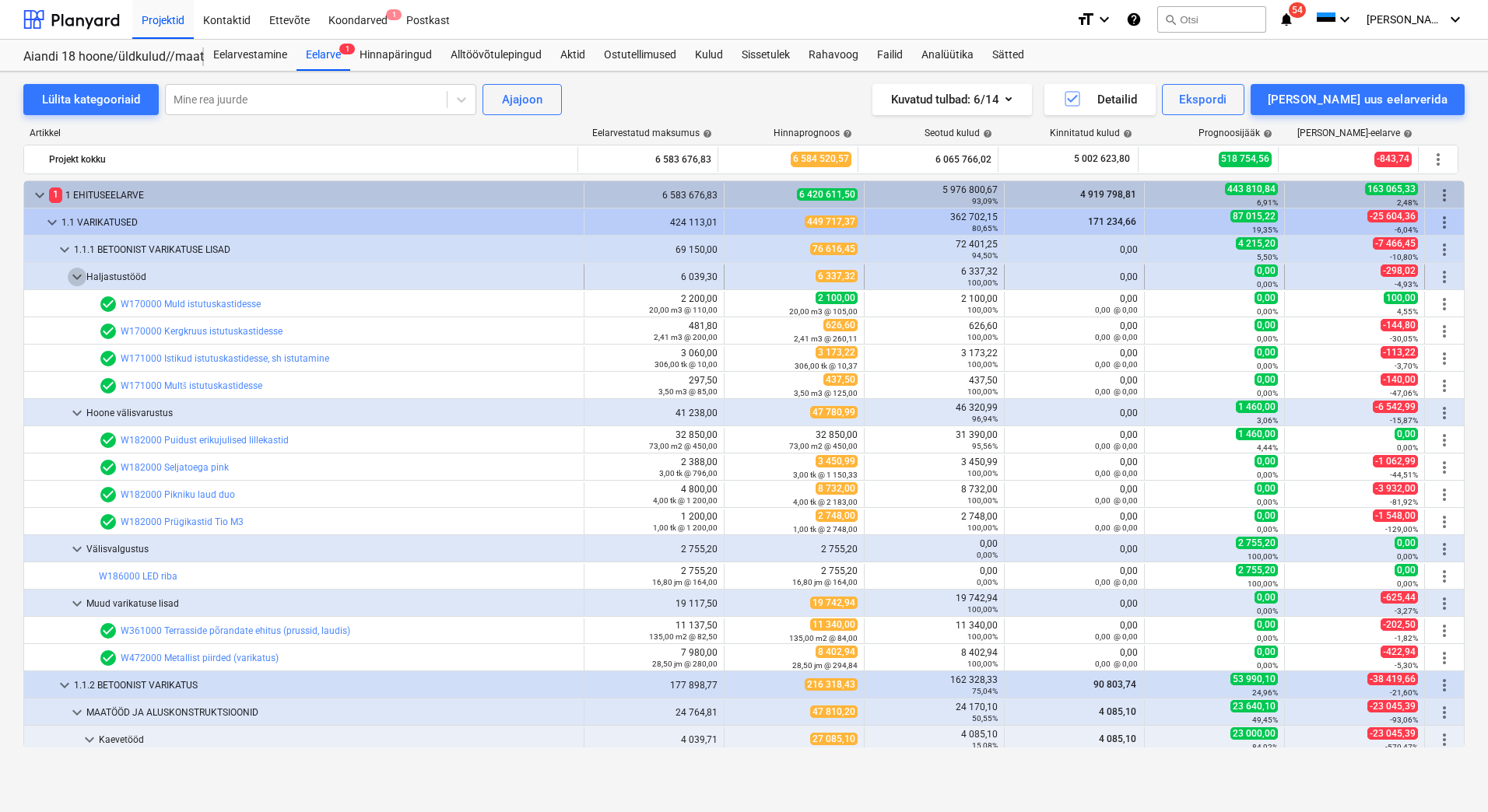
click at [77, 275] on span "keyboard_arrow_down" at bounding box center [77, 276] width 19 height 19
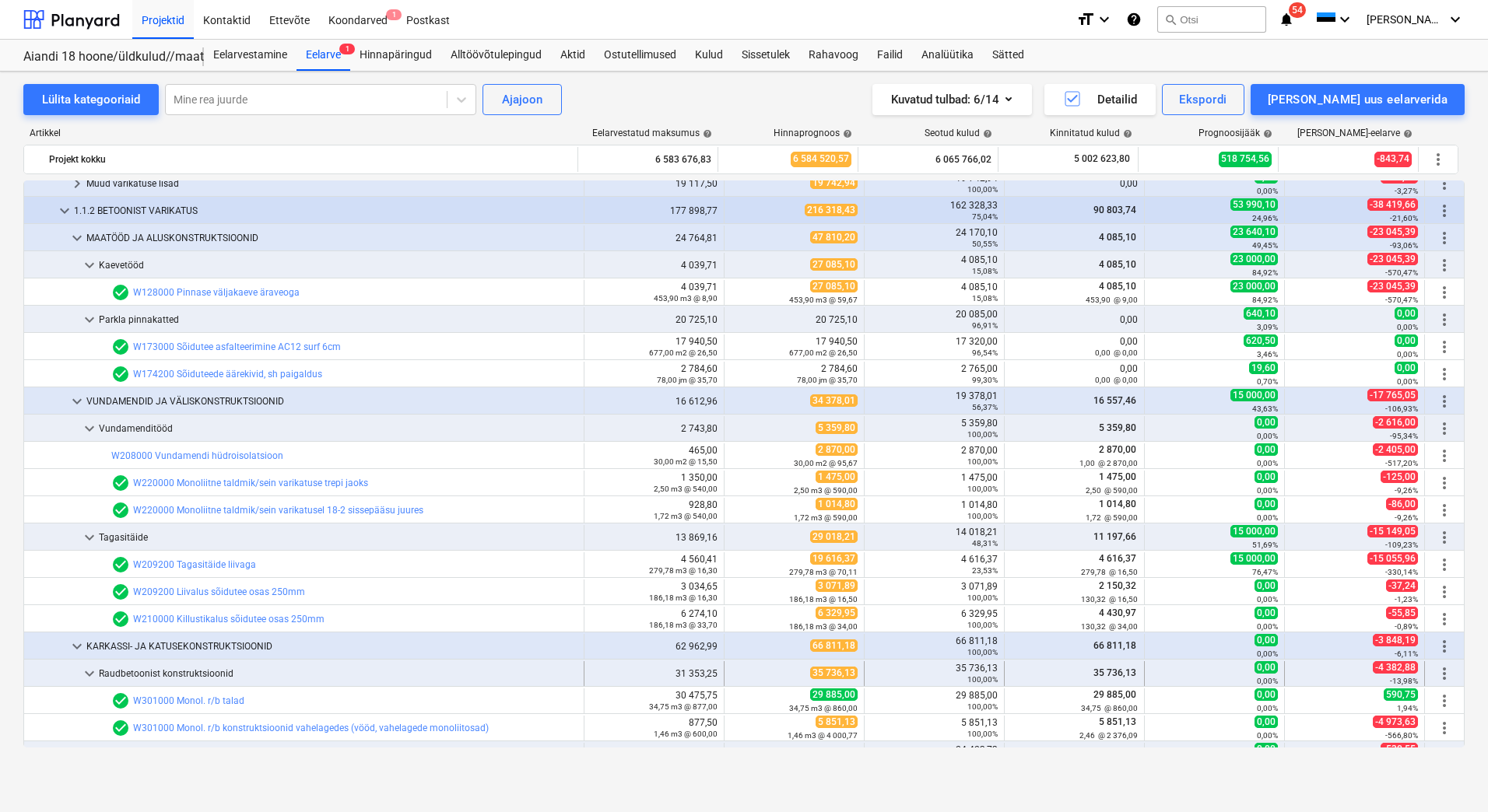
scroll to position [467, 0]
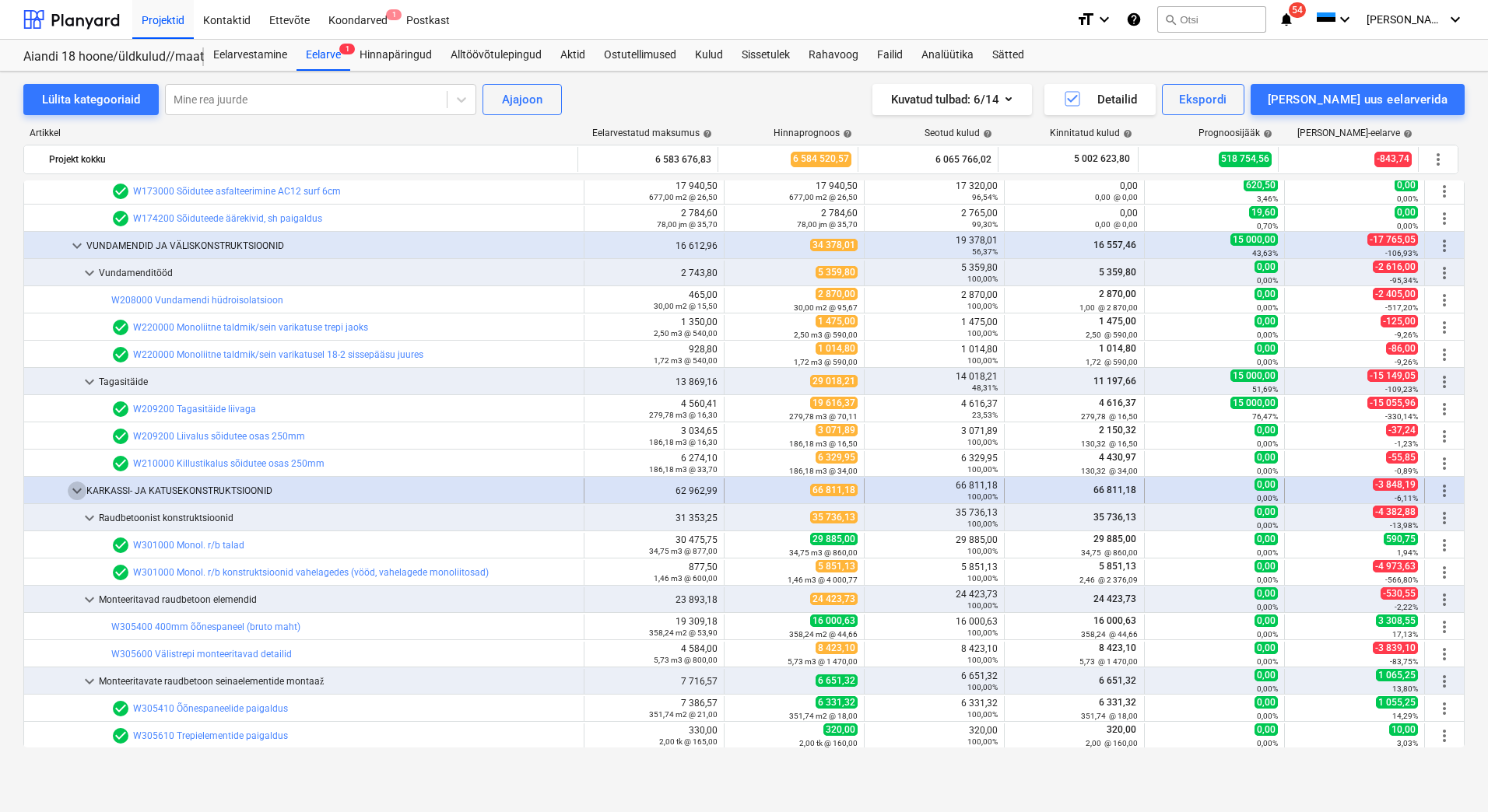
click at [77, 490] on span "keyboard_arrow_down" at bounding box center [77, 491] width 19 height 19
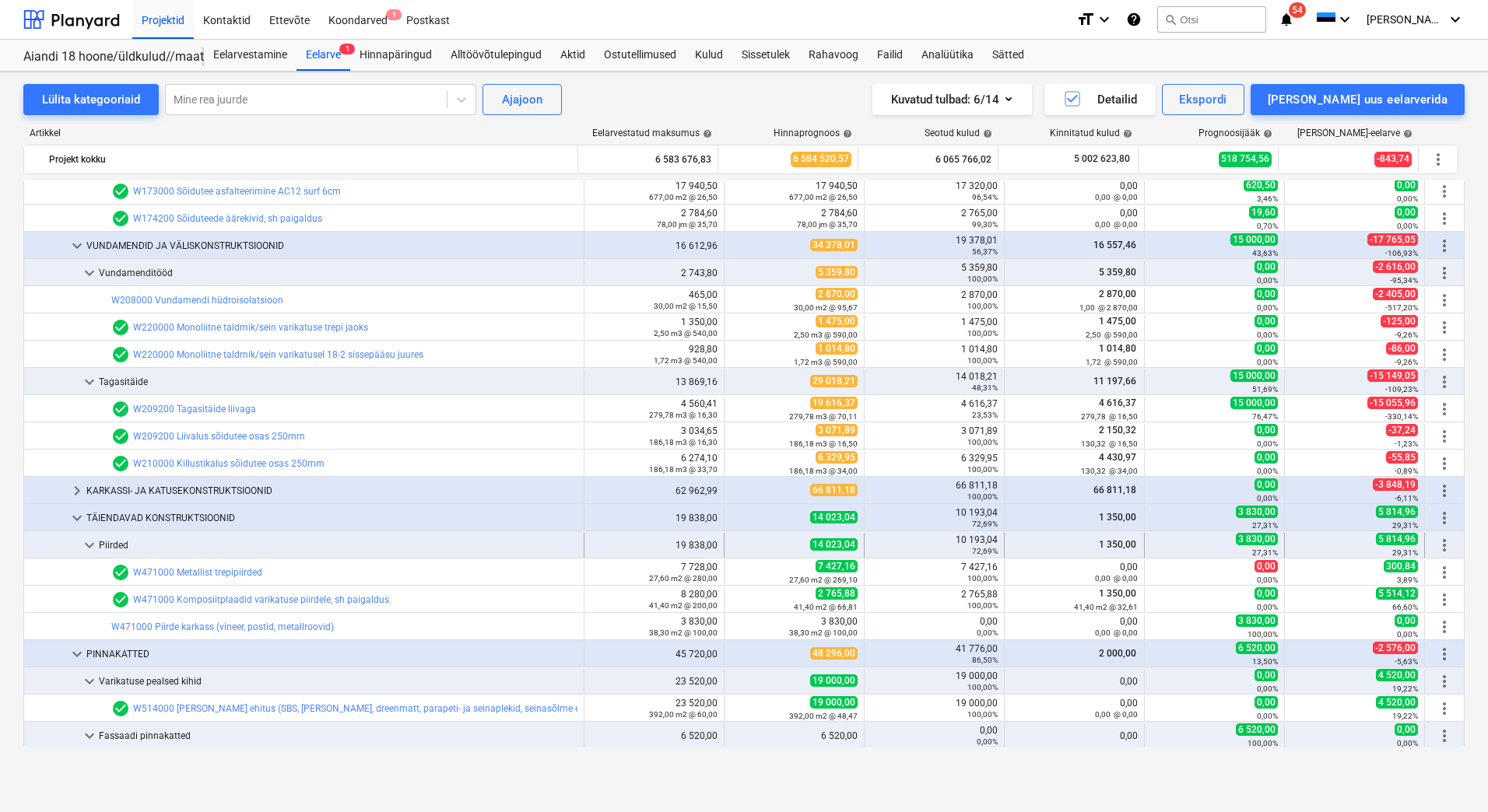
click at [91, 547] on span "keyboard_arrow_down" at bounding box center [89, 545] width 19 height 19
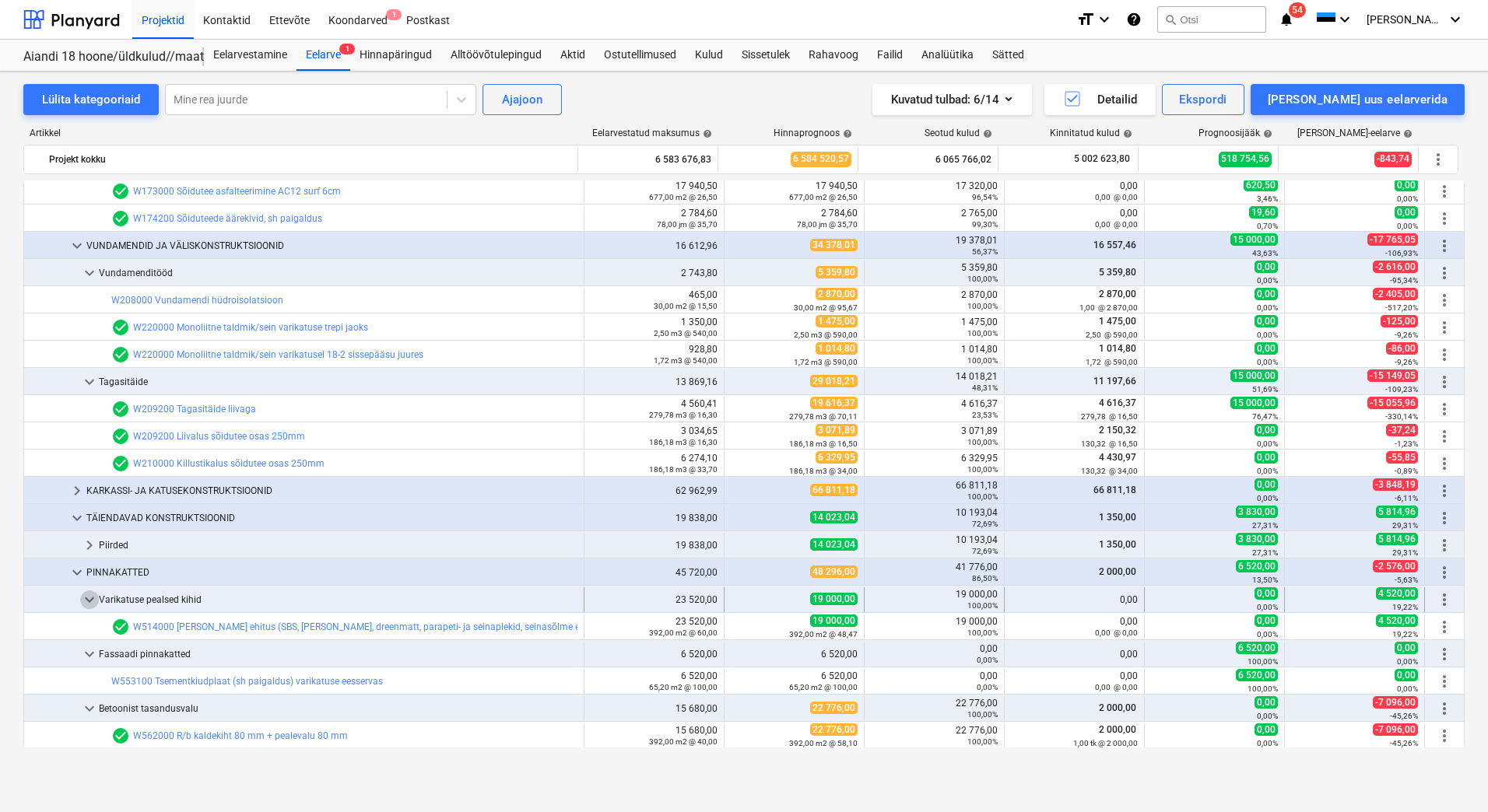
click at [91, 598] on span "keyboard_arrow_down" at bounding box center [89, 599] width 19 height 19
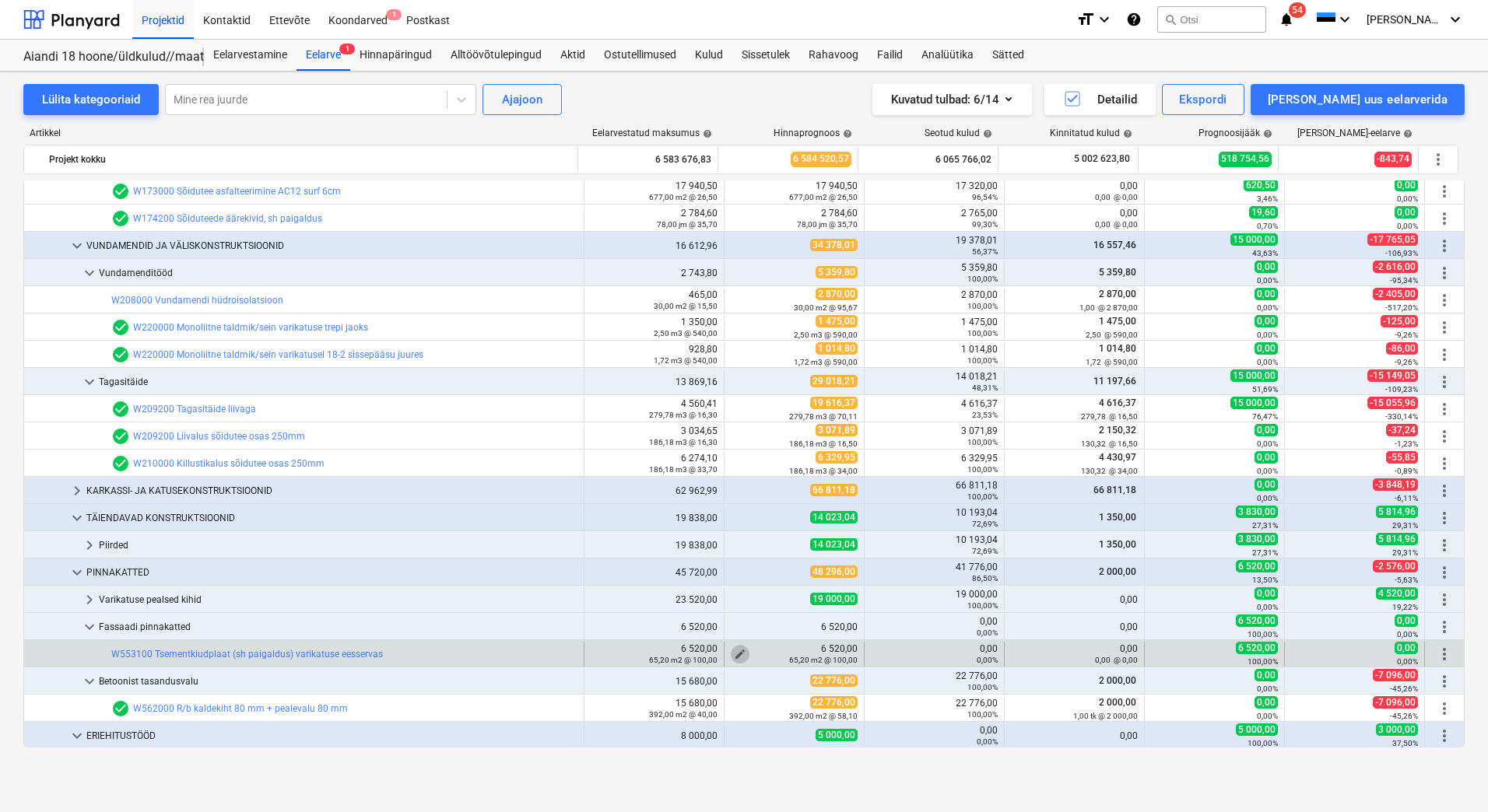
click at [734, 651] on span "edit" at bounding box center [740, 654] width 12 height 12
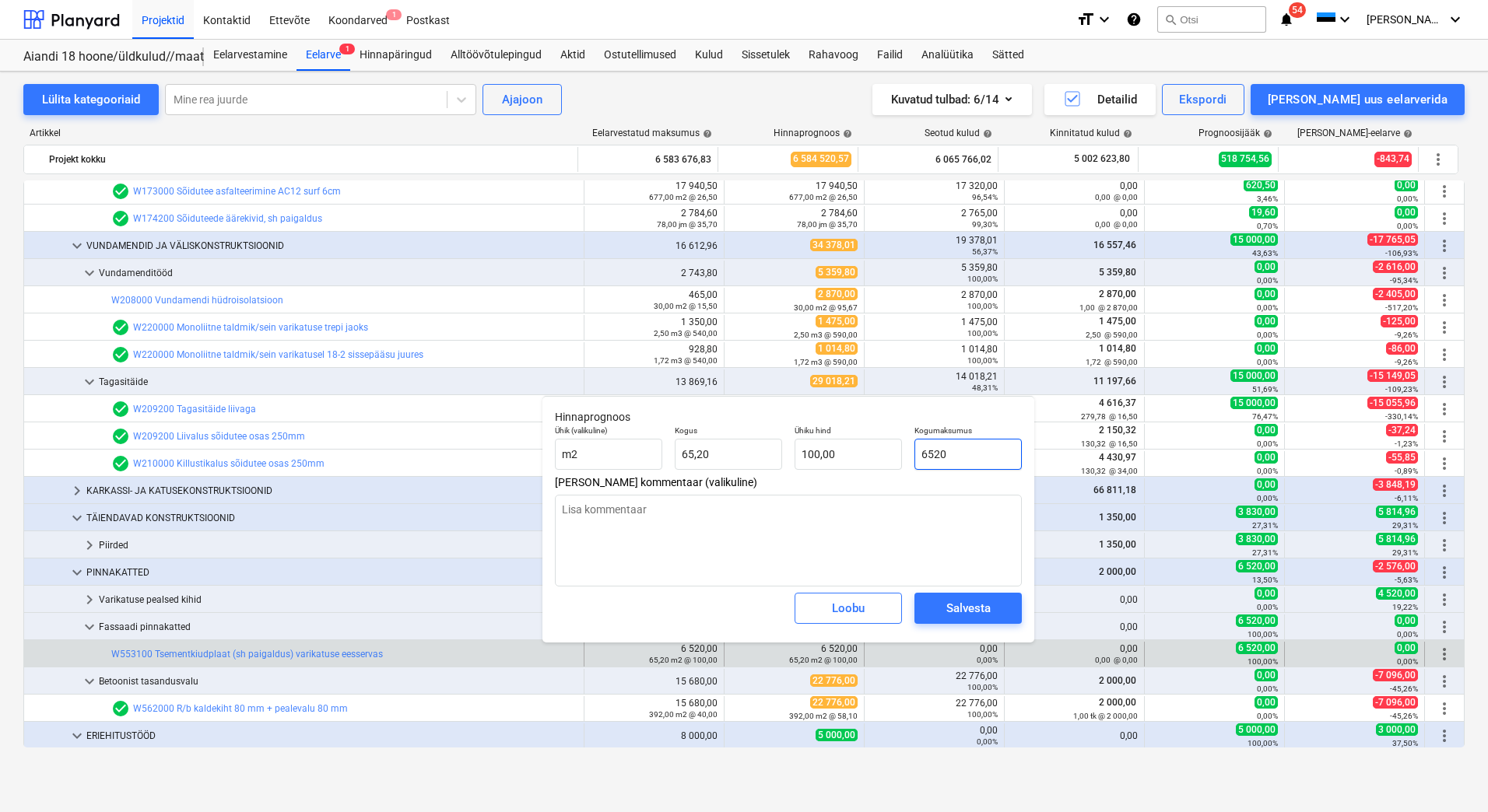
drag, startPoint x: 984, startPoint y: 451, endPoint x: 913, endPoint y: 453, distance: 71.0
click at [913, 453] on div "Kogumaksumus 6520" at bounding box center [968, 448] width 120 height 57
click at [678, 523] on textarea at bounding box center [788, 541] width 467 height 92
click at [969, 602] on div "Salvesta" at bounding box center [968, 608] width 44 height 20
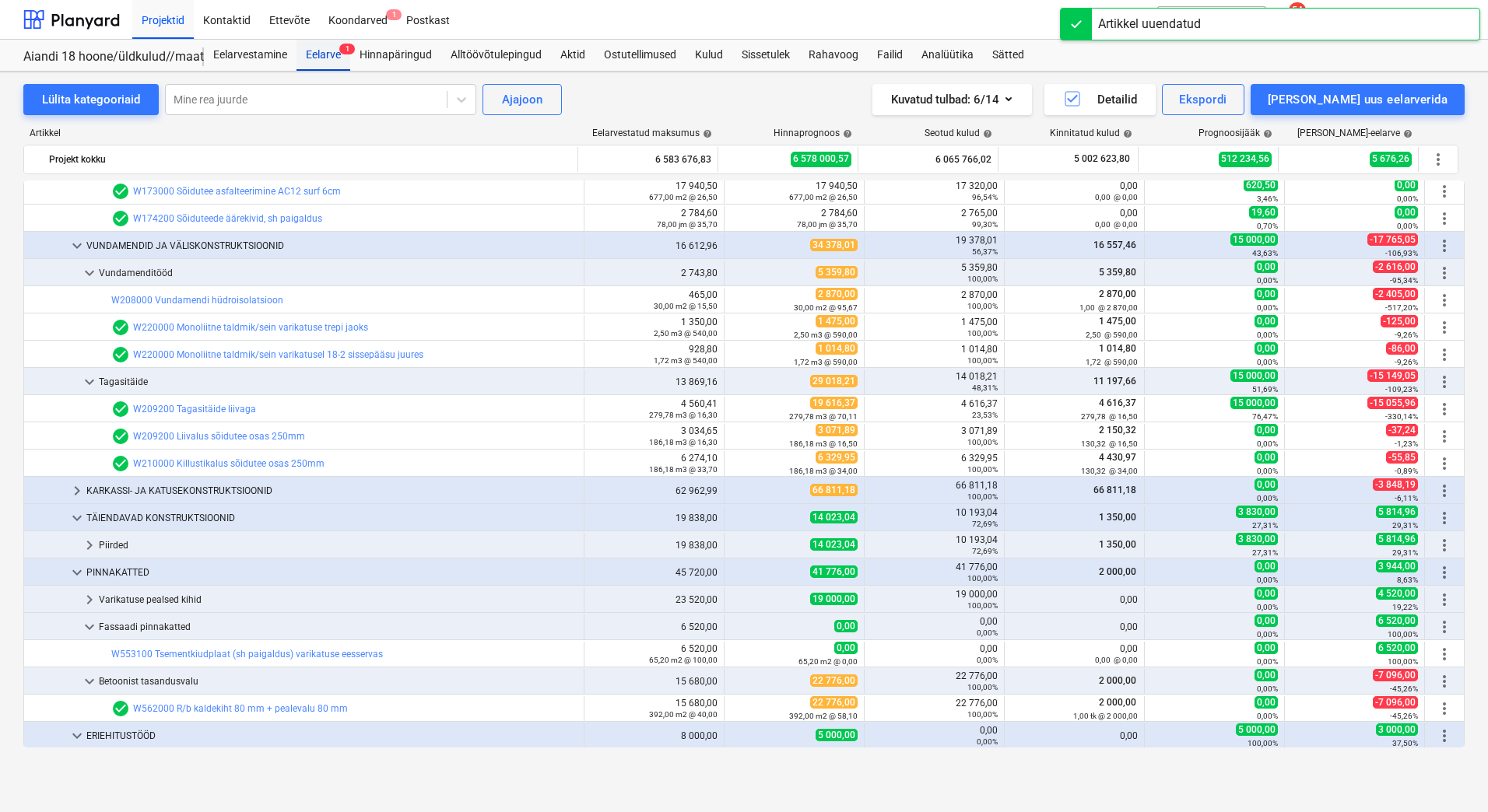
click at [315, 51] on div "Eelarve 1" at bounding box center [324, 55] width 54 height 31
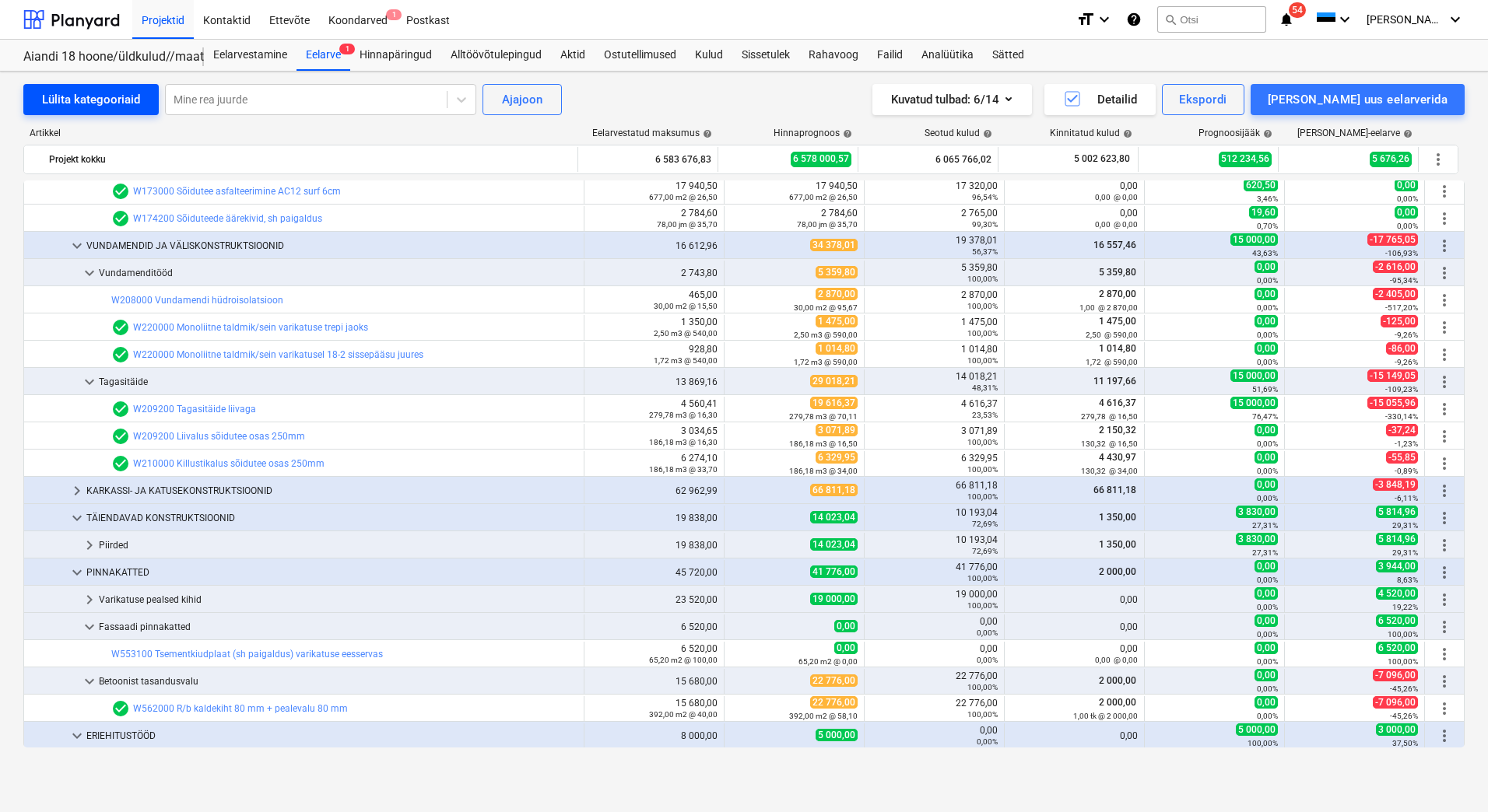
click at [121, 93] on div "Lülita kategooriaid" at bounding box center [91, 99] width 98 height 20
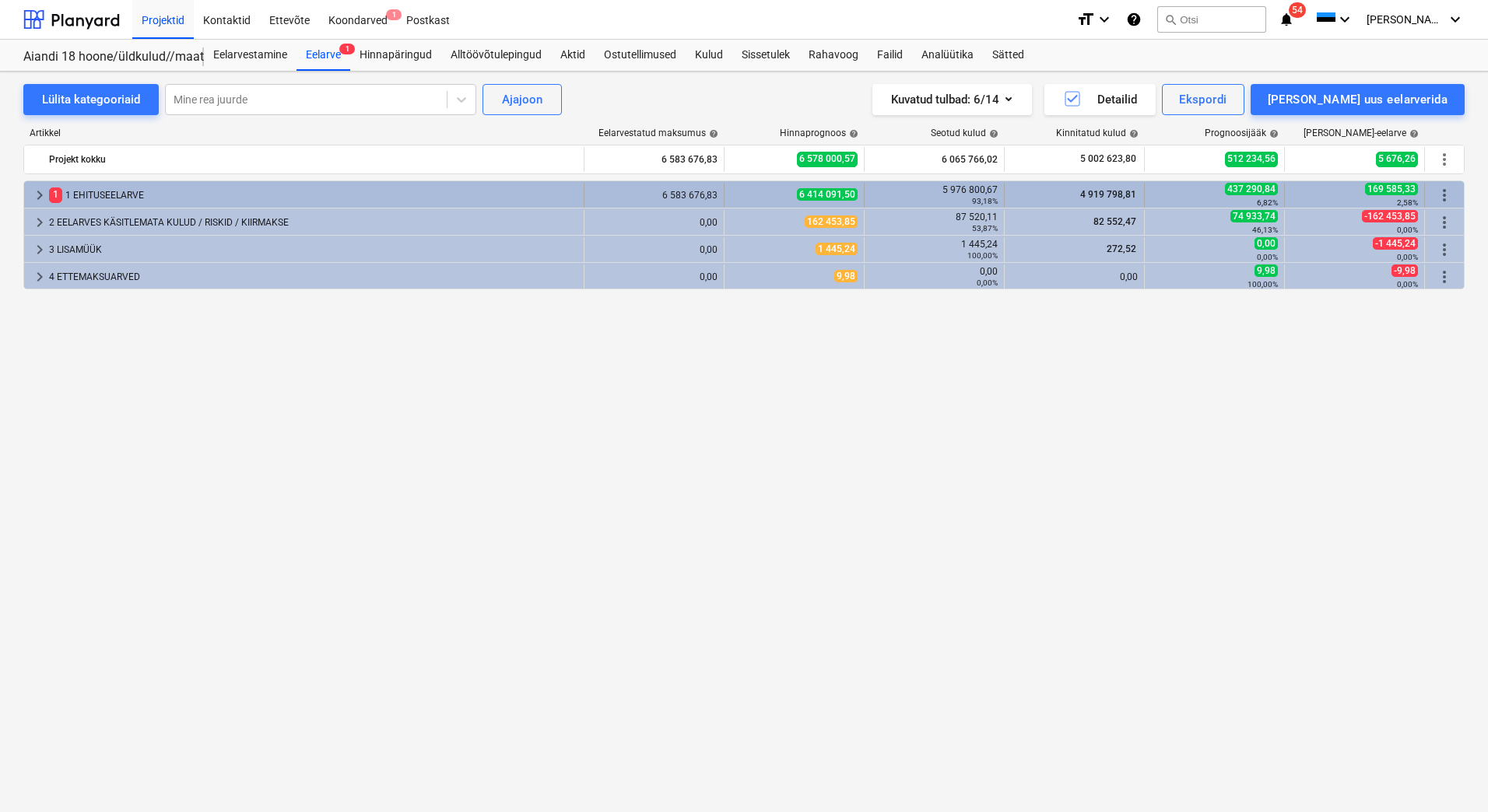
click at [80, 195] on div "1 1 EHITUSEELARVE" at bounding box center [313, 195] width 528 height 25
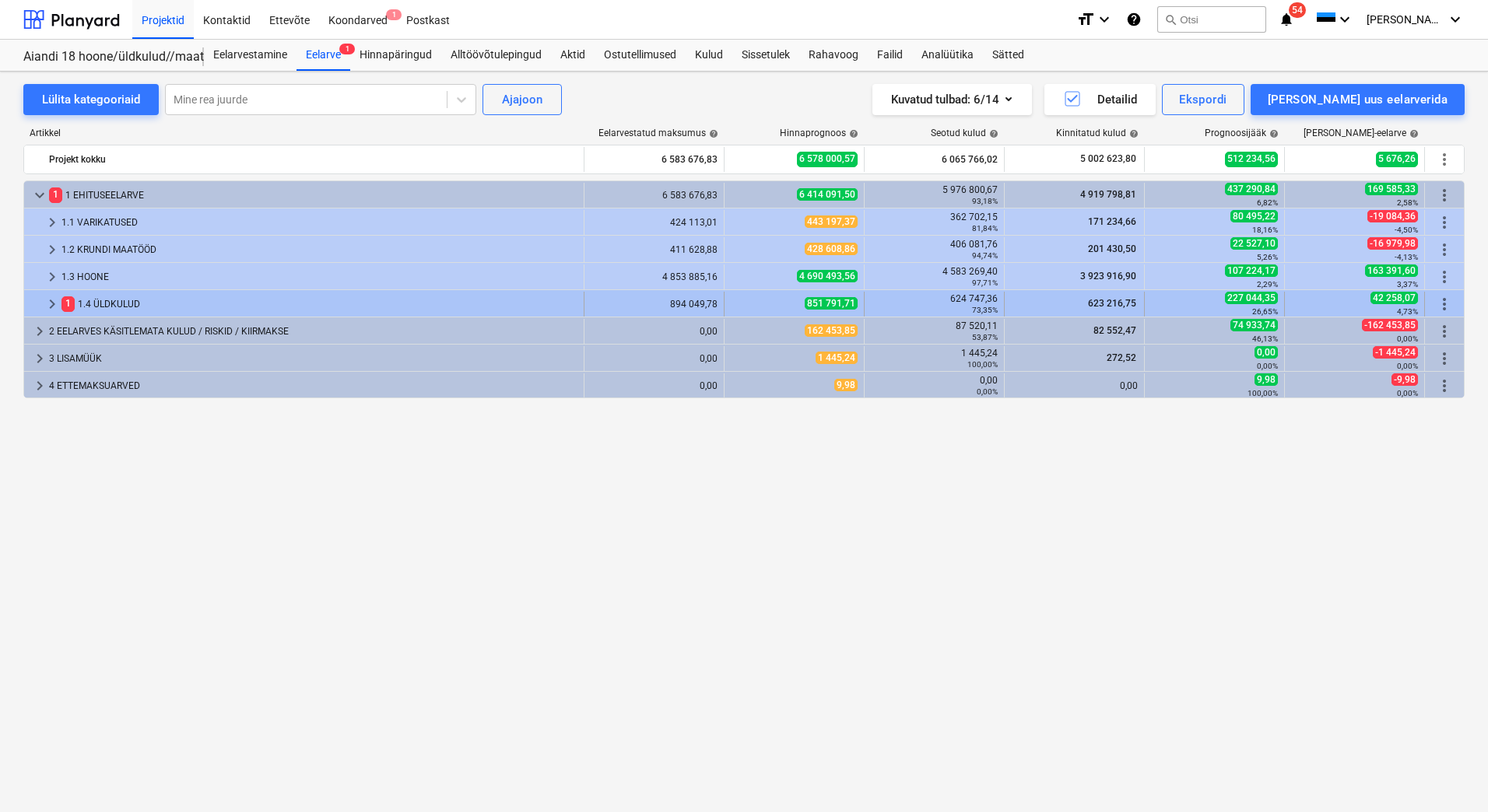
click at [128, 307] on div "1 1.4 ÜLDKULUD" at bounding box center [319, 304] width 516 height 25
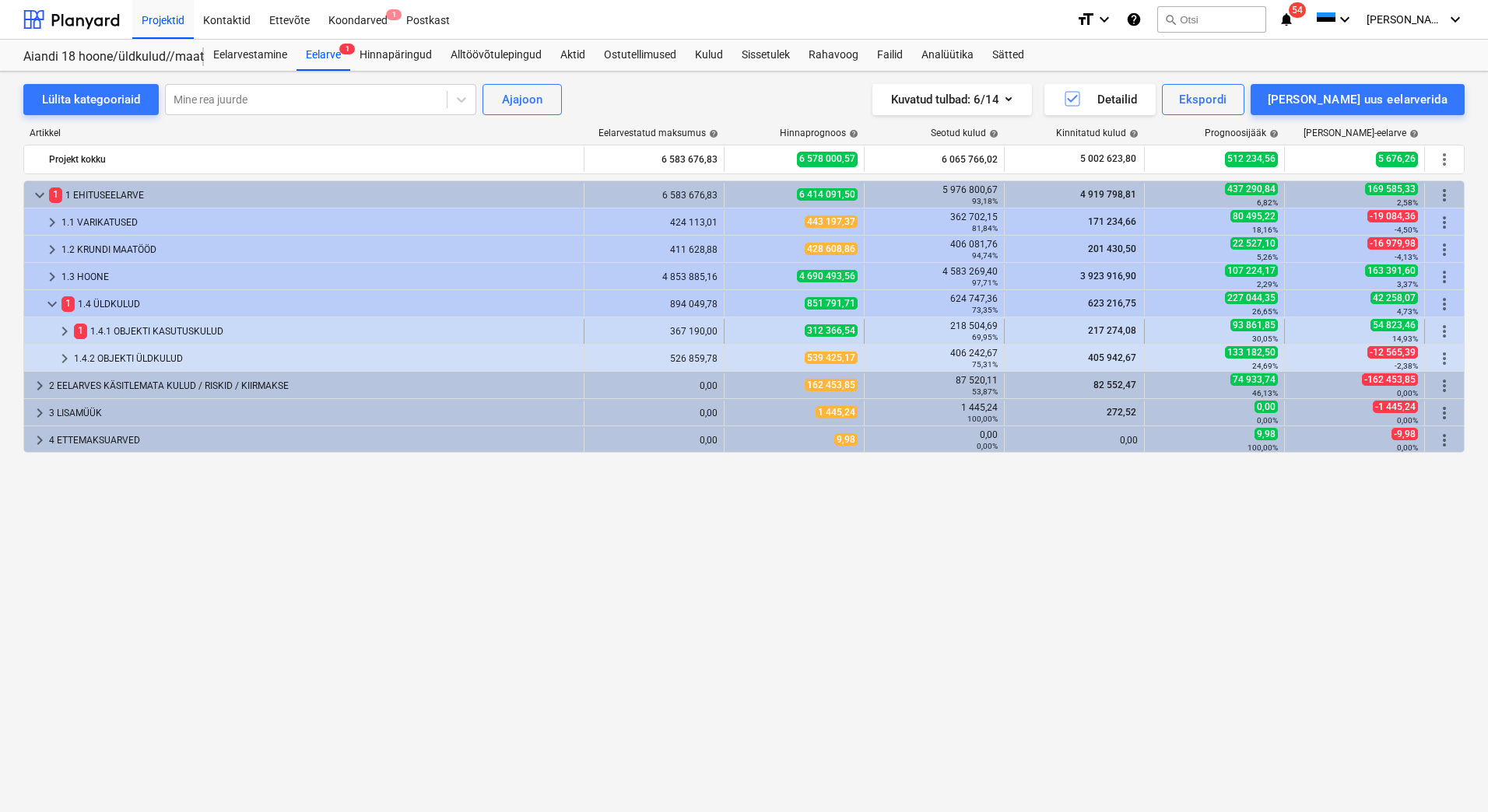
click at [144, 332] on div "1 1.4.1 OBJEKTI KASUTUSKULUD" at bounding box center [325, 331] width 503 height 25
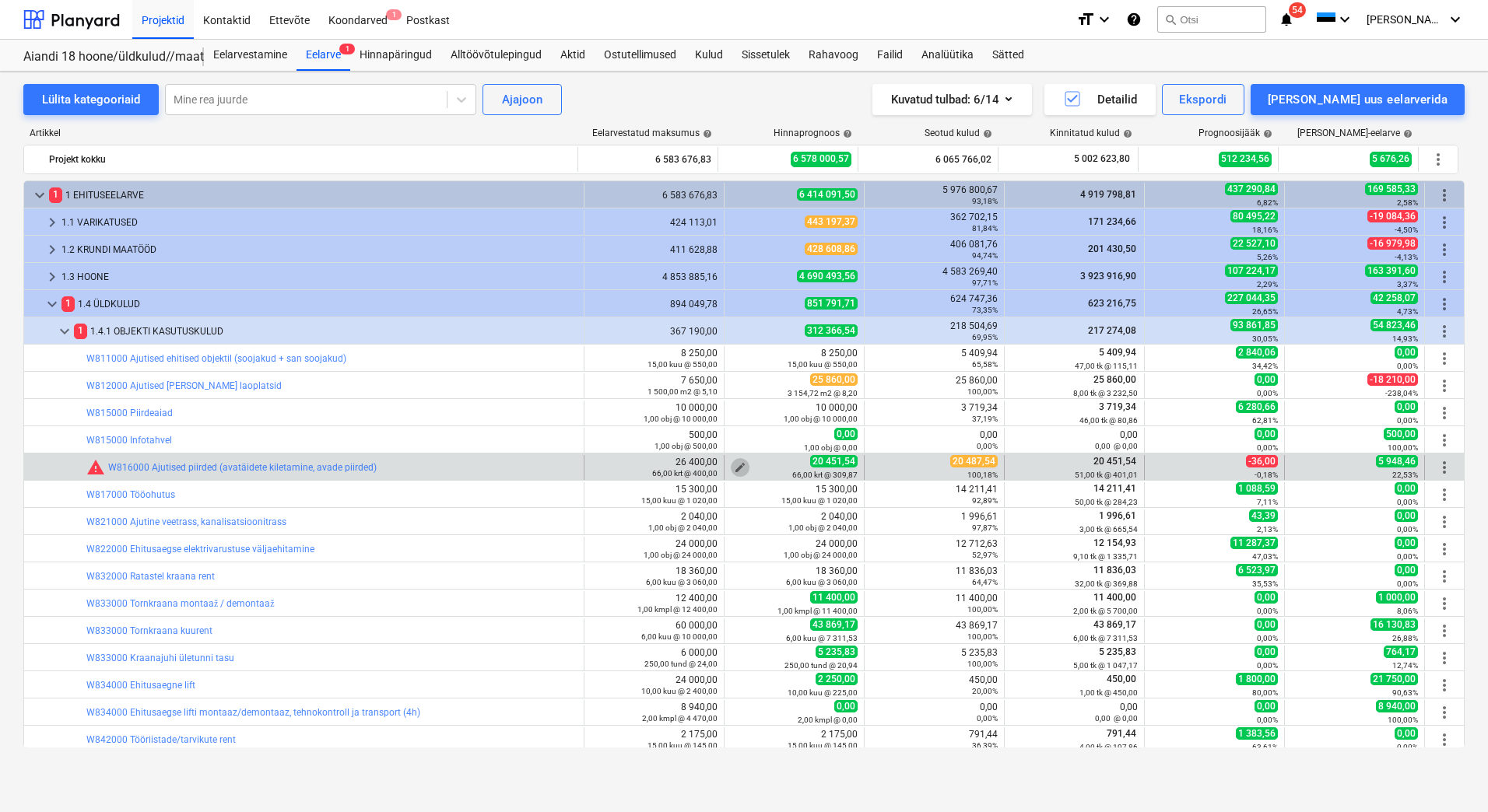
click at [735, 466] on span "edit" at bounding box center [740, 467] width 12 height 12
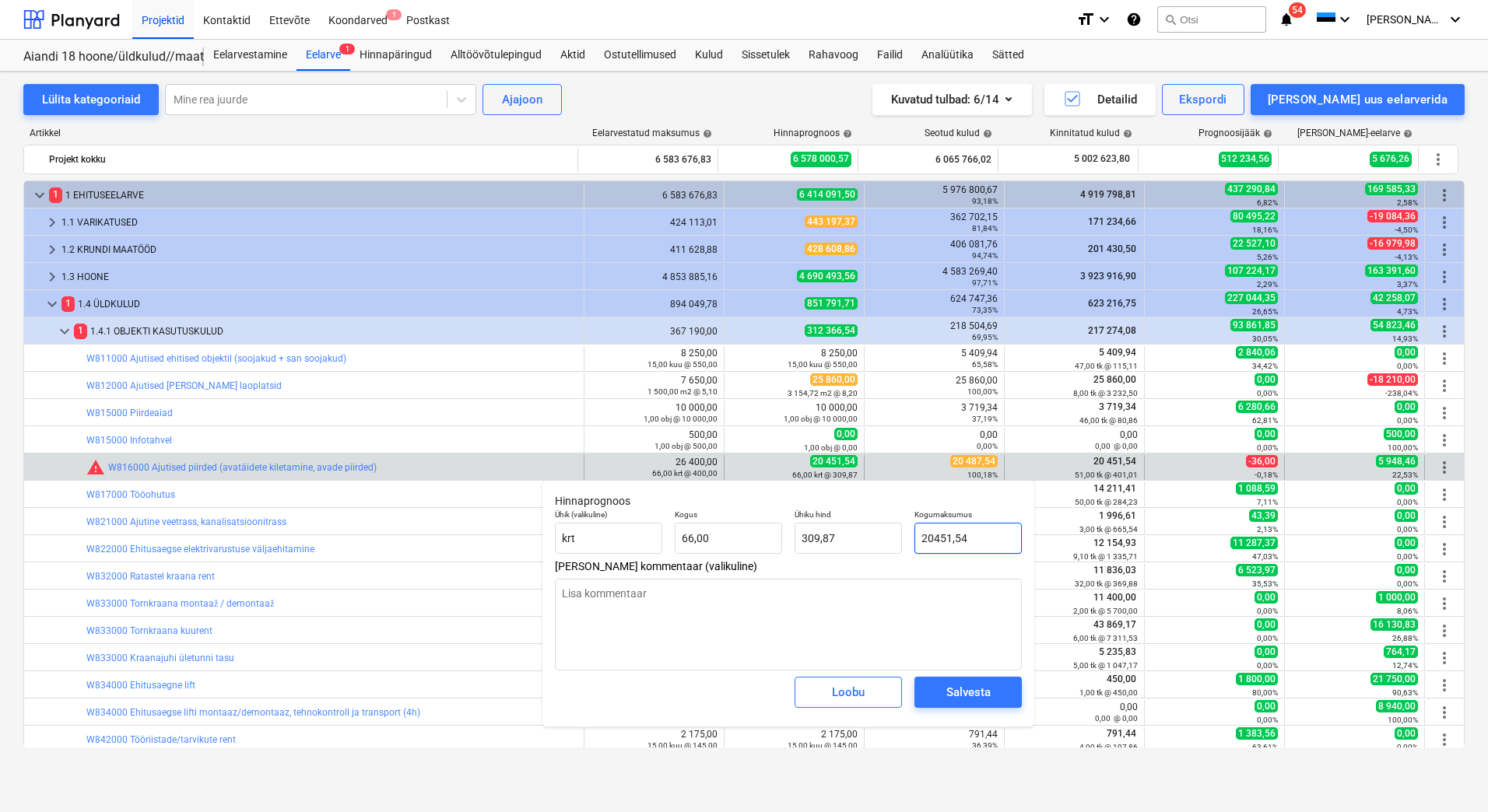
drag, startPoint x: 976, startPoint y: 538, endPoint x: 910, endPoint y: 536, distance: 66.0
click at [910, 536] on div "Kogumaksumus 20451,54" at bounding box center [968, 532] width 120 height 57
click at [978, 690] on div "Salvesta" at bounding box center [968, 692] width 44 height 20
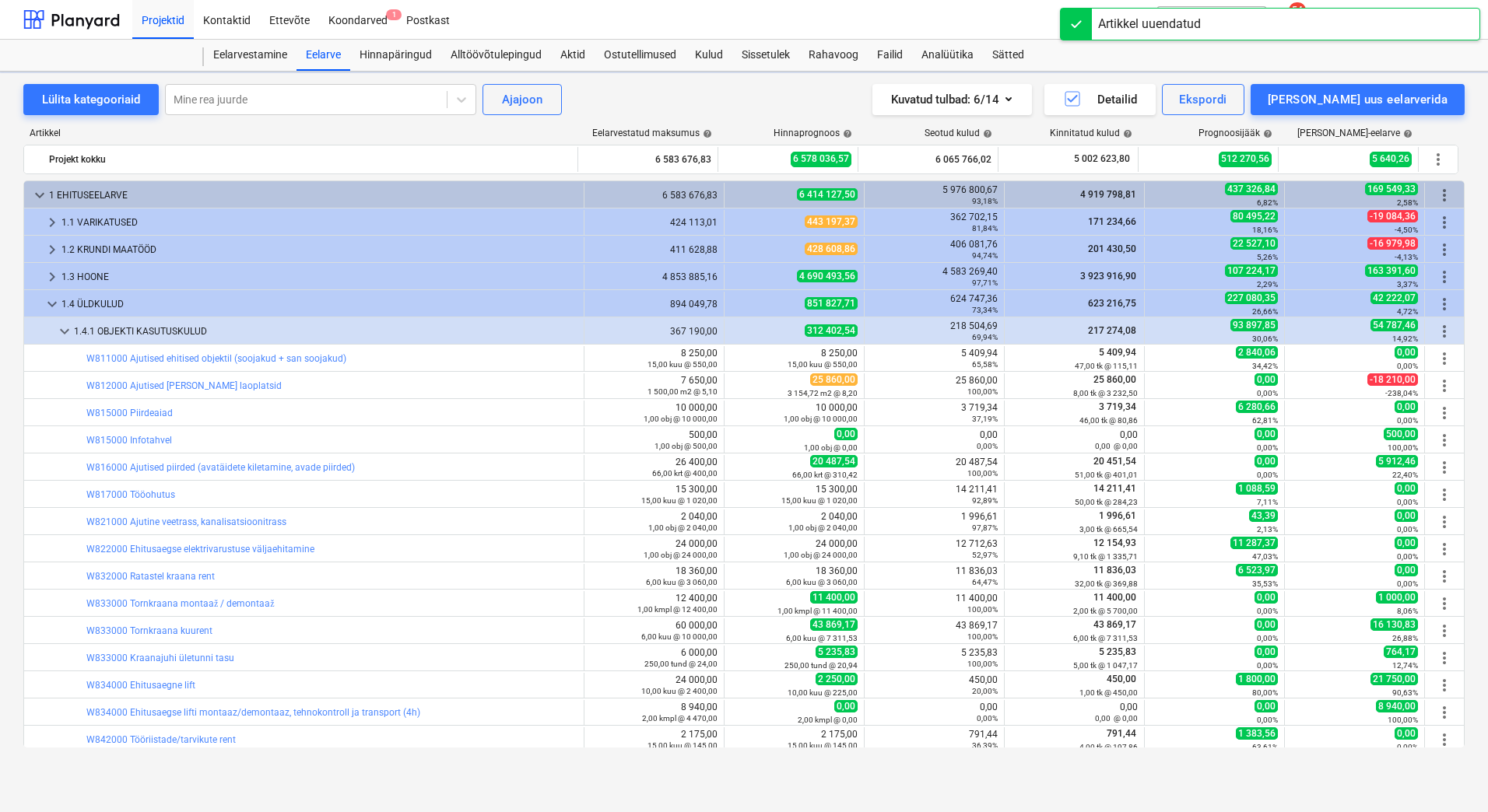
scroll to position [277, 0]
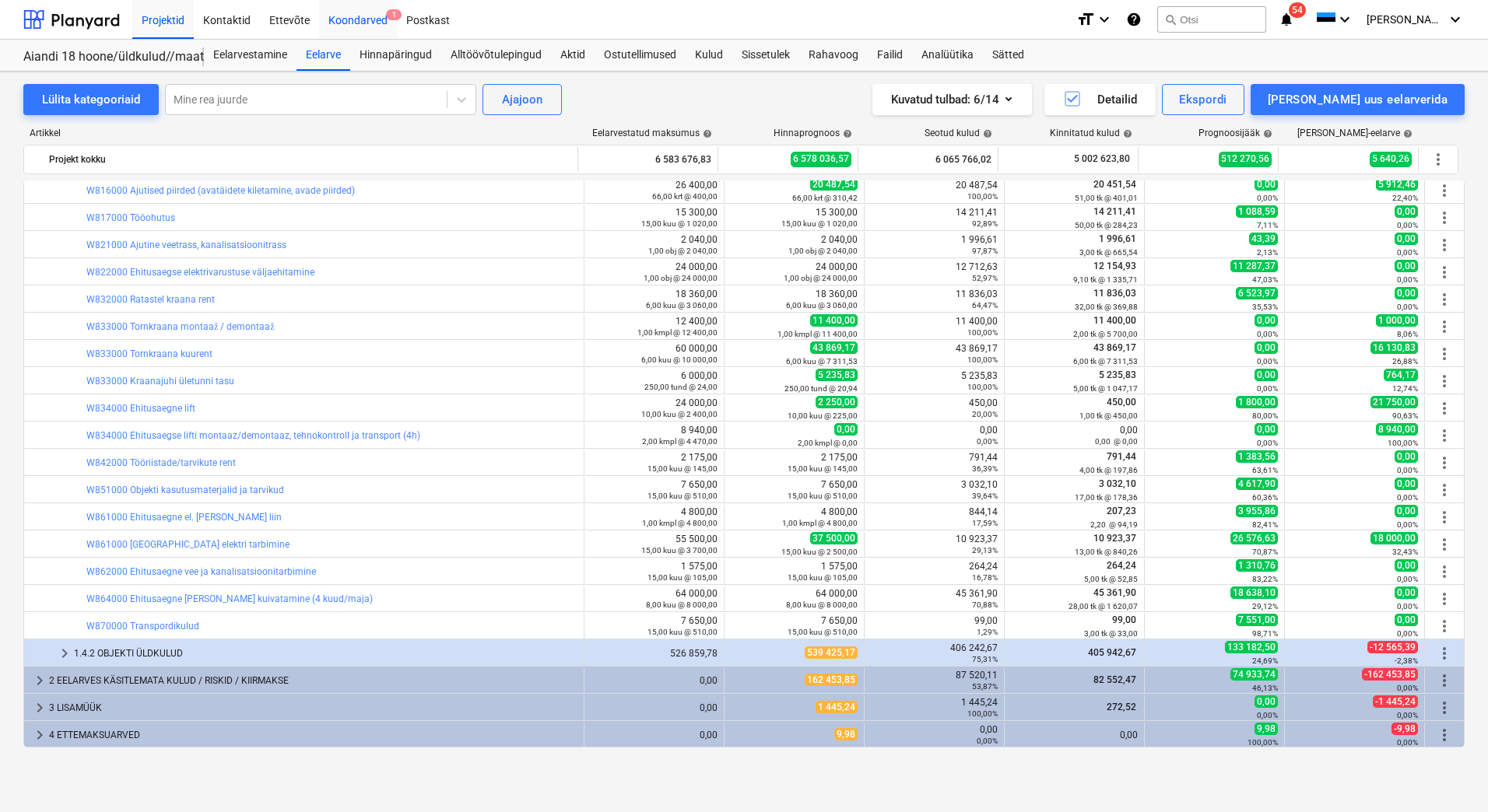
click at [359, 17] on div "Koondarved 1" at bounding box center [357, 19] width 77 height 40
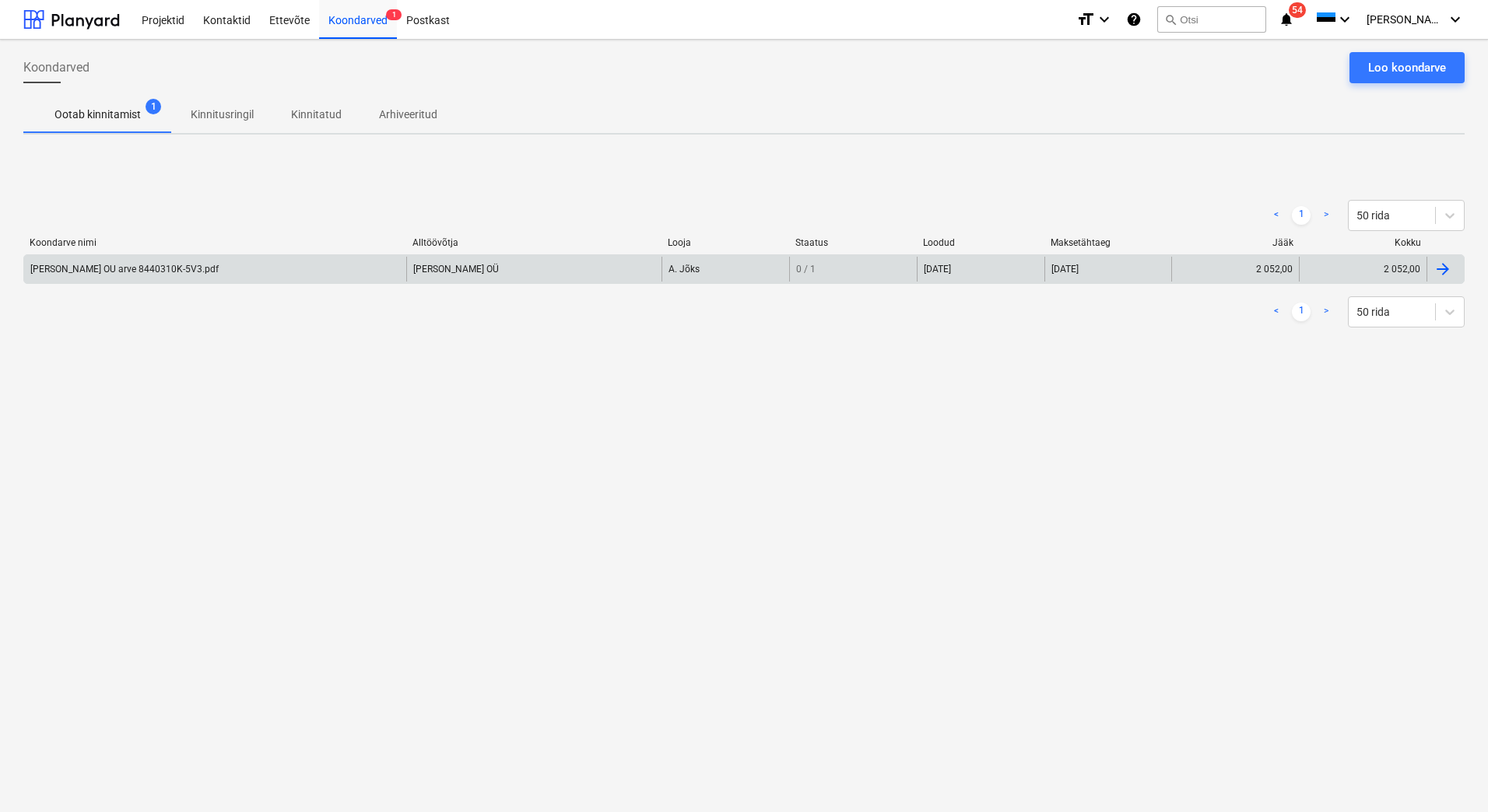
click at [141, 273] on div "[PERSON_NAME] OU arve 8440310K-5V3.pdf" at bounding box center [124, 269] width 188 height 11
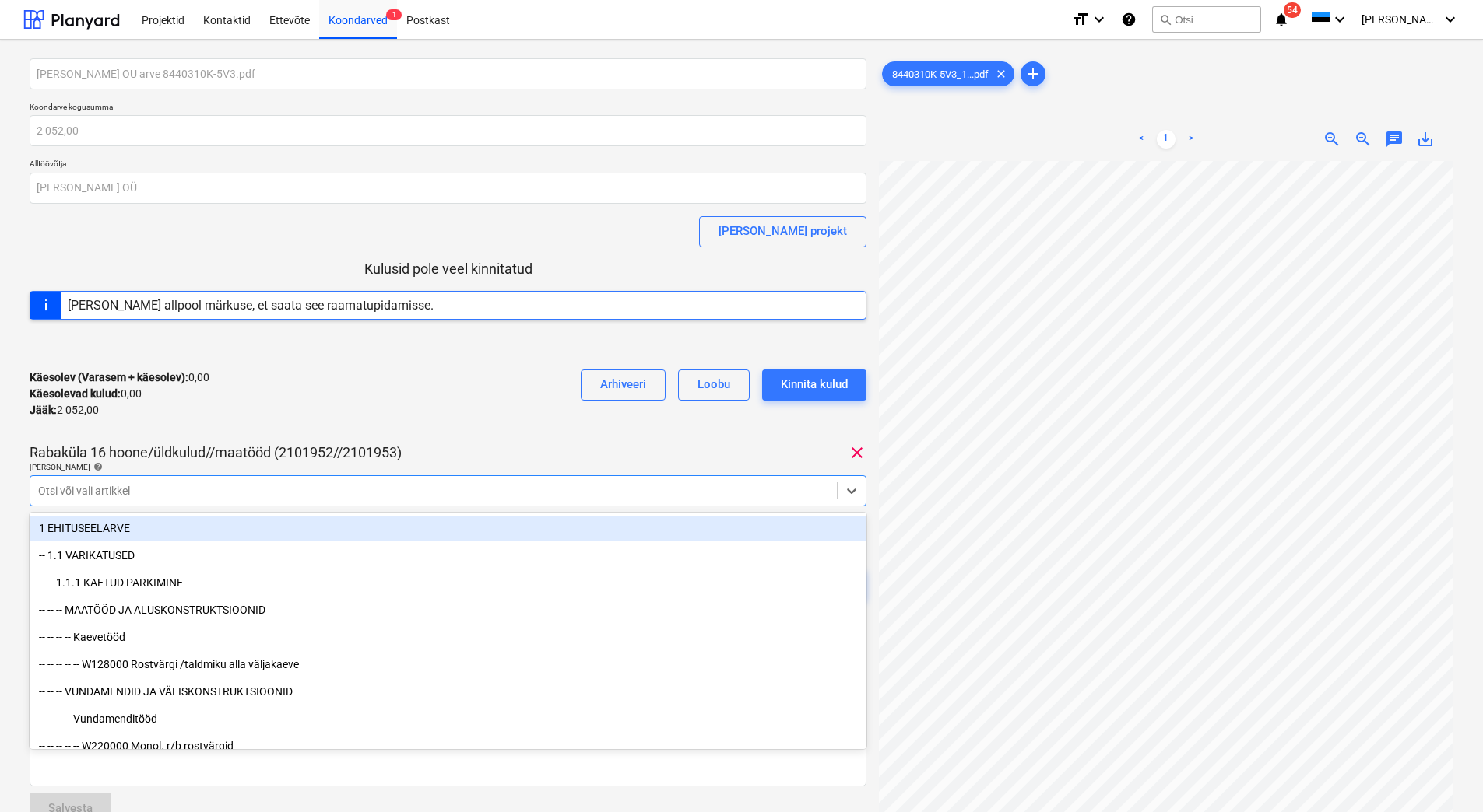
click at [187, 490] on div at bounding box center [434, 491] width 791 height 15
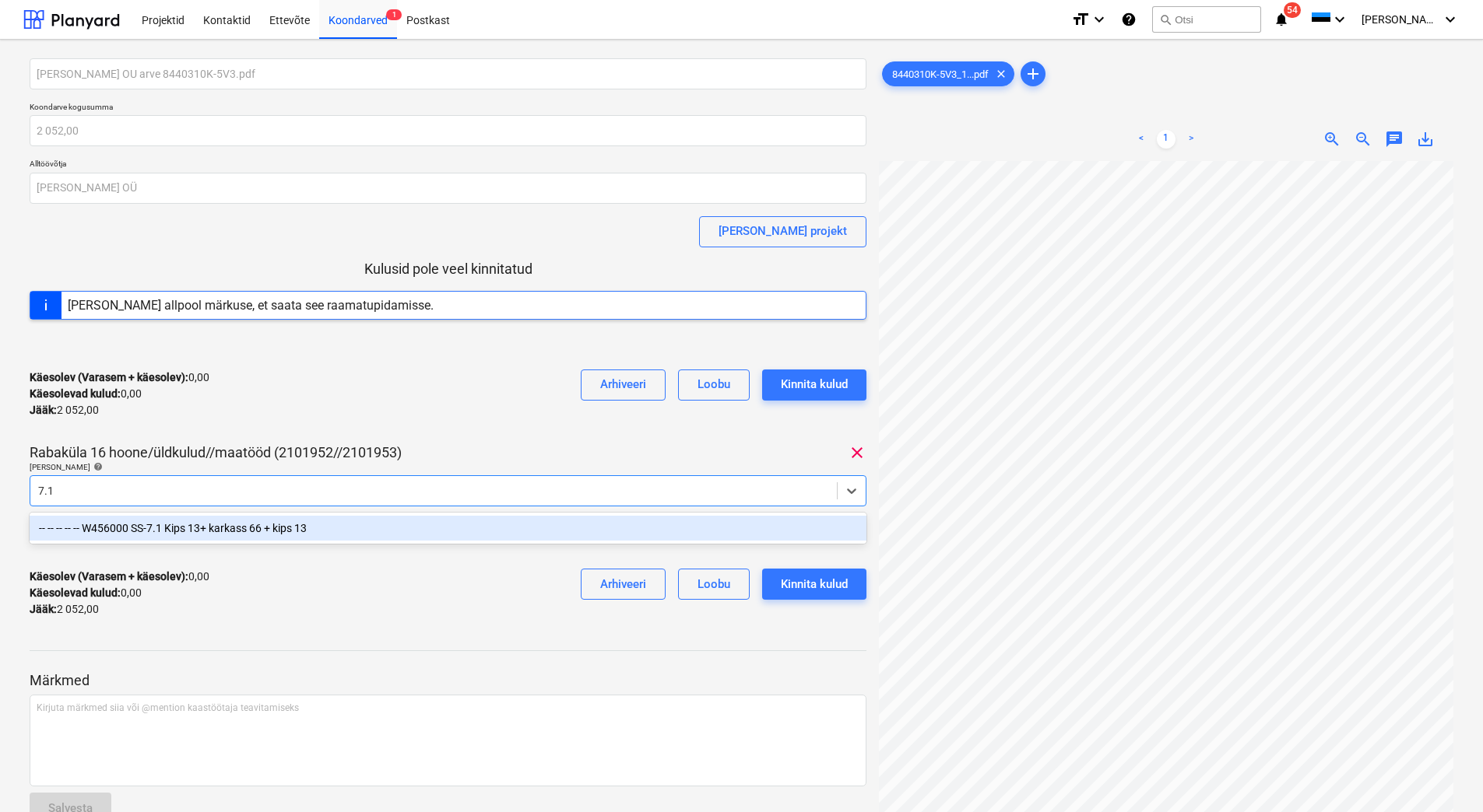
click at [189, 525] on div "-- -- -- -- -- W456000 SS-7.1 Kips 13+ karkass 66 + kips 13" at bounding box center [448, 528] width 837 height 25
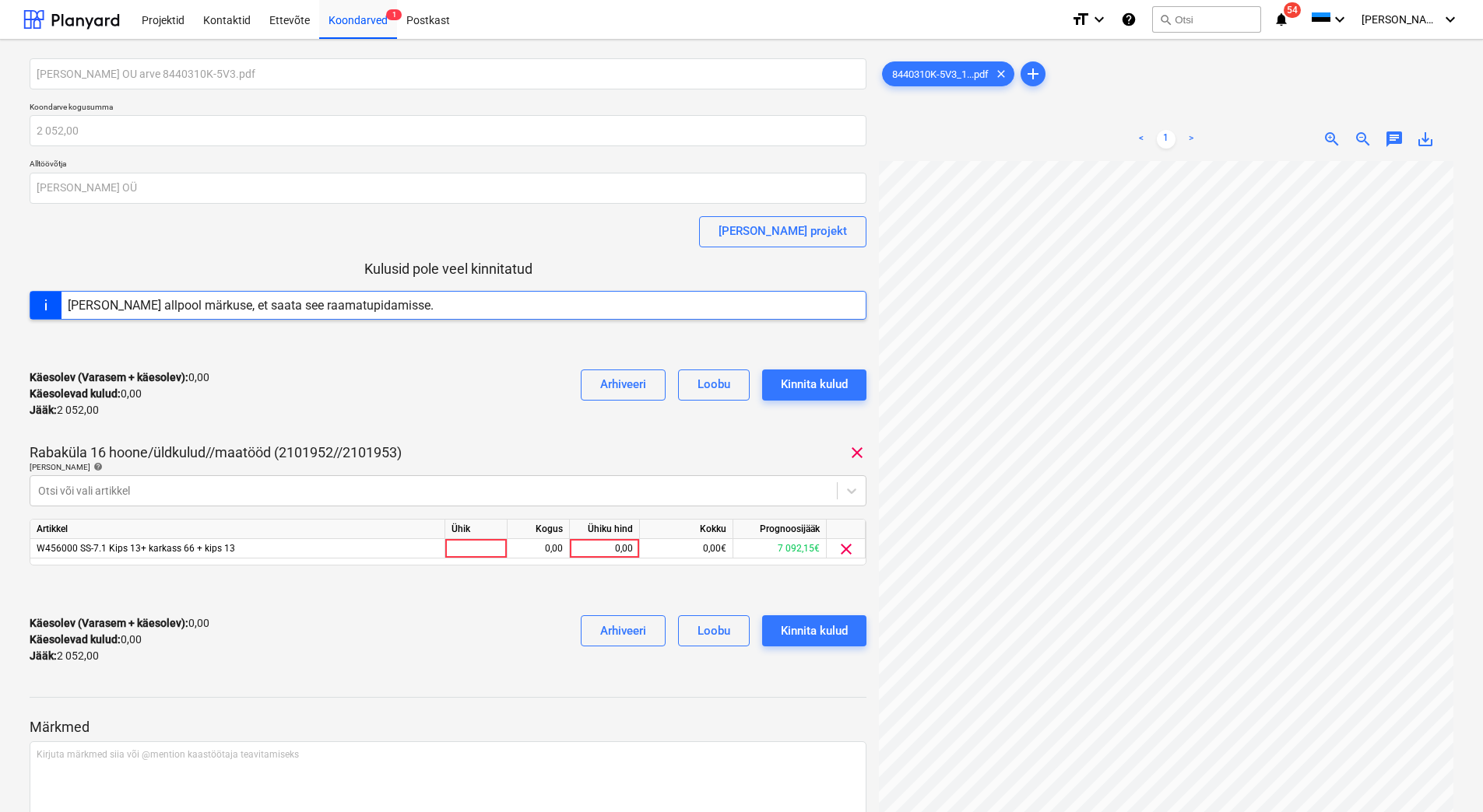
click at [253, 420] on div "Käesolev (Varasem + käesolev) : 0,00 Käesolevad kulud : 0,00 Jääk : 2 052,00 Ar…" at bounding box center [448, 394] width 837 height 74
click at [585, 548] on div "0,00" at bounding box center [604, 549] width 57 height 20
click at [615, 550] on input "5052" at bounding box center [604, 548] width 69 height 19
click at [447, 650] on div "Käesolev (Varasem + käesolev) : 0,00 Käesolevad kulud : 0,00 Jääk : 2 052,00 Ar…" at bounding box center [448, 640] width 837 height 74
click at [809, 633] on div "Kinnita kulud" at bounding box center [814, 631] width 67 height 20
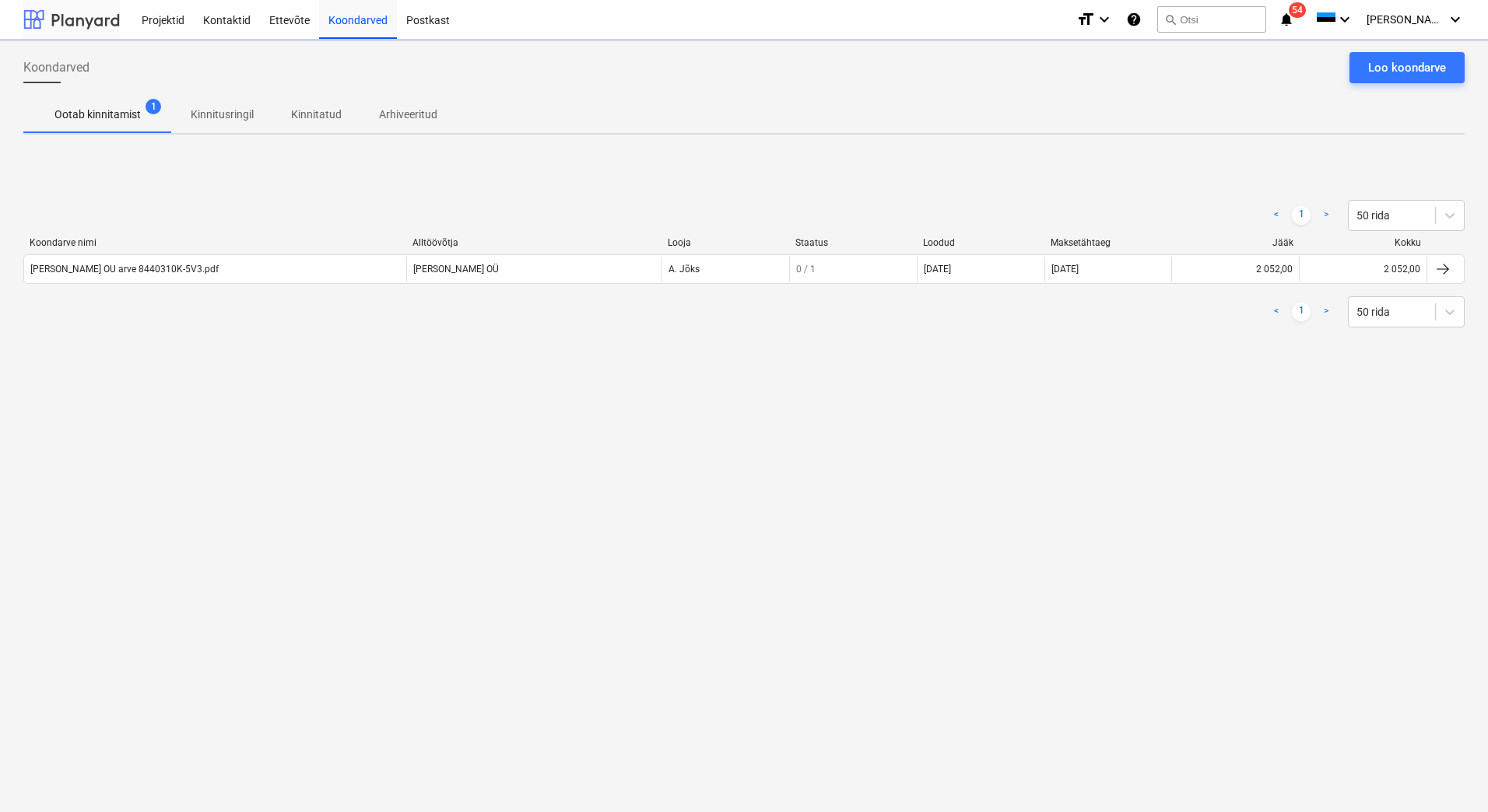
drag, startPoint x: 86, startPoint y: 26, endPoint x: 94, endPoint y: 29, distance: 8.5
click at [86, 26] on div at bounding box center [72, 20] width 96 height 39
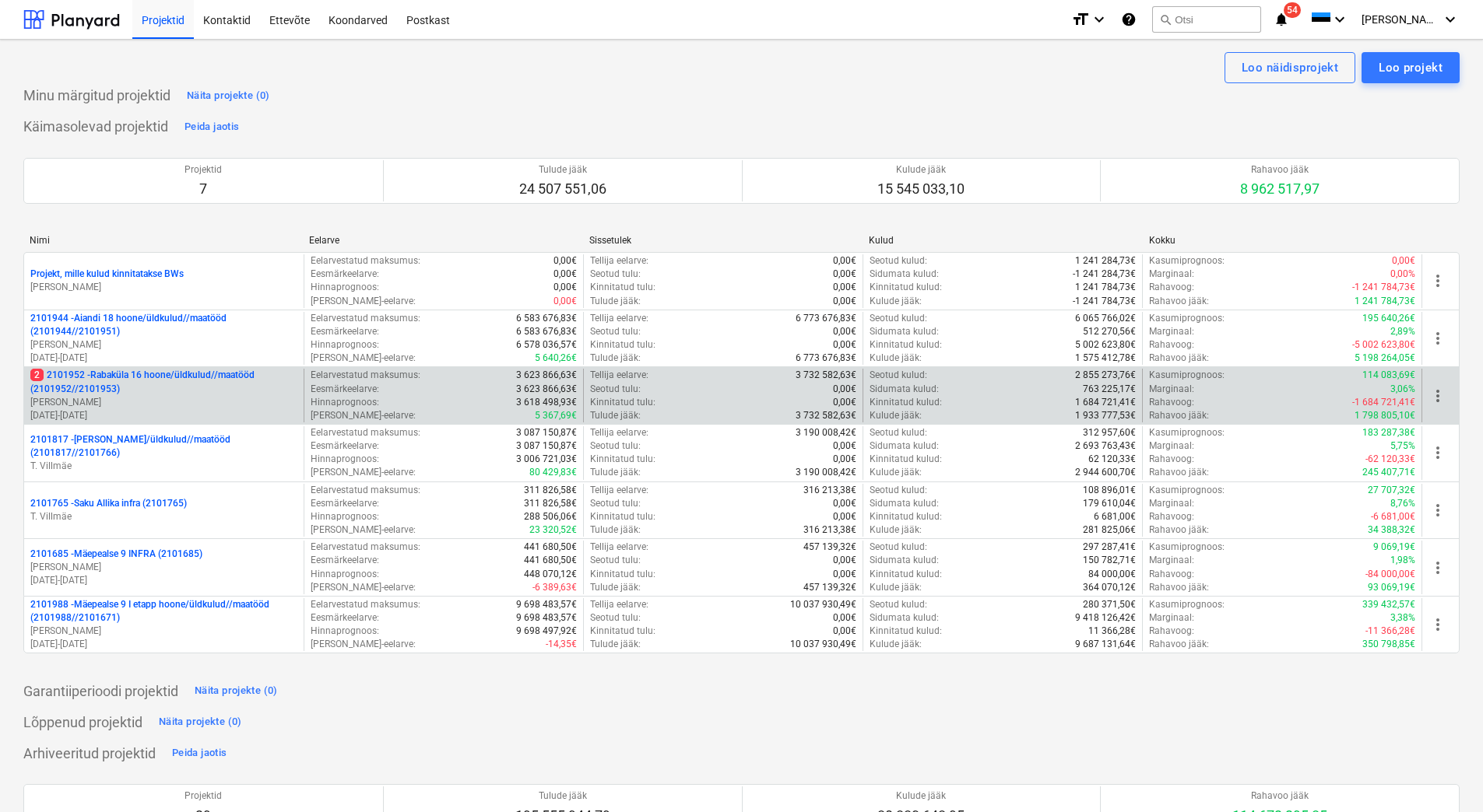
click at [206, 400] on p "[PERSON_NAME]" at bounding box center [163, 403] width 267 height 13
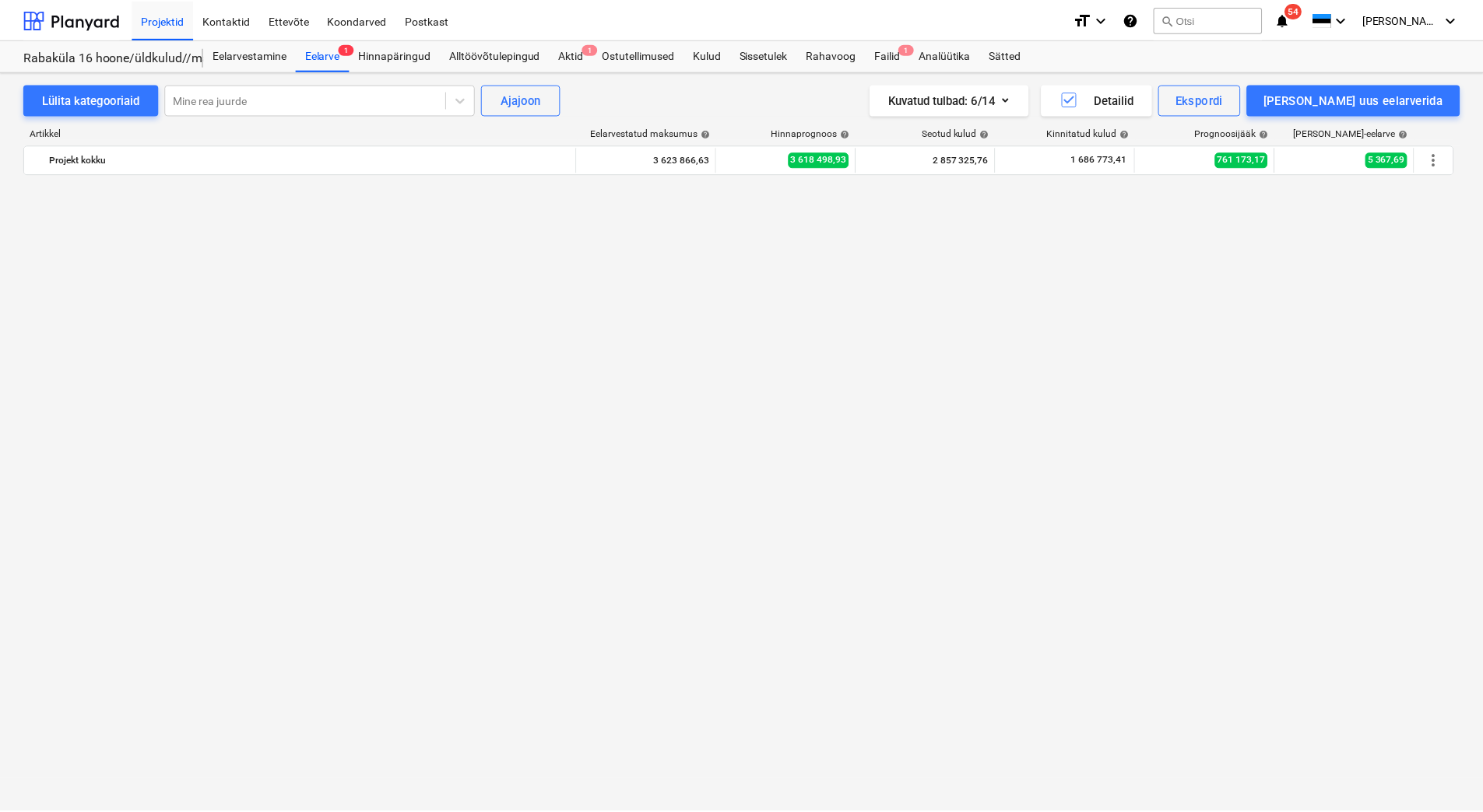
scroll to position [5505, 0]
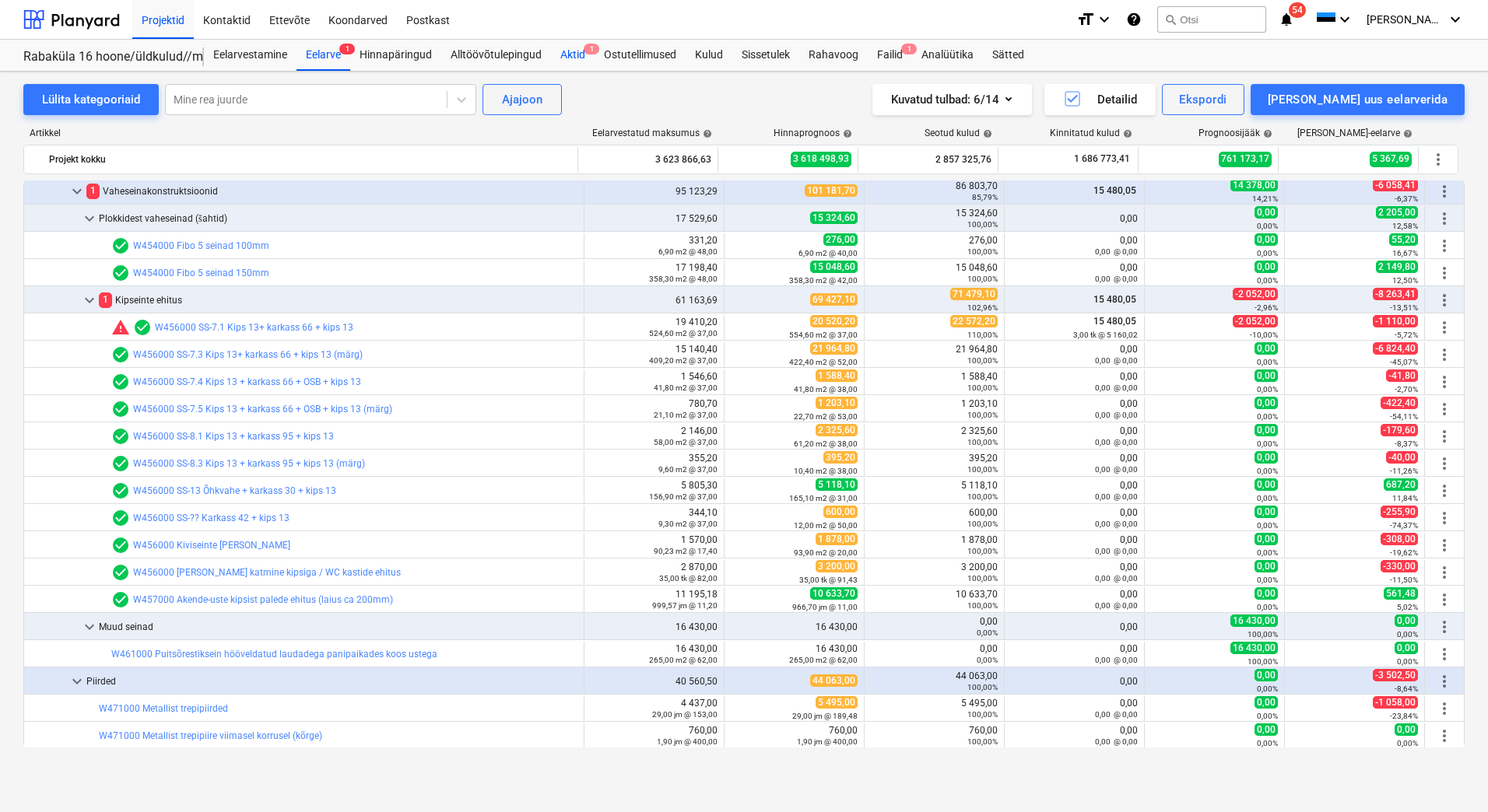
click at [581, 51] on div "Aktid 1" at bounding box center [572, 55] width 43 height 31
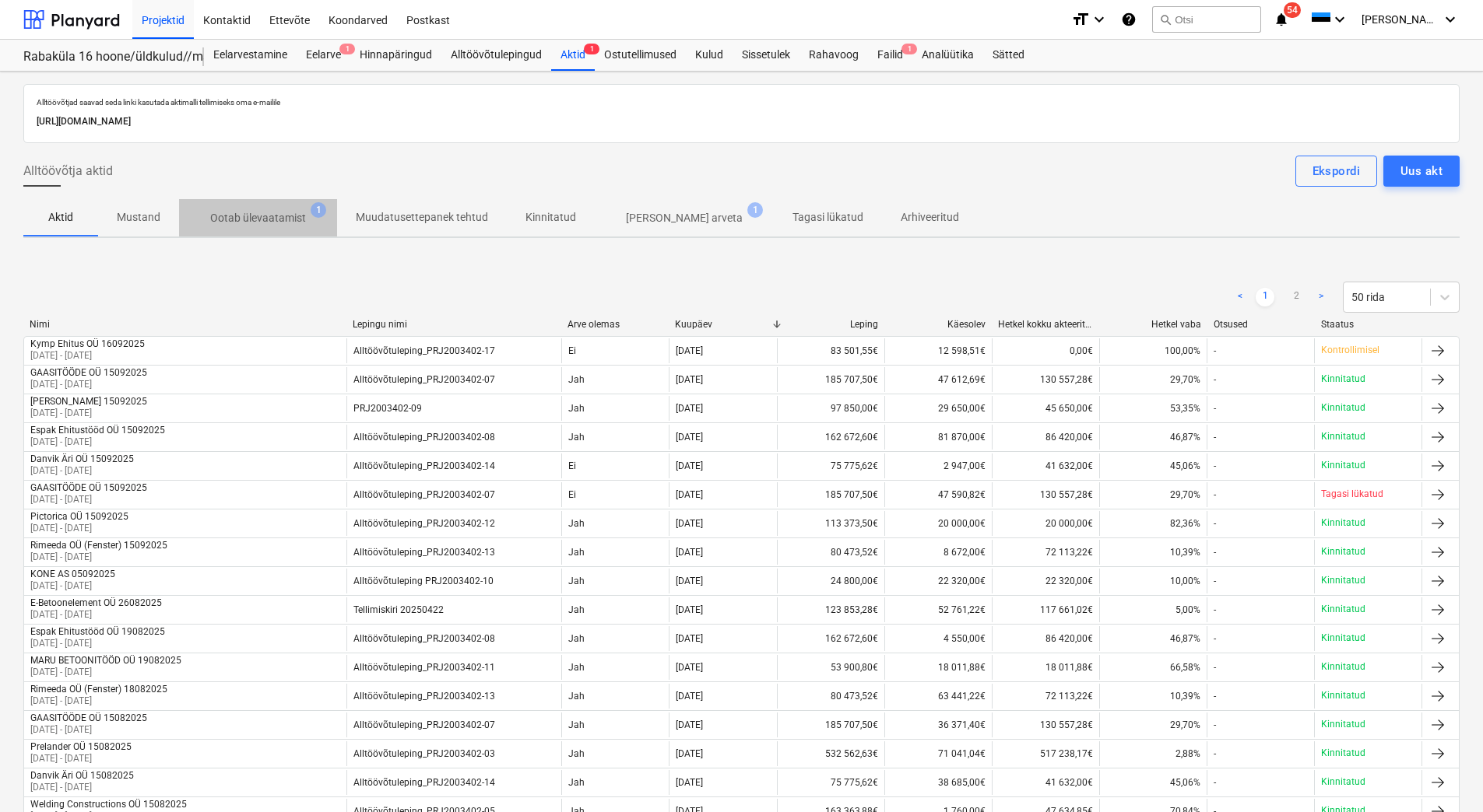
click at [271, 218] on p "Ootab ülevaatamist" at bounding box center [258, 218] width 95 height 16
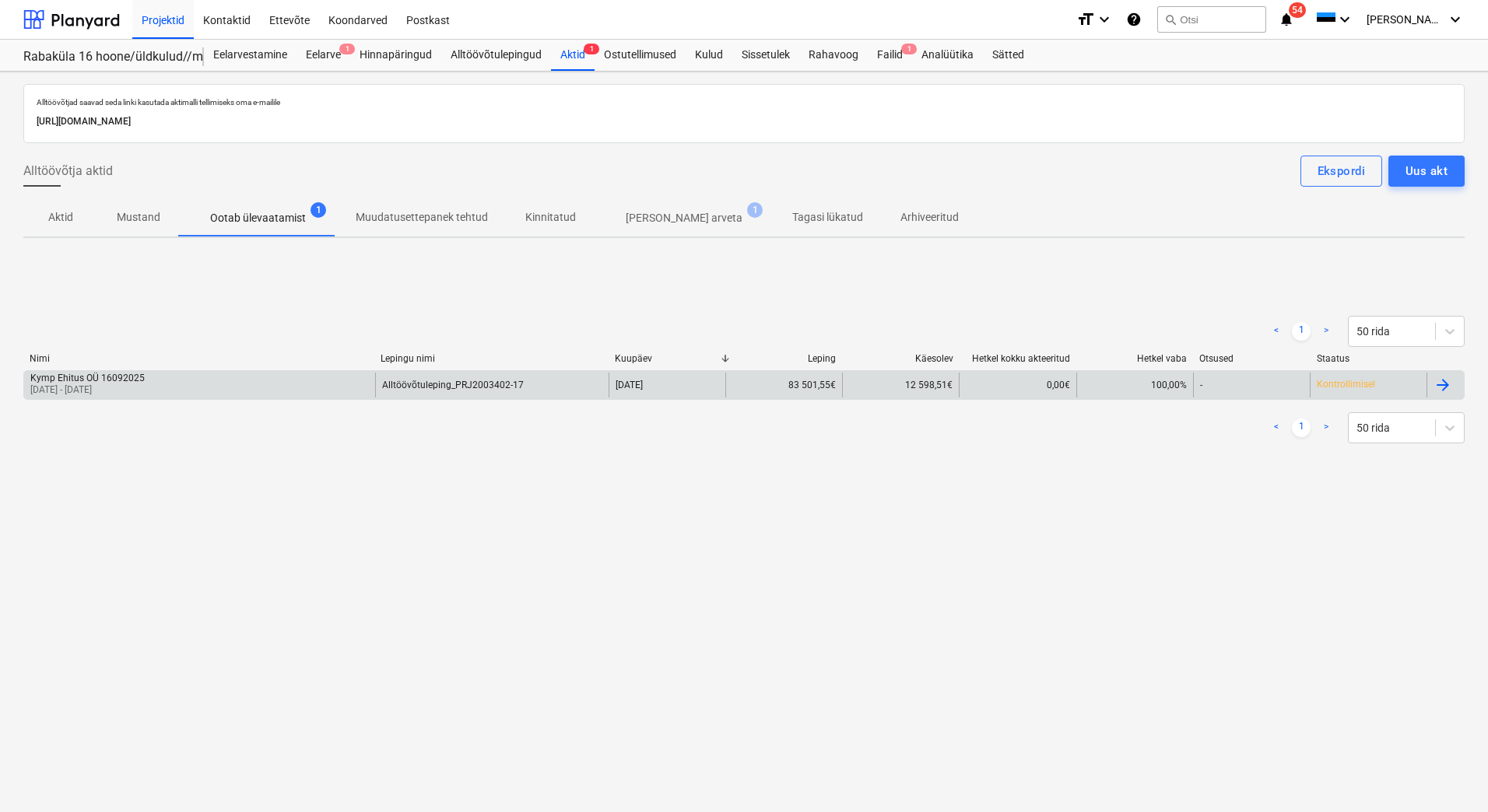
click at [183, 382] on div "Kymp Ehitus OÜ 16092025 [DATE] - [DATE]" at bounding box center [200, 385] width 351 height 25
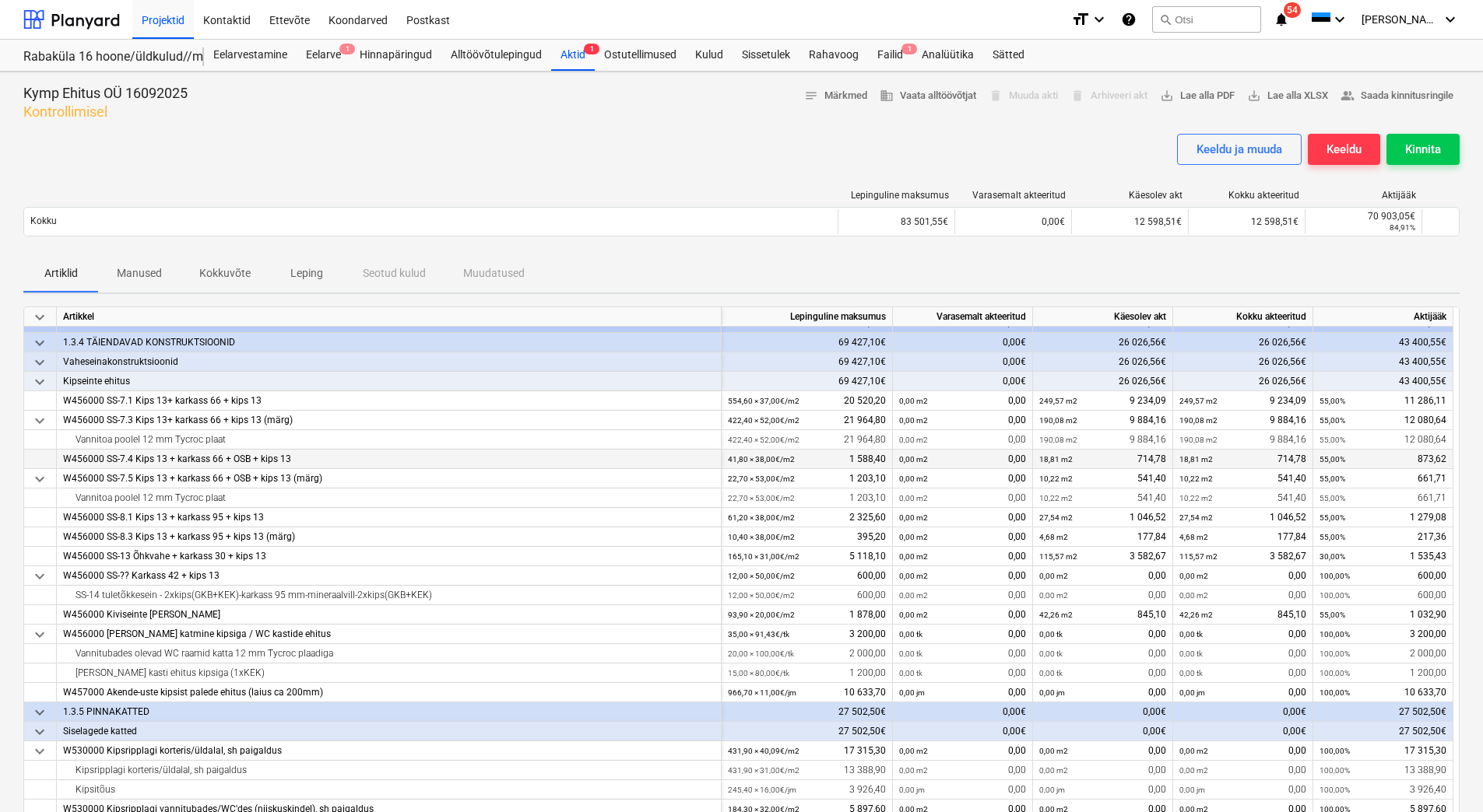
scroll to position [36, 0]
click at [1427, 142] on div "Kinnita" at bounding box center [1423, 149] width 36 height 20
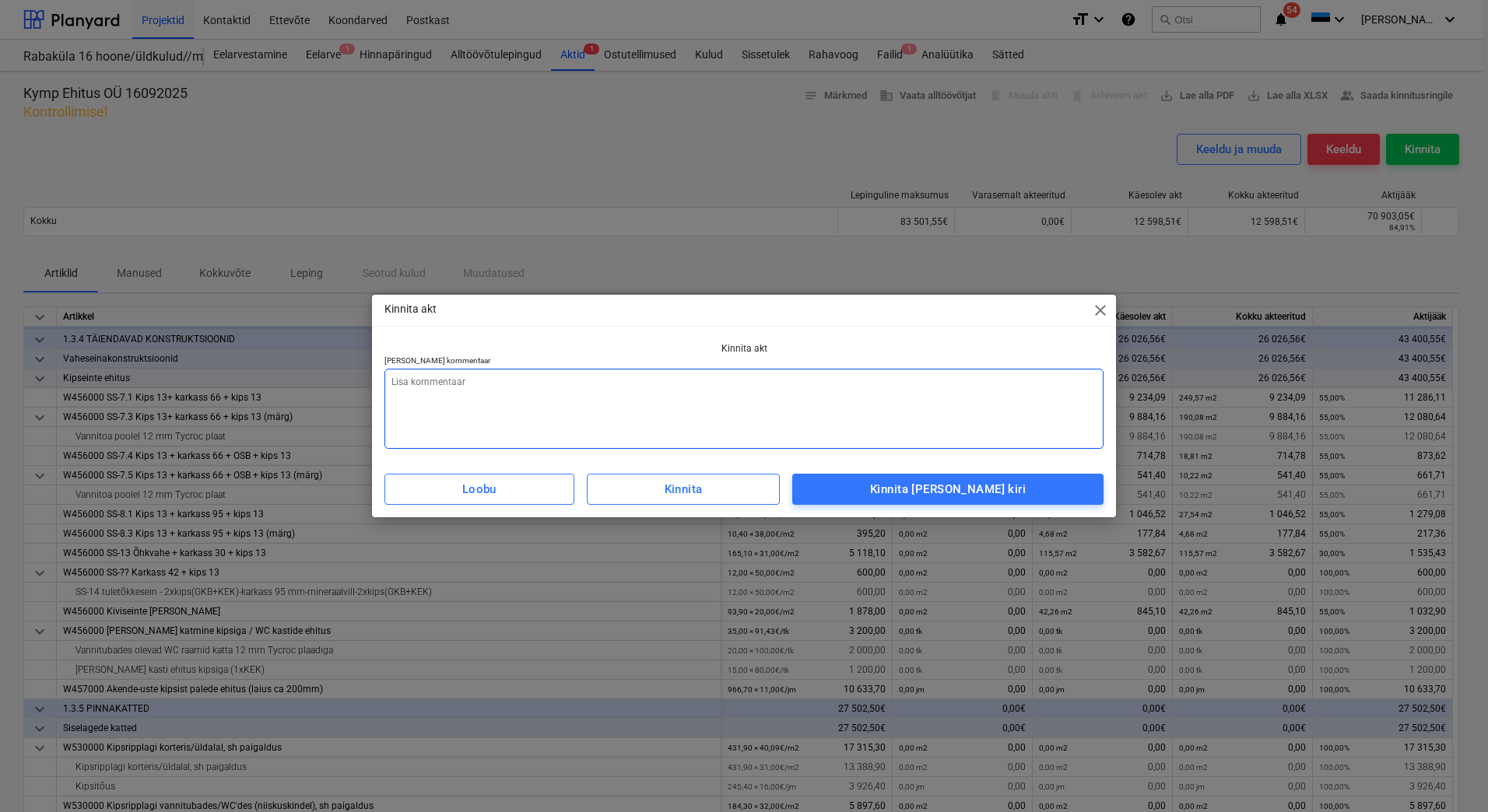
click at [522, 412] on textarea at bounding box center [744, 408] width 719 height 80
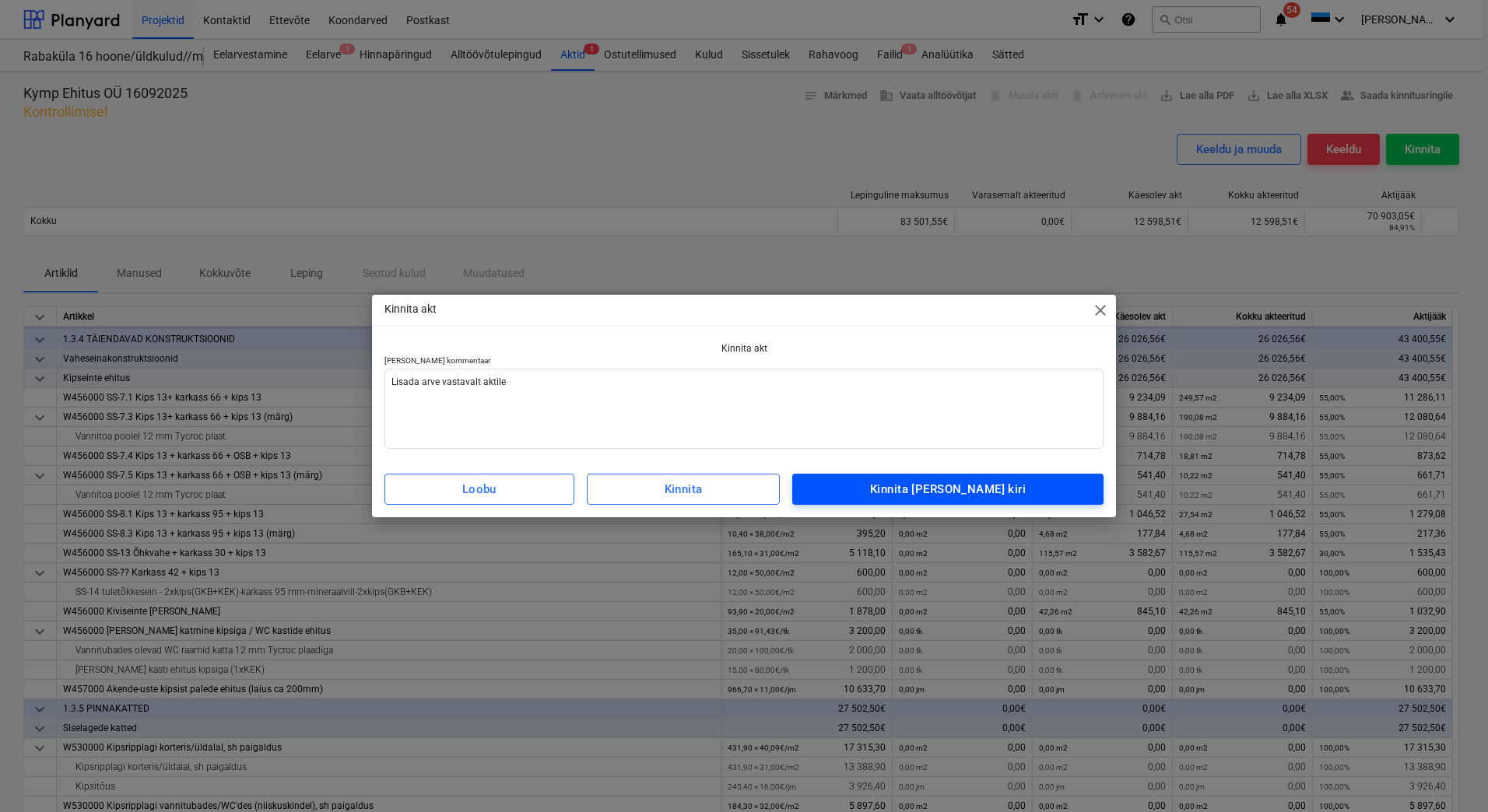
click at [950, 491] on div "Kinnita [PERSON_NAME] kiri" at bounding box center [947, 489] width 156 height 20
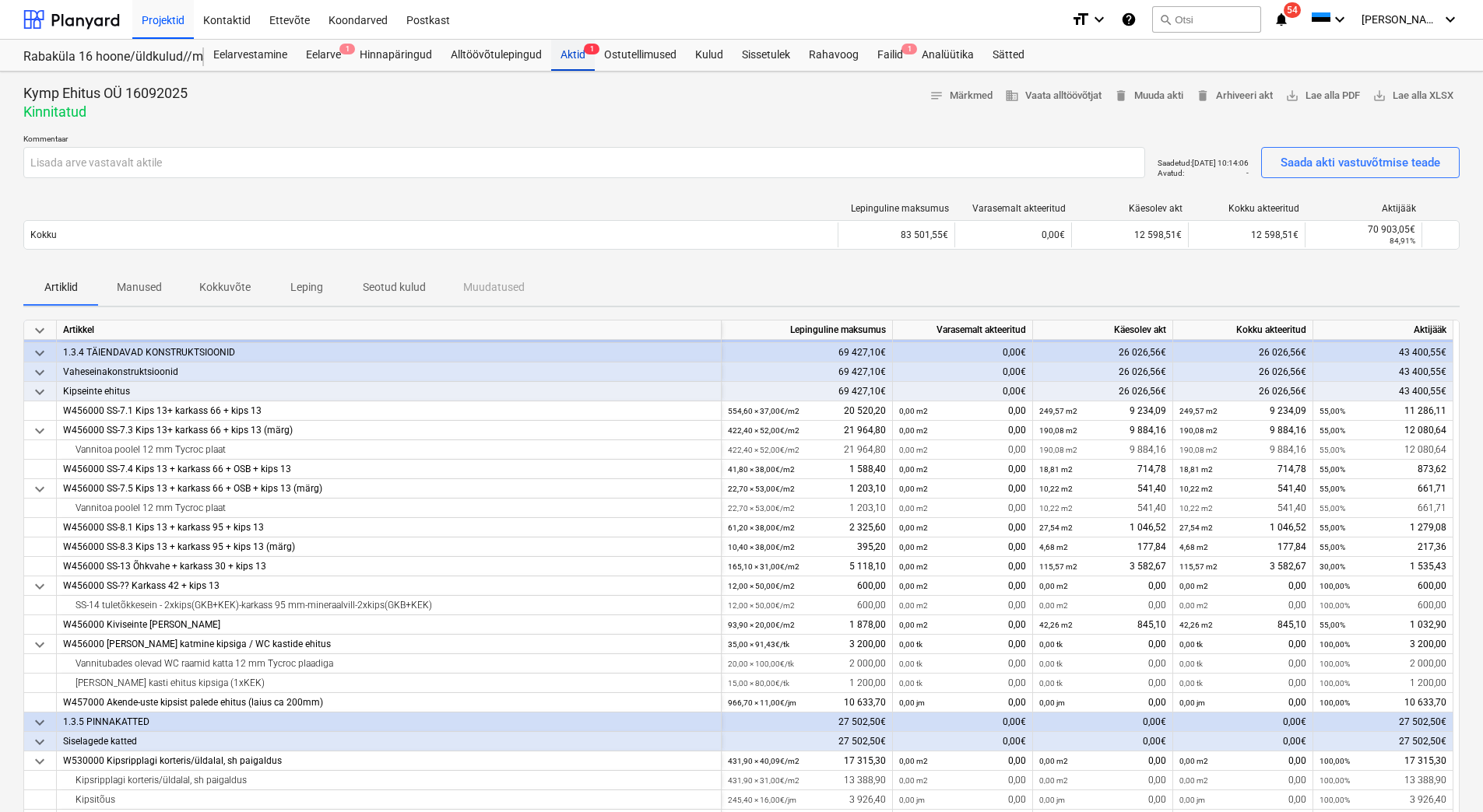
click at [568, 59] on div "Aktid 1" at bounding box center [573, 55] width 43 height 31
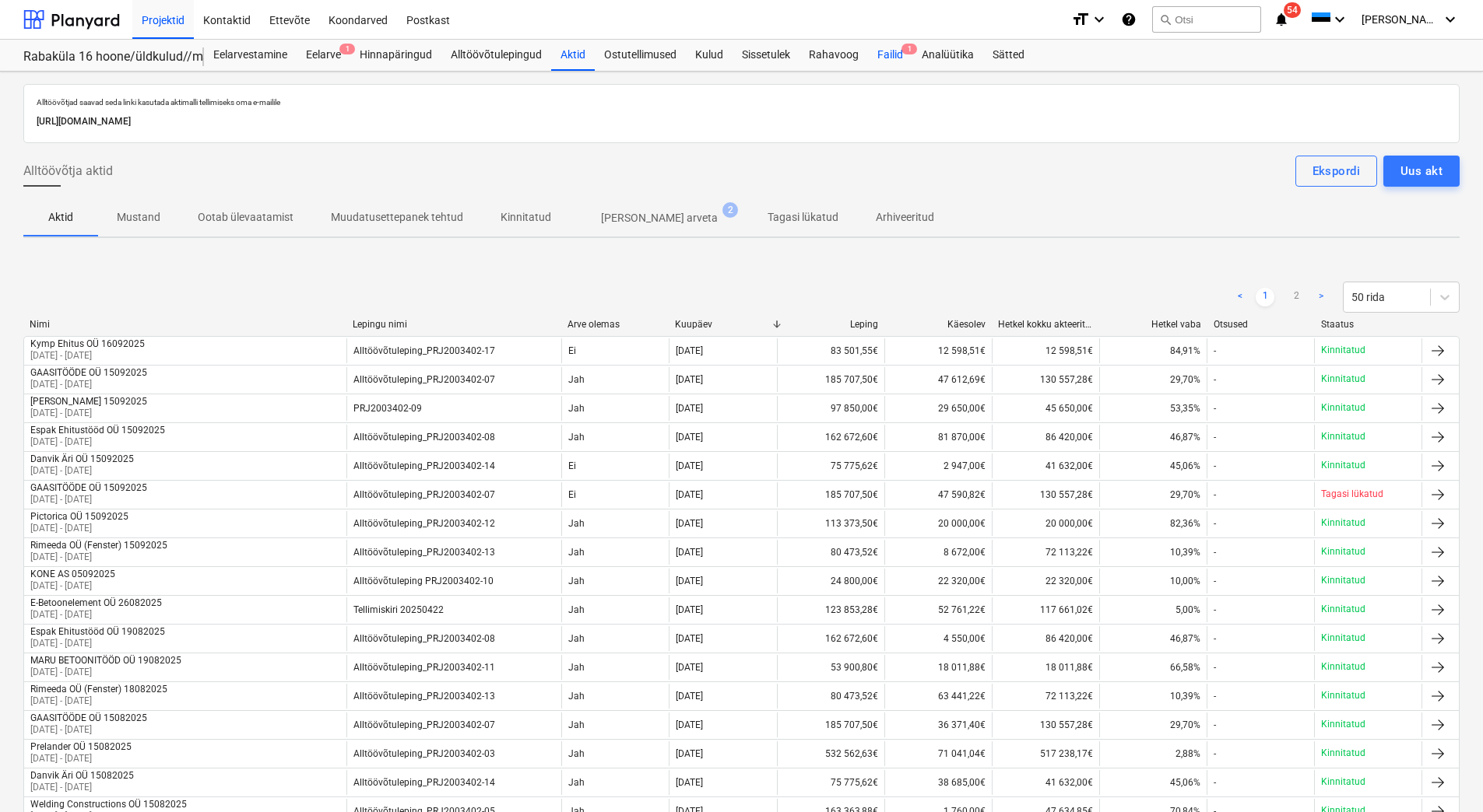
click at [895, 42] on div "Failid 1" at bounding box center [890, 55] width 44 height 31
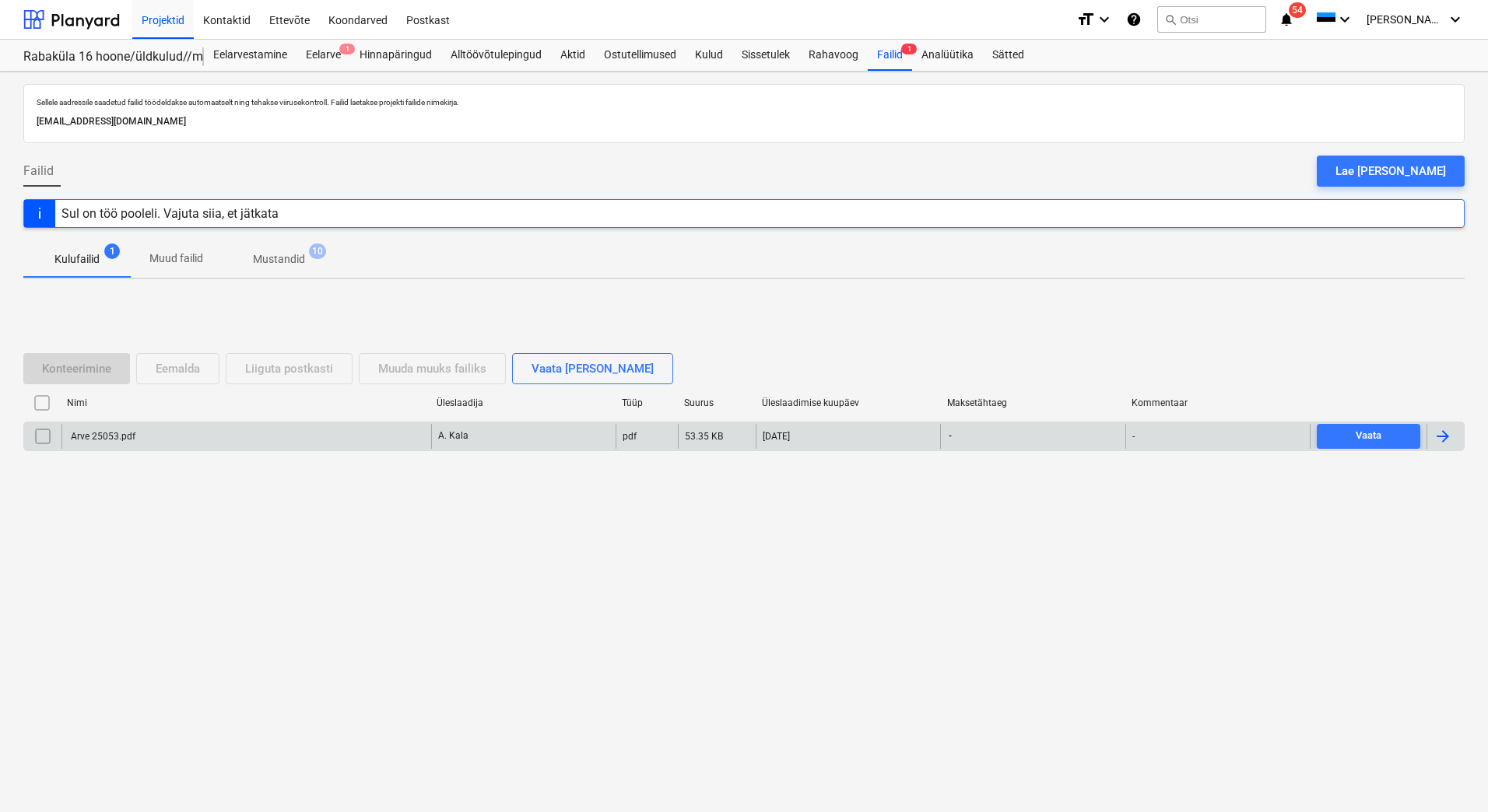
click at [201, 430] on div "Arve 25053.pdf" at bounding box center [245, 436] width 369 height 25
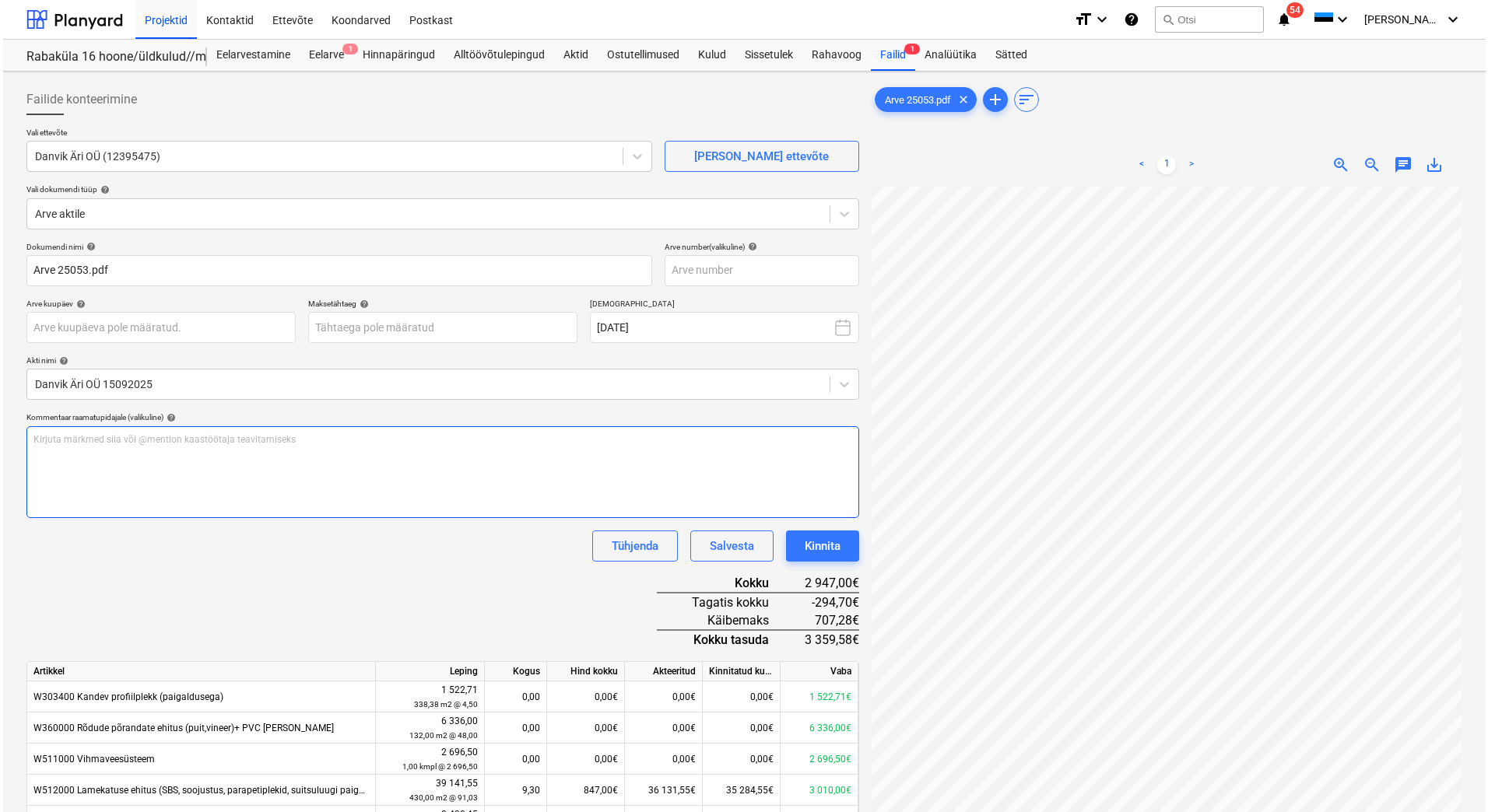
scroll to position [50, 113]
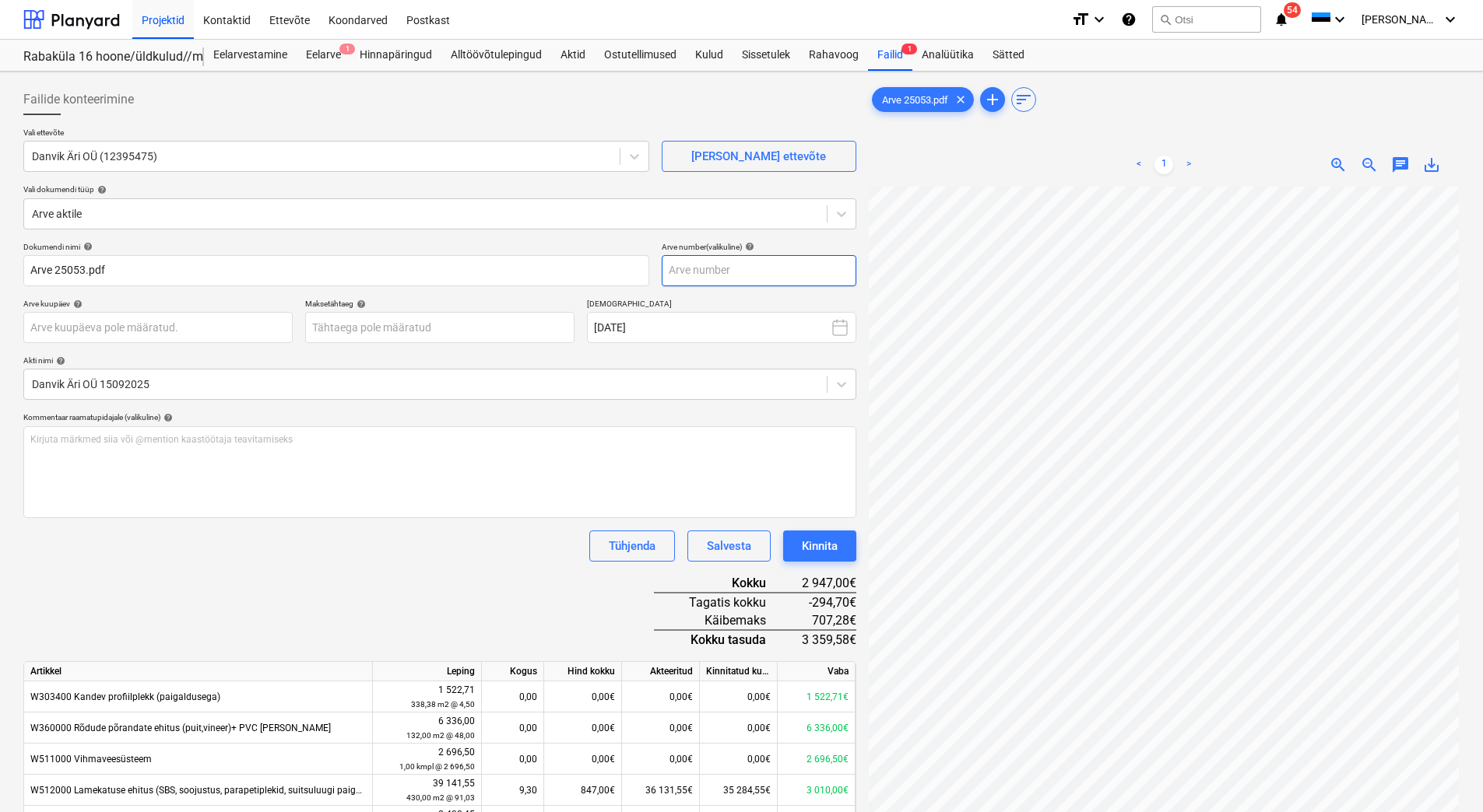
click at [690, 268] on input "text" at bounding box center [759, 271] width 195 height 31
click at [387, 332] on body "Projektid Kontaktid Ettevõte Koondarved Postkast format_size keyboard_arrow_dow…" at bounding box center [742, 406] width 1483 height 812
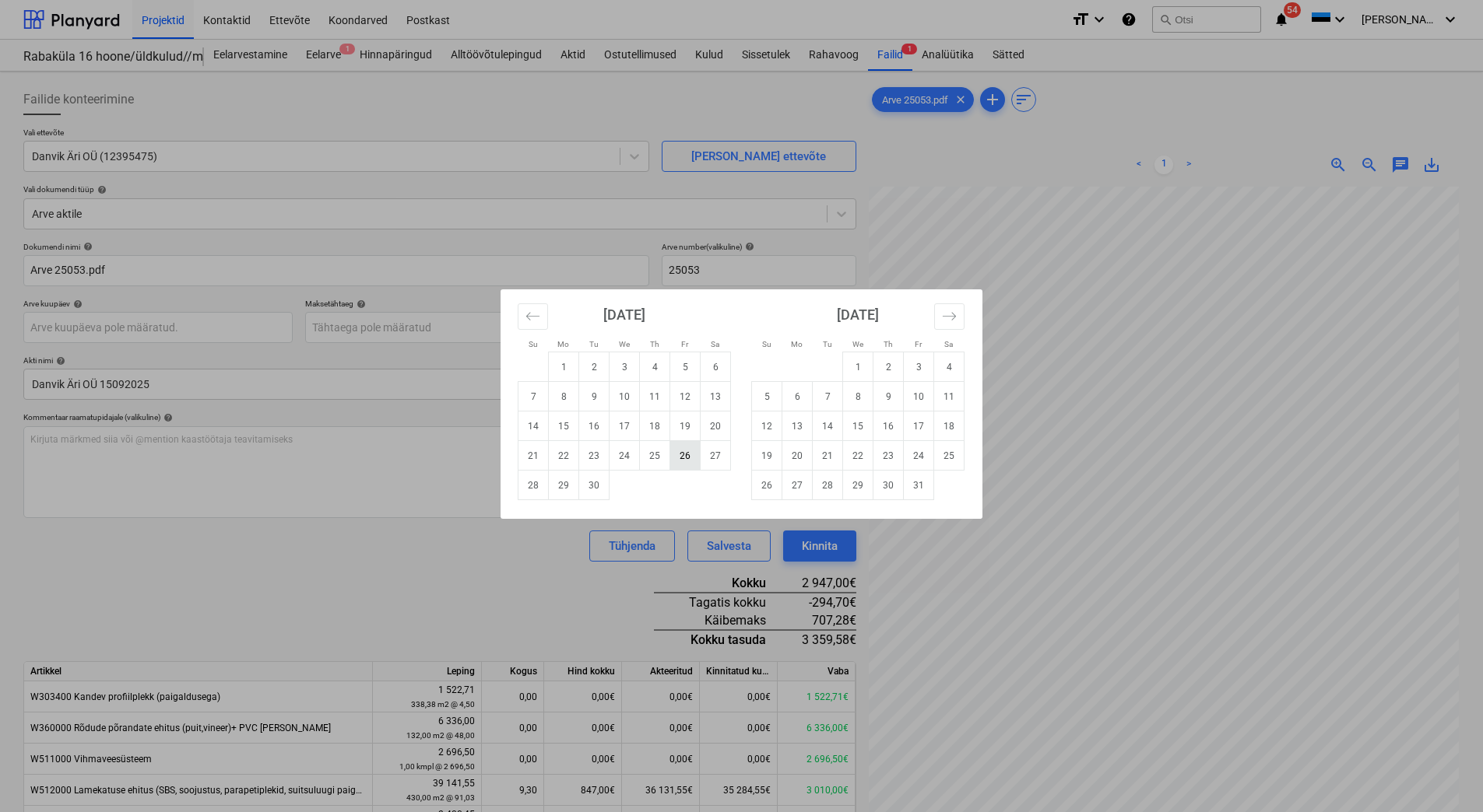
click at [693, 462] on td "26" at bounding box center [685, 456] width 30 height 29
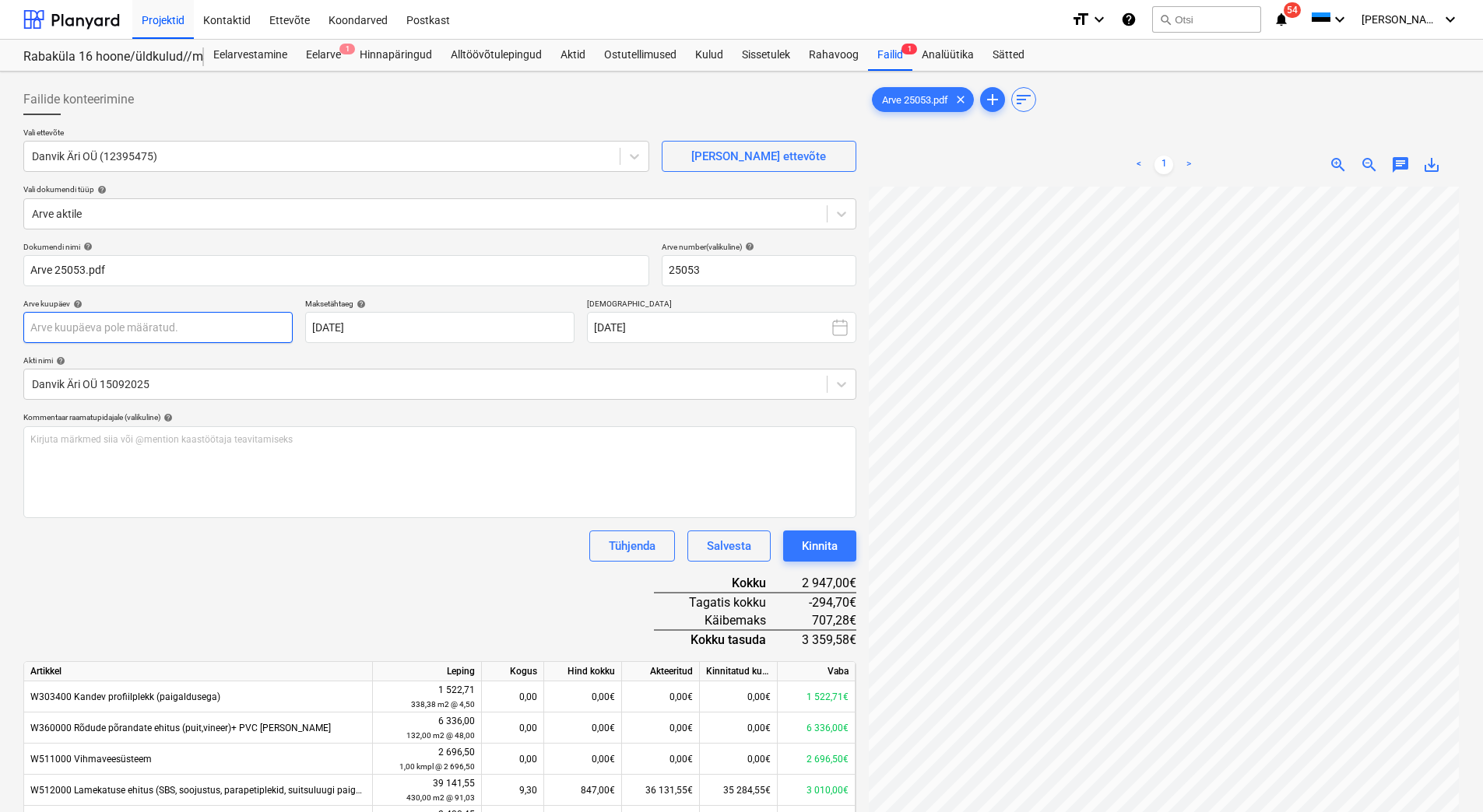
click at [162, 338] on body "Projektid Kontaktid Ettevõte Koondarved Postkast format_size keyboard_arrow_dow…" at bounding box center [742, 406] width 1483 height 812
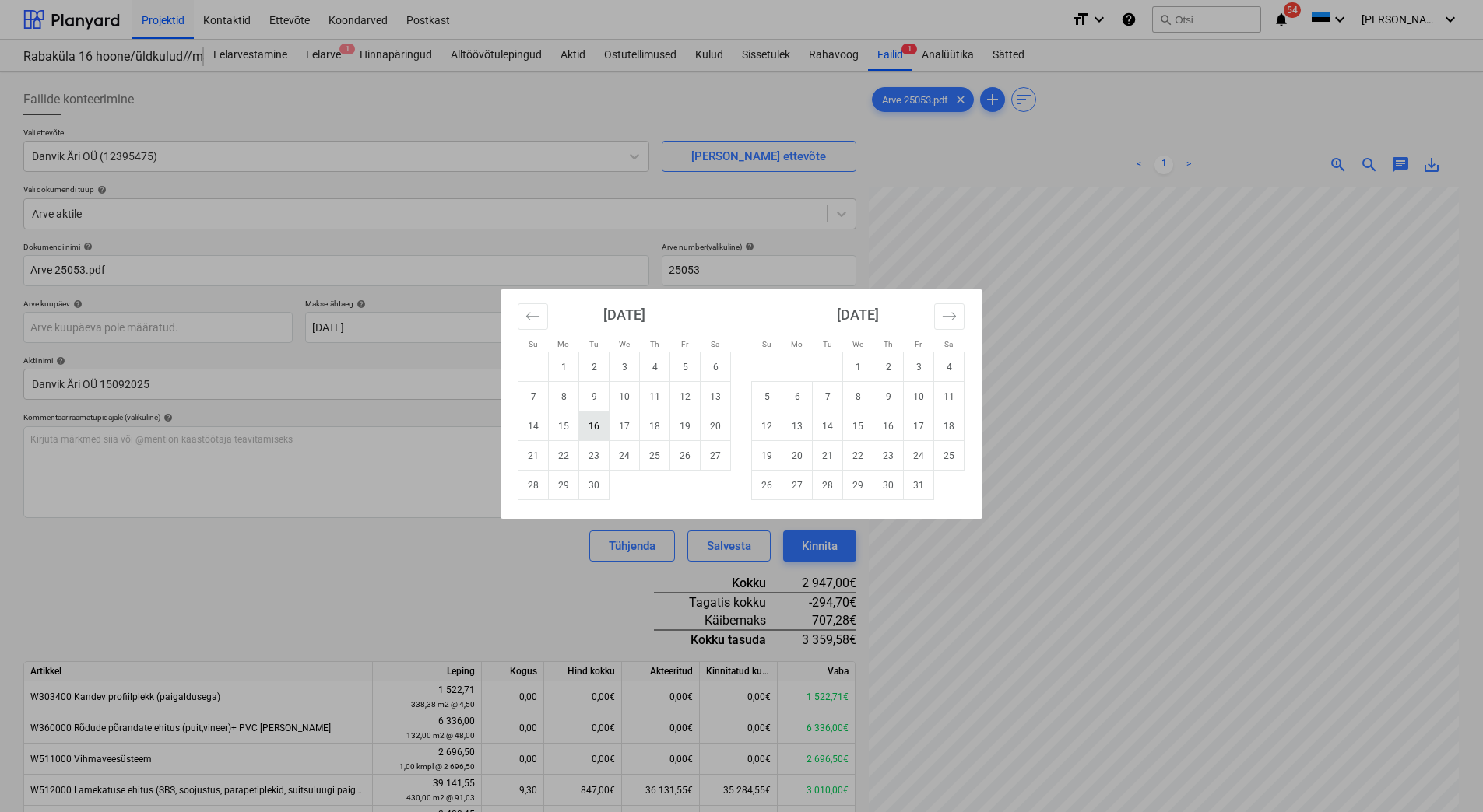
click at [587, 421] on td "16" at bounding box center [594, 426] width 30 height 29
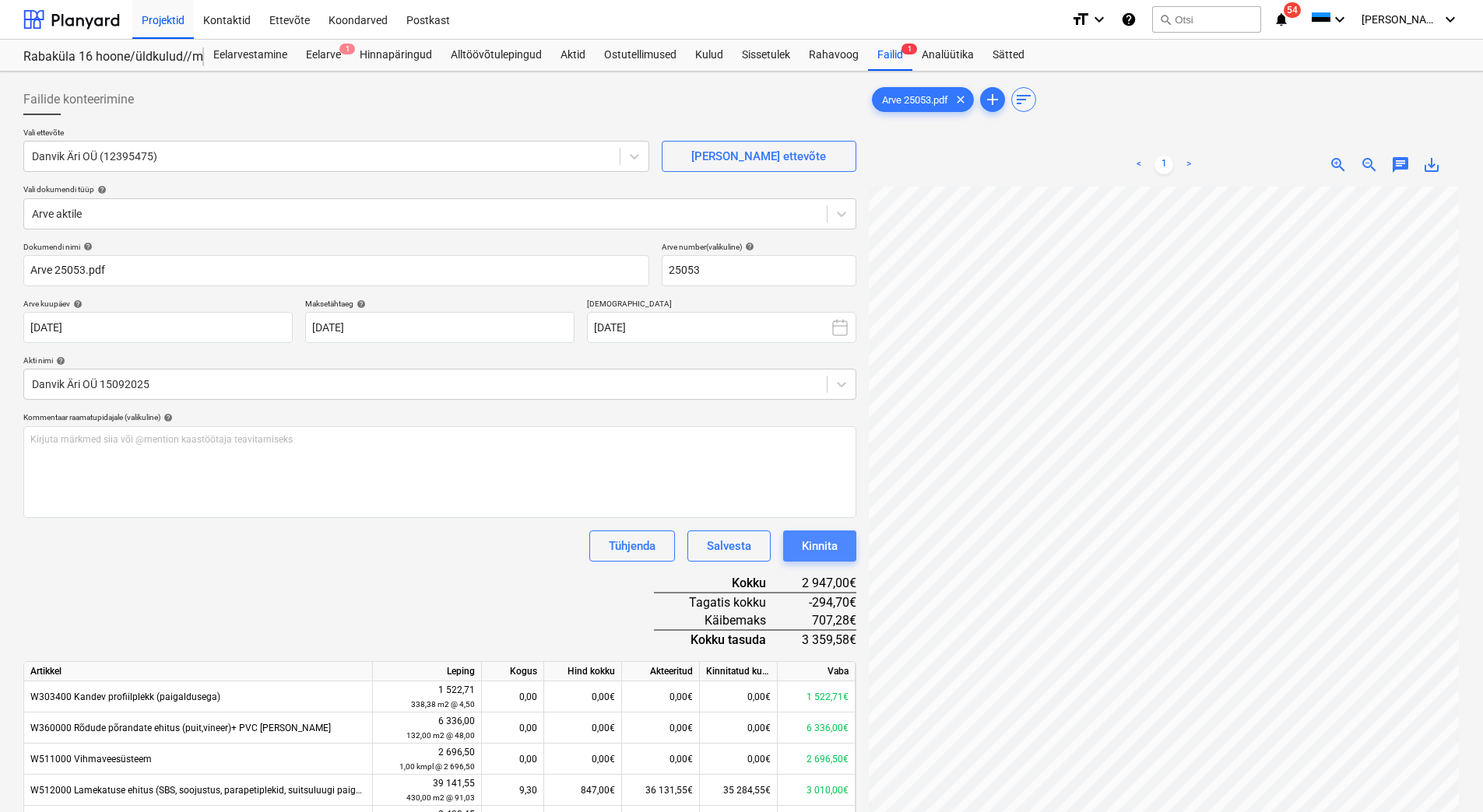
click at [815, 539] on div "Kinnita" at bounding box center [820, 546] width 36 height 20
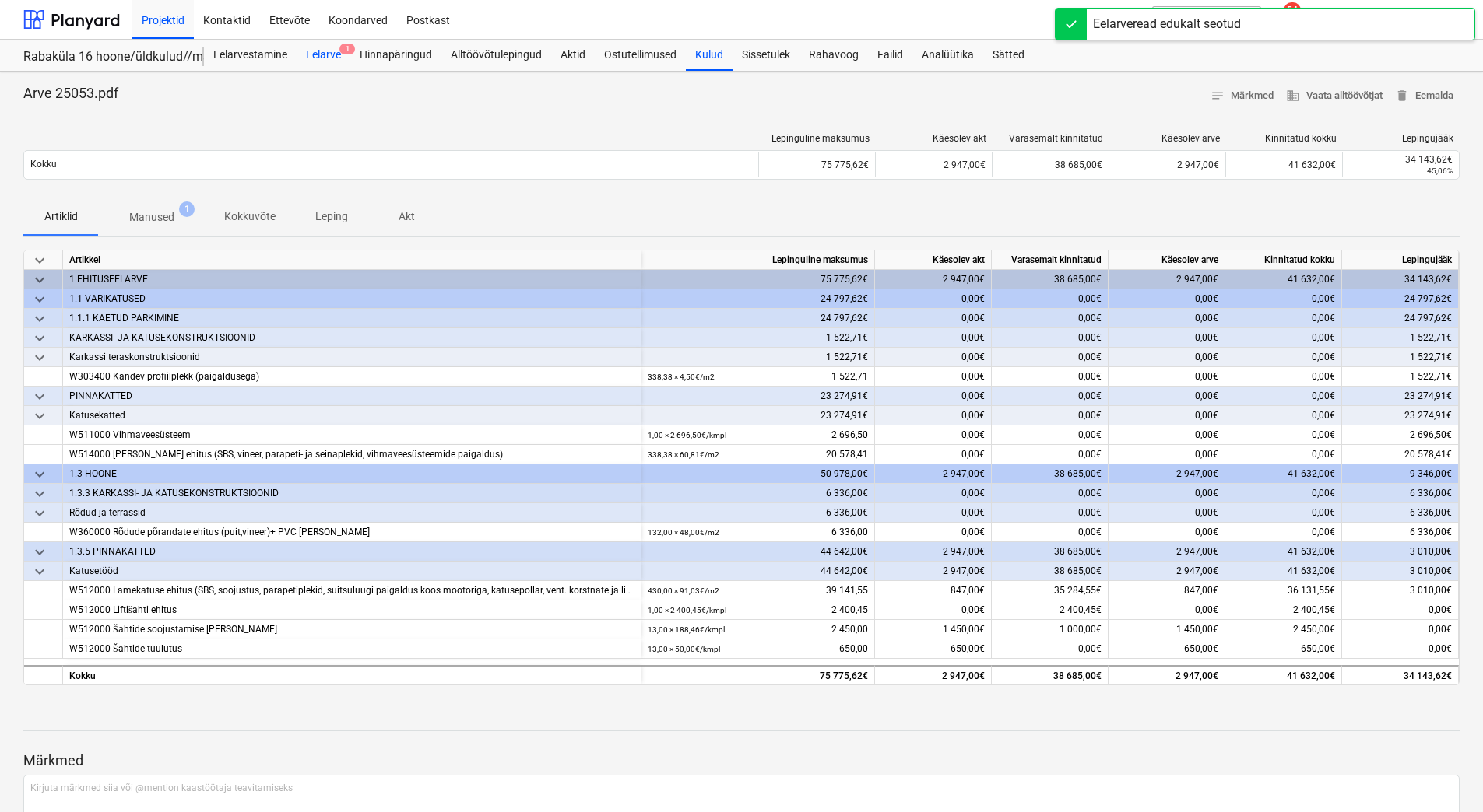
click at [314, 55] on div "Eelarve 1" at bounding box center [324, 55] width 54 height 31
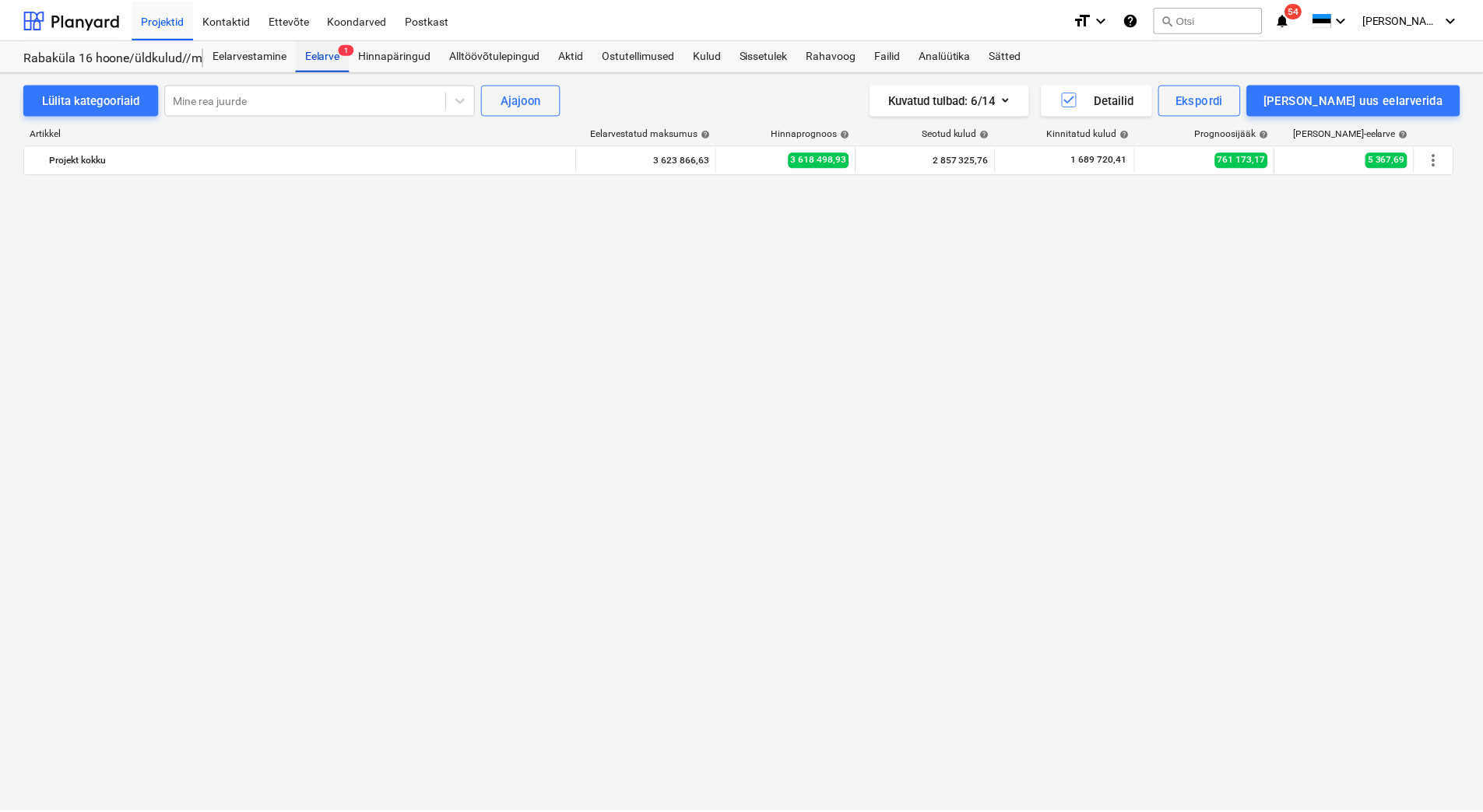
scroll to position [5505, 0]
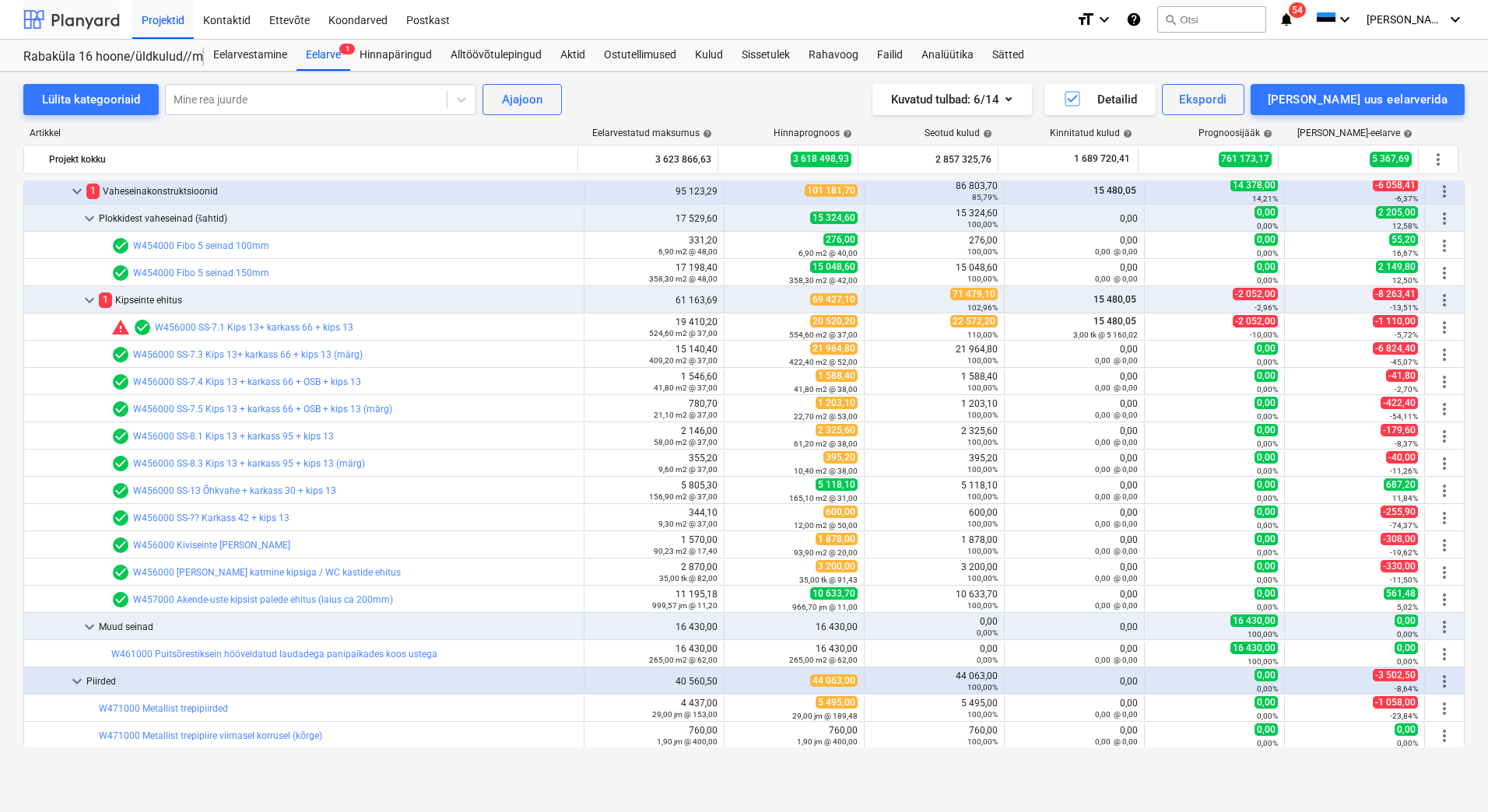
click at [109, 24] on div at bounding box center [72, 20] width 96 height 39
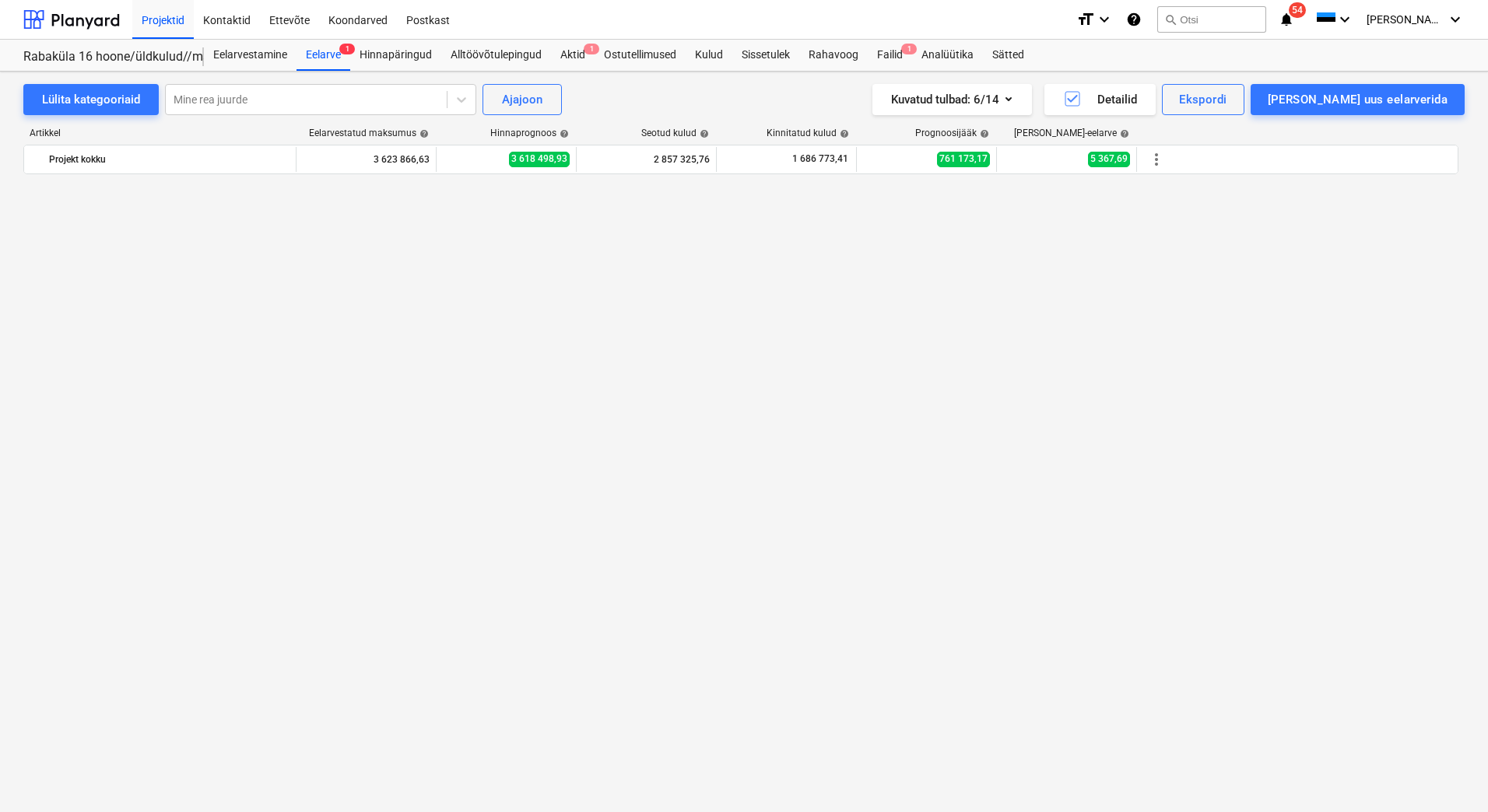
scroll to position [5505, 0]
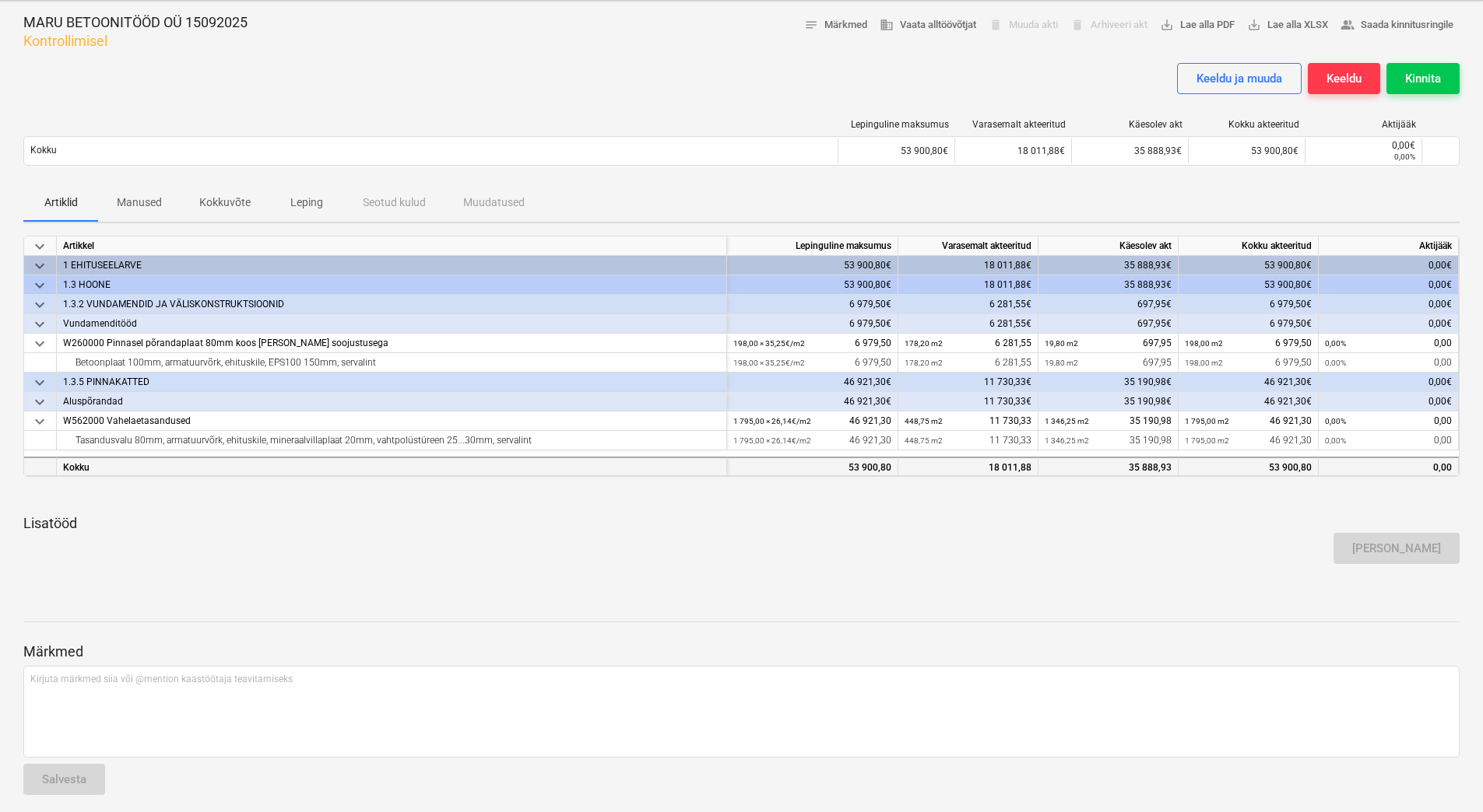
scroll to position [78, 0]
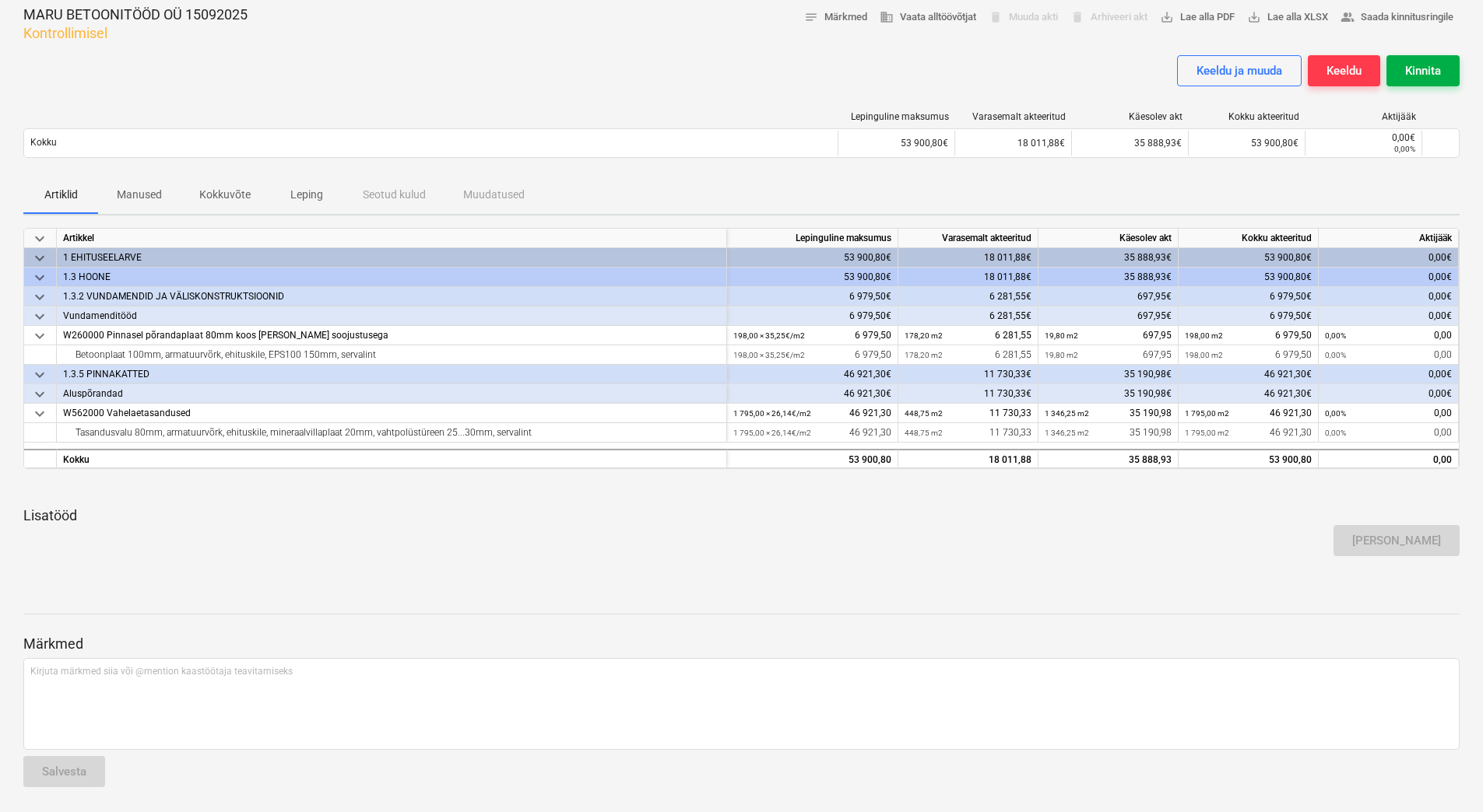
click at [1416, 72] on div "Kinnita" at bounding box center [1423, 70] width 36 height 20
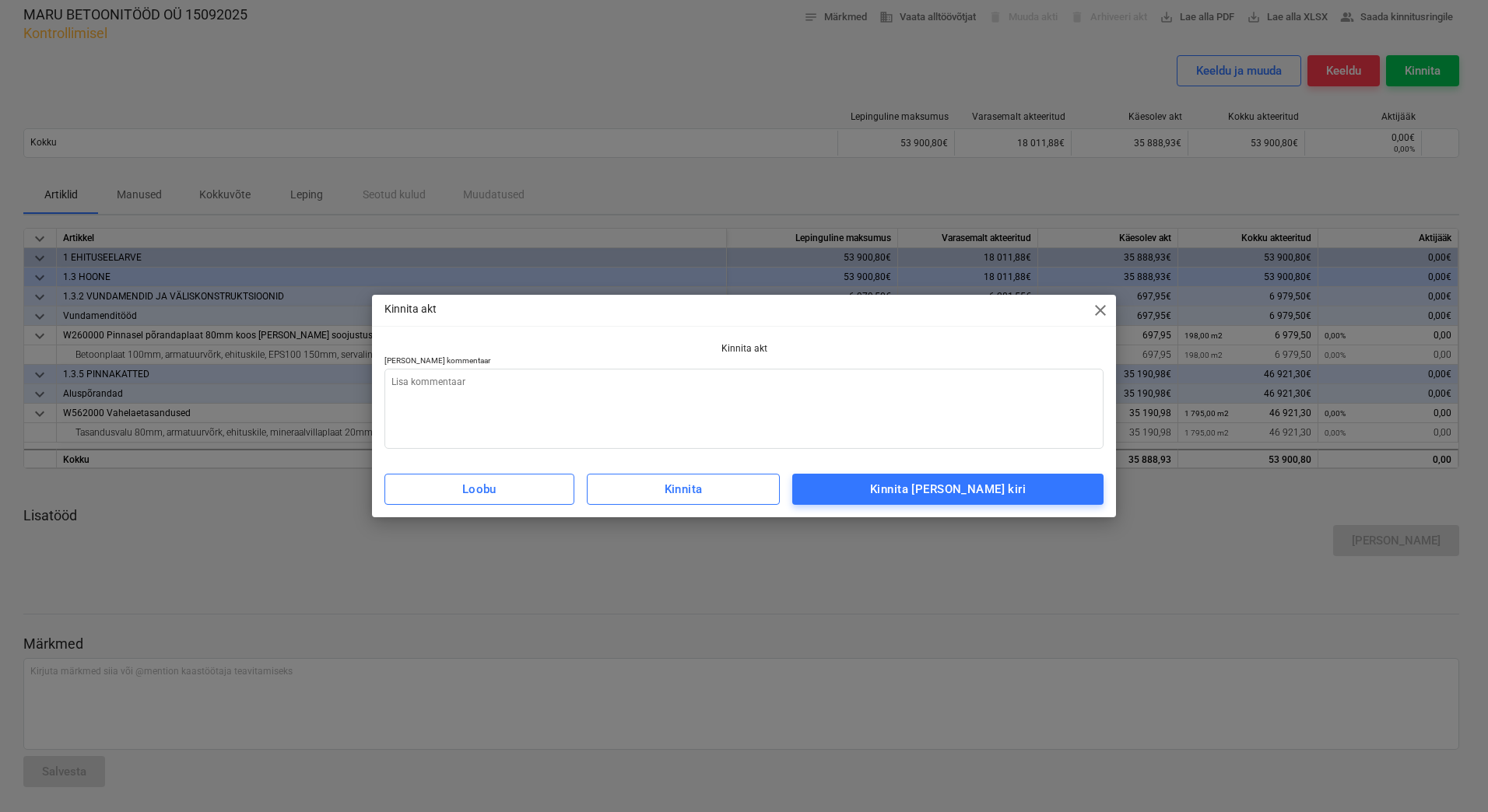
type textarea "x"
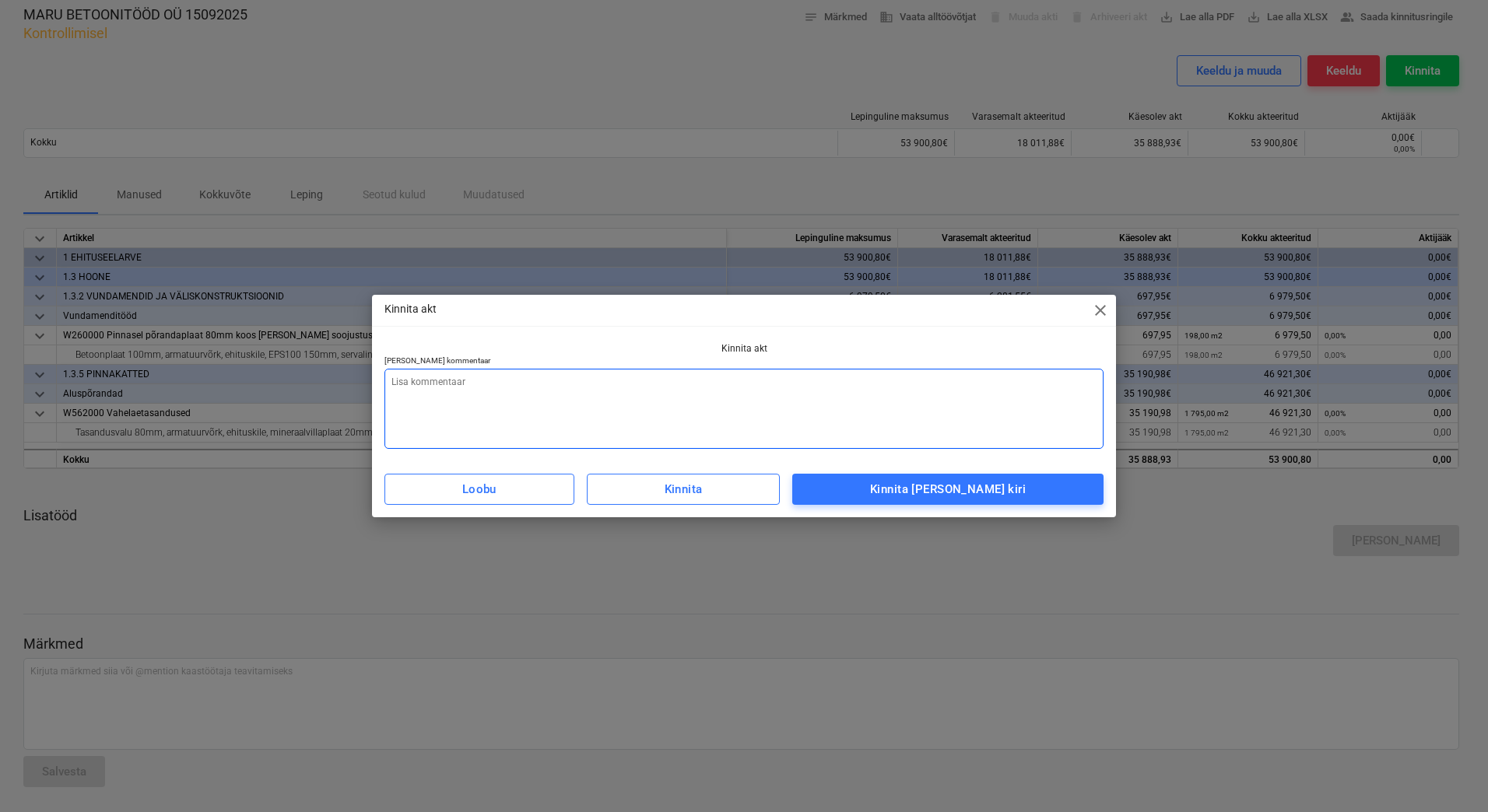
click at [555, 403] on textarea at bounding box center [744, 408] width 719 height 80
type textarea "L"
type textarea "x"
type textarea "Li"
type textarea "x"
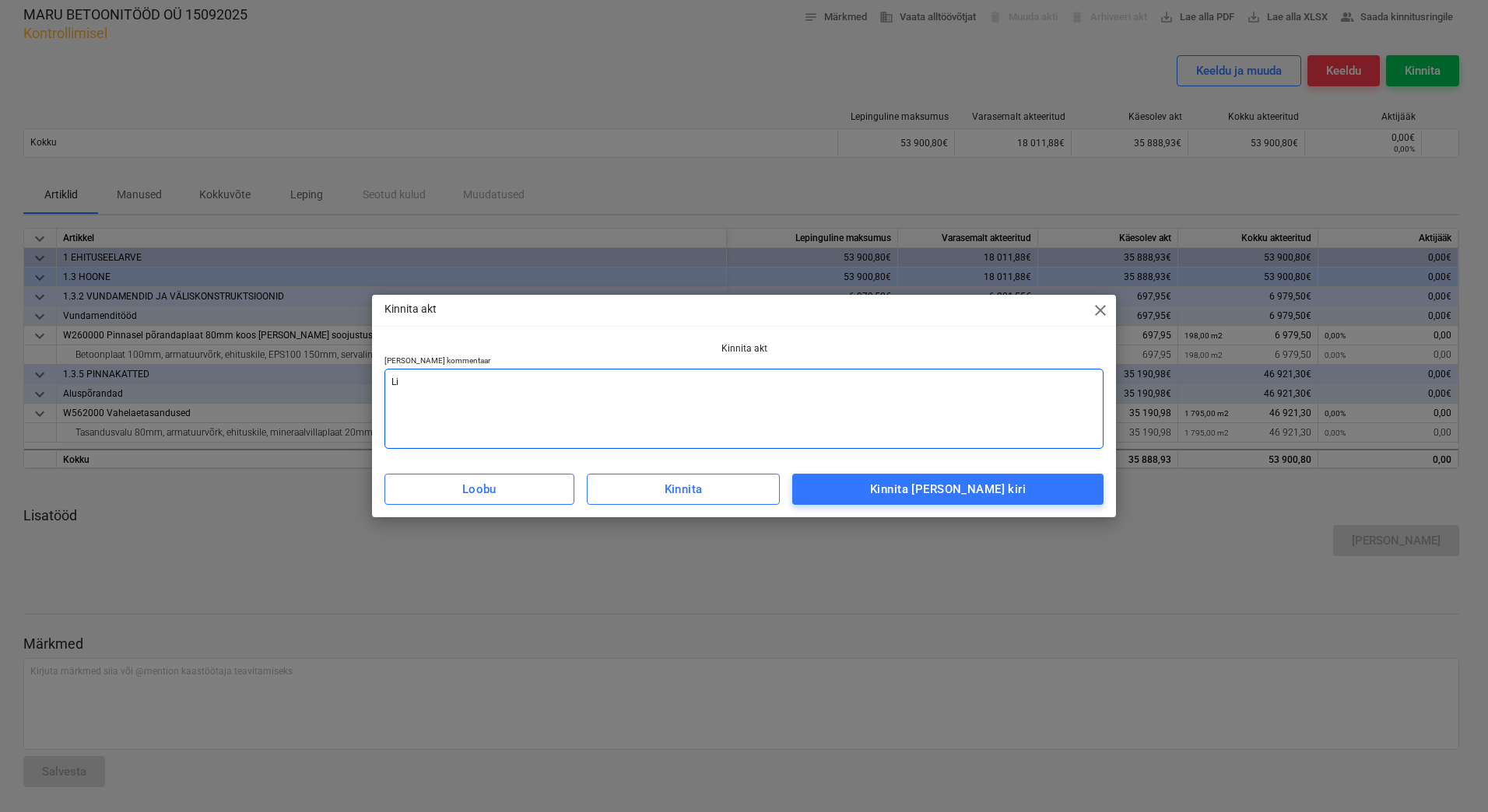
type textarea "Lis"
type textarea "x"
type textarea "[PERSON_NAME]"
type textarea "x"
type textarea "Lisad"
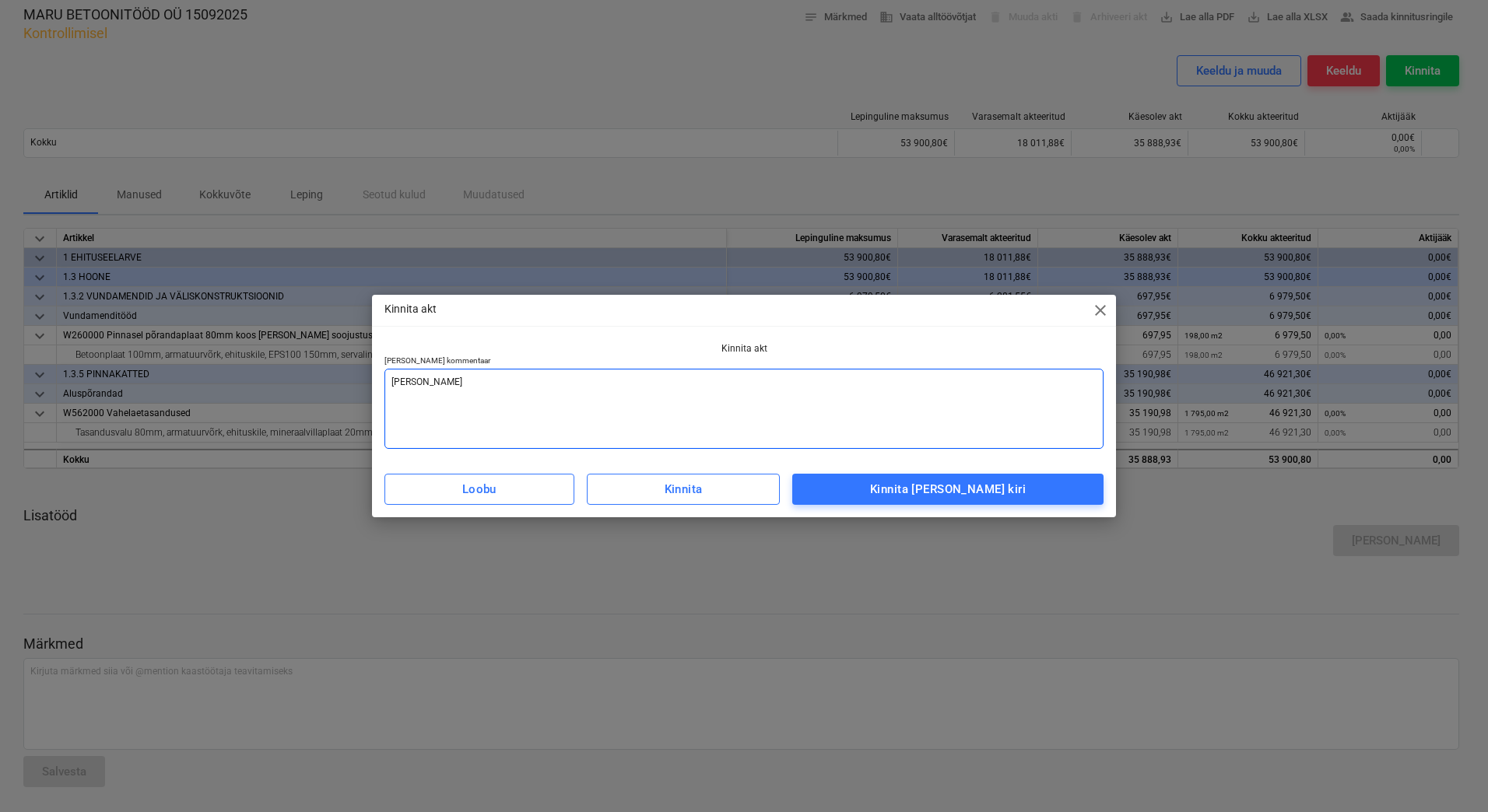
type textarea "x"
type textarea "Lisada"
type textarea "x"
type textarea "Lisada"
type textarea "x"
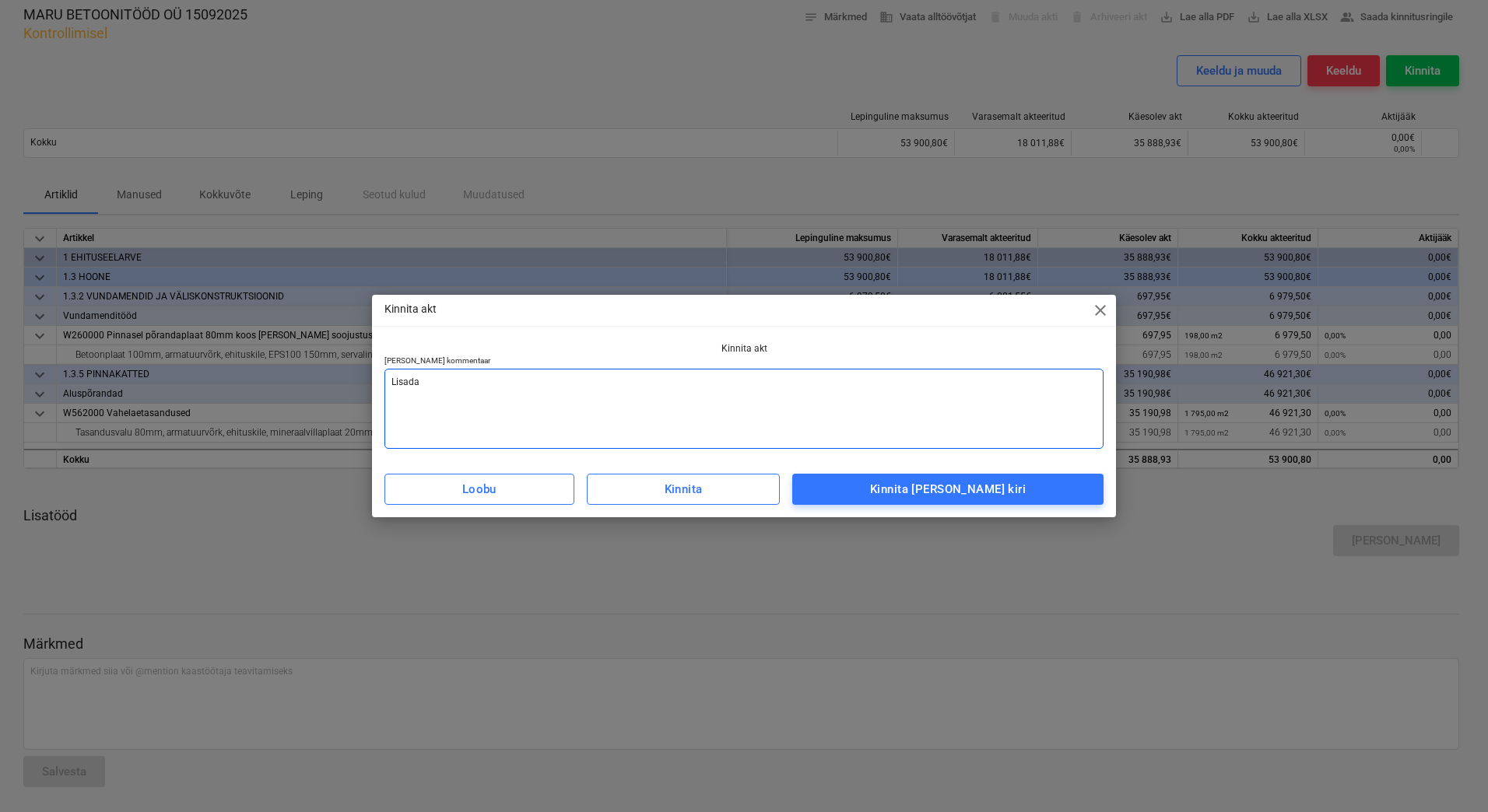
type textarea "Lisada a"
type textarea "x"
type textarea "Lisada ar"
type textarea "x"
type textarea "[PERSON_NAME] arv"
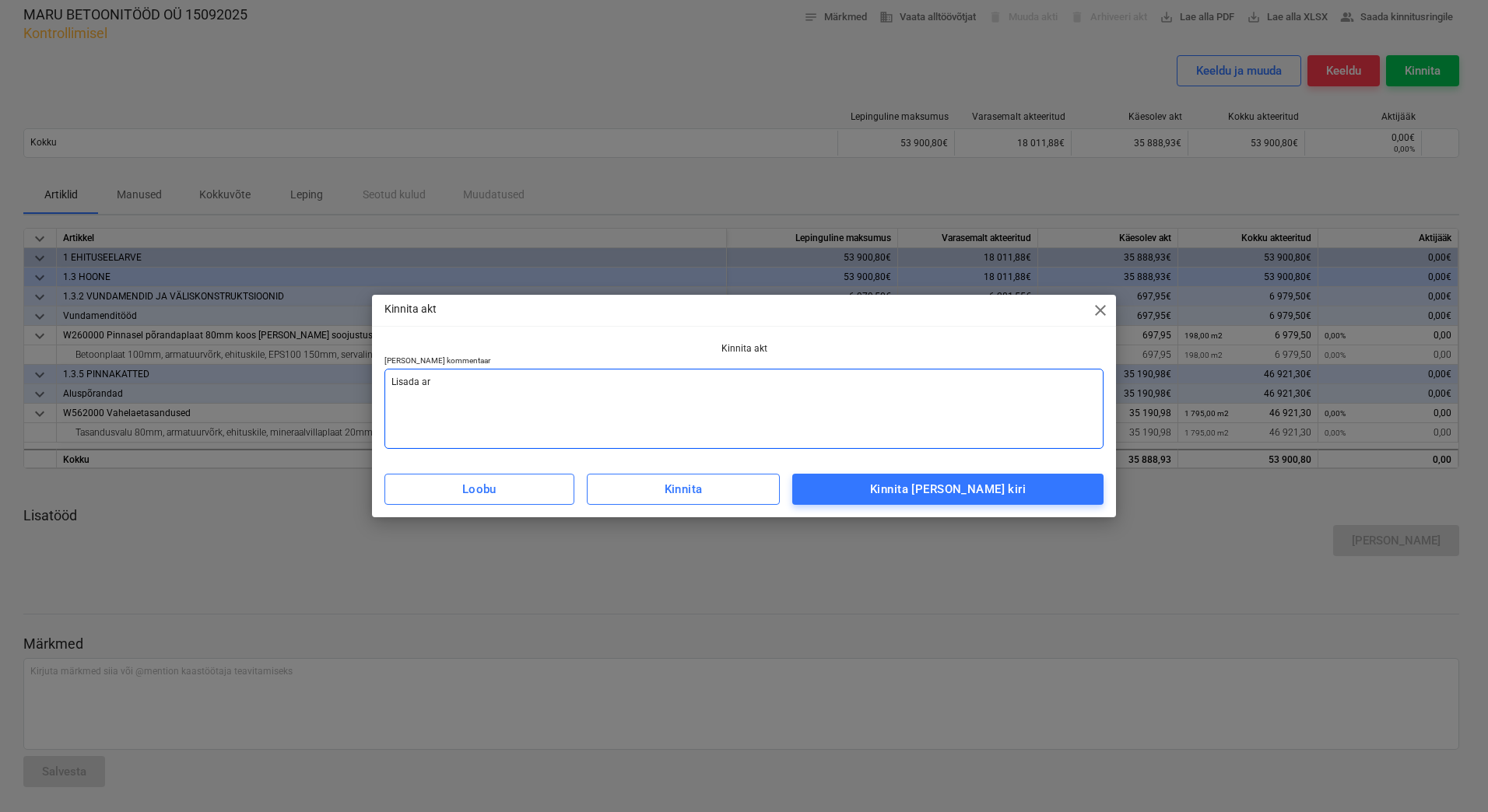
type textarea "x"
type textarea "[PERSON_NAME]"
type textarea "x"
type textarea "[PERSON_NAME]"
type textarea "x"
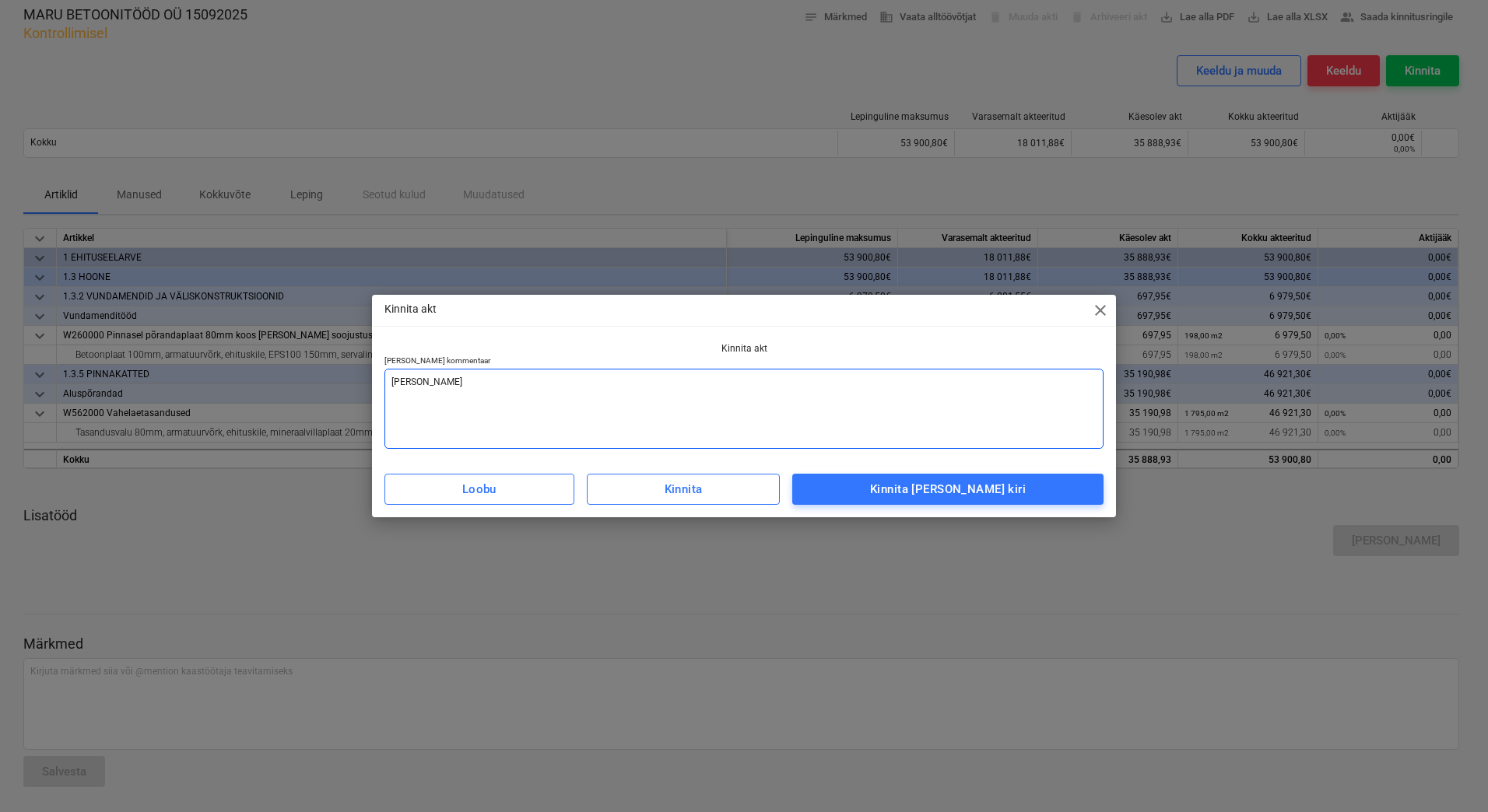
type textarea "[PERSON_NAME] arve v"
type textarea "x"
type textarea "[PERSON_NAME] arve va"
type textarea "x"
type textarea "[PERSON_NAME] arve vas"
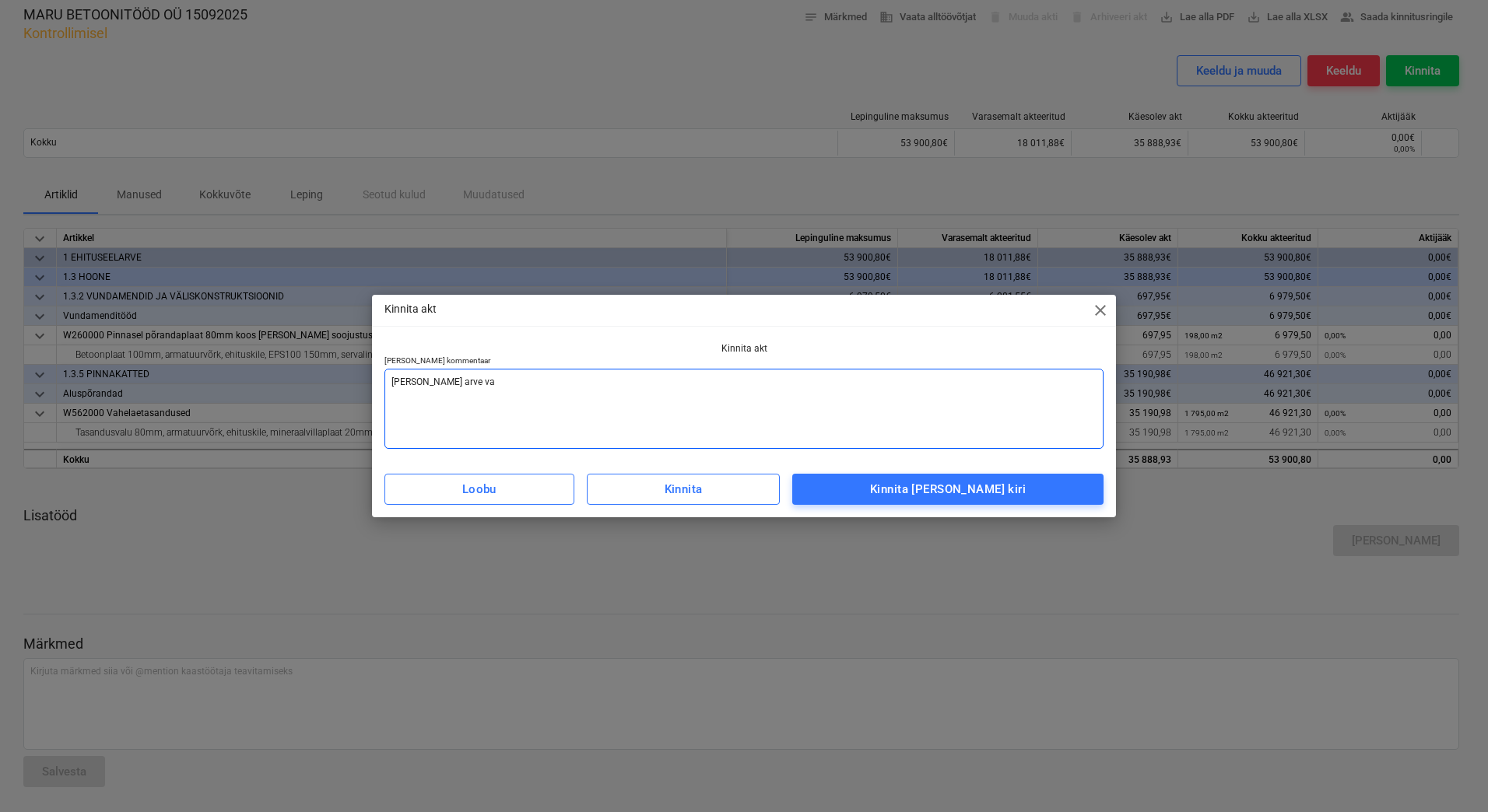
type textarea "x"
type textarea "[PERSON_NAME] arve vast"
type textarea "x"
type textarea "[PERSON_NAME] [PERSON_NAME]"
type textarea "x"
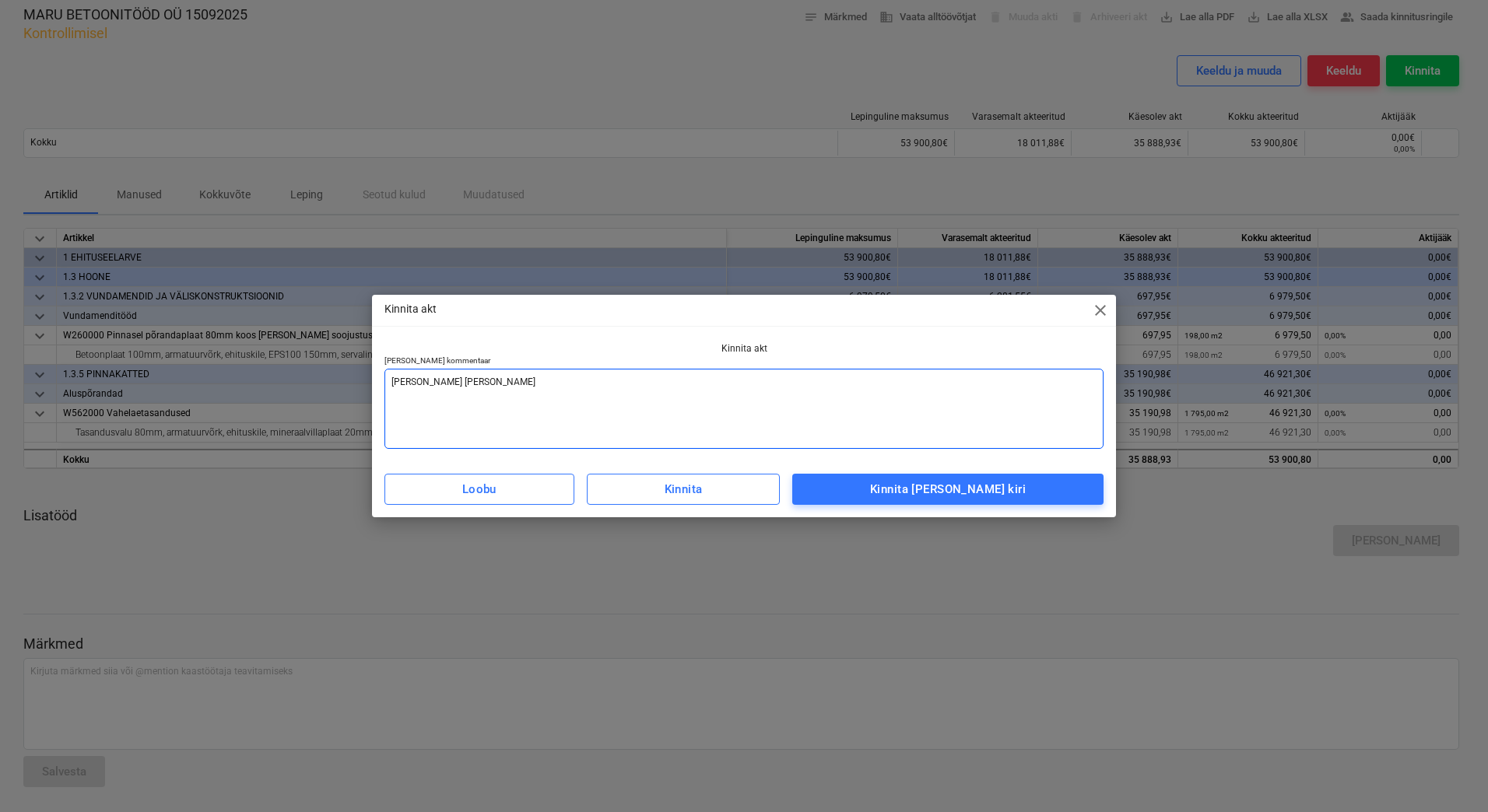
type textarea "[PERSON_NAME] [PERSON_NAME]"
type textarea "x"
type textarea "[PERSON_NAME] [PERSON_NAME]"
type textarea "x"
type textarea "[PERSON_NAME] arve vastaval"
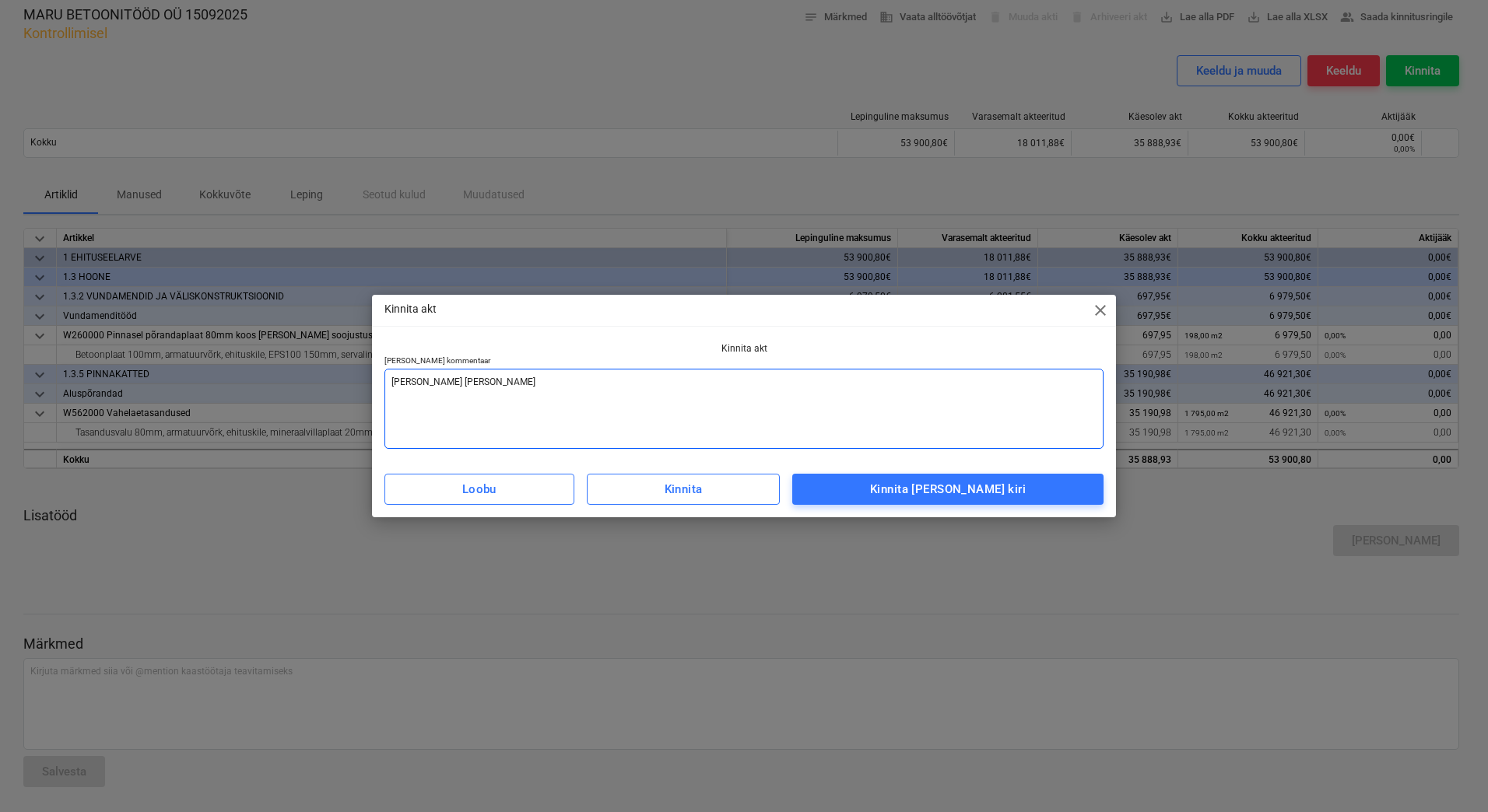
type textarea "x"
type textarea "Lisada arve vastavalt"
type textarea "x"
type textarea "Lisada arve vastavalt"
type textarea "x"
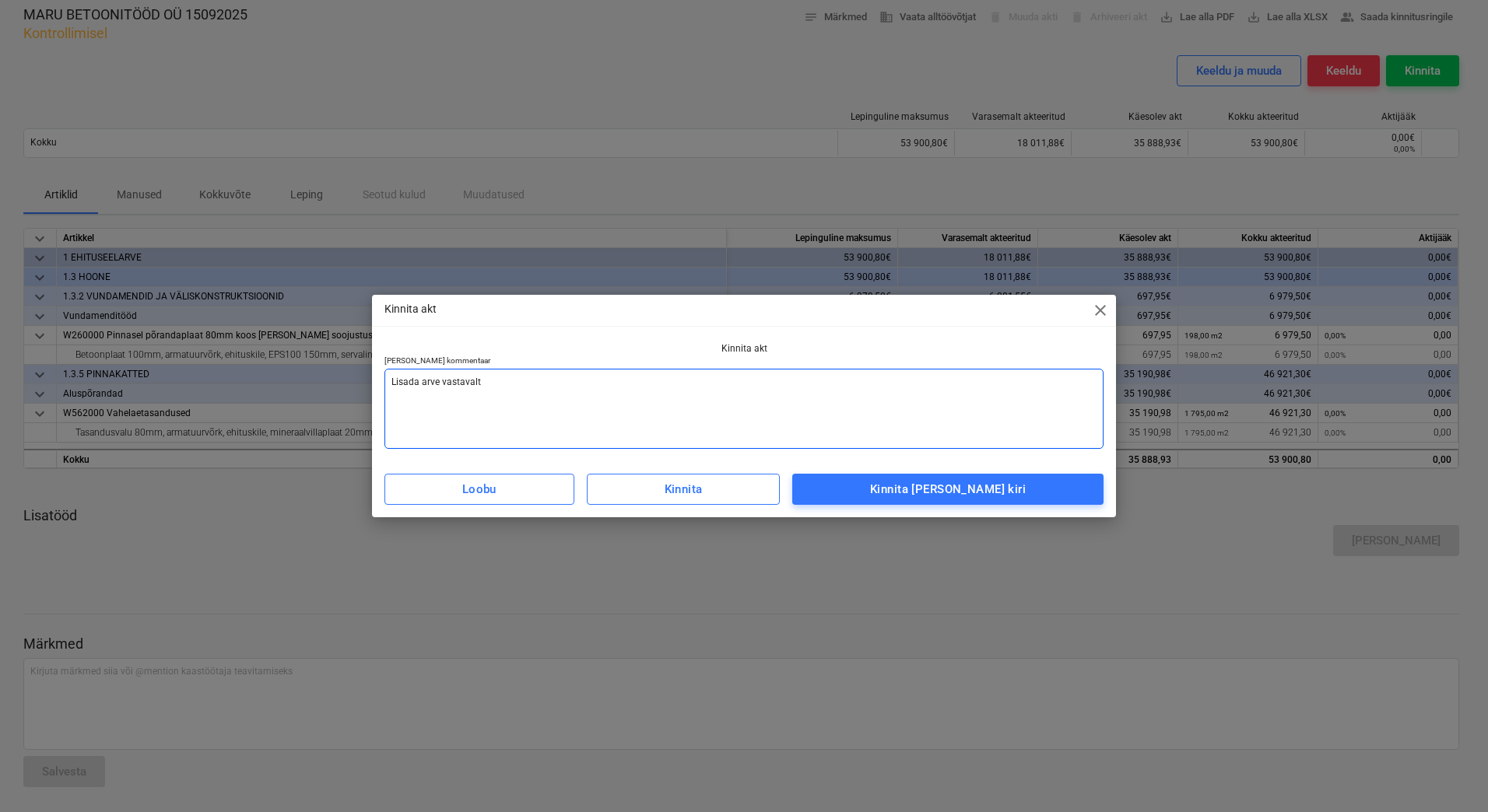
type textarea "Lisada arve vastavalt a"
type textarea "x"
type textarea "Lisada arve vastavalt ak"
type textarea "x"
type textarea "Lisada arve vastavalt akt"
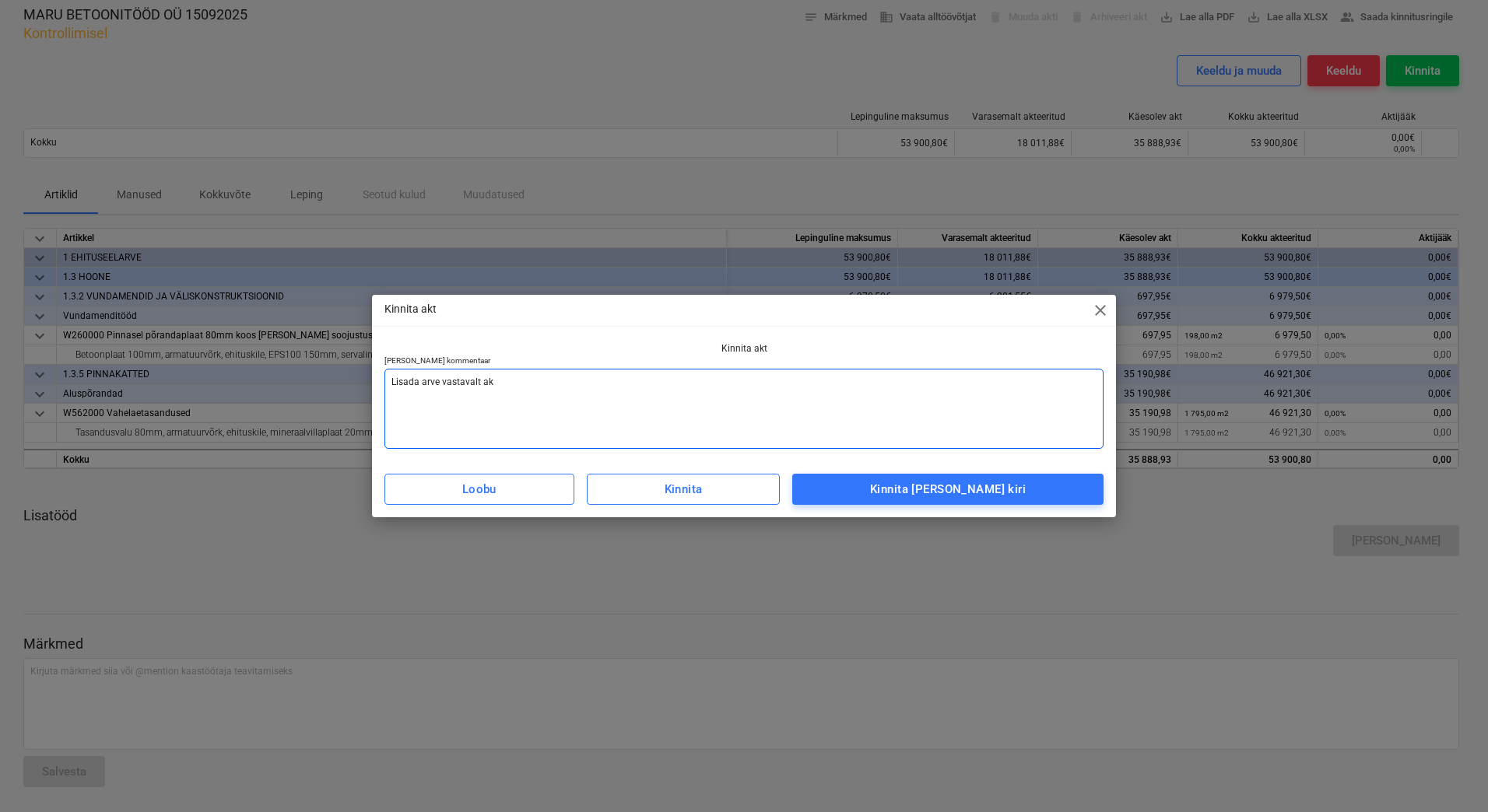
type textarea "x"
type textarea "Lisada arve vastavalt akti"
type textarea "x"
type textarea "Lisada arve vastavalt aktil"
type textarea "x"
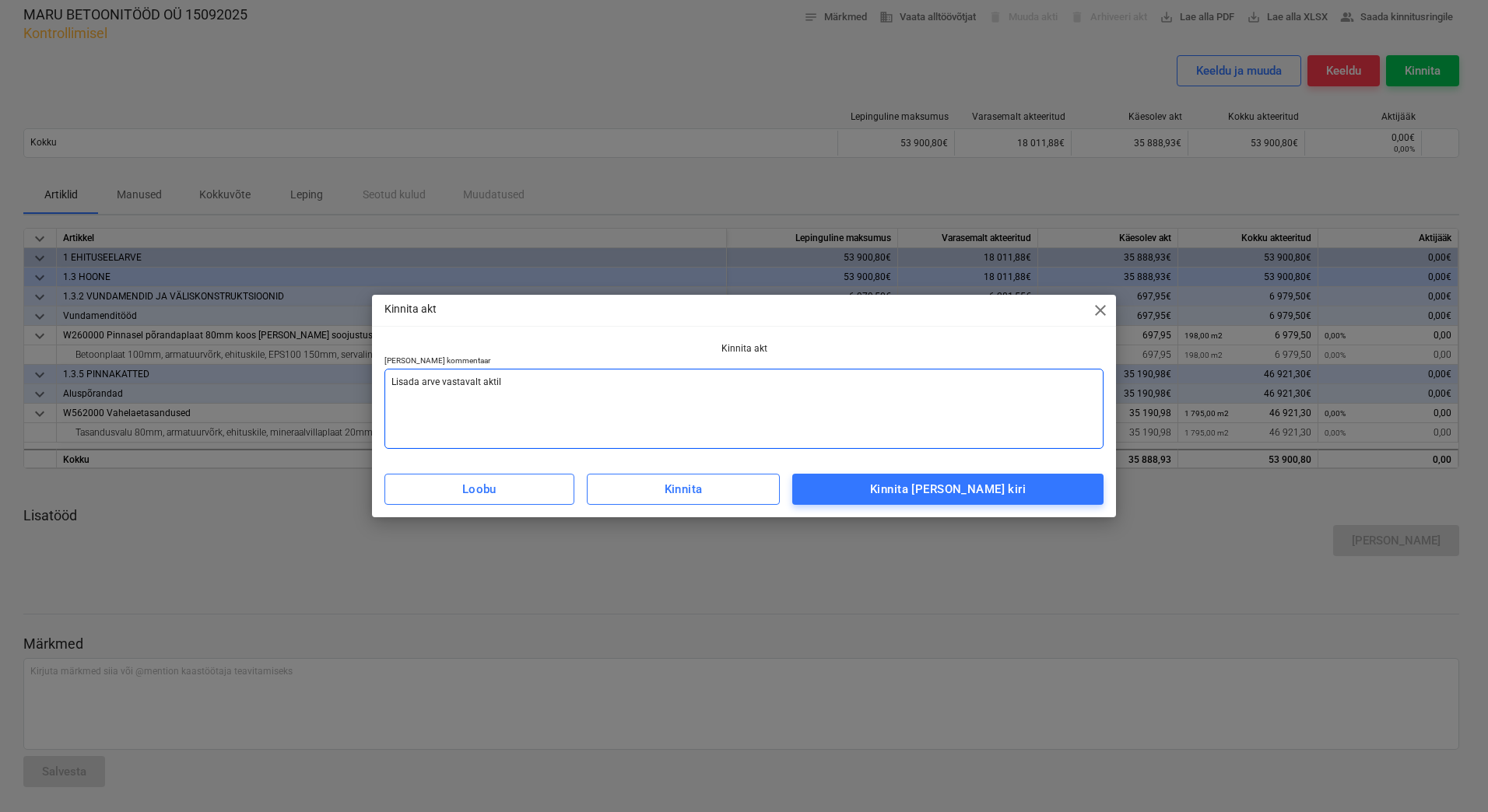
type textarea "Lisada arve vastavalt aktile"
type textarea "x"
type textarea "Lisada arve vastavalt aktile"
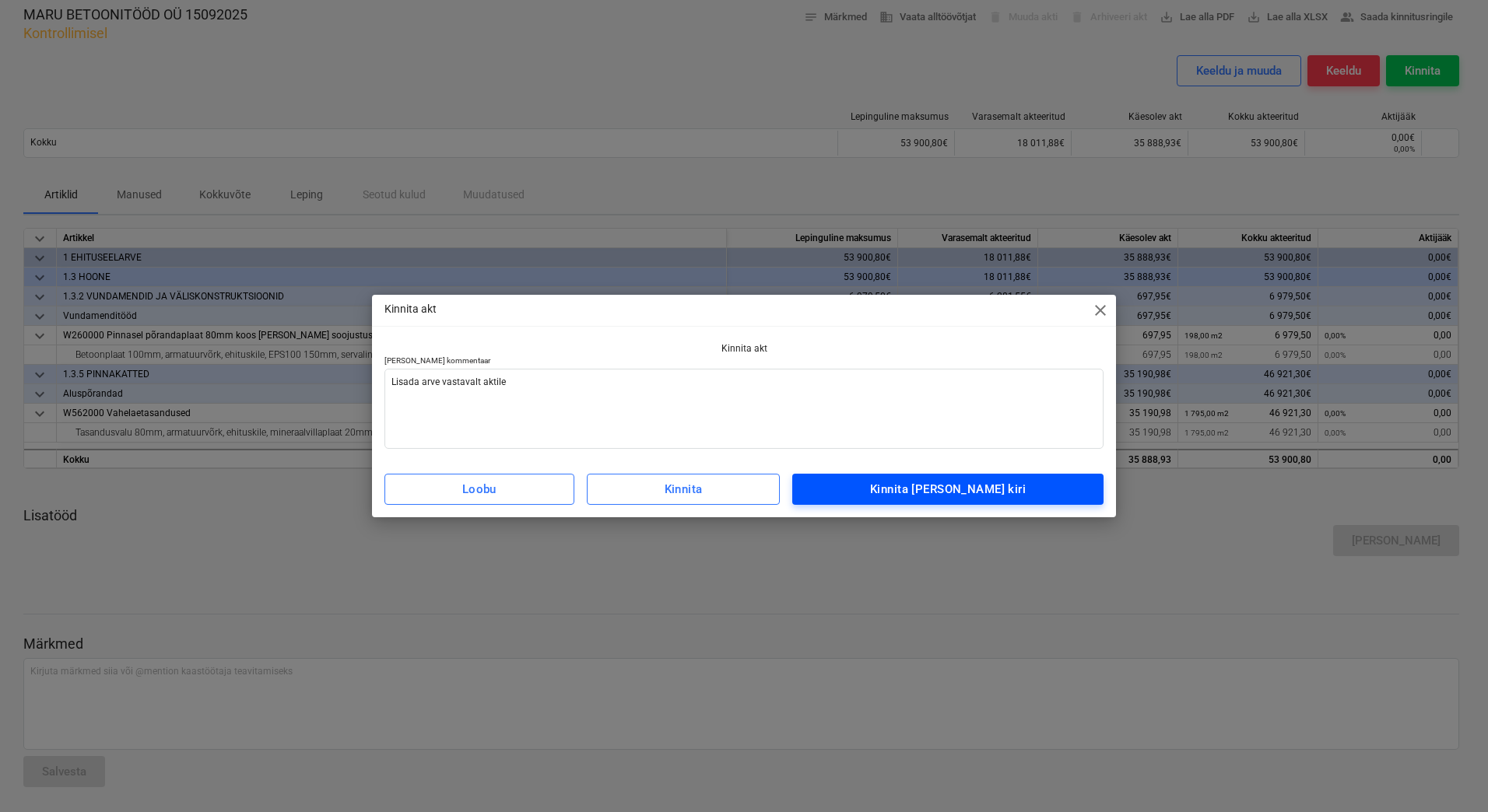
click at [979, 491] on div "Kinnita [PERSON_NAME] kiri" at bounding box center [947, 489] width 156 height 20
type textarea "x"
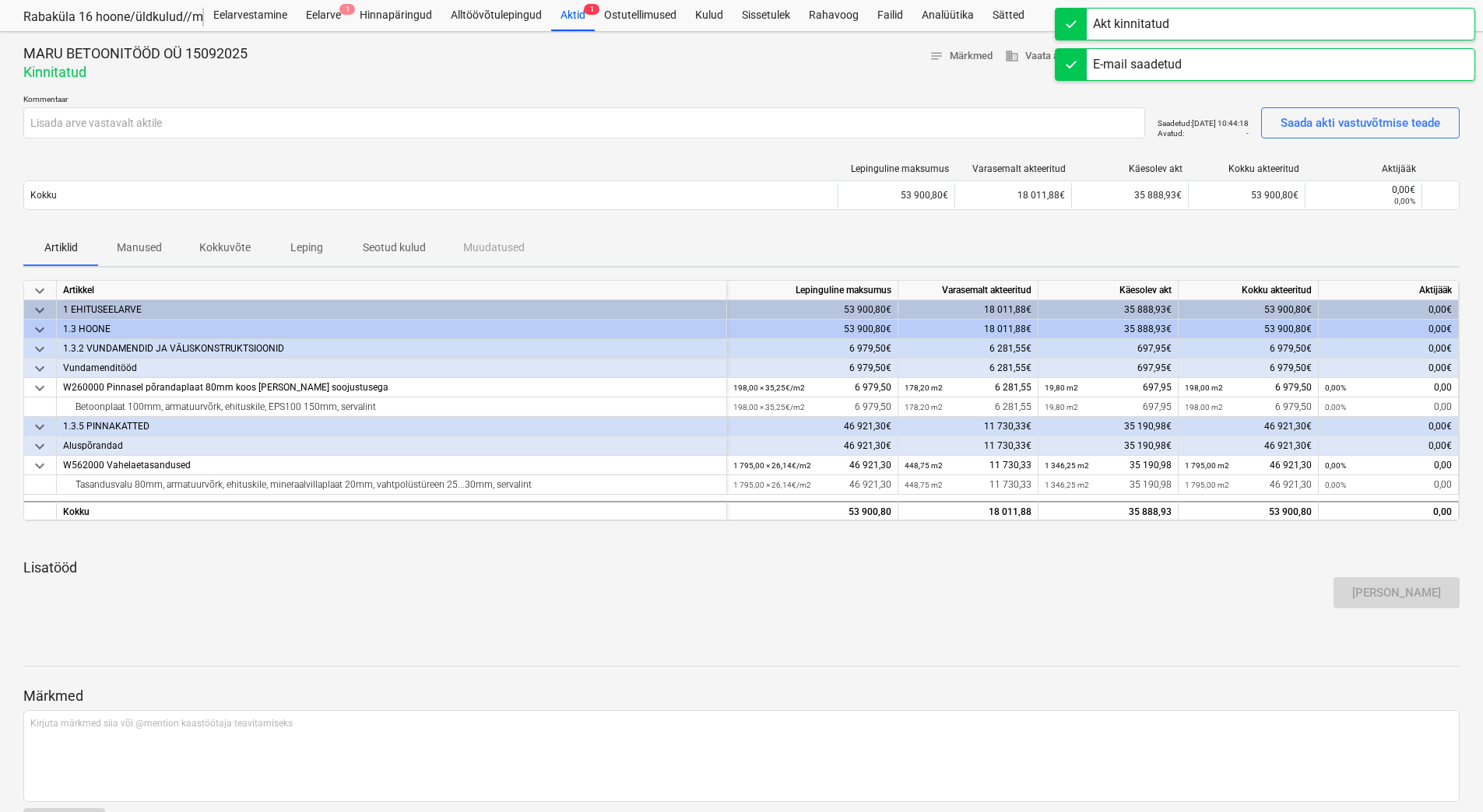
scroll to position [0, 0]
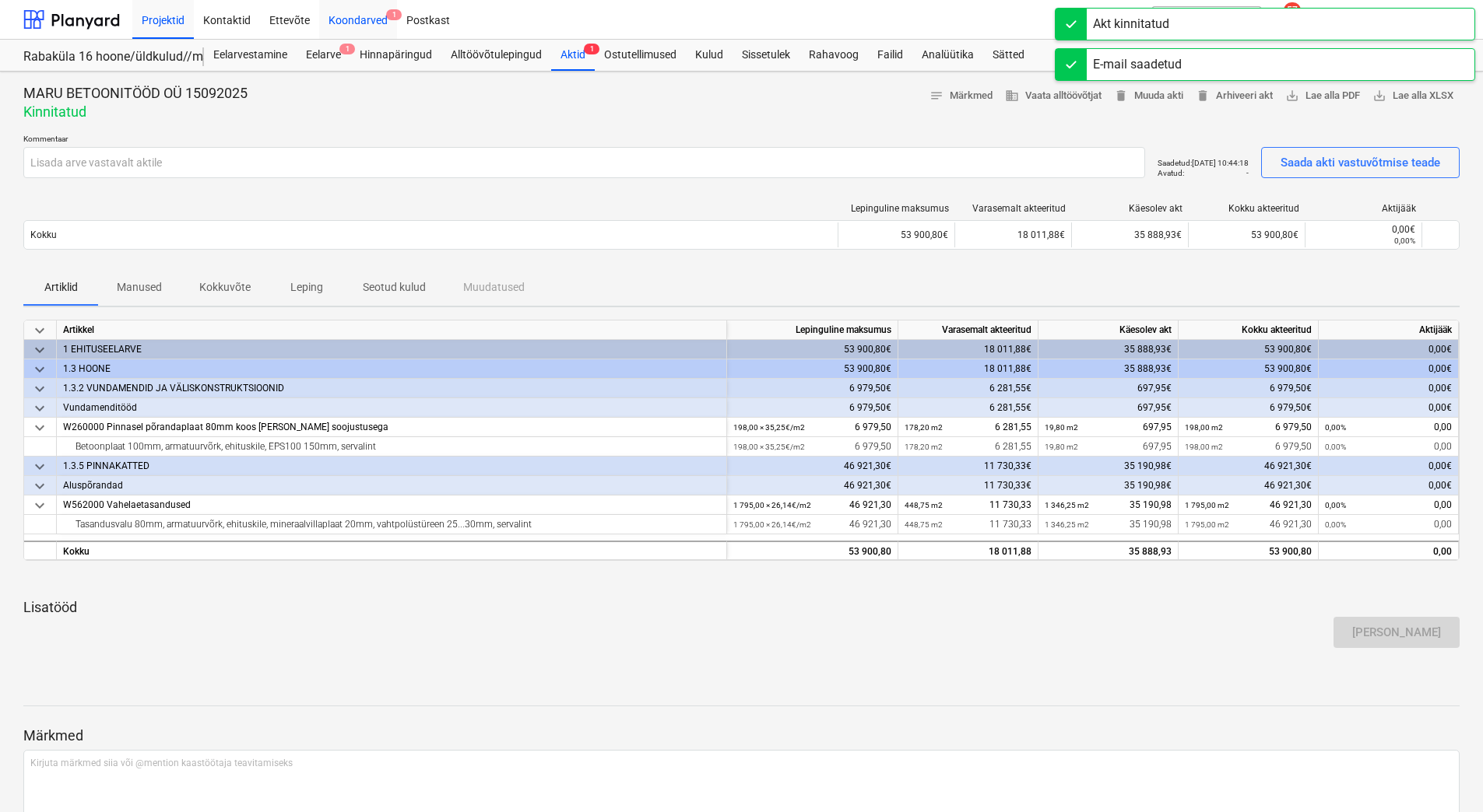
click at [359, 21] on div "Koondarved 1" at bounding box center [357, 19] width 77 height 40
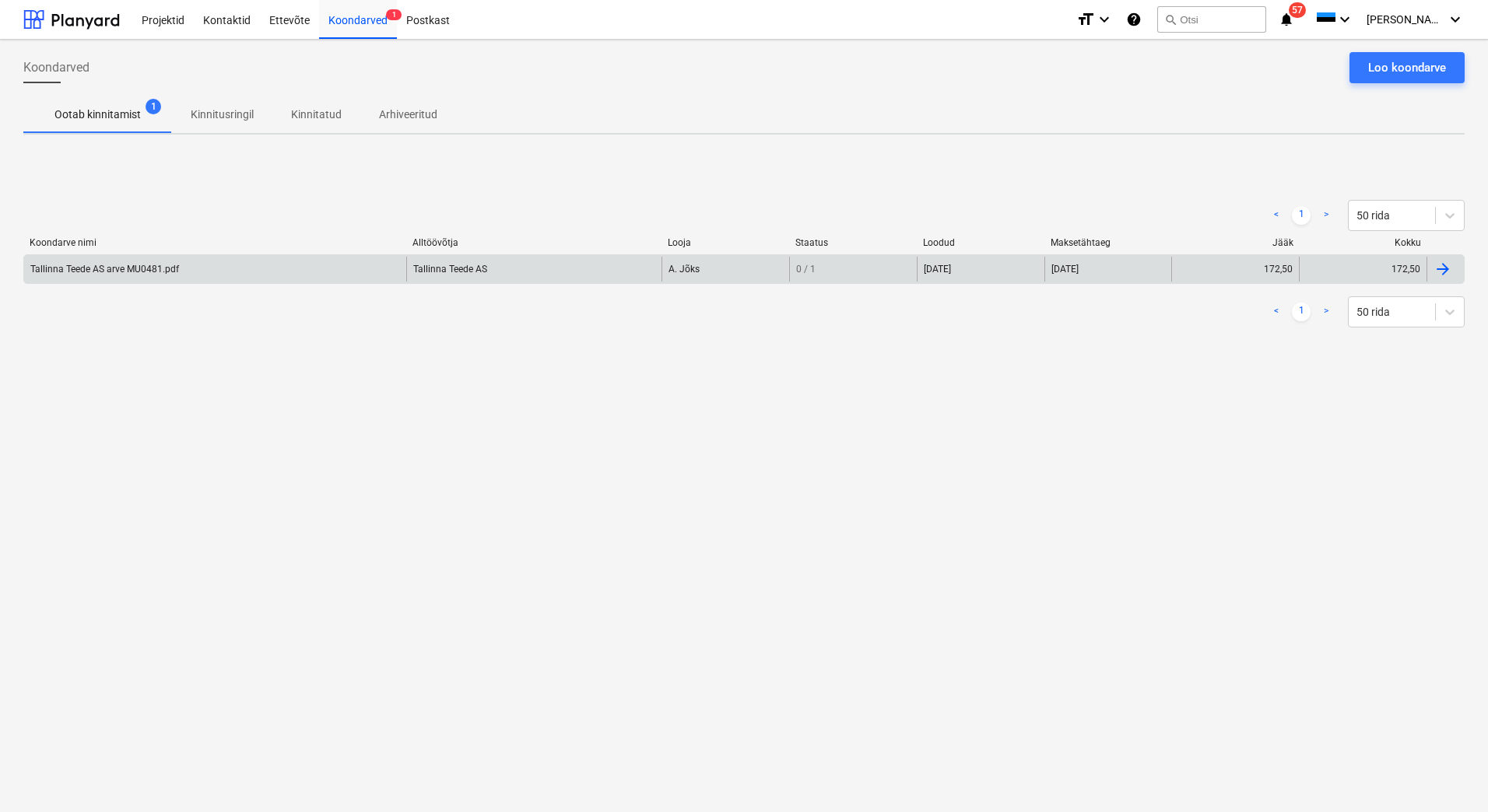
click at [134, 274] on div "Tallinna Teede AS arve MU0481.pdf" at bounding box center [104, 269] width 148 height 11
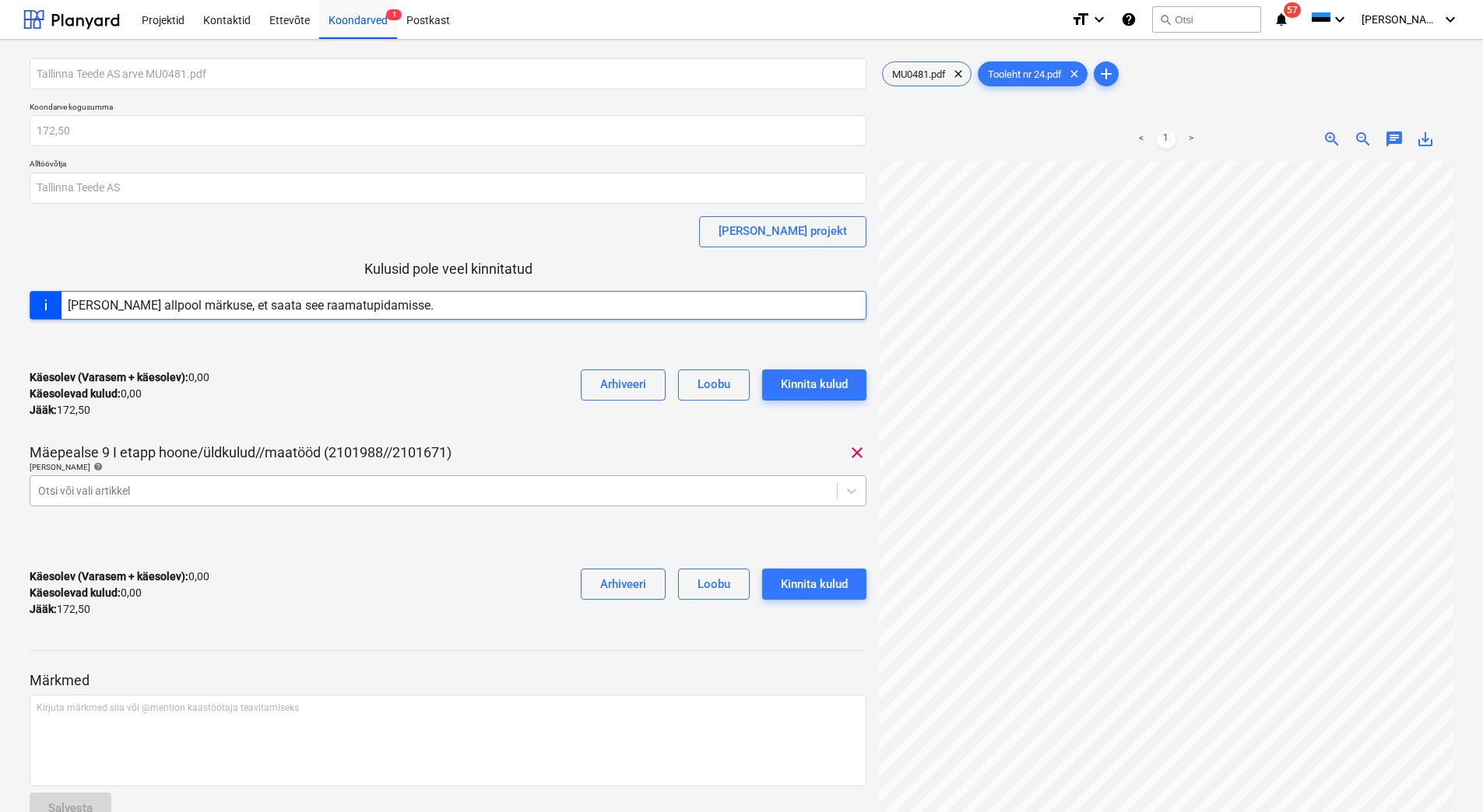
click at [247, 488] on div at bounding box center [434, 491] width 791 height 15
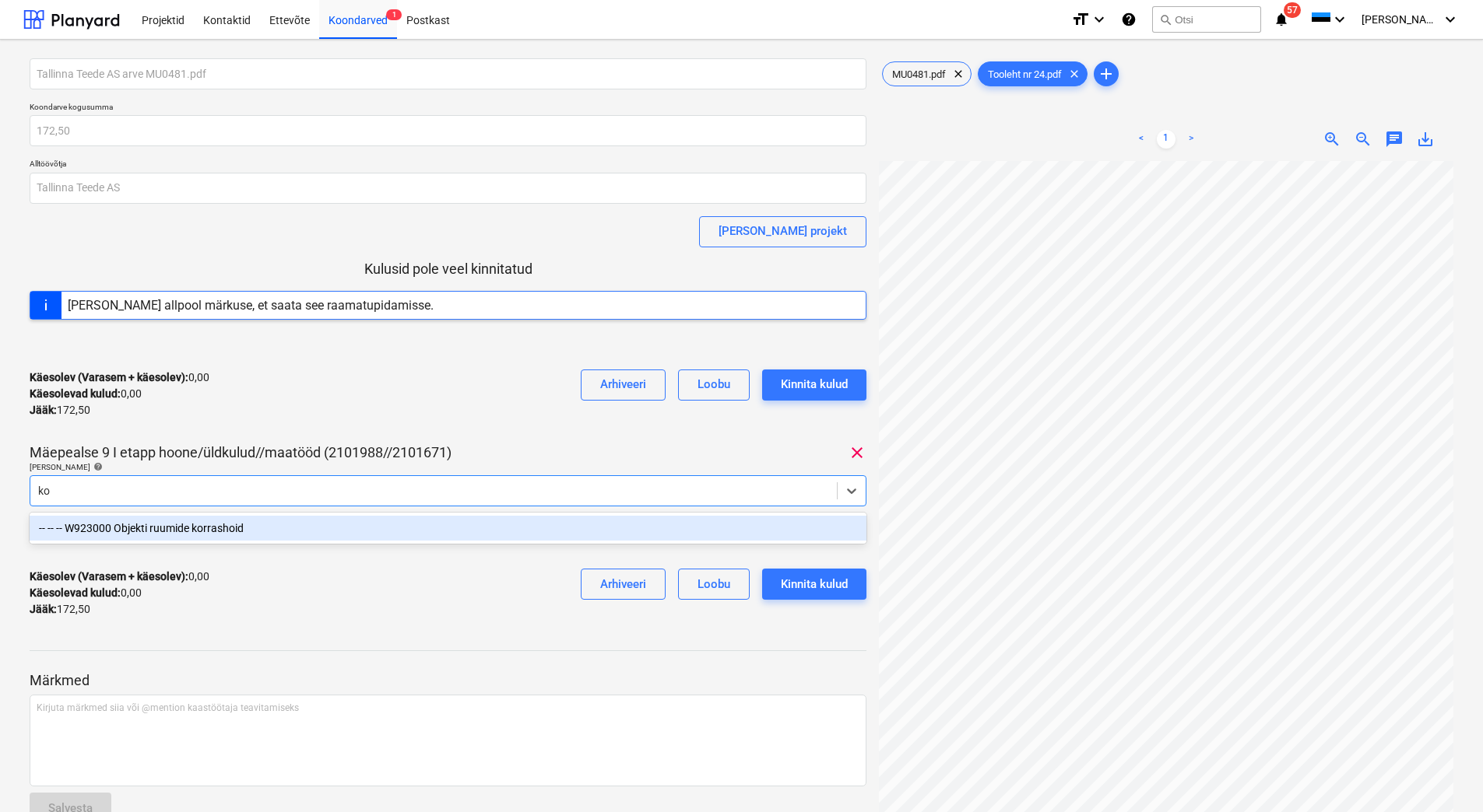
type input "k"
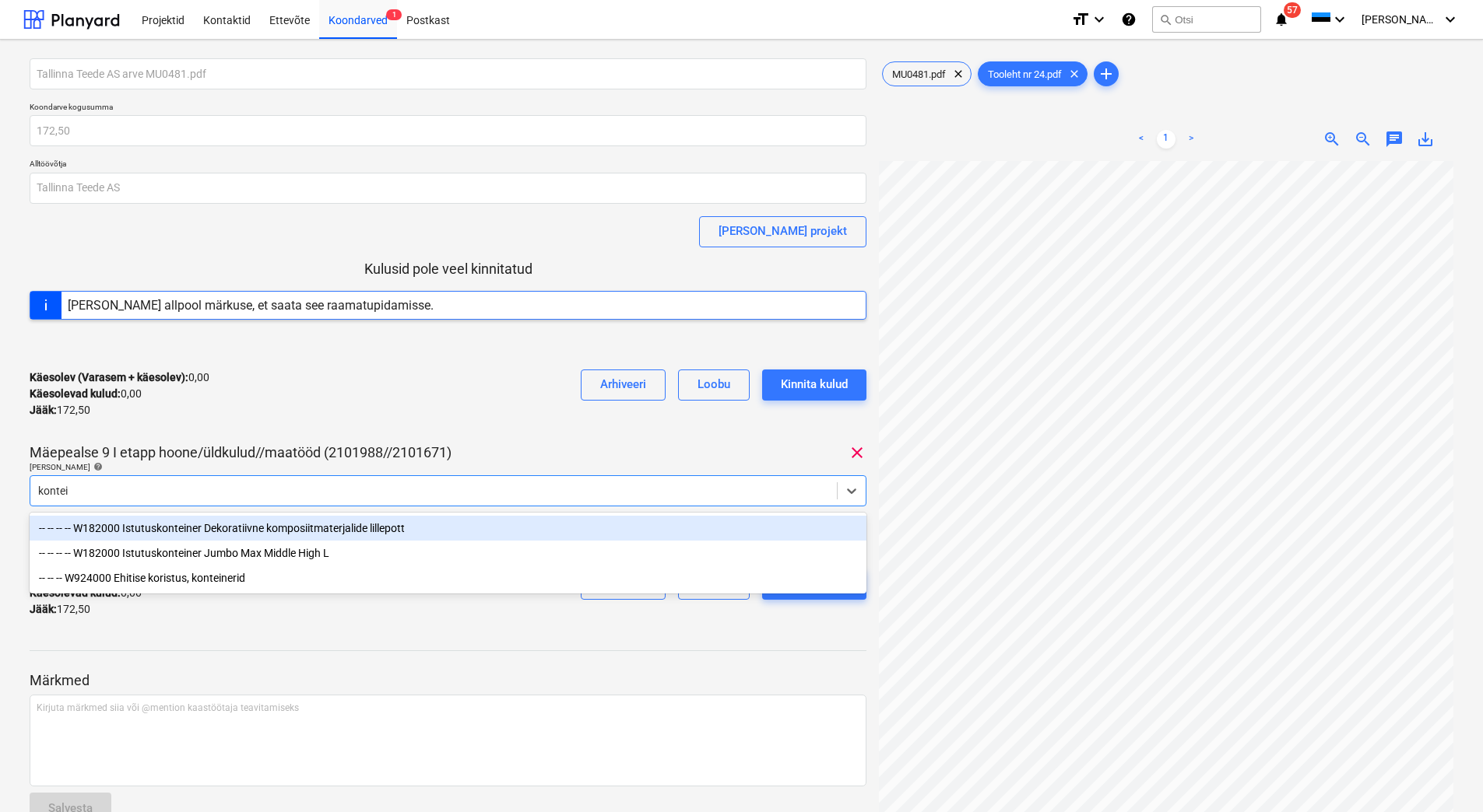
type input "kontein"
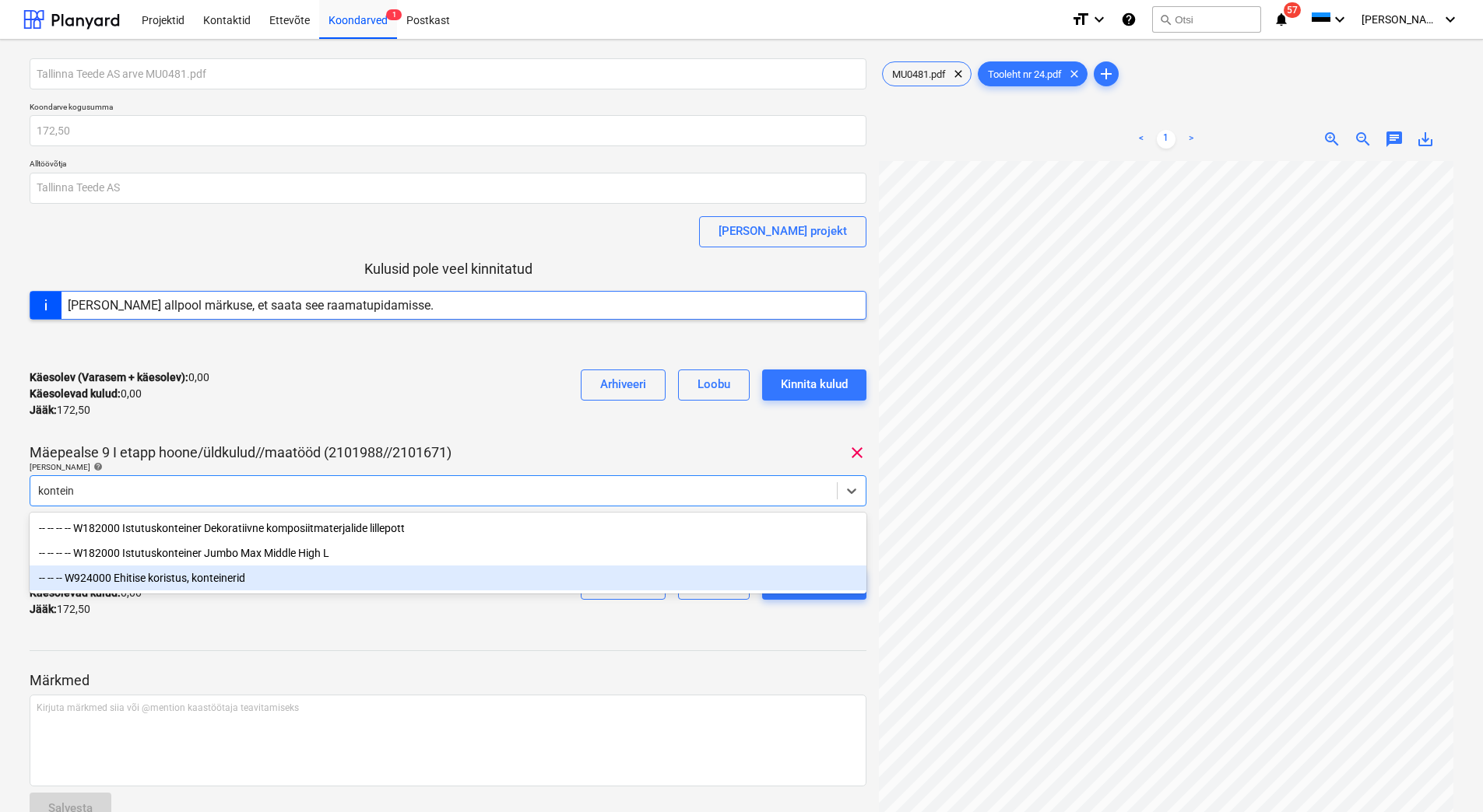
click at [179, 580] on div "-- -- -- W924000 Ehitise koristus, konteinerid" at bounding box center [448, 578] width 837 height 25
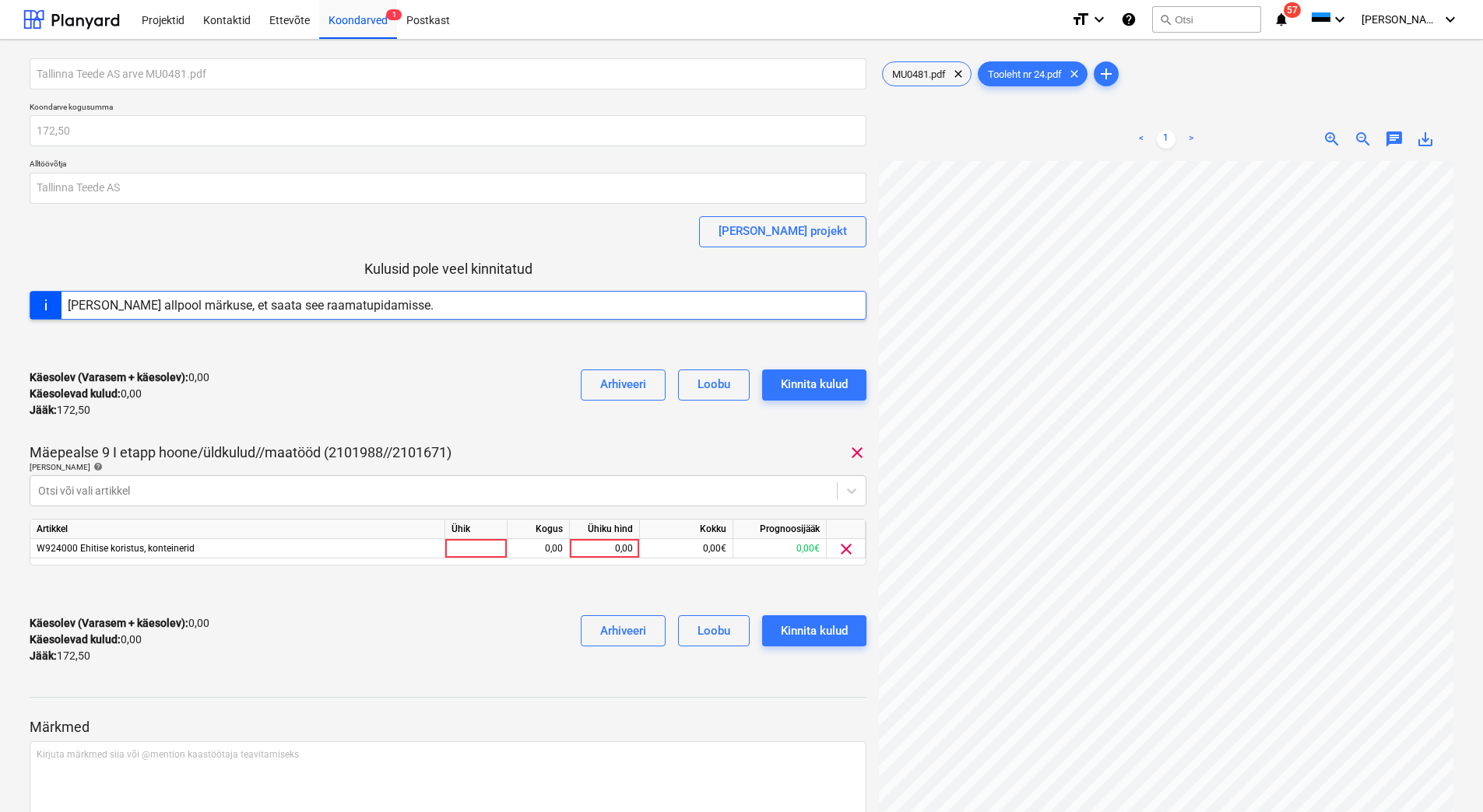
click at [366, 410] on div "Käesolev (Varasem + käesolev) : 0,00 Käesolevad kulud : 0,00 Jääk : 172,50 Arhi…" at bounding box center [448, 394] width 837 height 74
click at [615, 550] on div "0,00" at bounding box center [604, 549] width 57 height 20
type input "172,50"
click at [498, 647] on div "Käesolev (Varasem + käesolev) : 0,00 Käesolevad kulud : 0,00 Jääk : 172,50 Arhi…" at bounding box center [448, 640] width 837 height 74
click at [840, 638] on div "Kinnita kulud" at bounding box center [814, 631] width 67 height 20
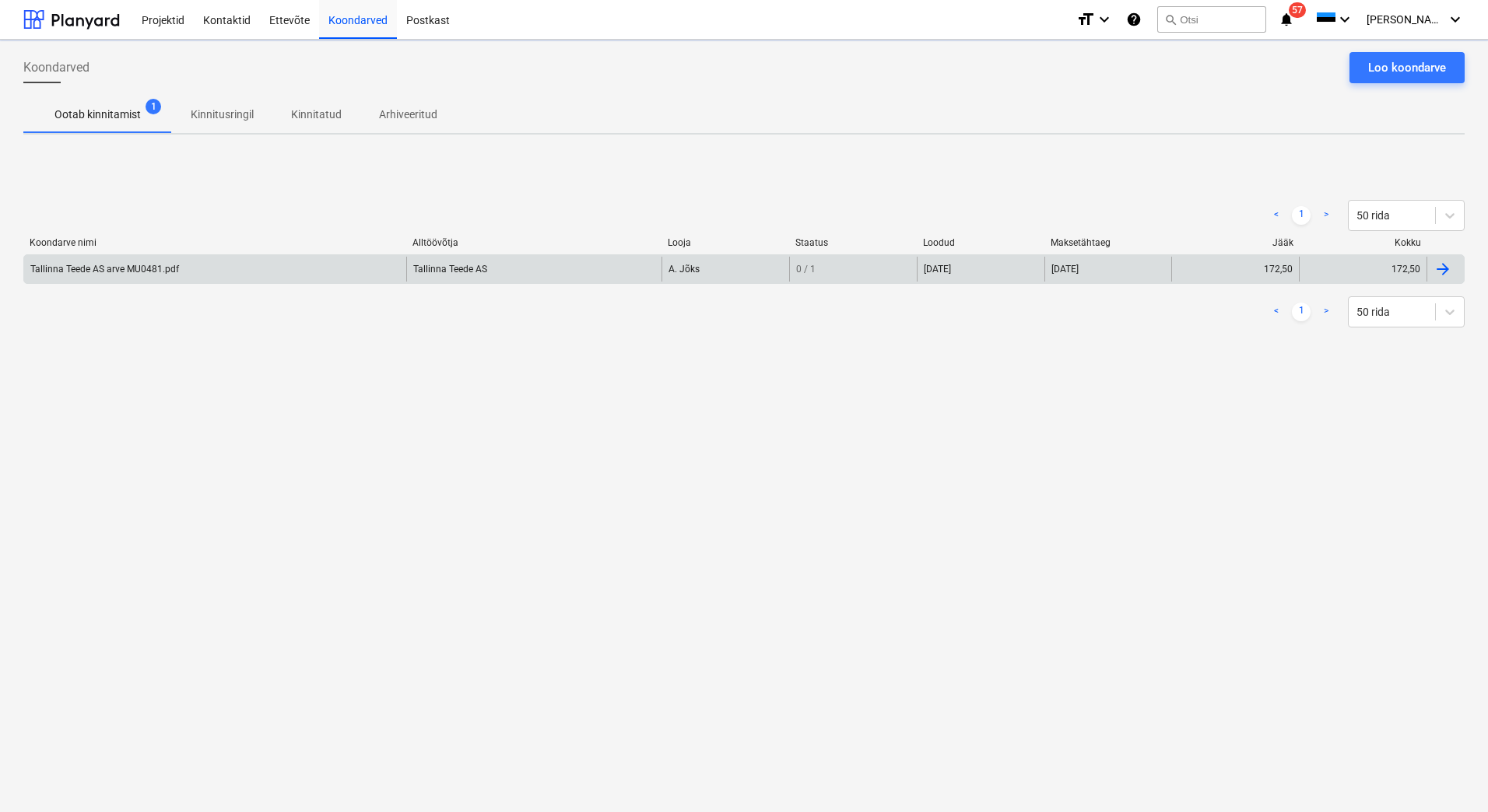
click at [267, 263] on div "Tallinna Teede AS arve MU0481.pdf" at bounding box center [215, 269] width 382 height 25
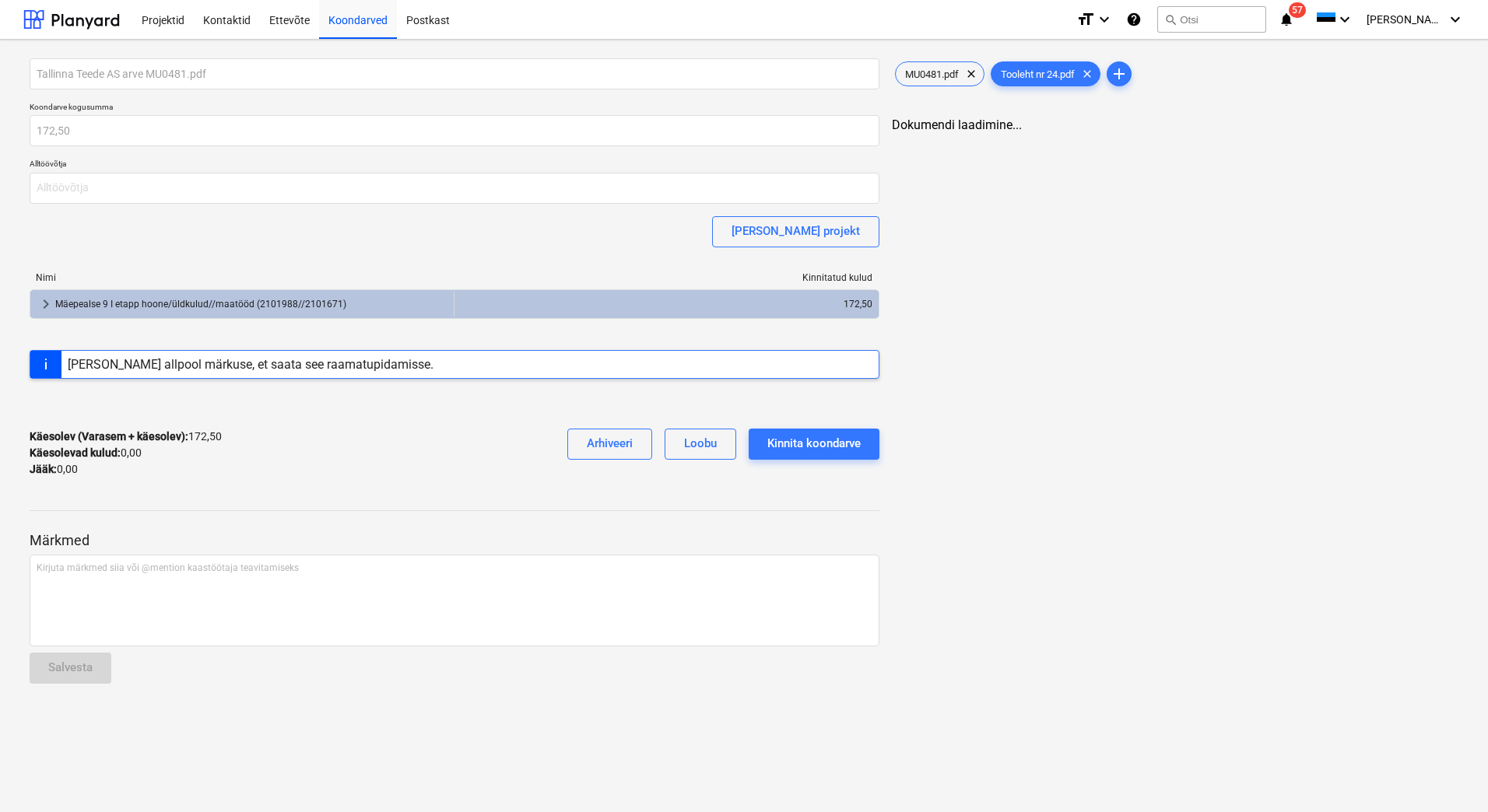
type input "Tallinna Teede AS"
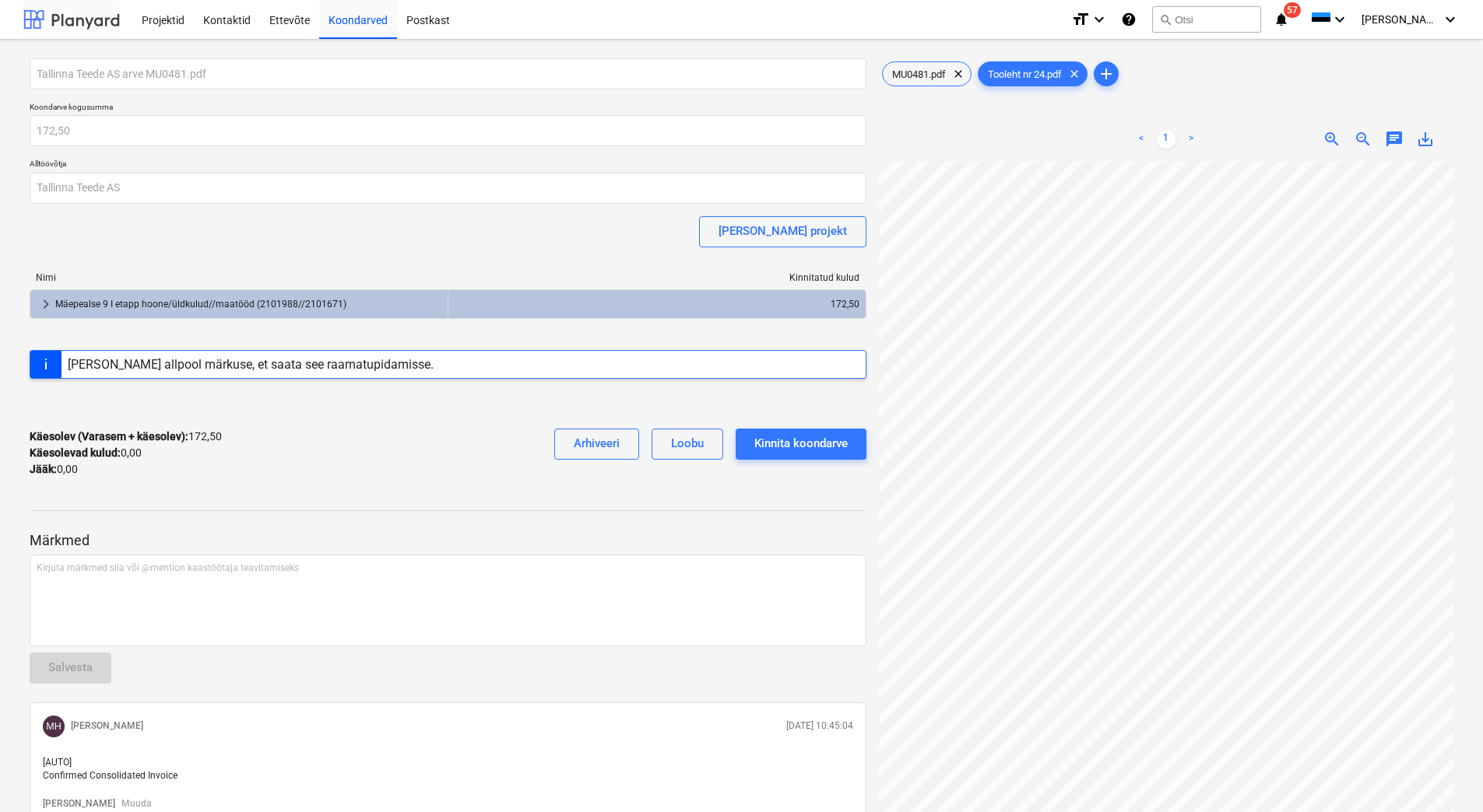
click at [90, 31] on div at bounding box center [72, 20] width 96 height 39
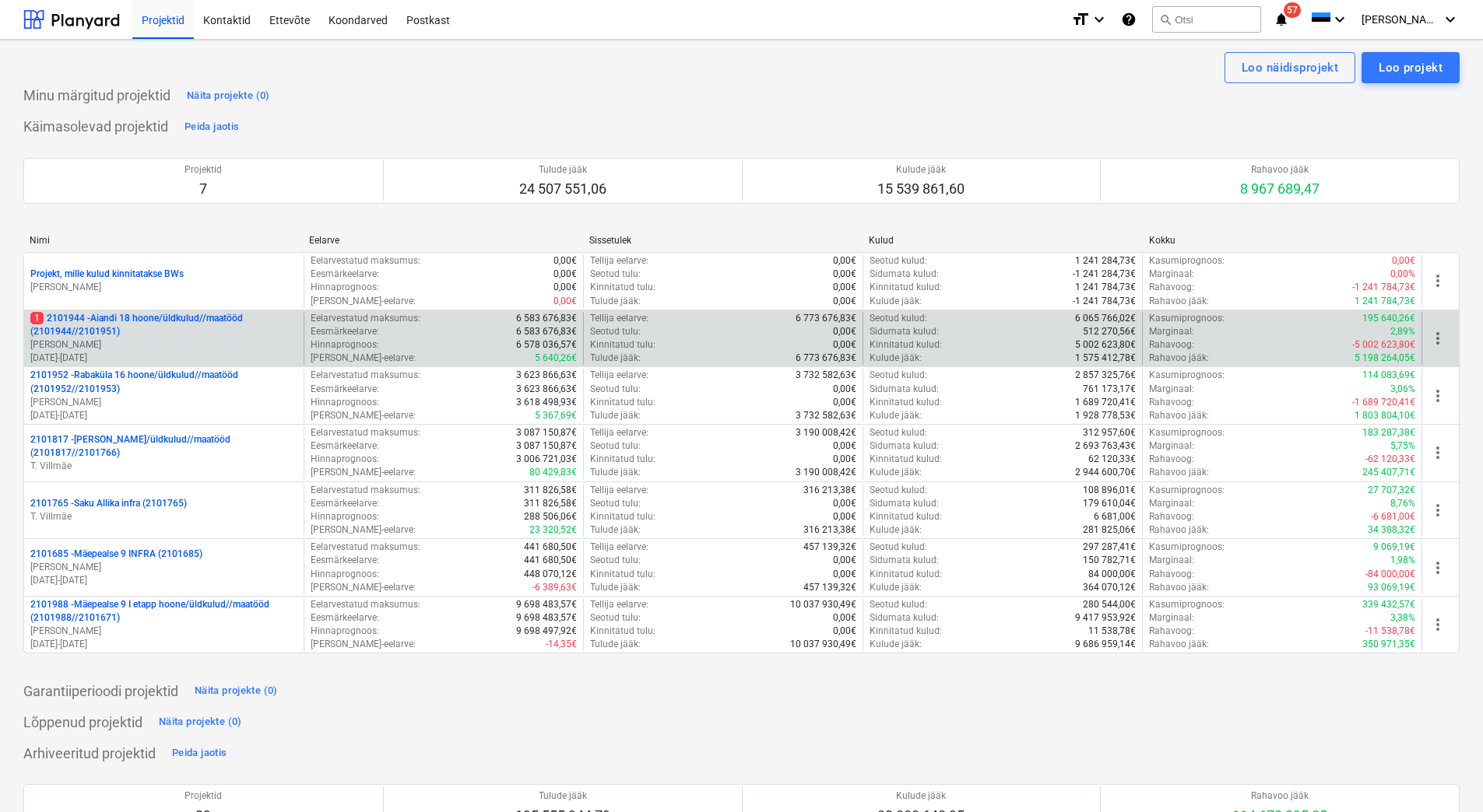
click at [166, 338] on p "1 2101944 - Aiandi 18 hoone/üldkulud//maatööd (2101944//2101951)" at bounding box center [163, 325] width 267 height 26
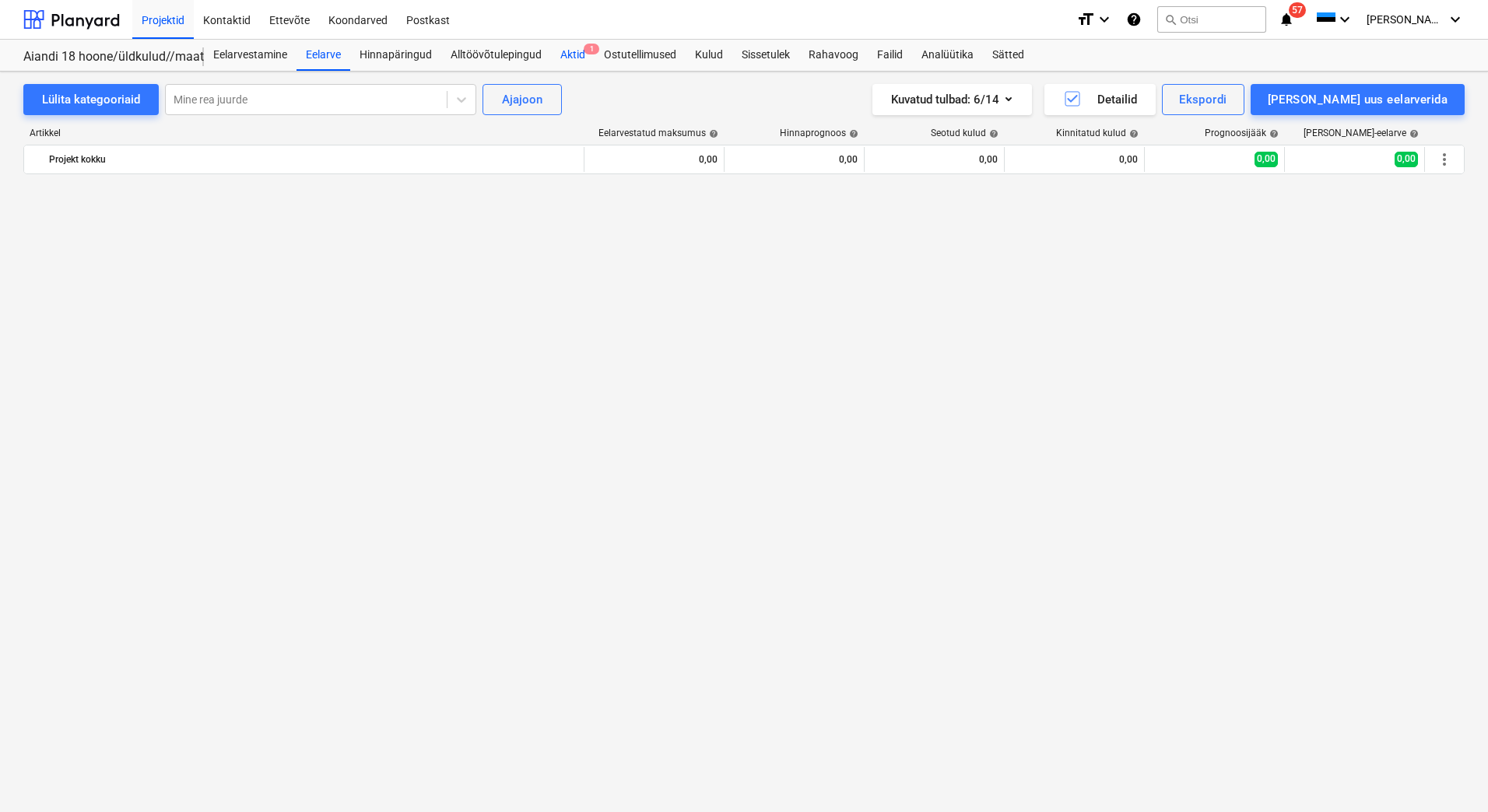
click at [579, 52] on div "Aktid 1" at bounding box center [572, 55] width 43 height 31
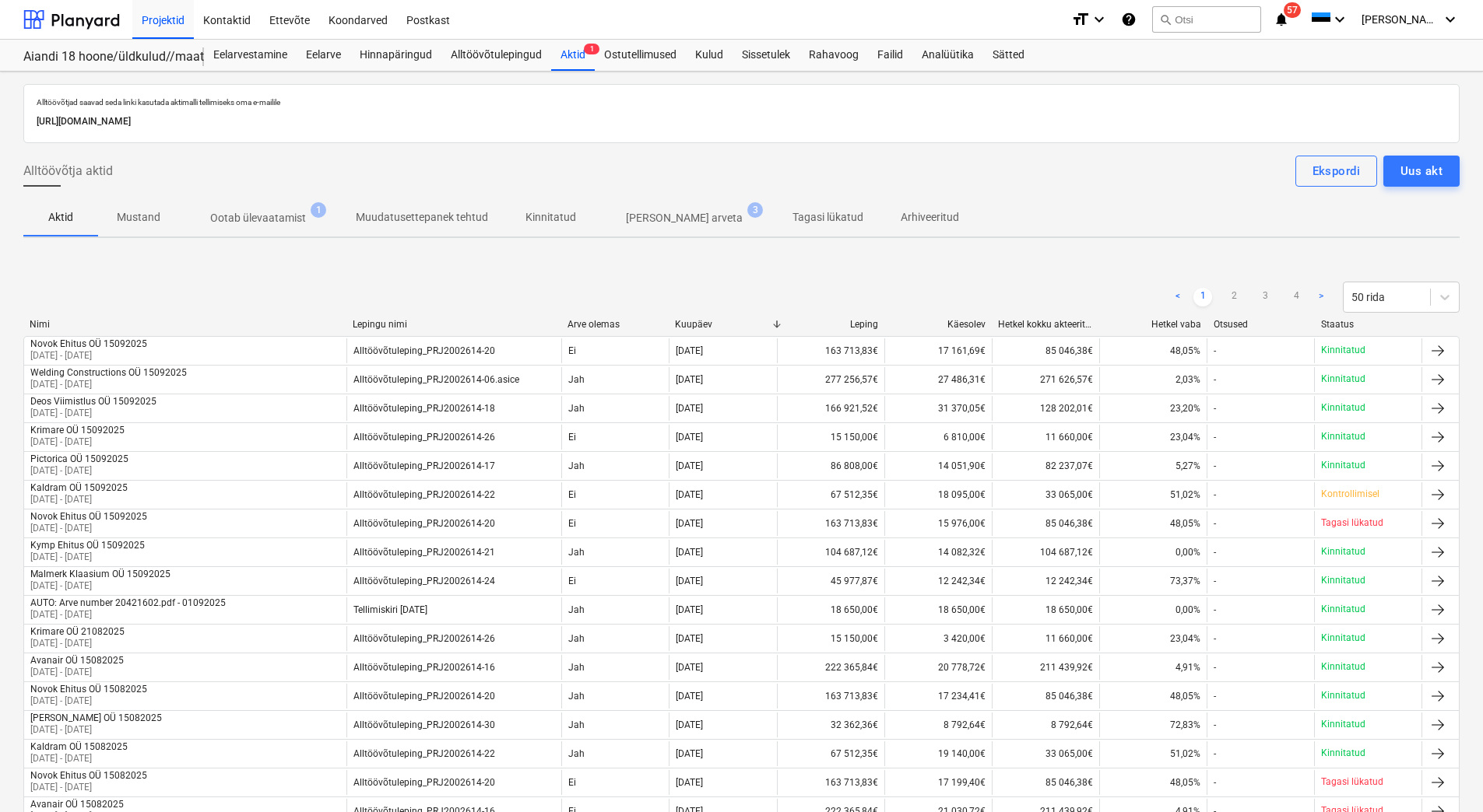
click at [229, 230] on span "Ootab ülevaatamist 1" at bounding box center [258, 218] width 158 height 28
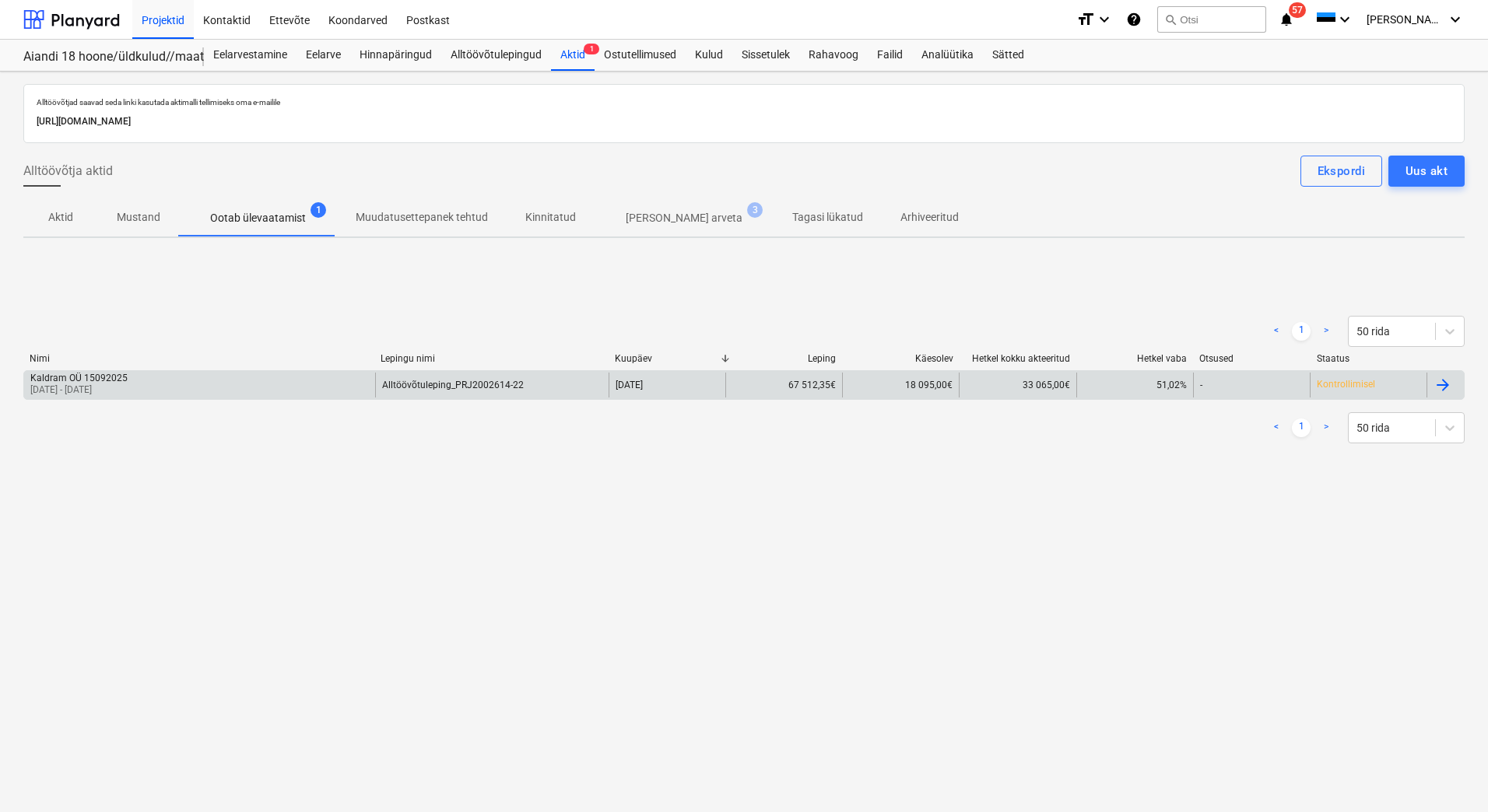
click at [263, 381] on div "Kaldram OÜ 15092025 19 Aug 2025 - 17 Sep 2025" at bounding box center [200, 385] width 351 height 25
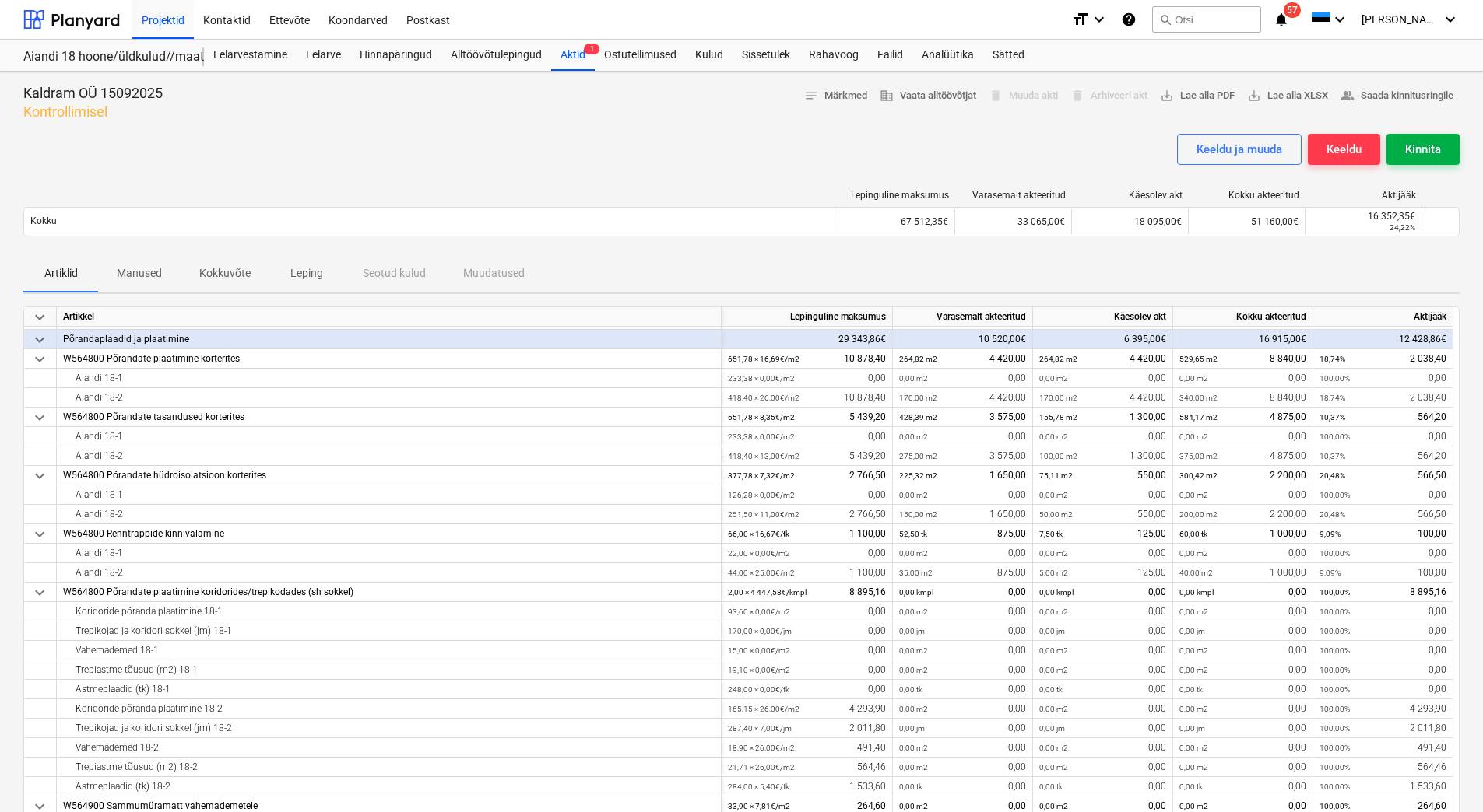
click at [1422, 145] on div "Kinnita" at bounding box center [1423, 149] width 36 height 20
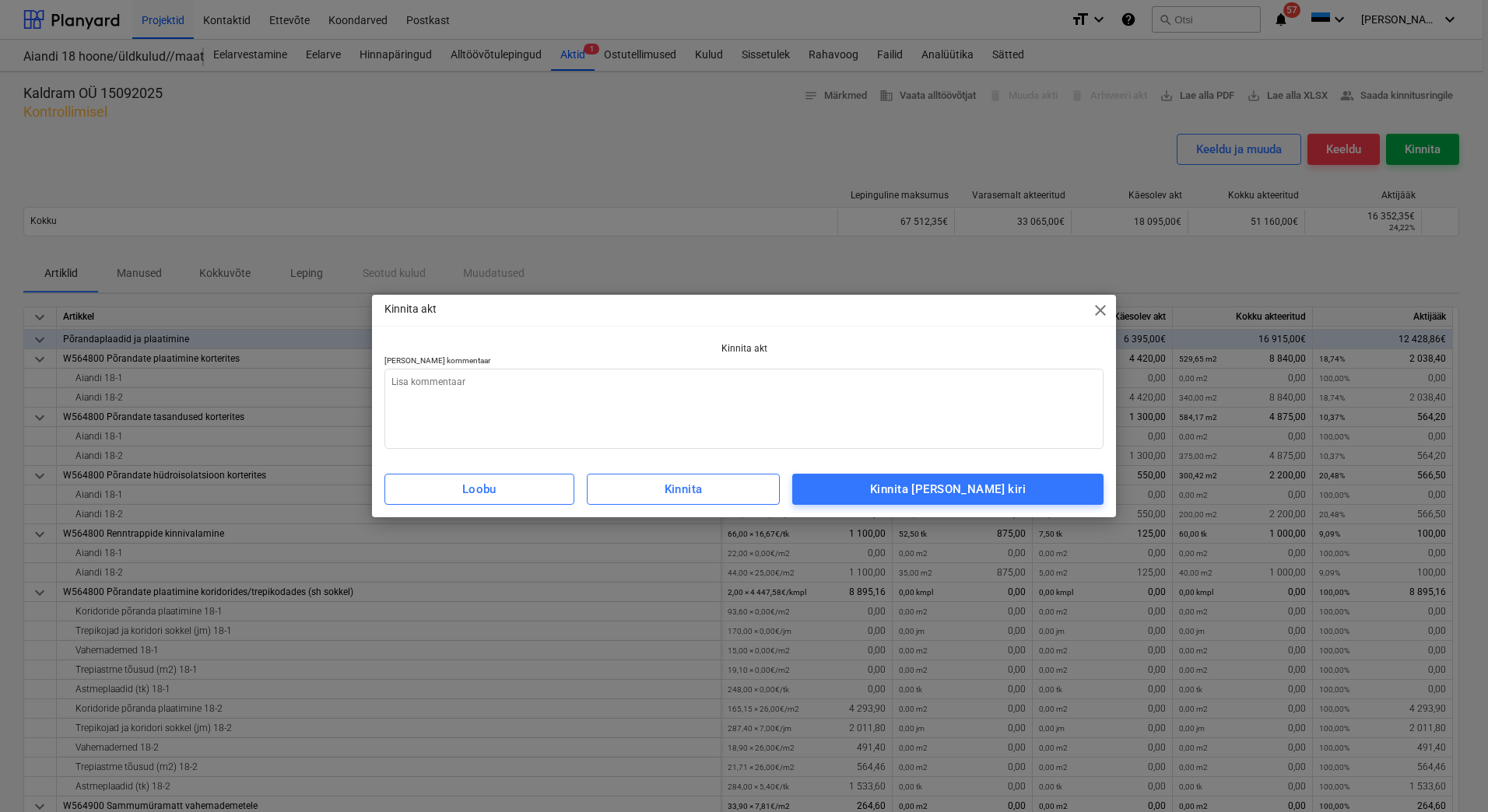
type textarea "x"
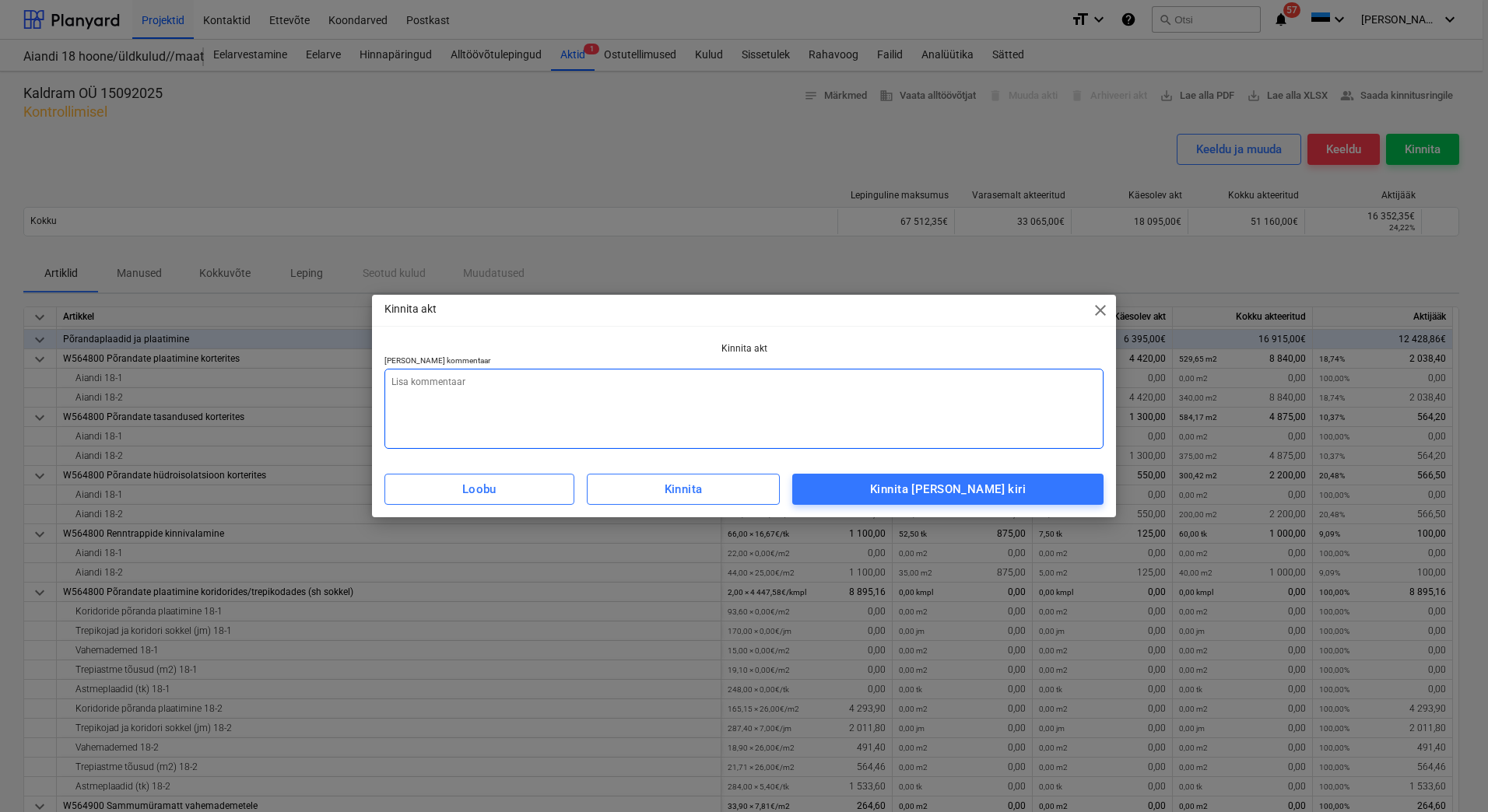
click at [683, 415] on textarea at bounding box center [744, 408] width 719 height 80
type textarea "L"
type textarea "x"
type textarea "Li"
type textarea "x"
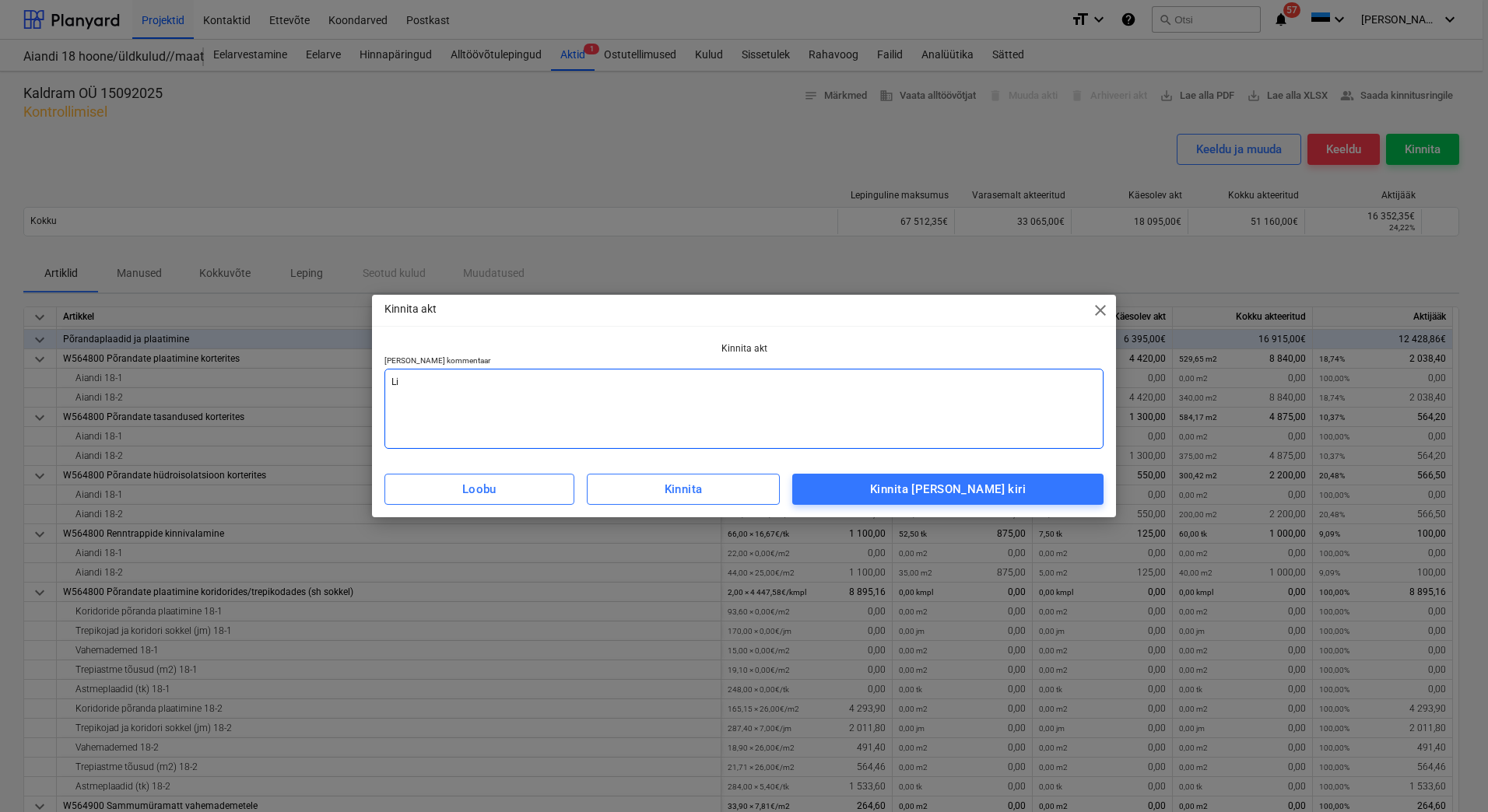
type textarea "Lis"
type textarea "x"
type textarea "[PERSON_NAME]"
type textarea "x"
type textarea "Lisad"
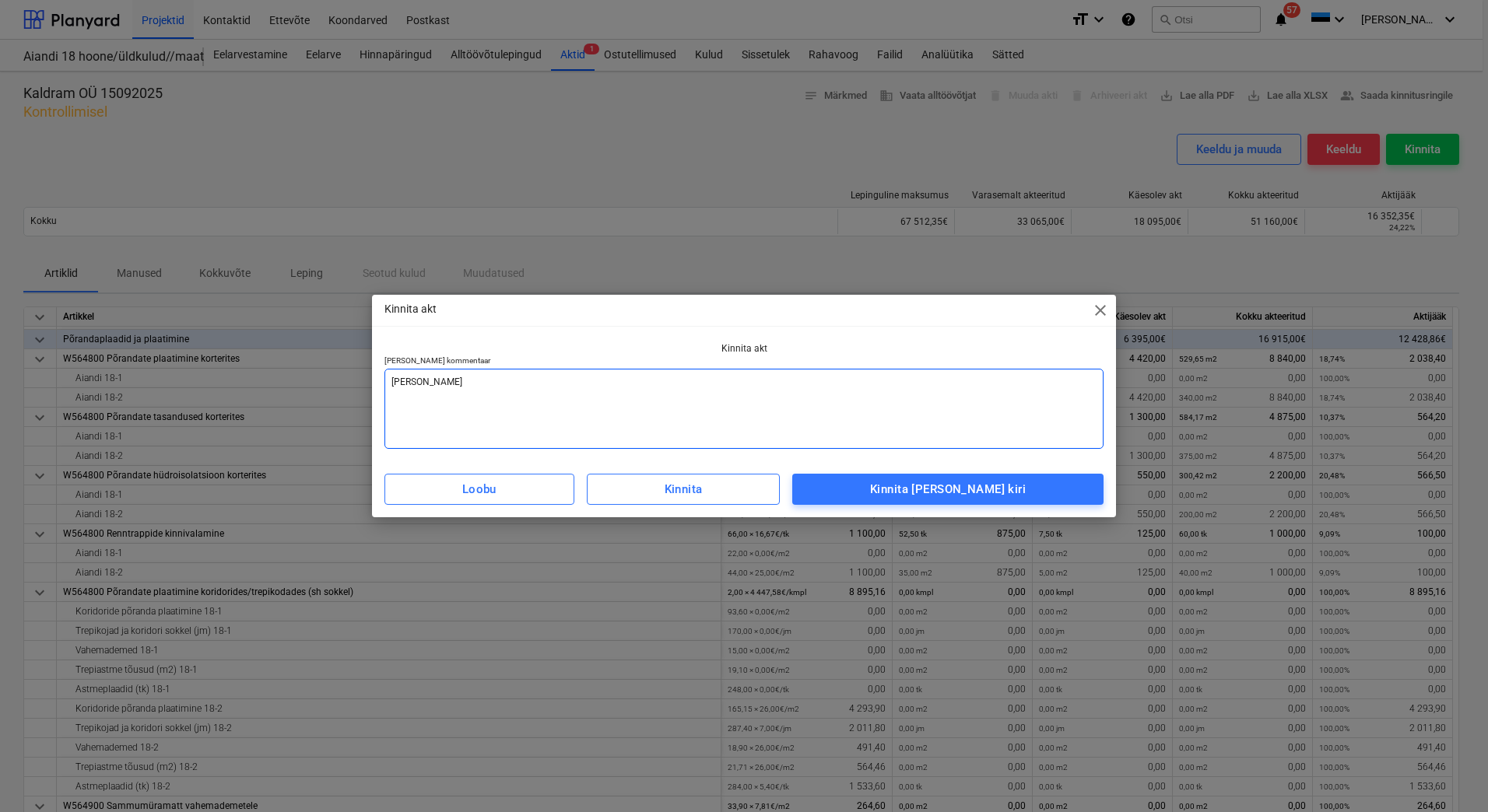
type textarea "x"
type textarea "Lisada"
type textarea "x"
type textarea "Lisada"
type textarea "x"
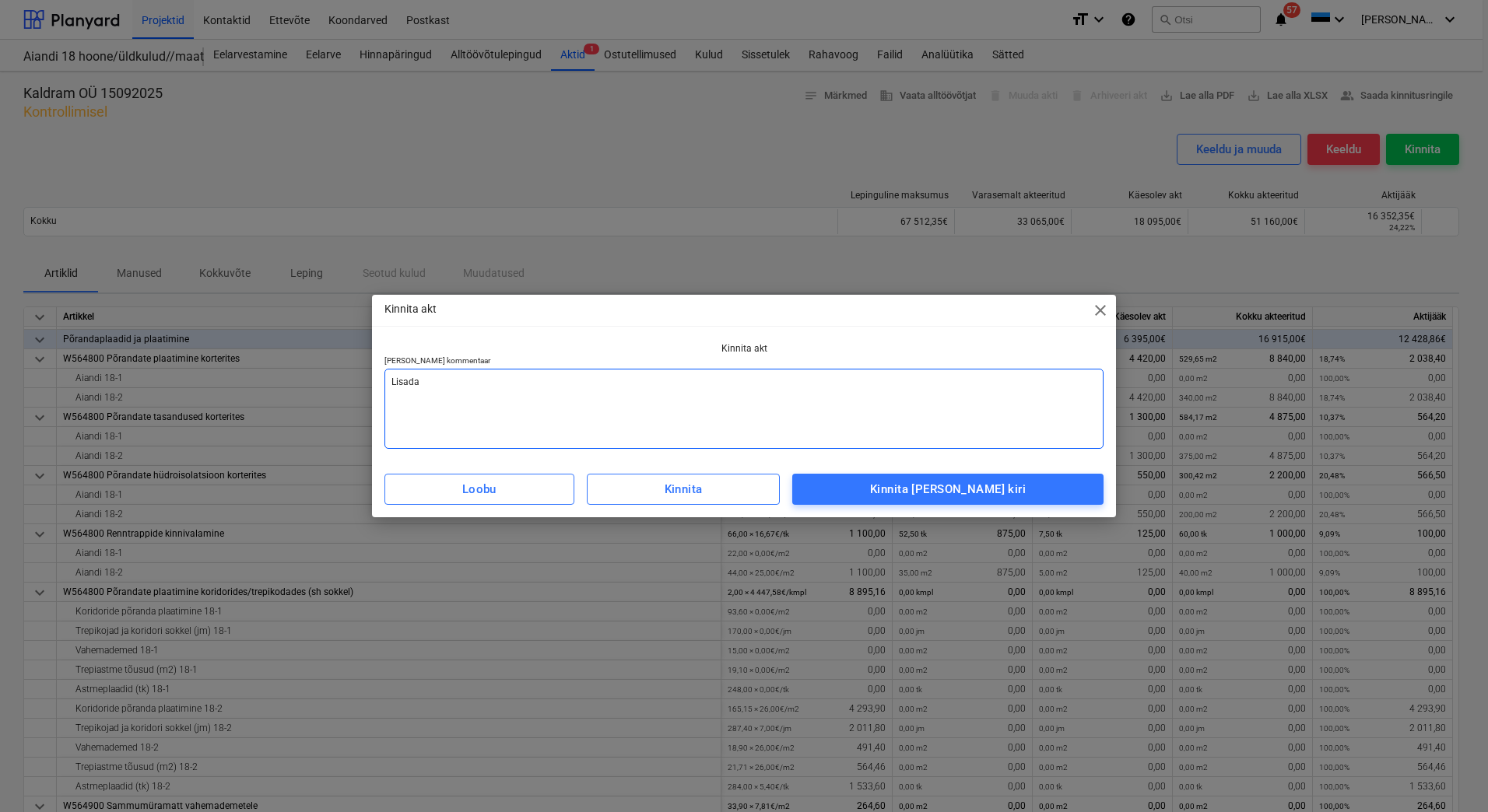
type textarea "Lisada a"
type textarea "x"
type textarea "Lisada ar"
type textarea "x"
type textarea "[PERSON_NAME] arv"
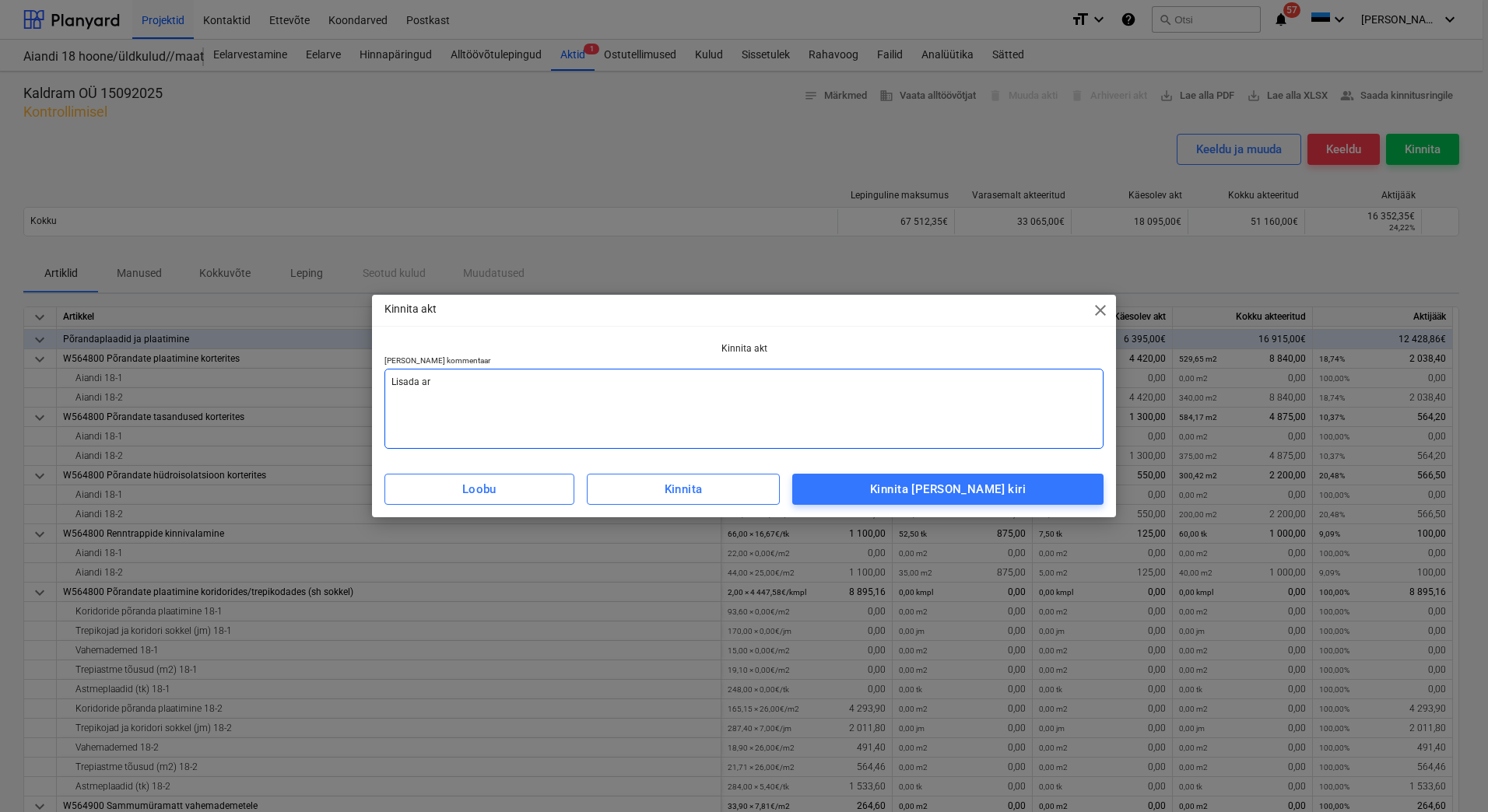
type textarea "x"
type textarea "[PERSON_NAME]"
type textarea "x"
type textarea "[PERSON_NAME]"
type textarea "x"
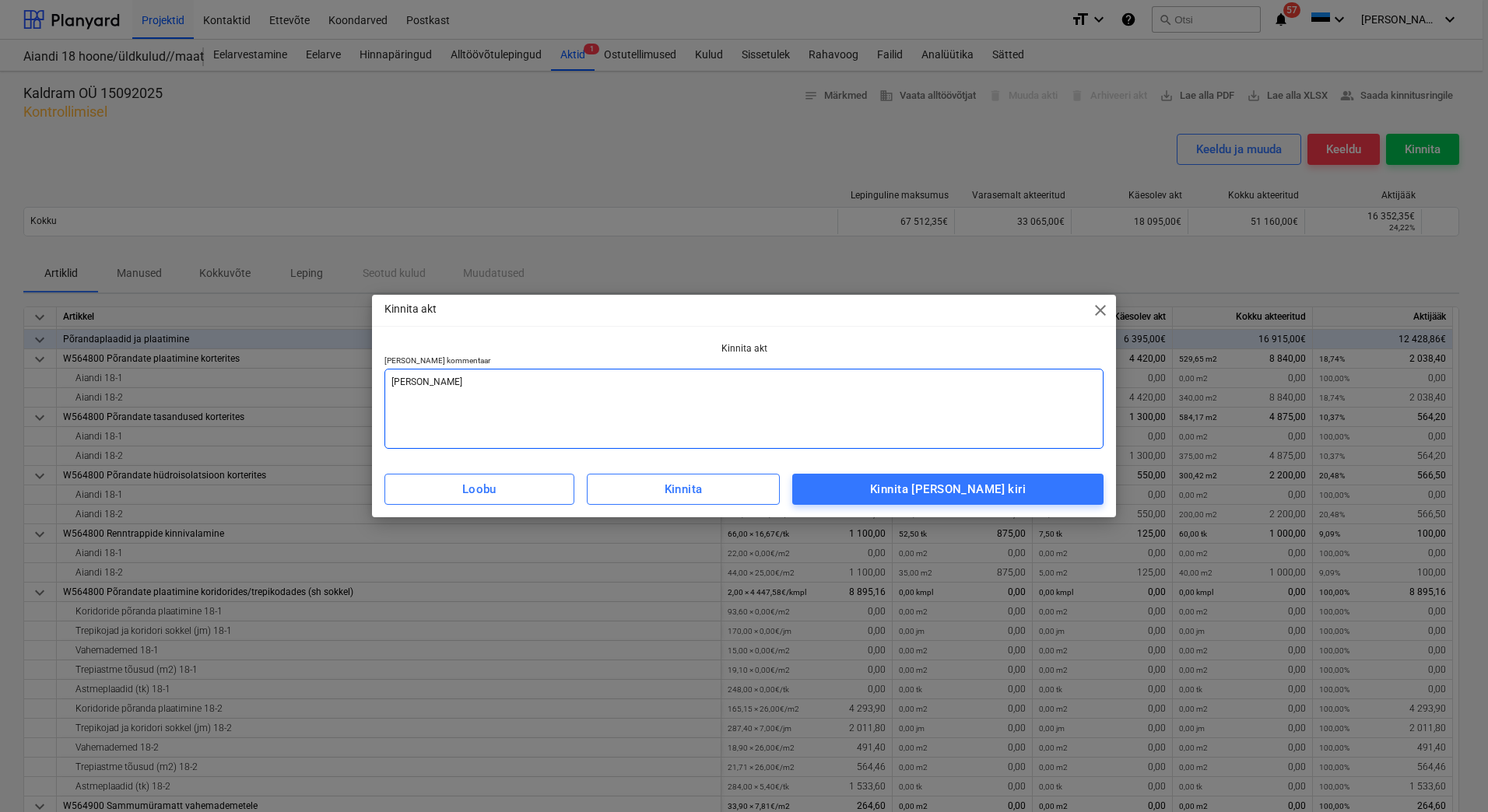
type textarea "[PERSON_NAME] arve v"
type textarea "x"
type textarea "[PERSON_NAME] arve va"
type textarea "x"
type textarea "[PERSON_NAME] arve vas"
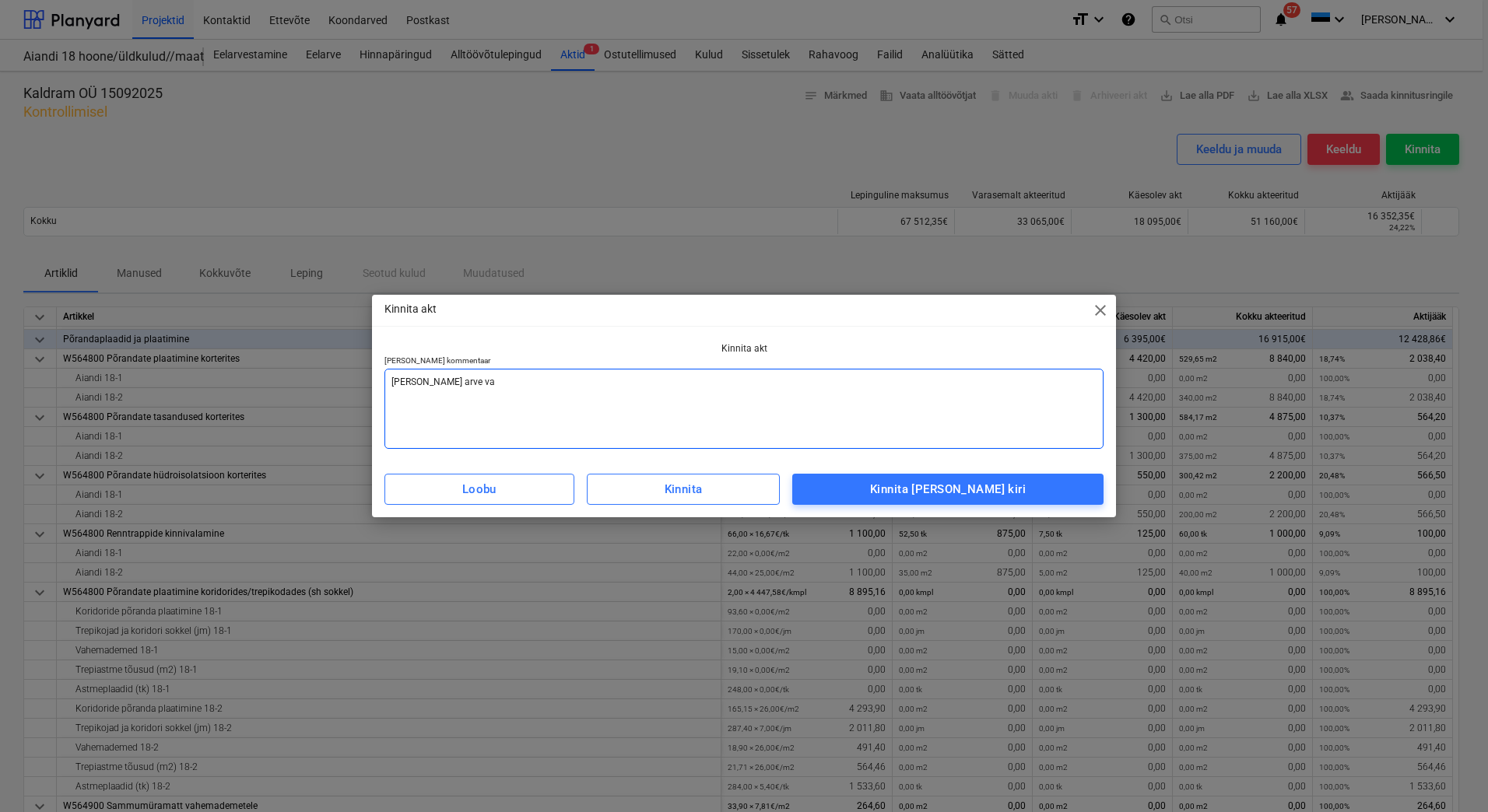
type textarea "x"
type textarea "[PERSON_NAME] arve vast"
type textarea "x"
type textarea "[PERSON_NAME] [PERSON_NAME]"
type textarea "x"
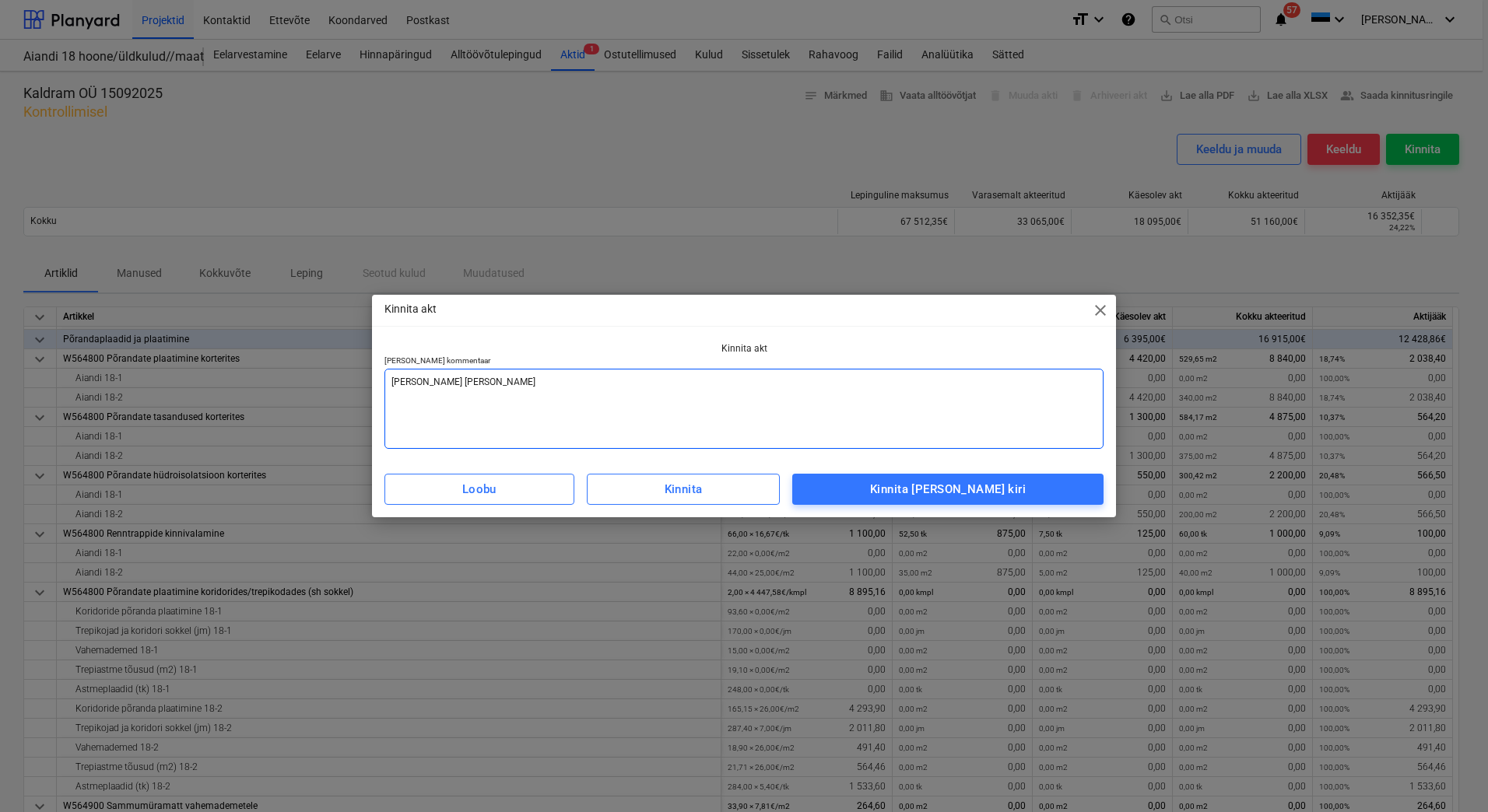
type textarea "[PERSON_NAME] [PERSON_NAME]"
type textarea "x"
type textarea "[PERSON_NAME] [PERSON_NAME]"
type textarea "x"
type textarea "[PERSON_NAME] arve vastaval"
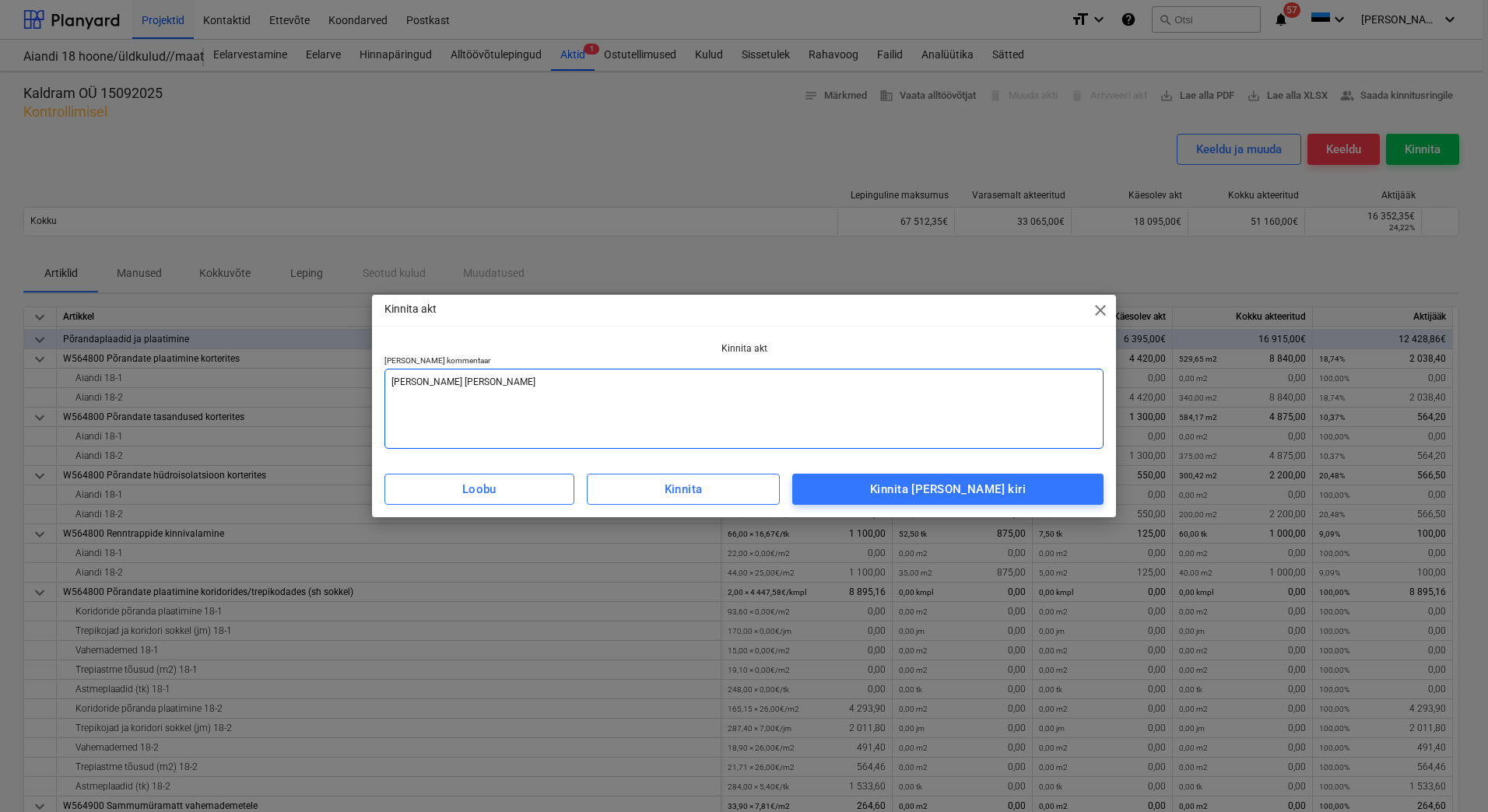
type textarea "x"
type textarea "Lisada arve vastavalt"
type textarea "x"
type textarea "Lisada arve vastavalt"
type textarea "x"
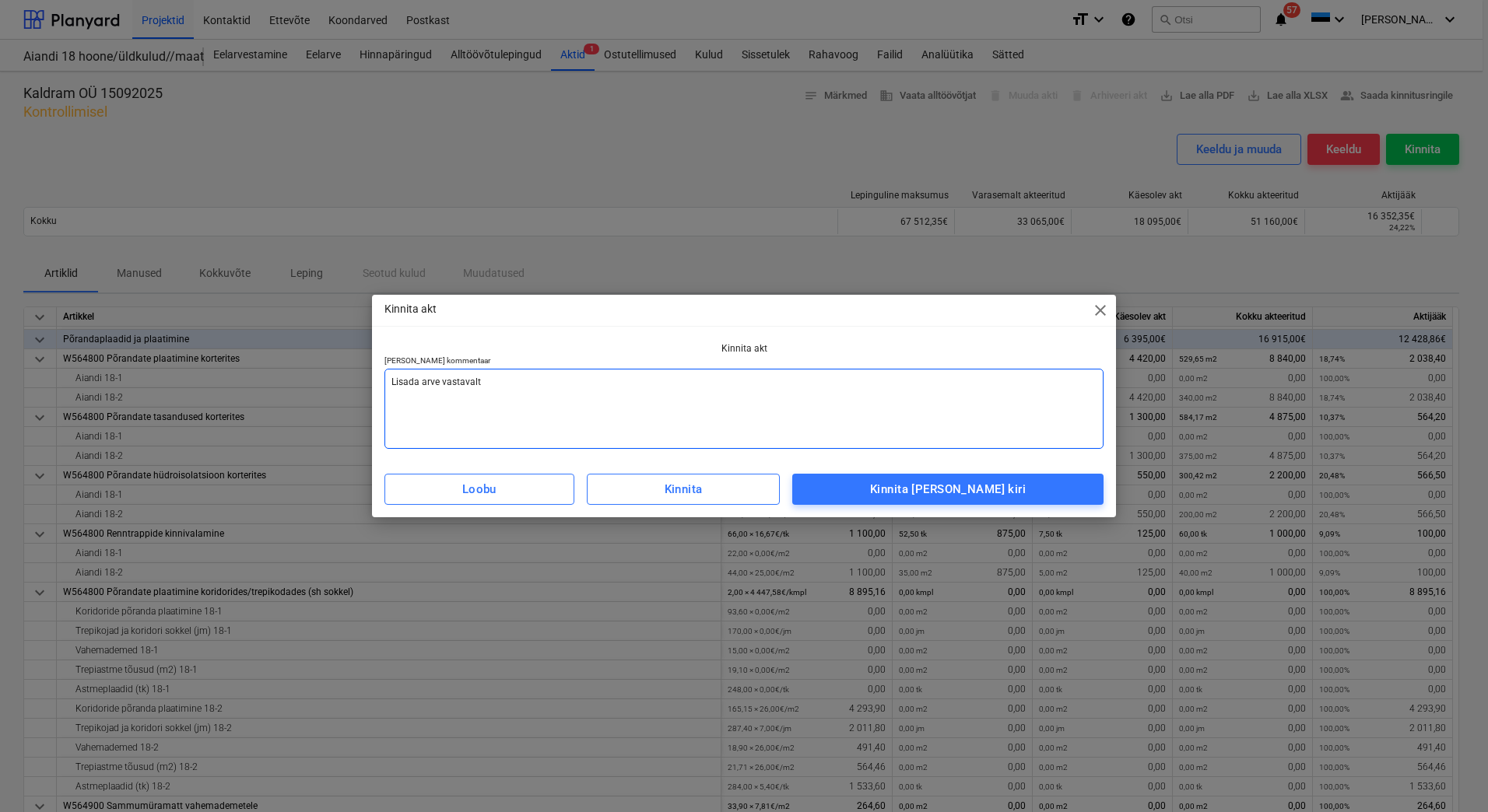
type textarea "Lisada arve vastavalt a"
type textarea "x"
type textarea "Lisada arve vastavalt ak"
type textarea "x"
type textarea "Lisada arve vastavalt akt"
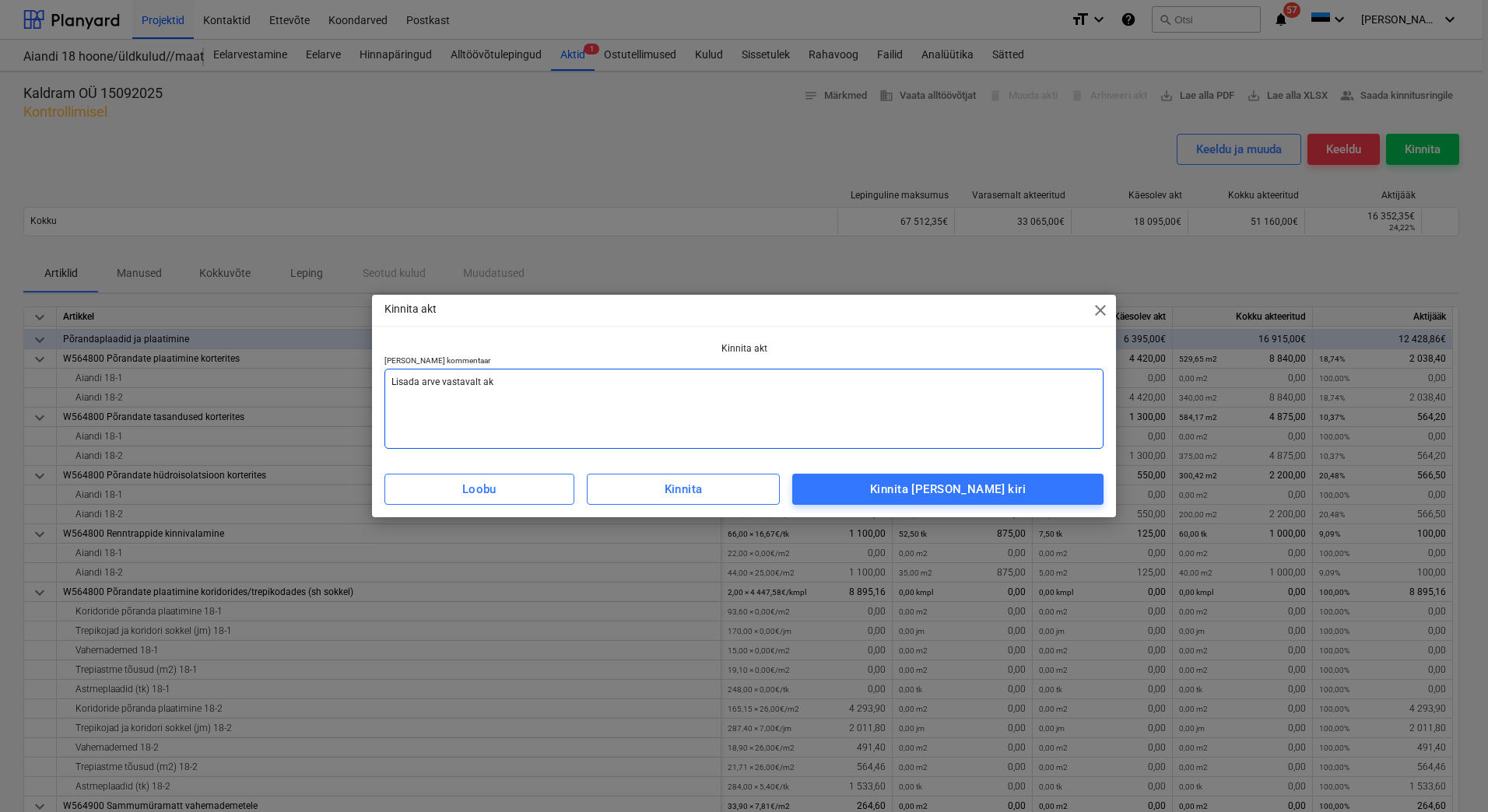
type textarea "x"
type textarea "Lisada arve vastavalt akti"
type textarea "x"
type textarea "Lisada arve vastavalt aktil"
type textarea "x"
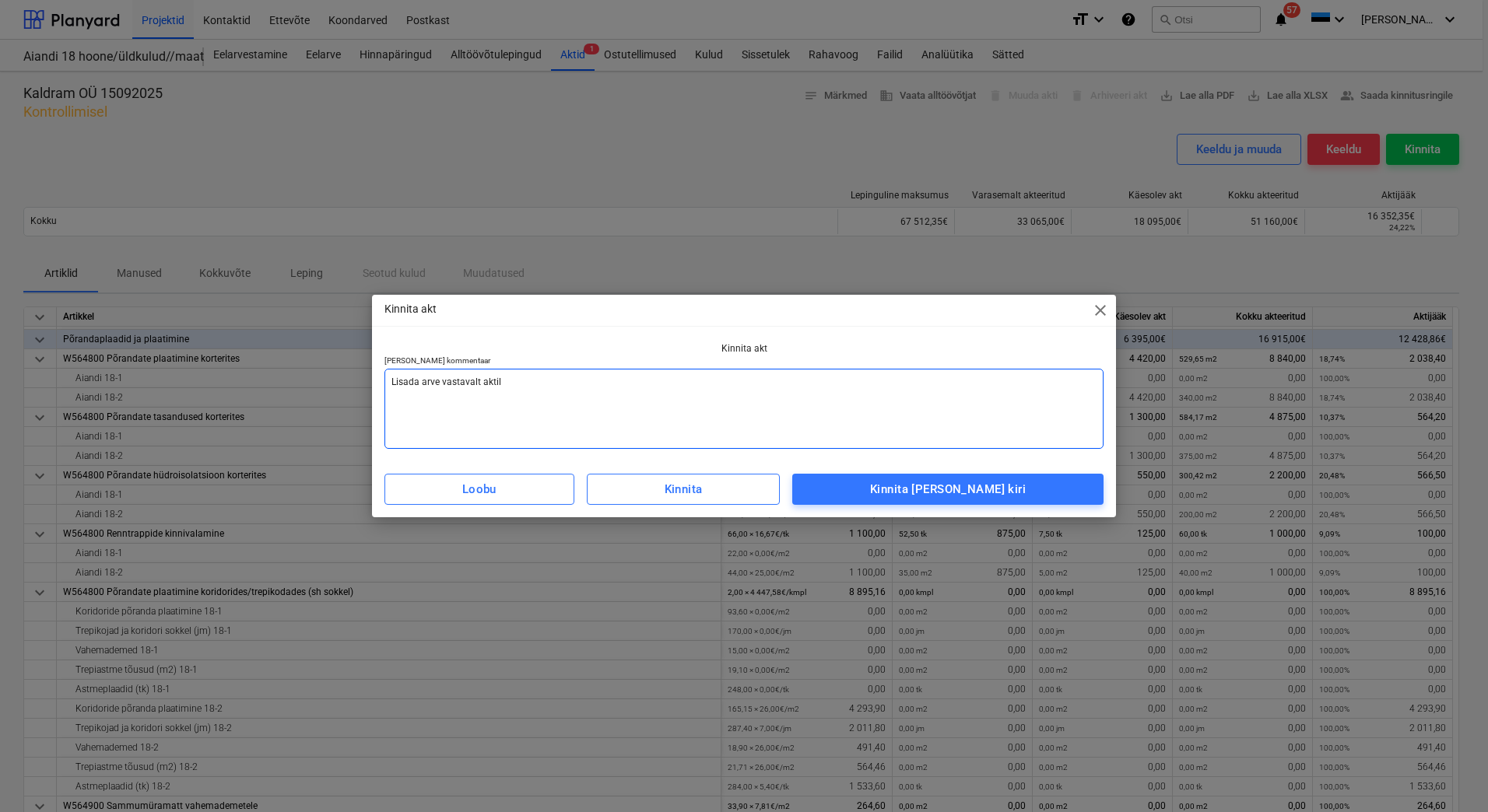
type textarea "Lisada arve vastavalt aktile"
type textarea "x"
type textarea "Lisada arve vastavalt aktile"
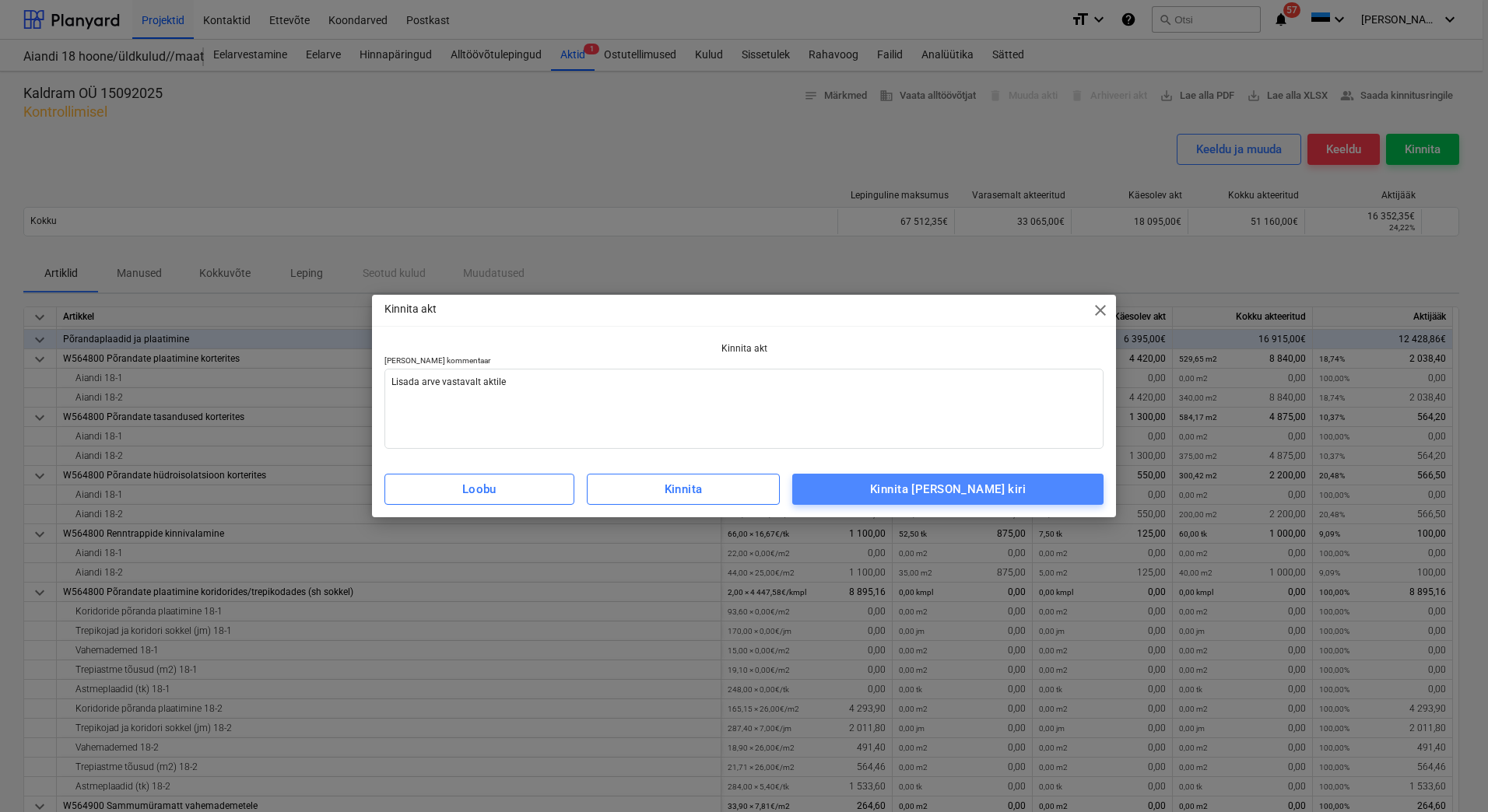
click at [991, 481] on div "Kinnita [PERSON_NAME] kiri" at bounding box center [947, 489] width 156 height 20
type textarea "x"
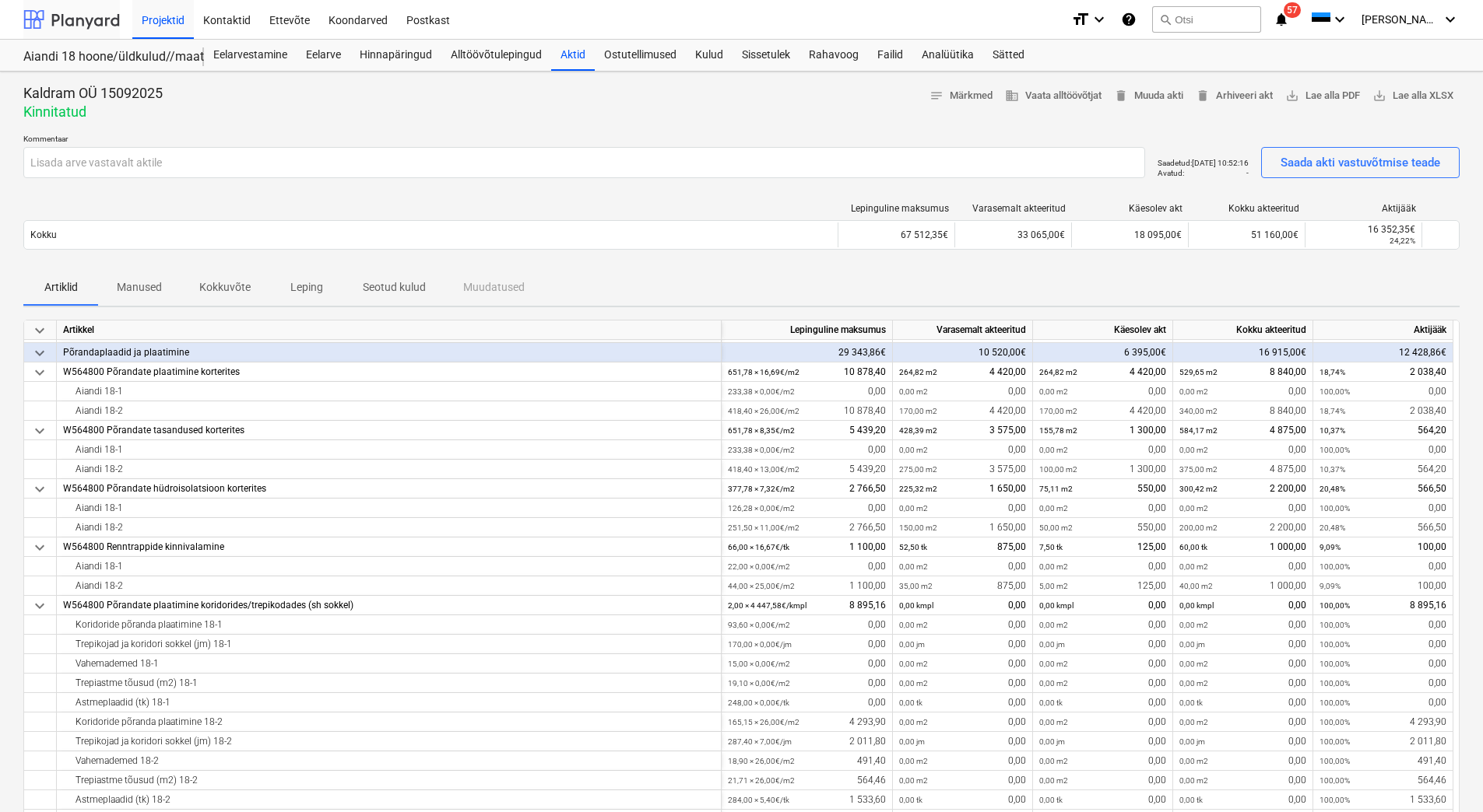
click at [91, 23] on div at bounding box center [72, 20] width 96 height 39
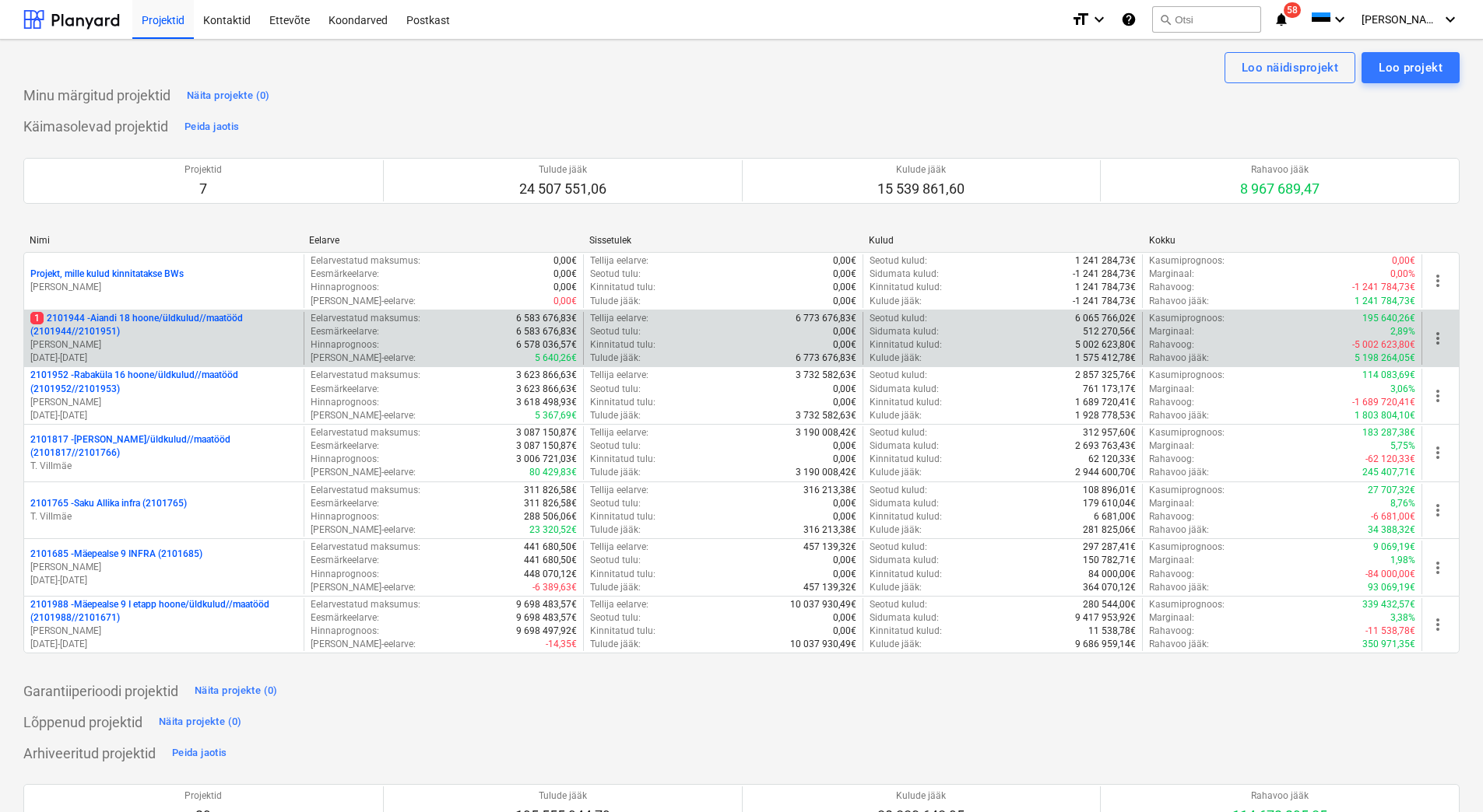
click at [179, 347] on p "[PERSON_NAME]" at bounding box center [163, 345] width 267 height 13
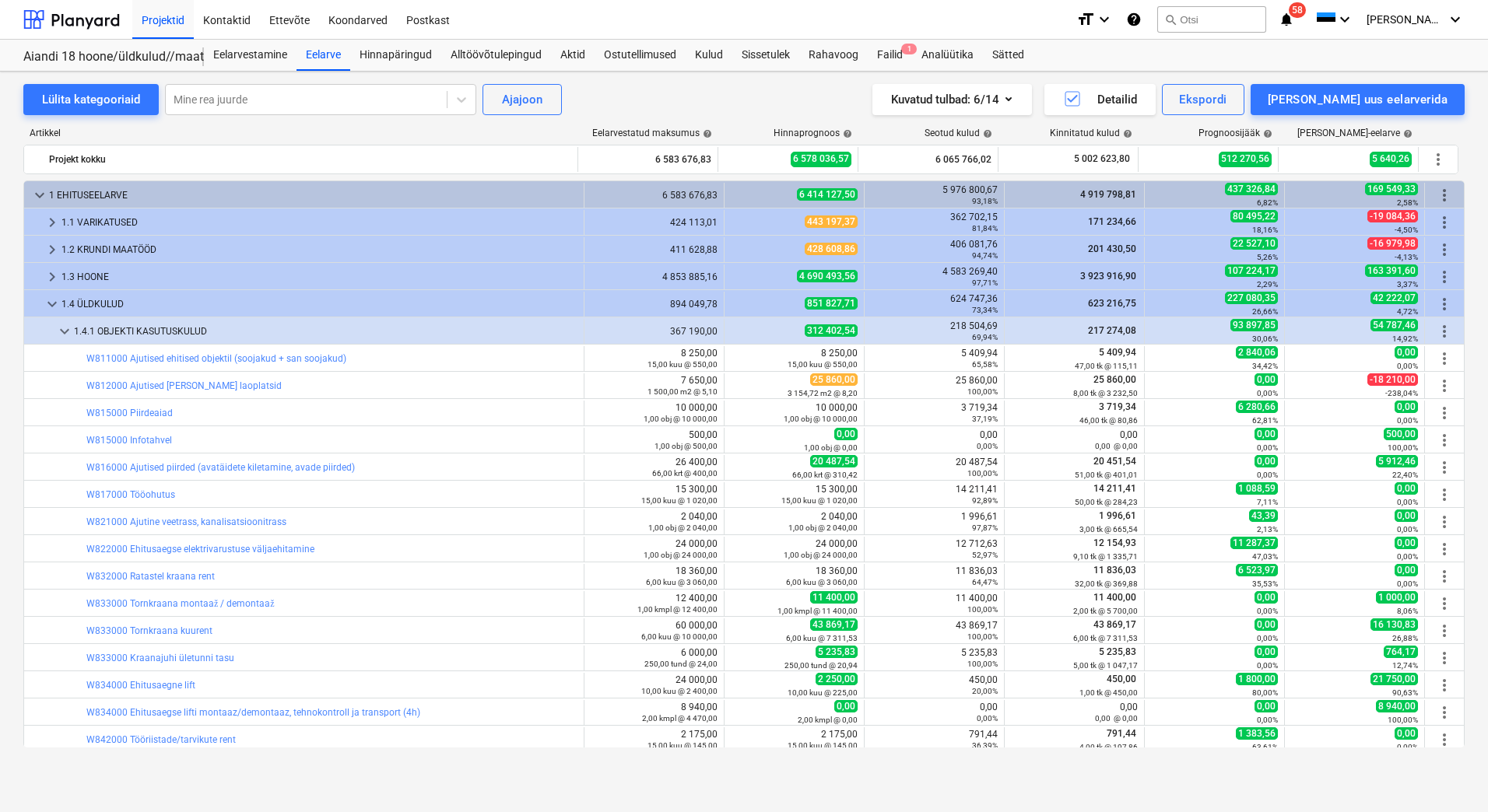
scroll to position [277, 0]
click at [894, 51] on div "Failid 1" at bounding box center [890, 55] width 44 height 31
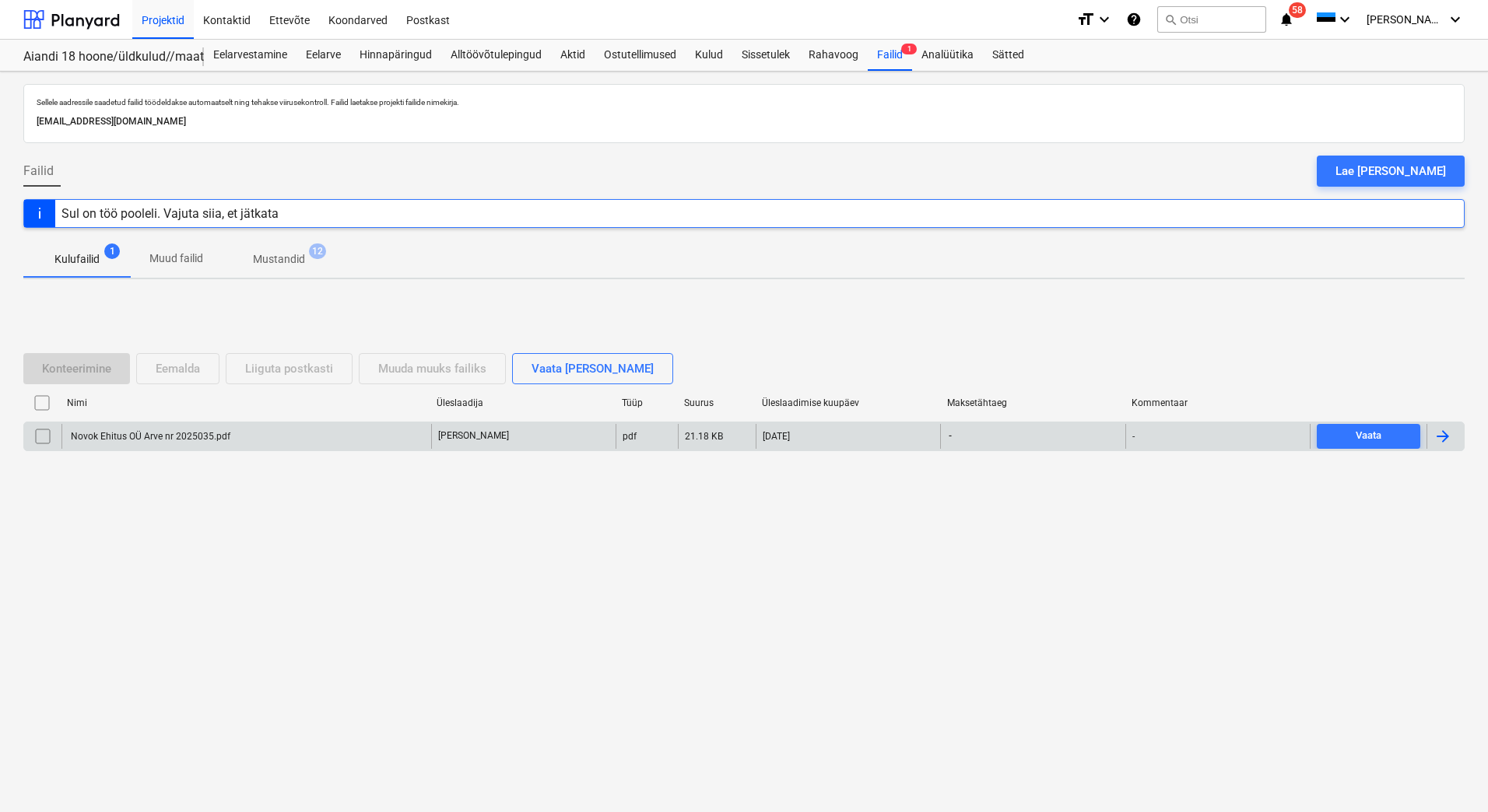
click at [245, 444] on div "Novok Ehitus OÜ Arve nr 2025035.pdf" at bounding box center [245, 436] width 369 height 25
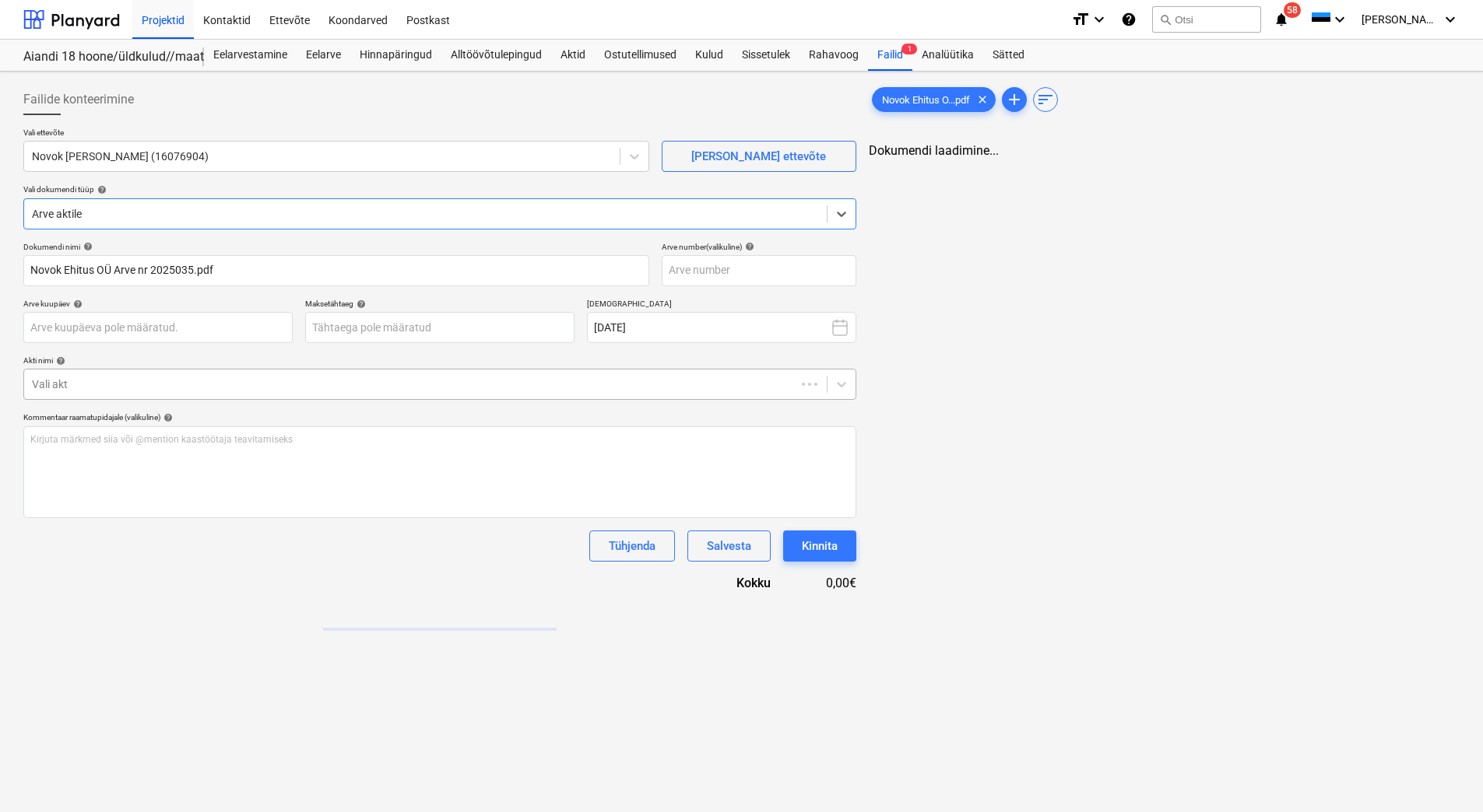
type input "Novok Ehitus OÜ Arve nr 2025035.pdf"
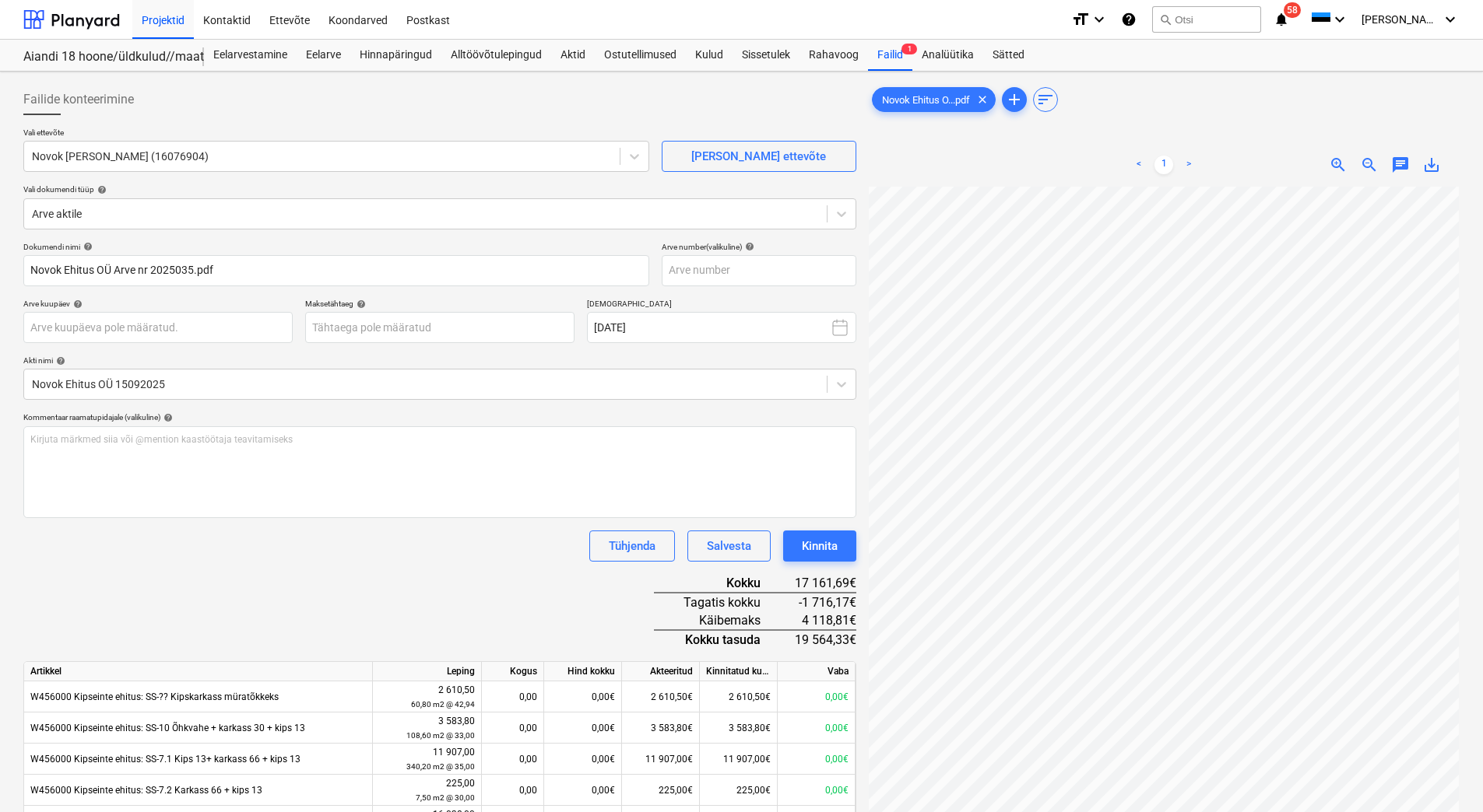
scroll to position [18, 113]
click at [188, 325] on body "Projektid Kontaktid Ettevõte Koondarved Postkast format_size keyboard_arrow_dow…" at bounding box center [742, 406] width 1483 height 812
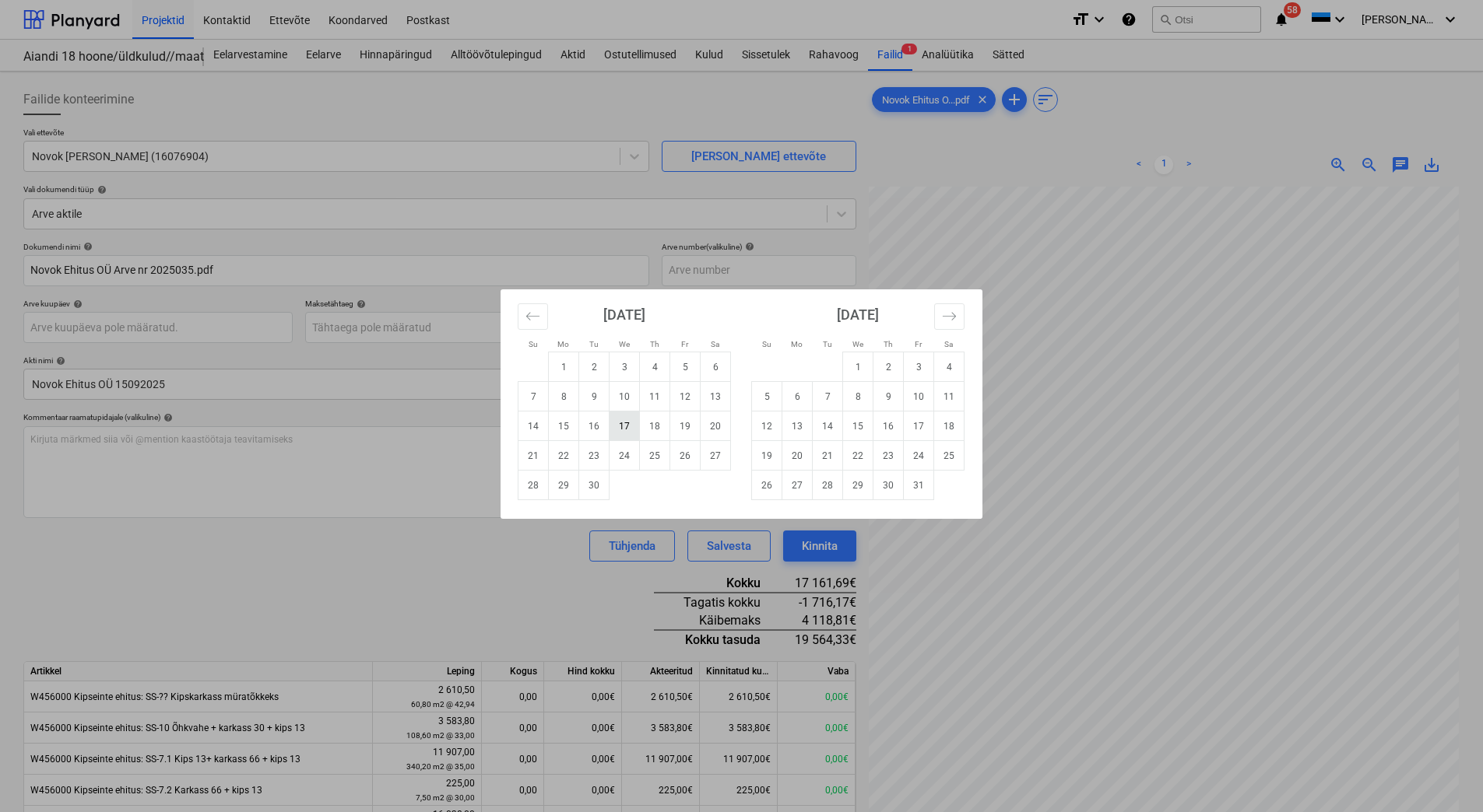
click at [624, 426] on td "17" at bounding box center [624, 426] width 30 height 29
type input "[DATE]"
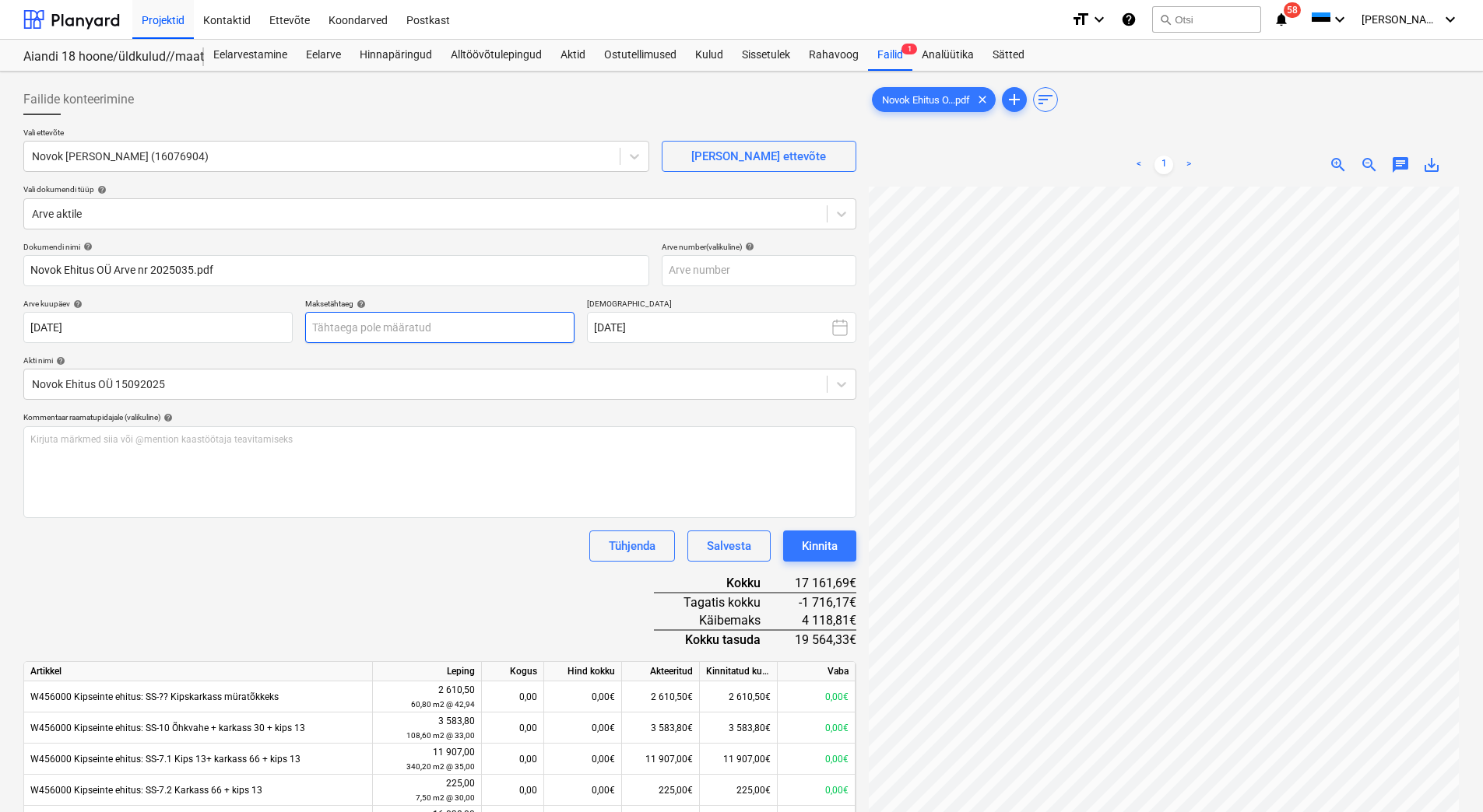
click at [415, 322] on body "Projektid Kontaktid Ettevõte Koondarved Postkast format_size keyboard_arrow_dow…" at bounding box center [742, 406] width 1483 height 812
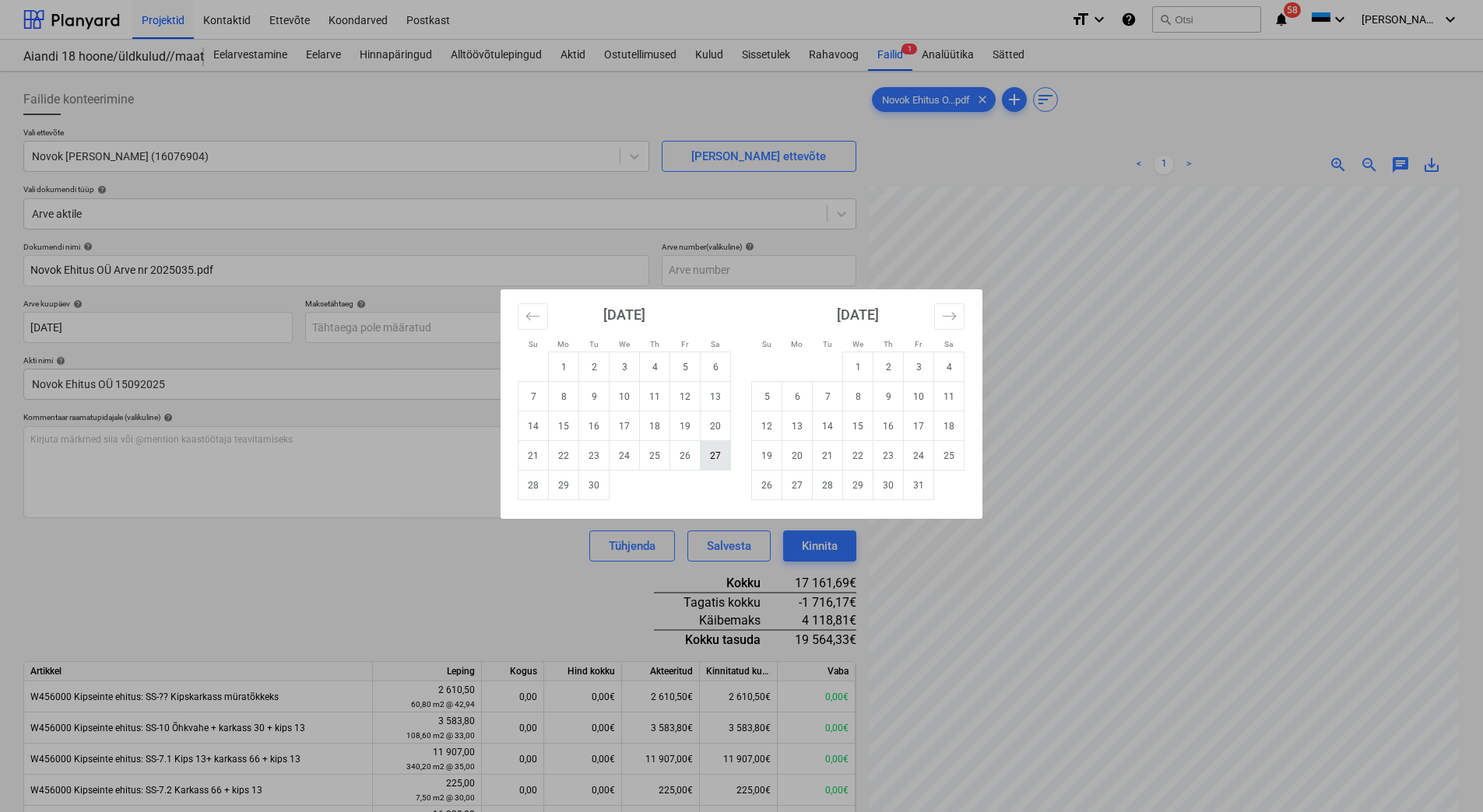
click at [711, 459] on td "27" at bounding box center [715, 456] width 30 height 29
type input "27 Sep 2025"
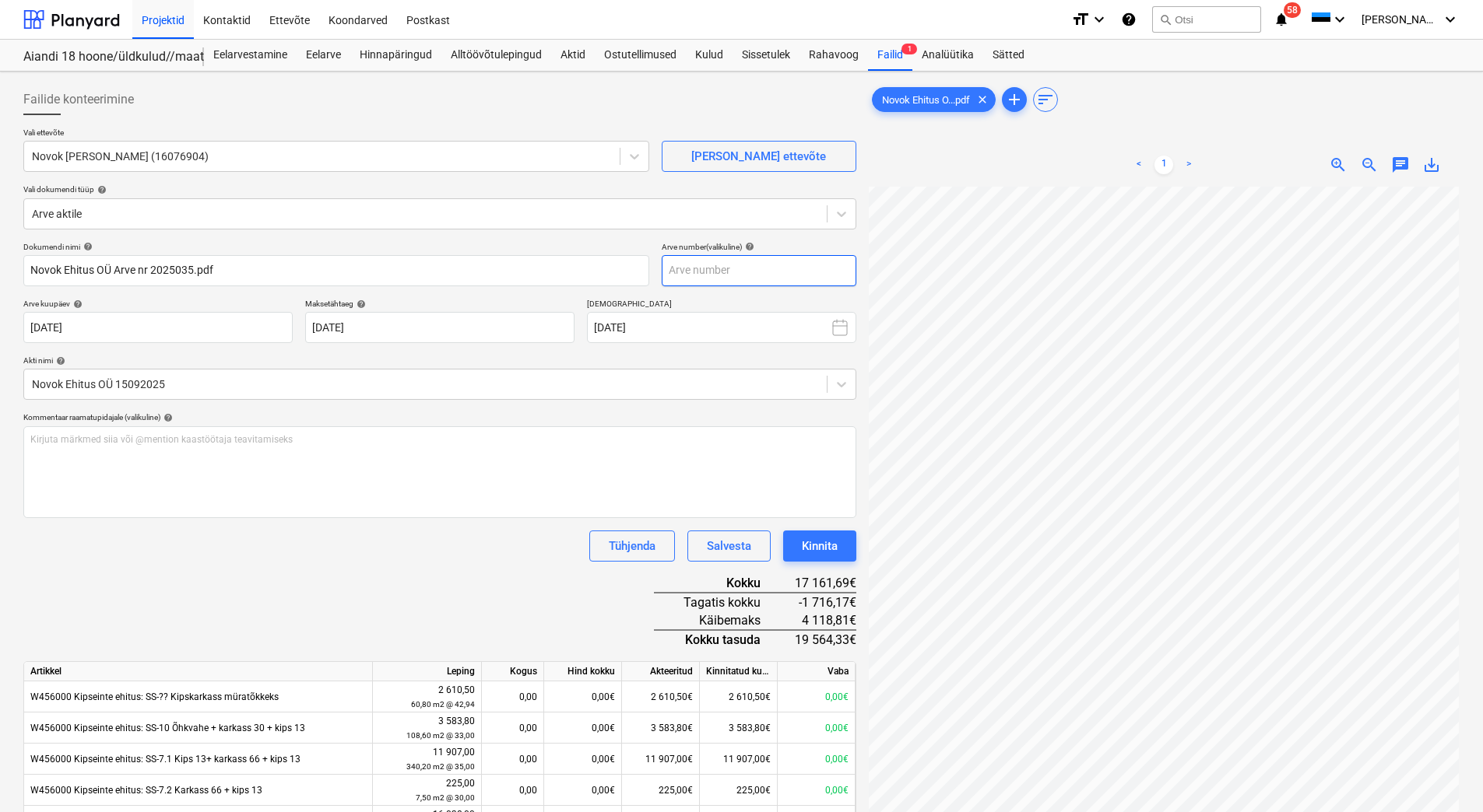
click at [726, 267] on input "text" at bounding box center [759, 271] width 195 height 31
type input "2025035"
click at [837, 558] on button "Kinnita" at bounding box center [820, 546] width 73 height 31
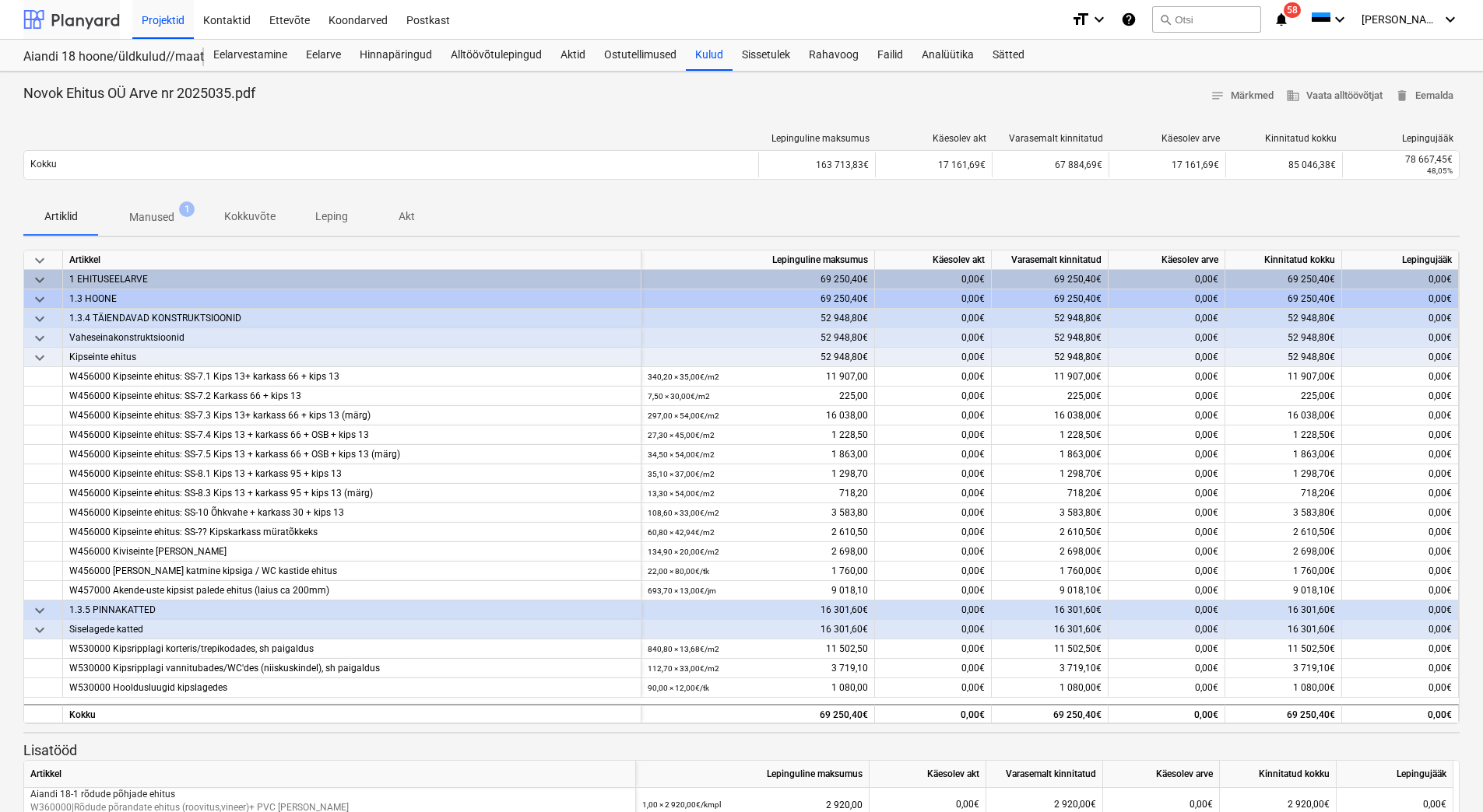
click at [77, 23] on div at bounding box center [72, 20] width 96 height 39
